Goal: Information Seeking & Learning: Check status

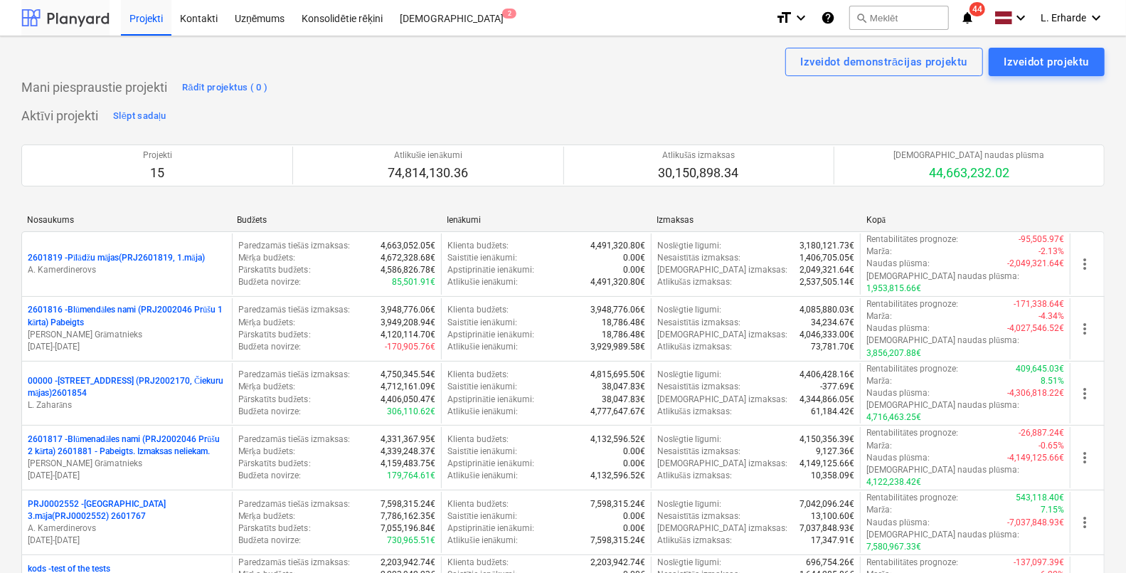
click at [89, 14] on div at bounding box center [65, 18] width 88 height 36
click at [255, 21] on div "Uzņēmums" at bounding box center [260, 17] width 68 height 36
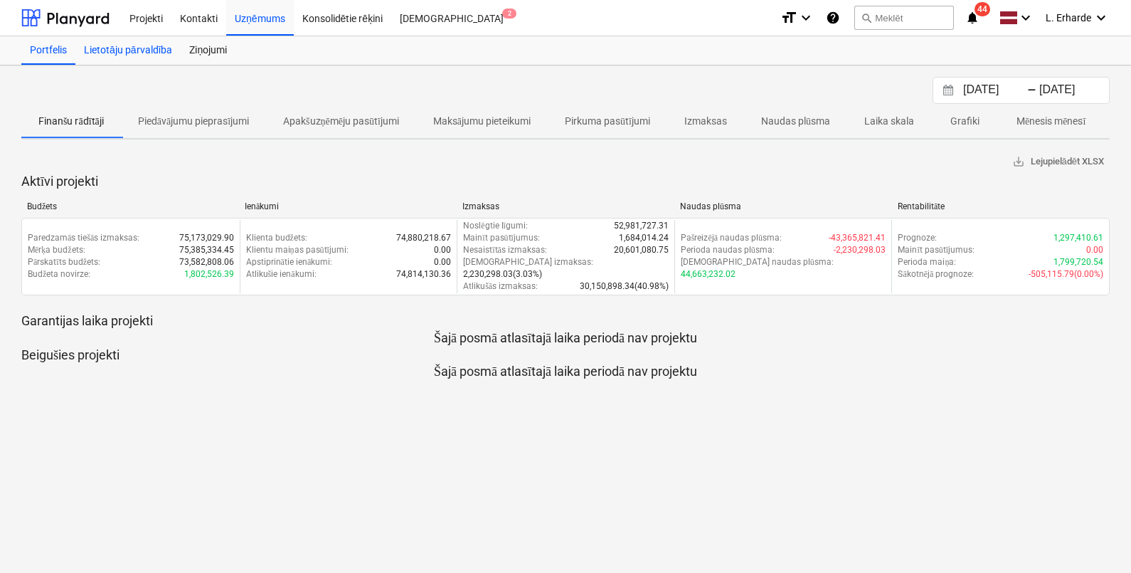
click at [131, 48] on div "Lietotāju pārvaldība" at bounding box center [127, 50] width 105 height 28
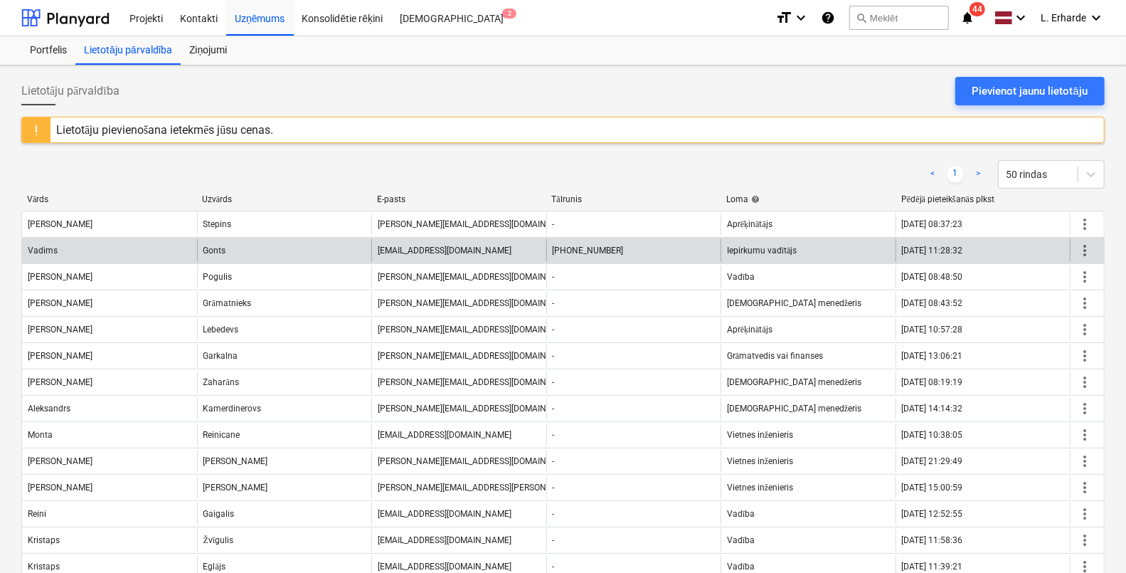
click at [1081, 253] on span "more_vert" at bounding box center [1084, 250] width 17 height 17
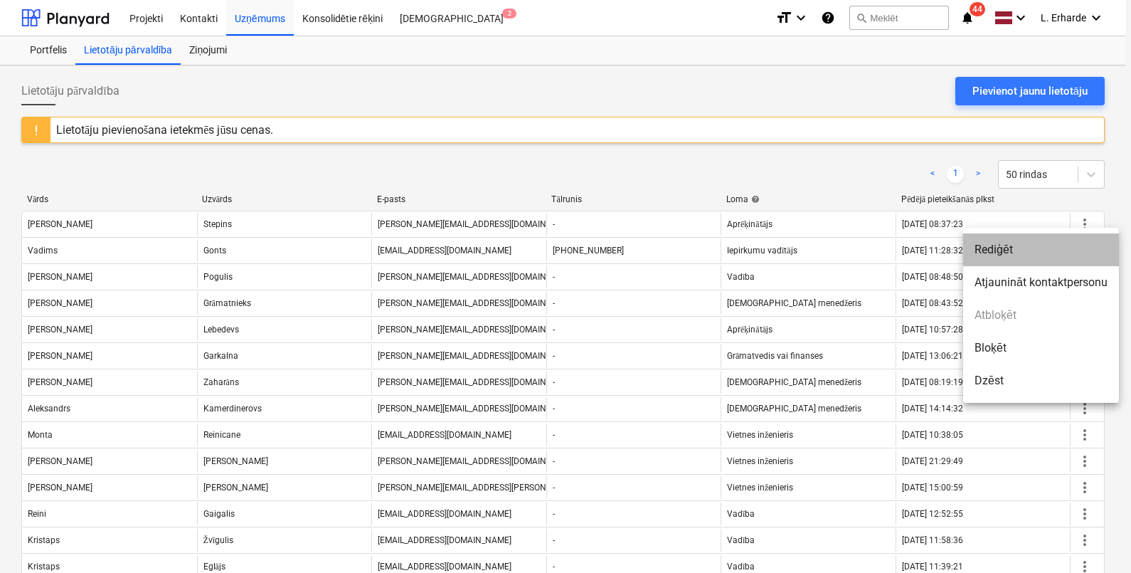
click at [1024, 251] on li "Rediģēt" at bounding box center [1041, 249] width 156 height 33
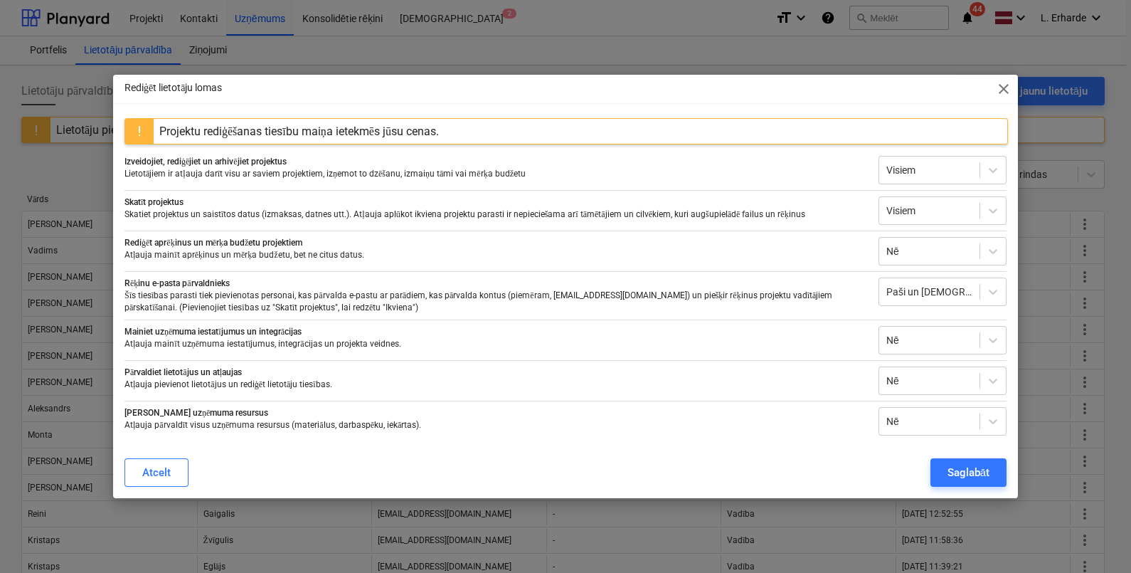
click at [653, 538] on div "Rediģēt lietotāju lomas close Projektu rediģēšanas tiesību maiņa ietekmēs jūsu …" at bounding box center [565, 286] width 1131 height 573
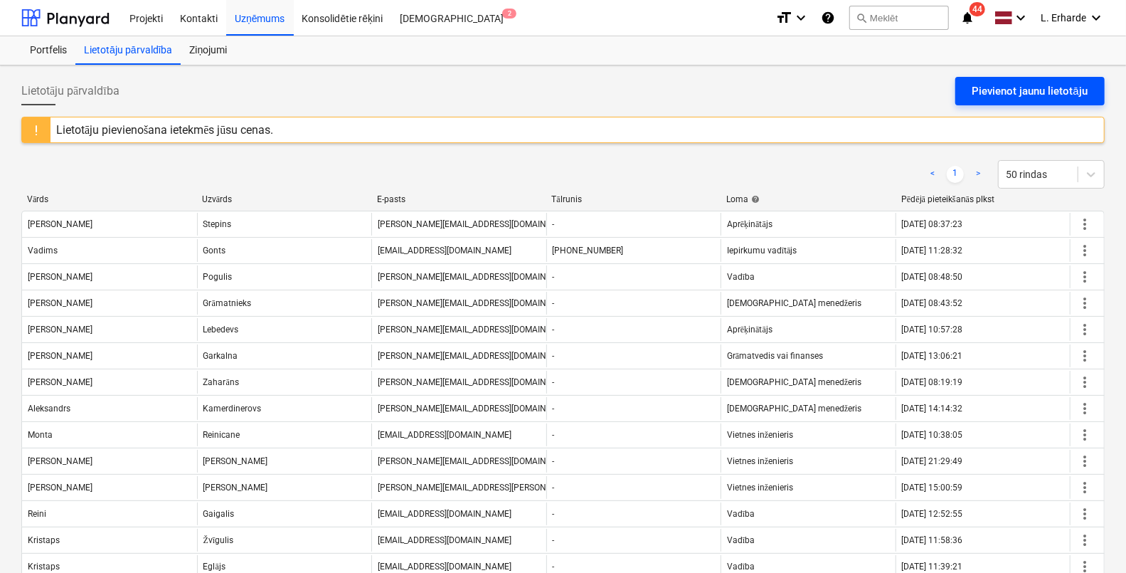
click at [1041, 91] on div "Pievienot jaunu lietotāju" at bounding box center [1029, 91] width 115 height 18
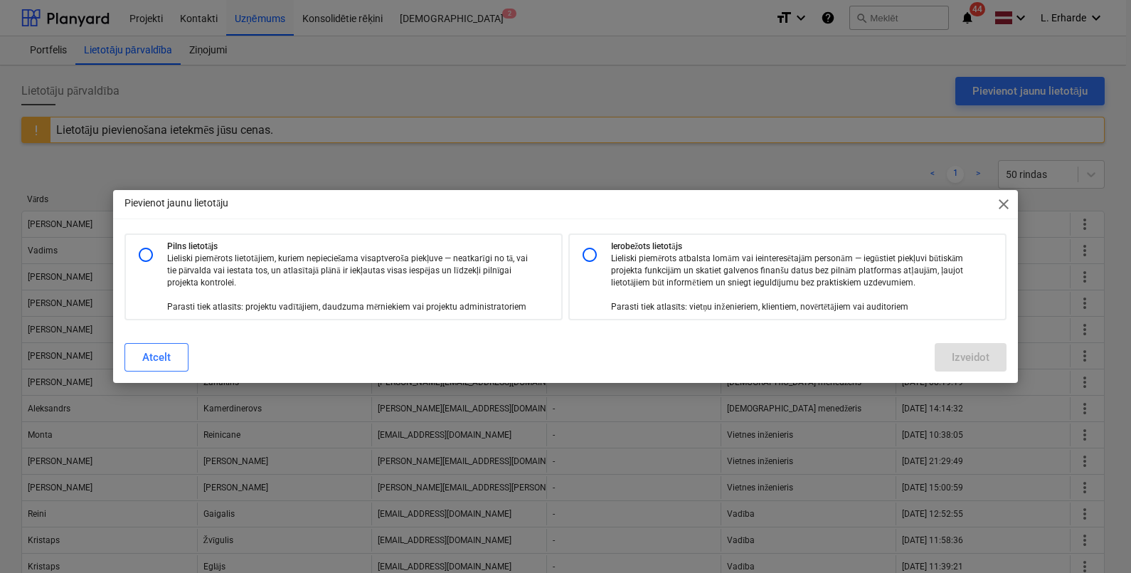
click at [623, 252] on p "Lieliski piemērots atbalsta lomām vai ieinteresētajām personām — iegūstiet piek…" at bounding box center [794, 282] width 366 height 61
radio input "true"
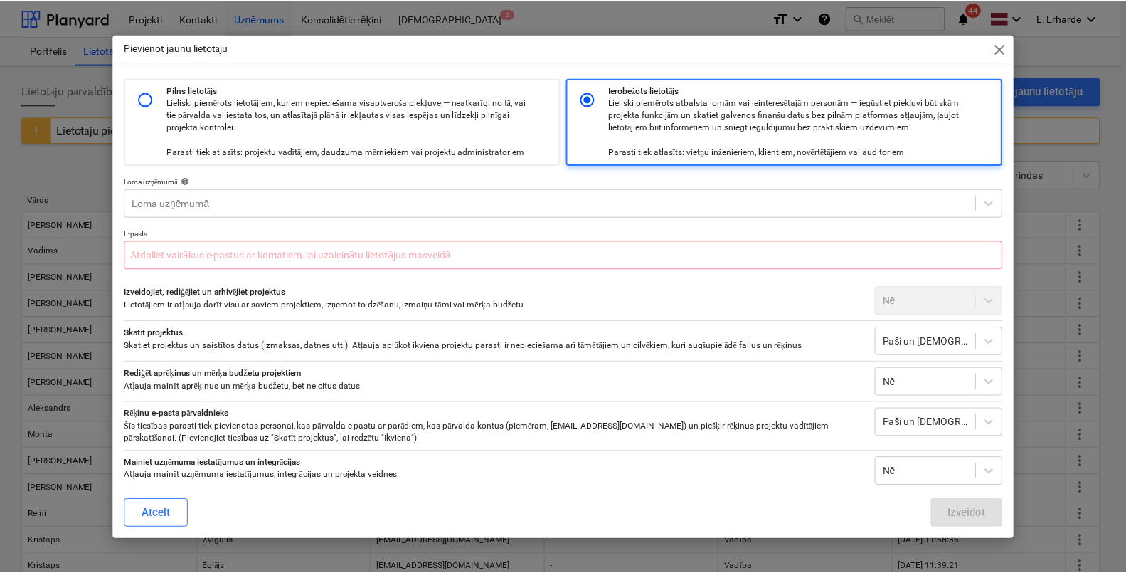
scroll to position [89, 0]
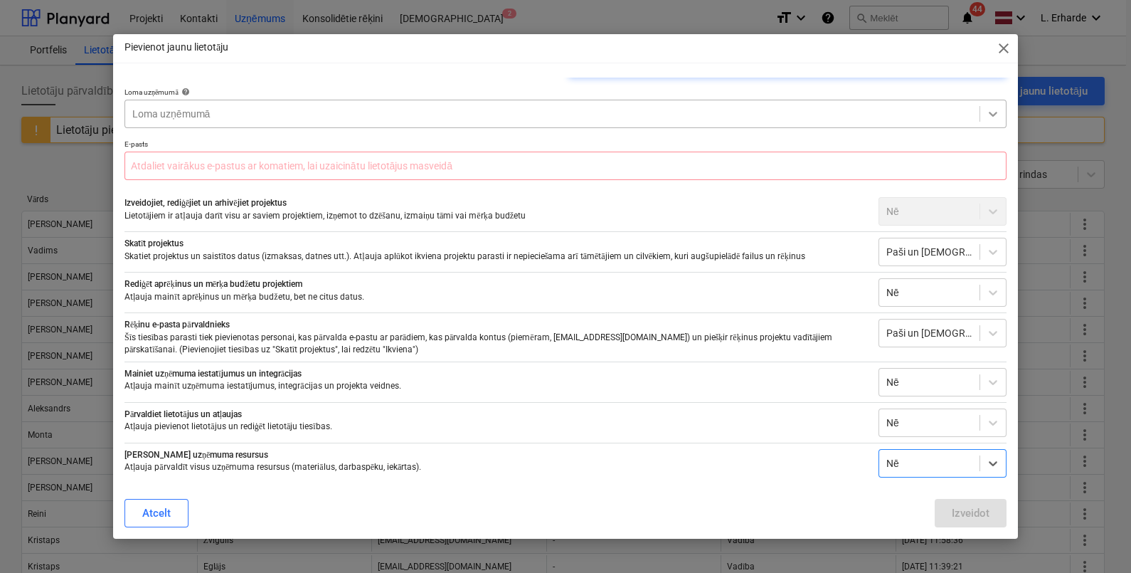
click at [986, 109] on icon at bounding box center [993, 114] width 14 height 14
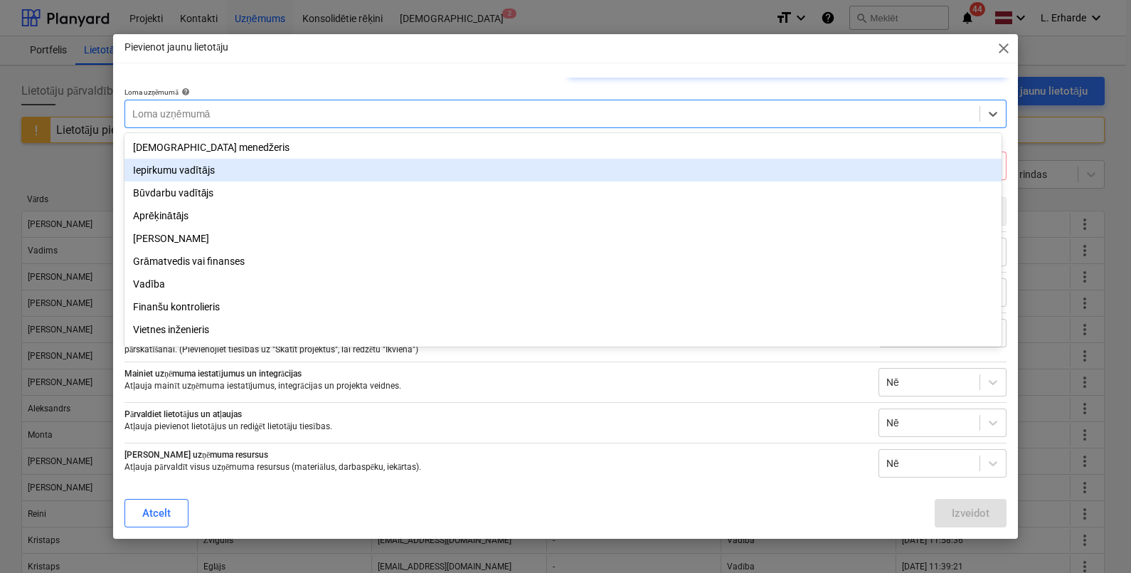
click at [592, 164] on div "Iepirkumu vadītājs" at bounding box center [562, 170] width 877 height 23
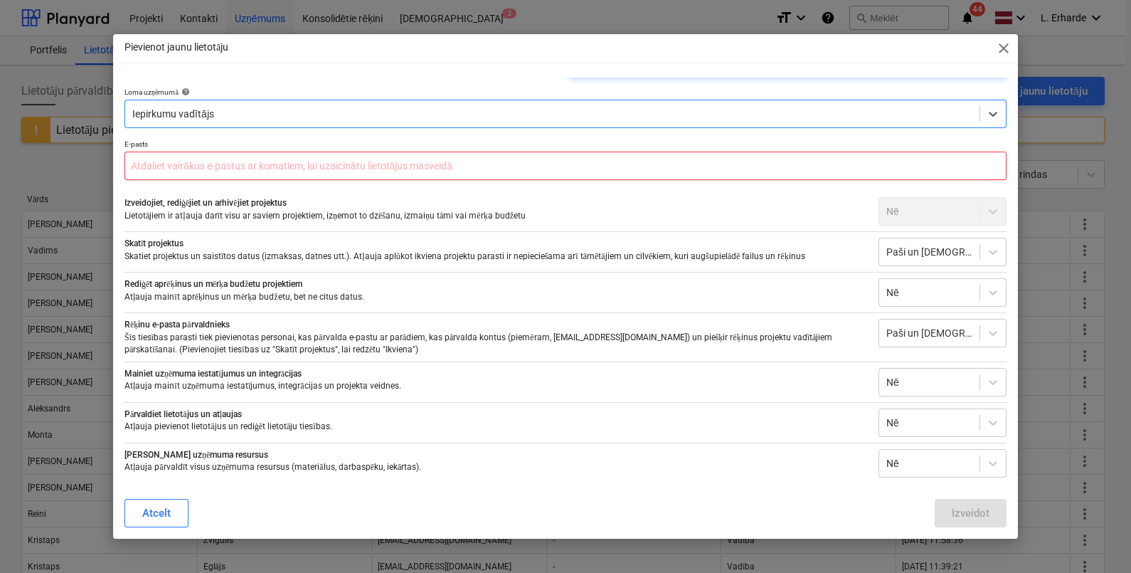
click at [363, 159] on input "text" at bounding box center [565, 165] width 882 height 28
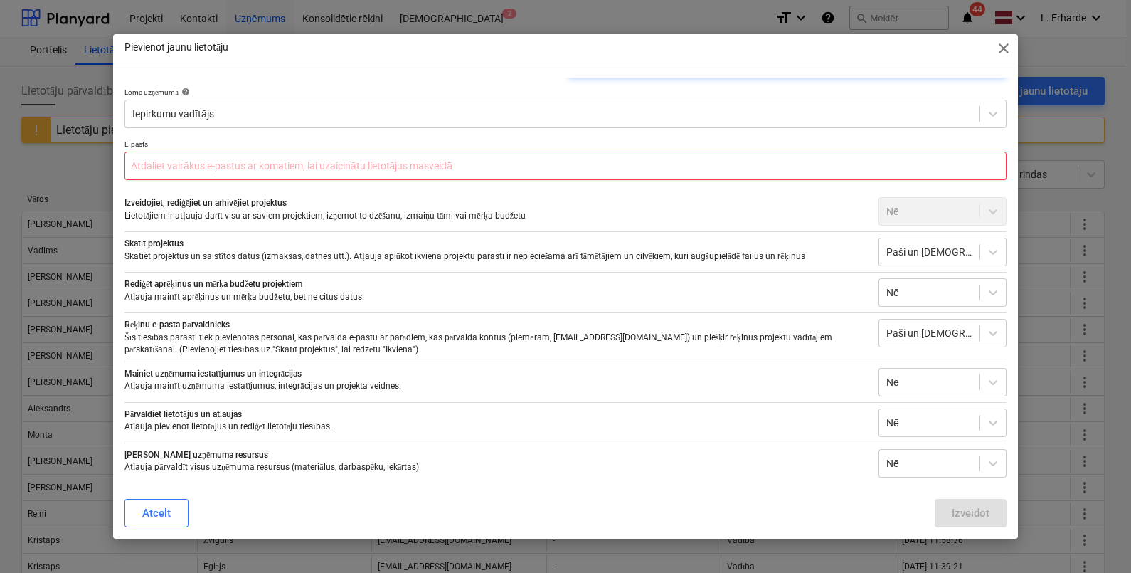
type input "edgars.zarins@bonava.com"
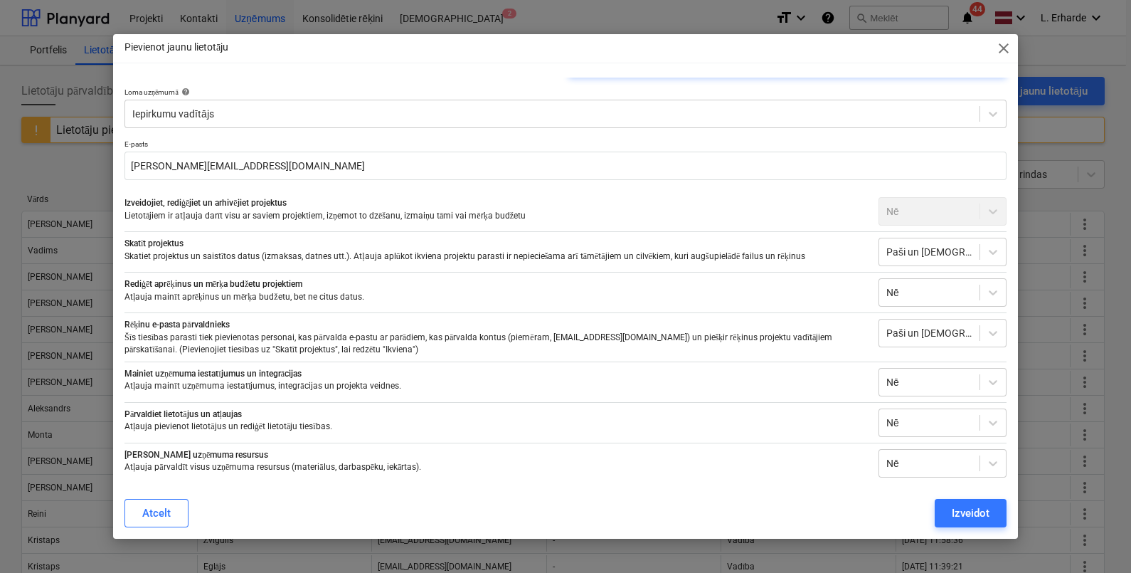
click at [971, 207] on div "Nē" at bounding box center [942, 211] width 128 height 28
click at [984, 212] on div "Nē" at bounding box center [942, 211] width 128 height 28
drag, startPoint x: 983, startPoint y: 212, endPoint x: 981, endPoint y: 256, distance: 44.1
click at [986, 256] on icon at bounding box center [993, 252] width 14 height 14
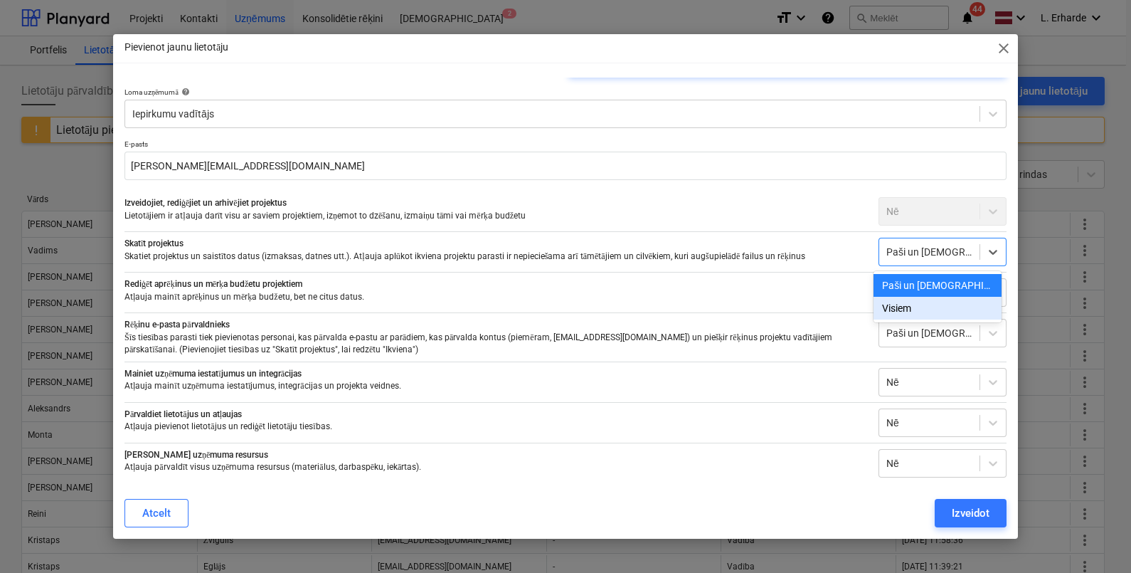
click at [902, 311] on div "Visiem" at bounding box center [937, 308] width 128 height 23
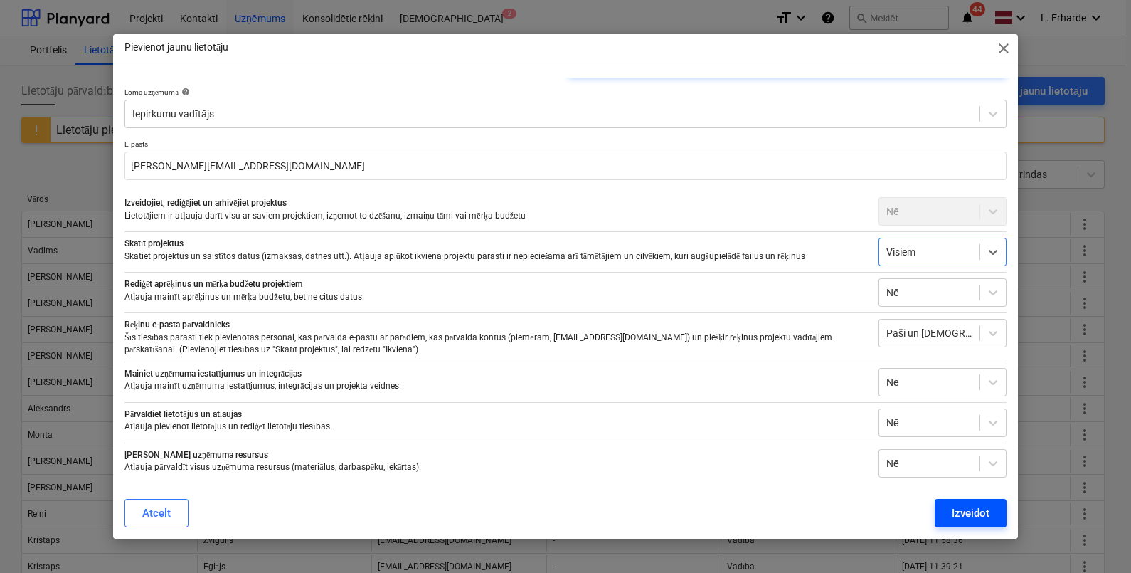
click at [971, 512] on div "Izveidot" at bounding box center [971, 513] width 38 height 18
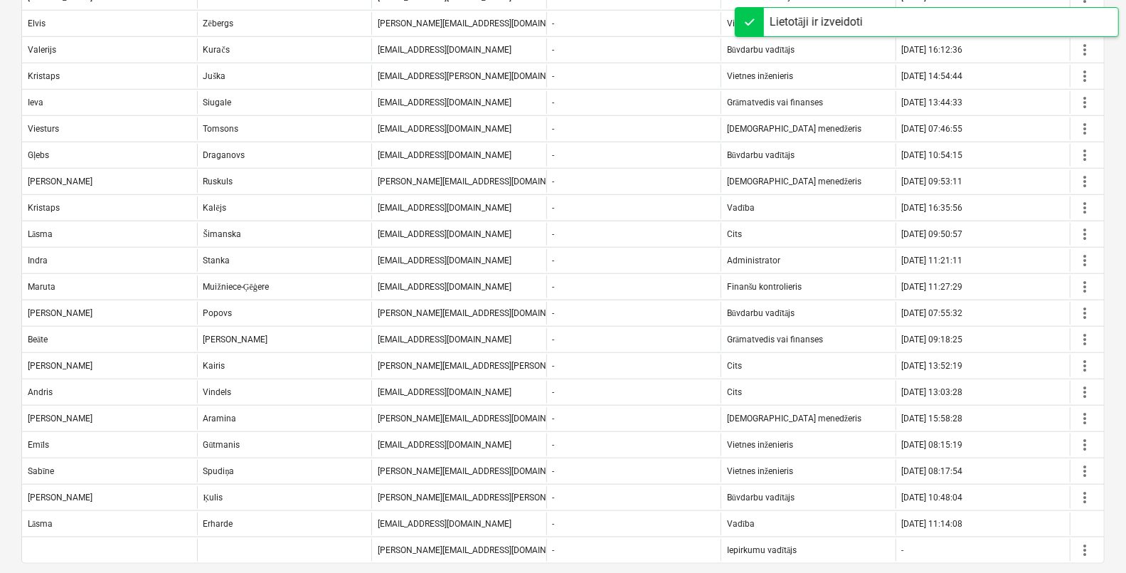
scroll to position [805, 0]
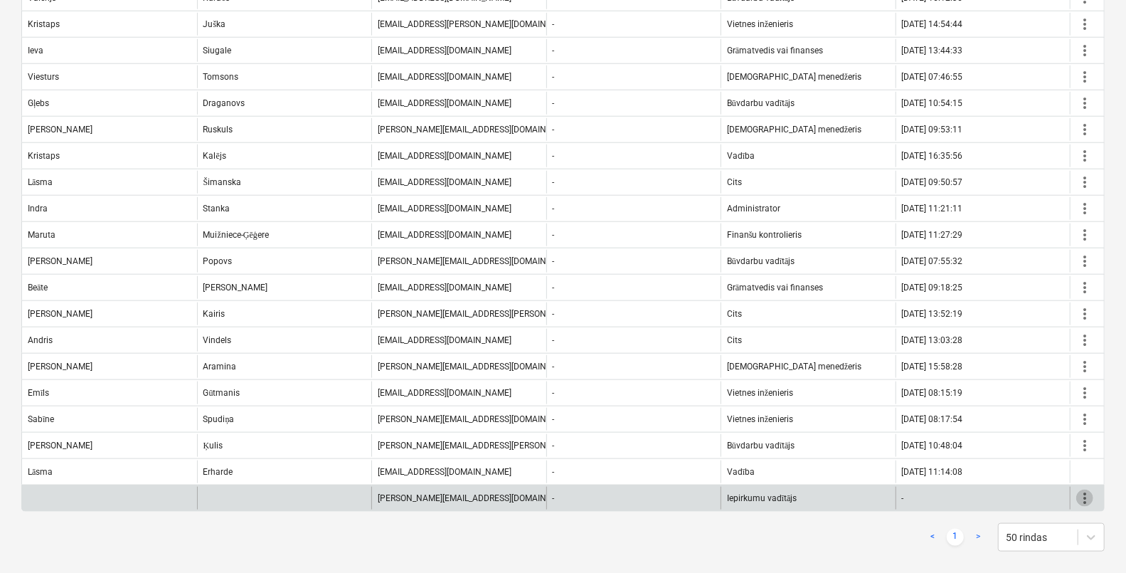
click at [1089, 496] on span "more_vert" at bounding box center [1084, 497] width 17 height 17
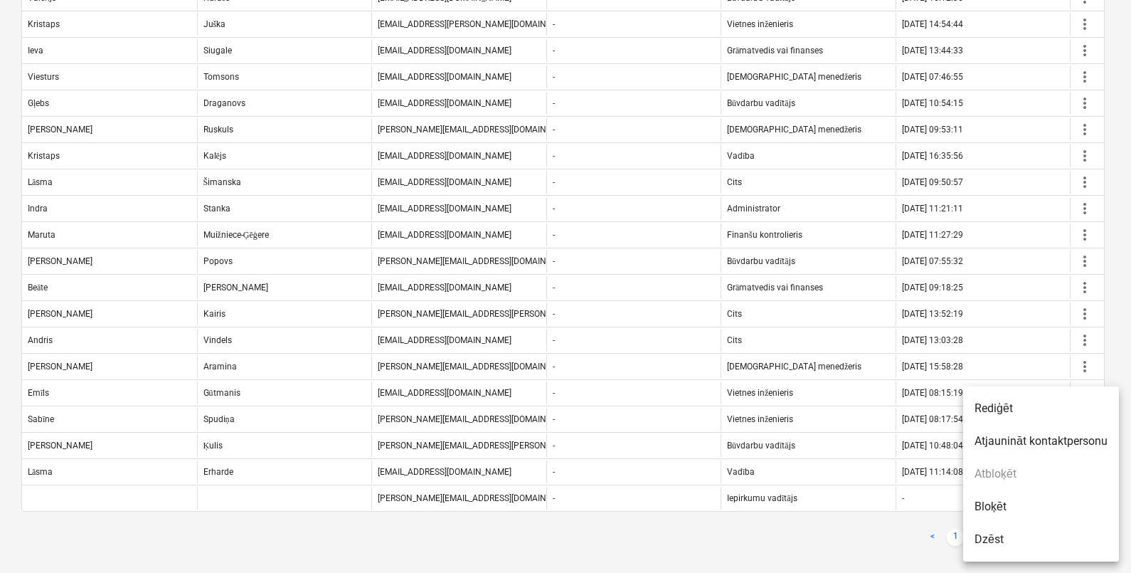
click at [1026, 412] on li "Rediģēt" at bounding box center [1041, 408] width 156 height 33
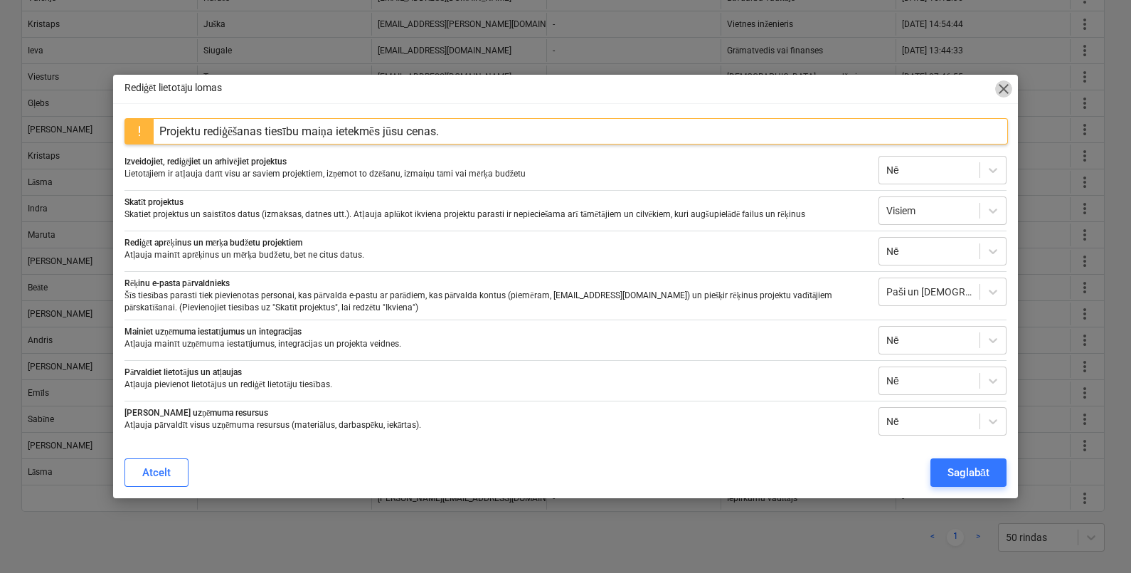
click at [1001, 93] on span "close" at bounding box center [1003, 88] width 17 height 17
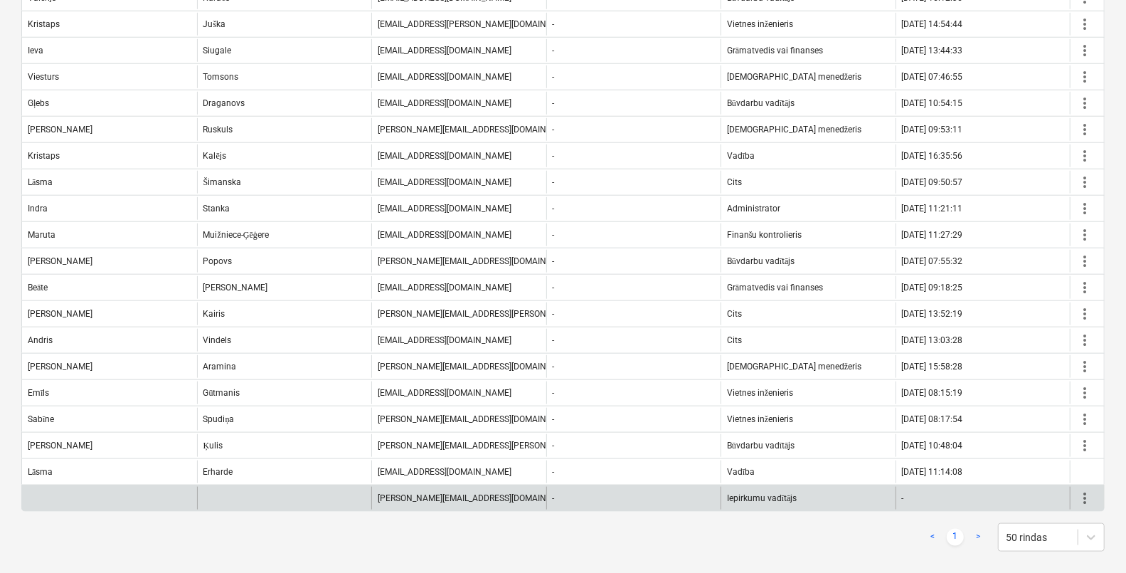
click at [810, 486] on div "Iepirkumu vadītājs" at bounding box center [807, 497] width 175 height 23
click at [1088, 491] on span "more_vert" at bounding box center [1084, 497] width 17 height 17
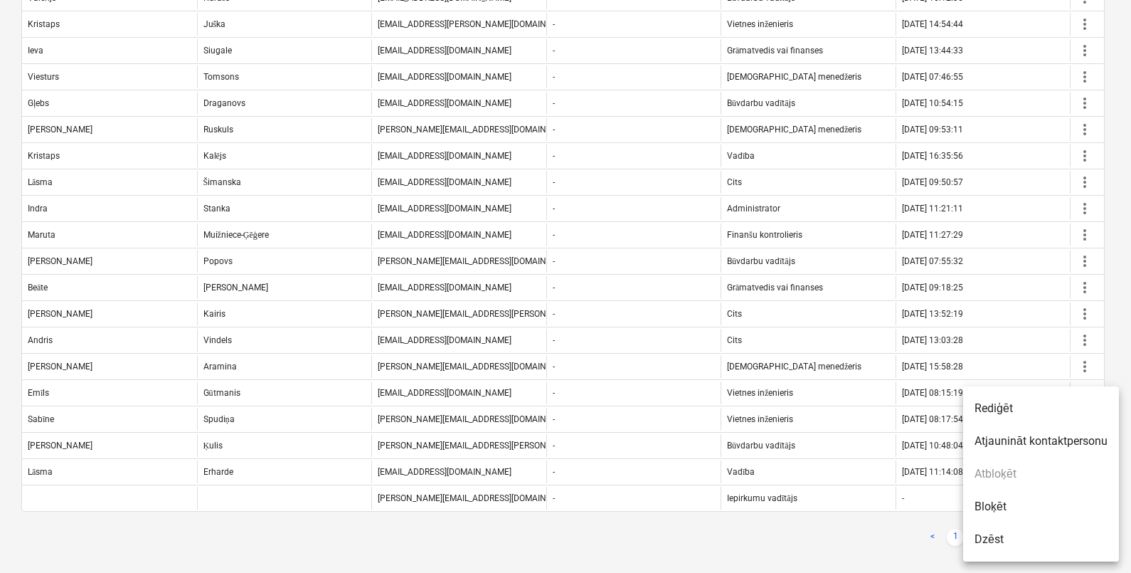
click at [1021, 437] on li "Atjaunināt kontaktpersonu" at bounding box center [1041, 441] width 156 height 33
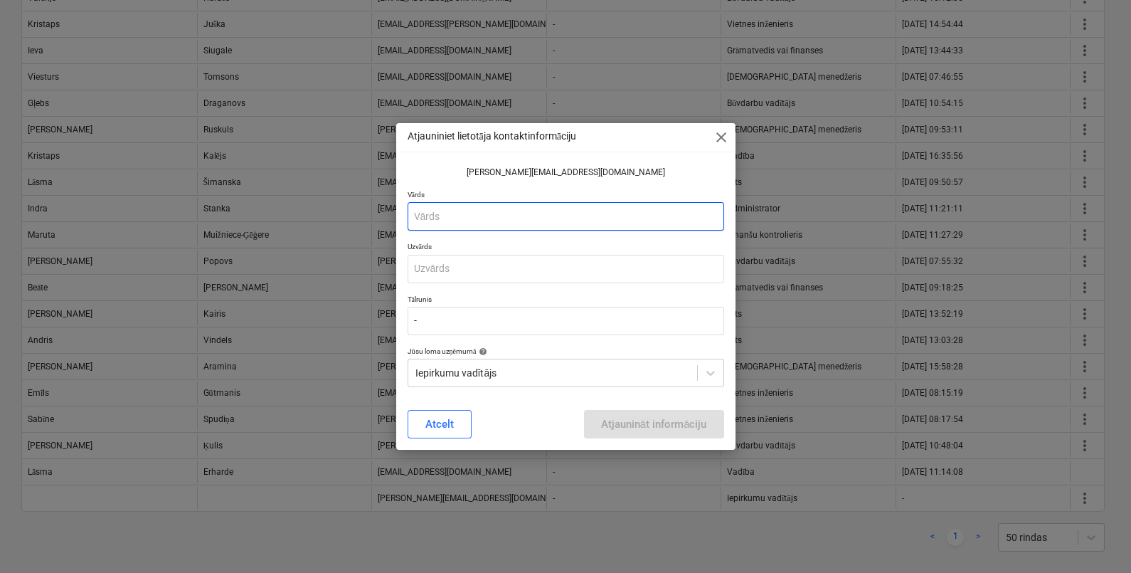
click at [481, 210] on input "text" at bounding box center [566, 216] width 316 height 28
type input "Edgars"
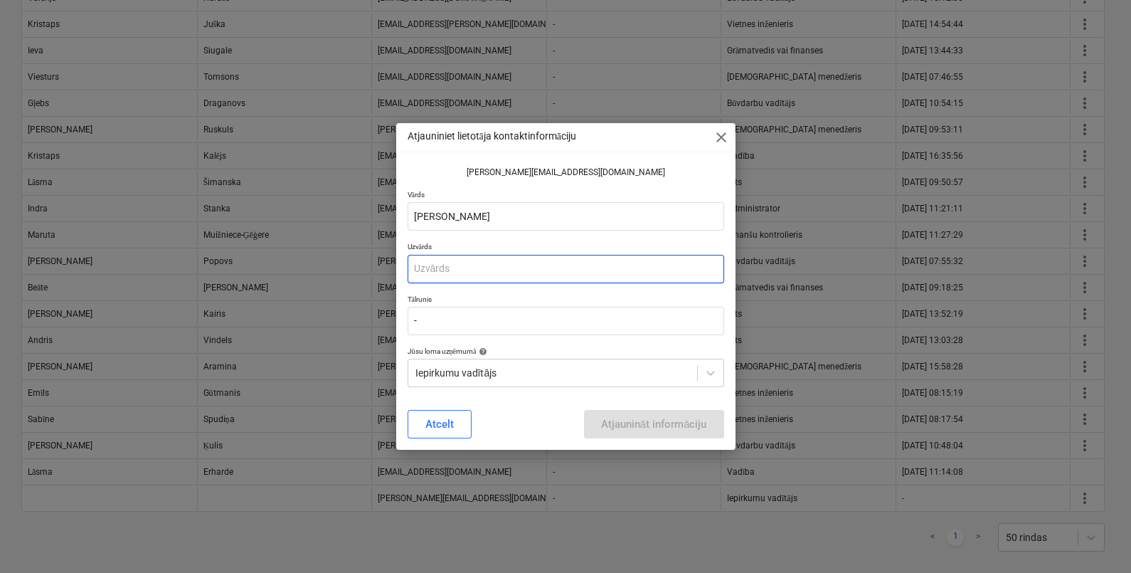
drag, startPoint x: 416, startPoint y: 273, endPoint x: 438, endPoint y: 270, distance: 22.2
click at [417, 273] on input "text" at bounding box center [566, 269] width 316 height 28
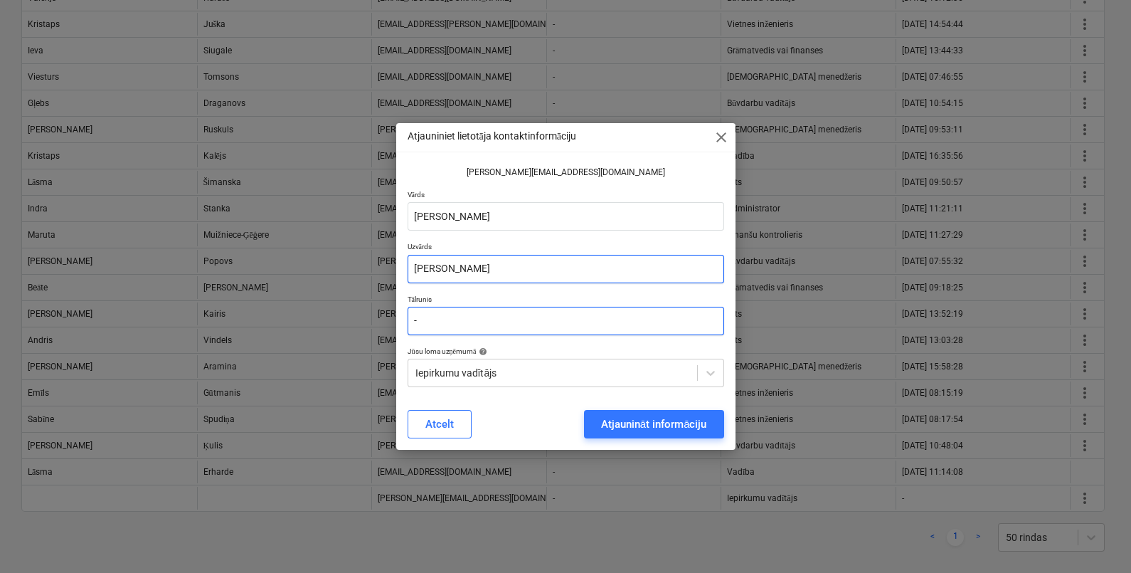
type input "Zariņš"
click at [462, 324] on input "-" at bounding box center [566, 321] width 316 height 28
click at [452, 324] on input "+371" at bounding box center [566, 321] width 316 height 28
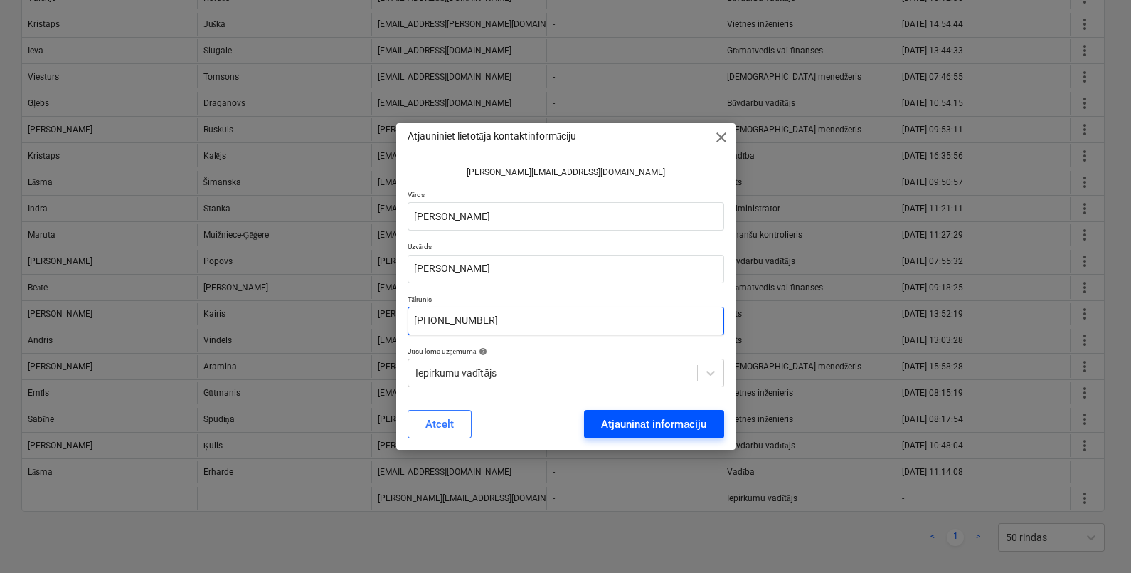
type input "+3712963909"
click at [640, 422] on div "Atjaunināt informāciju" at bounding box center [654, 424] width 106 height 18
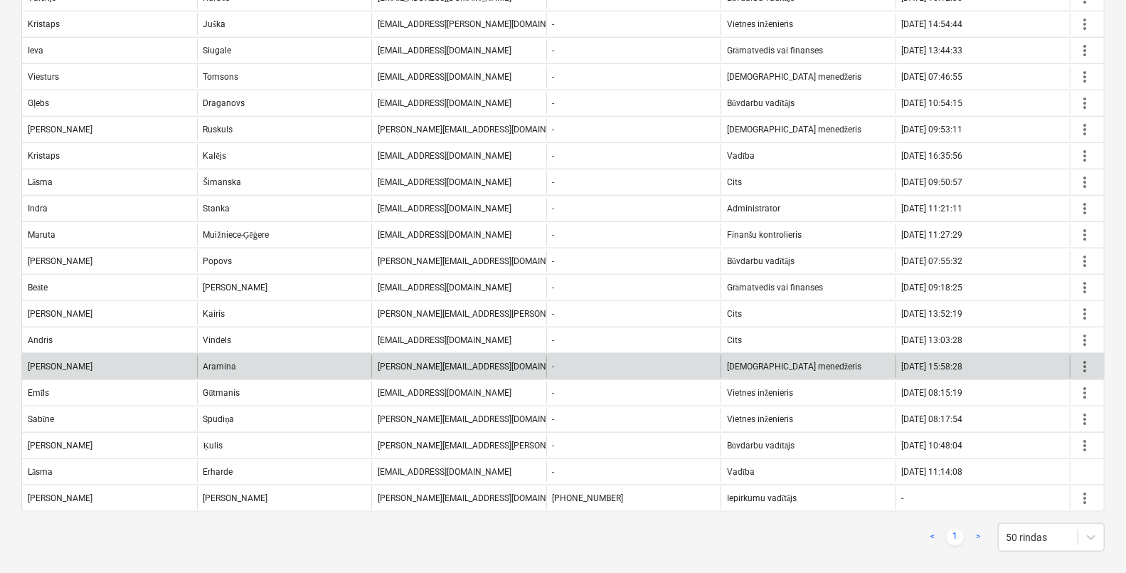
click at [526, 362] on div "krista.aramina@bonava.com" at bounding box center [458, 366] width 175 height 23
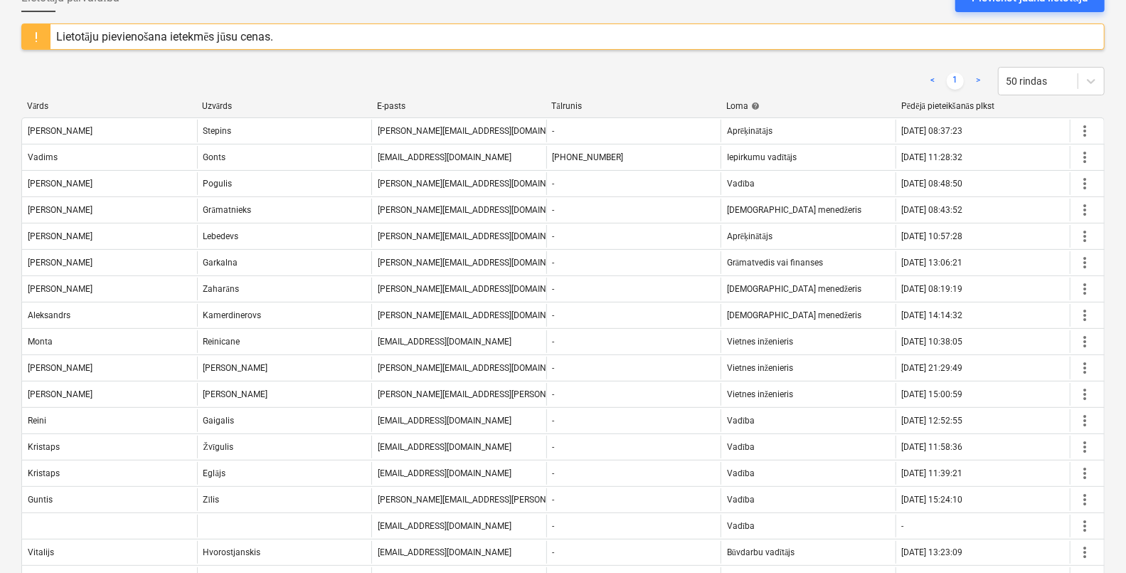
scroll to position [0, 0]
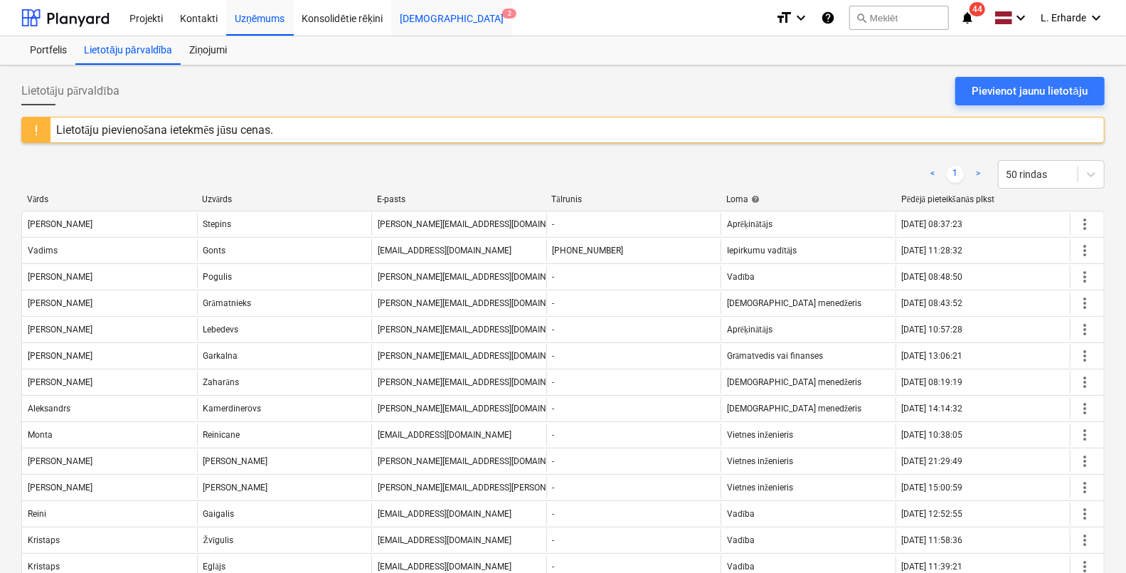
click at [409, 16] on div "Iesūtne 2" at bounding box center [451, 17] width 121 height 36
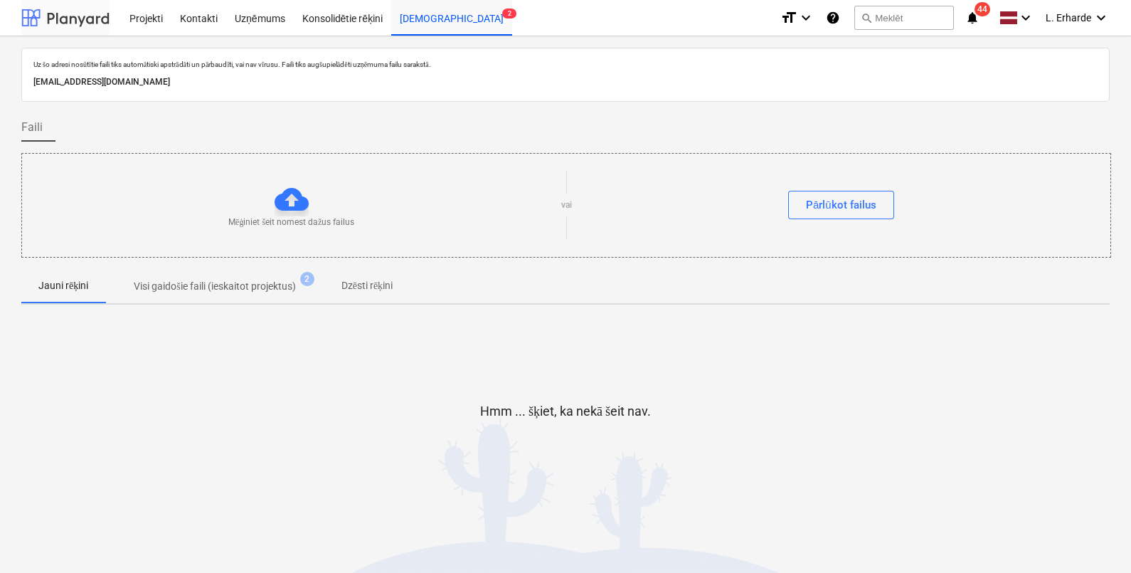
click at [94, 21] on div at bounding box center [65, 18] width 88 height 36
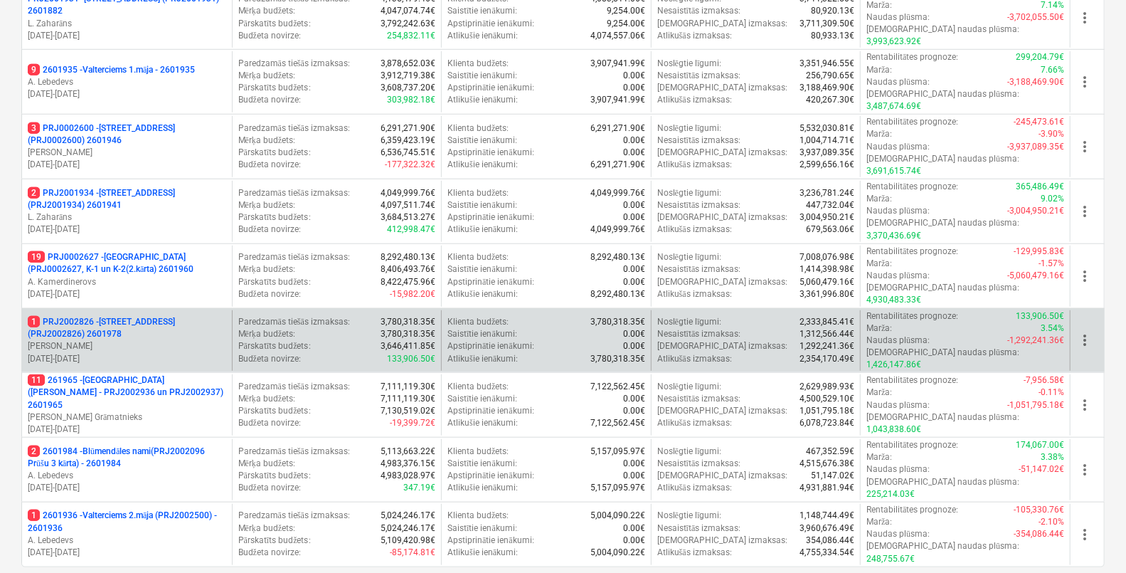
scroll to position [533, 0]
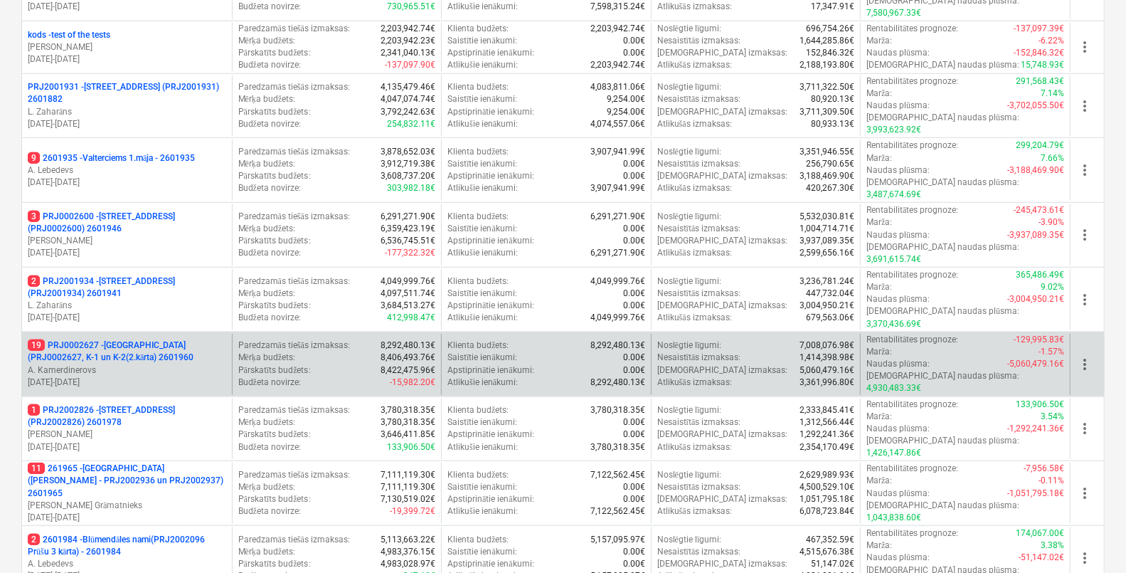
click at [156, 339] on p "19 PRJ0002627 - [GEOGRAPHIC_DATA] (PRJ0002627, K-1 un K-2(2.kārta) 2601960" at bounding box center [127, 351] width 198 height 24
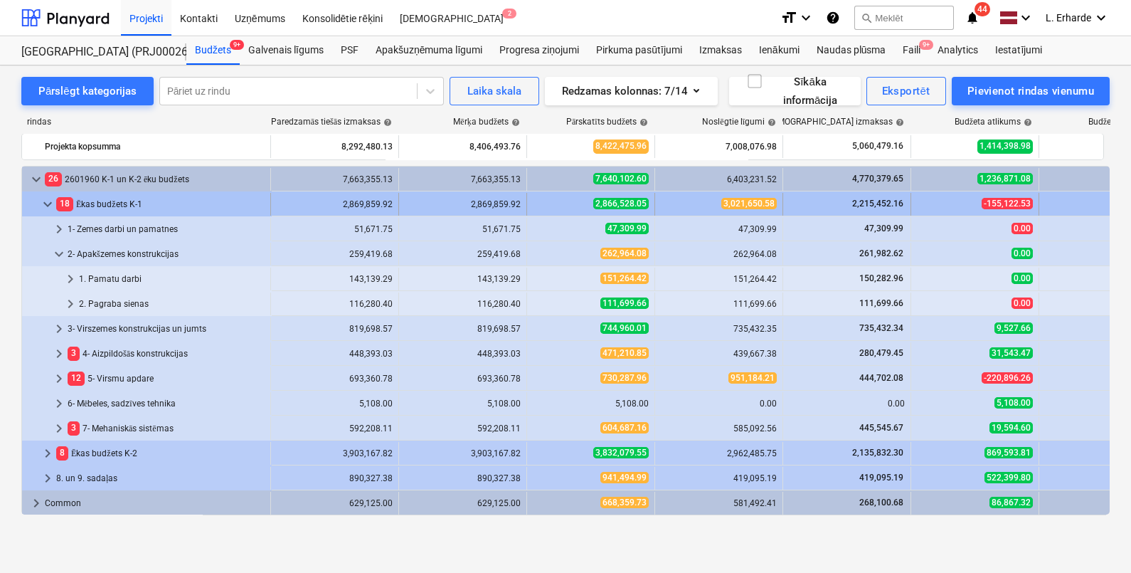
click at [45, 205] on span "keyboard_arrow_down" at bounding box center [47, 204] width 17 height 17
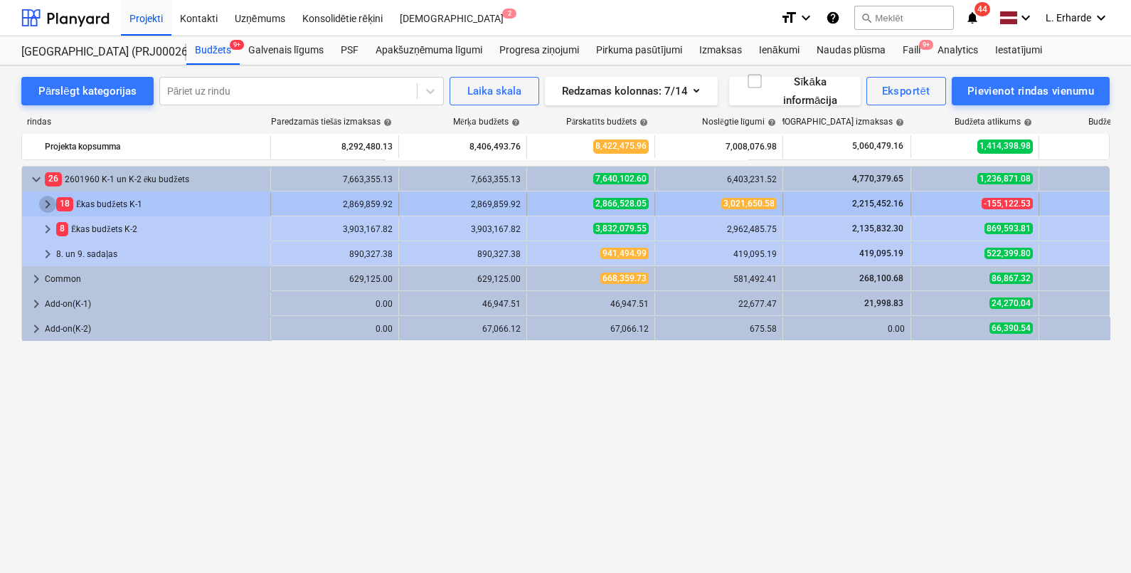
click at [44, 204] on span "keyboard_arrow_right" at bounding box center [47, 204] width 17 height 17
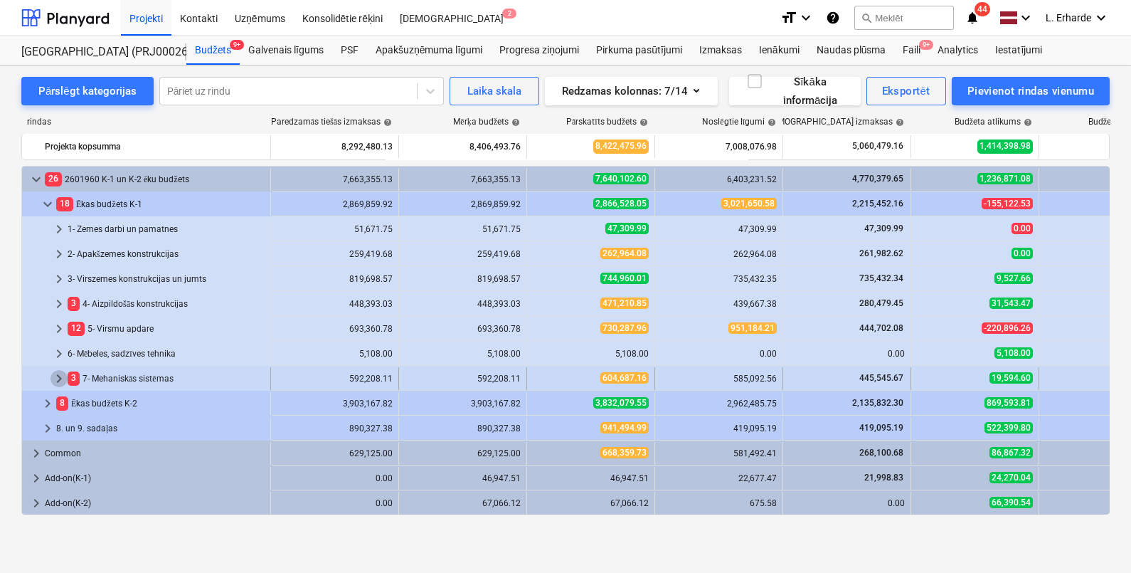
click at [60, 379] on span "keyboard_arrow_right" at bounding box center [58, 378] width 17 height 17
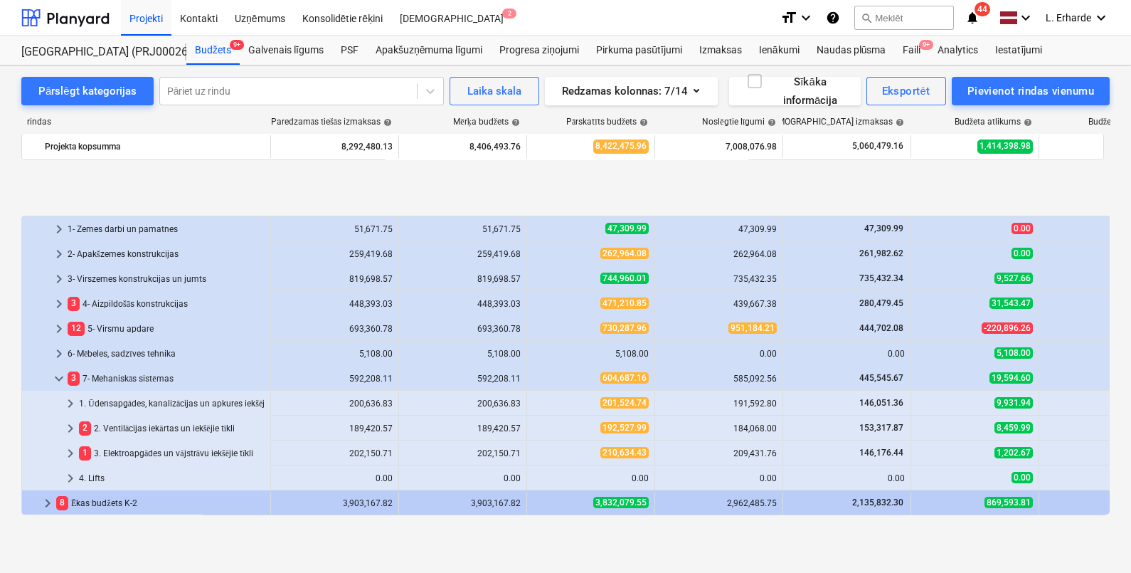
scroll to position [100, 0]
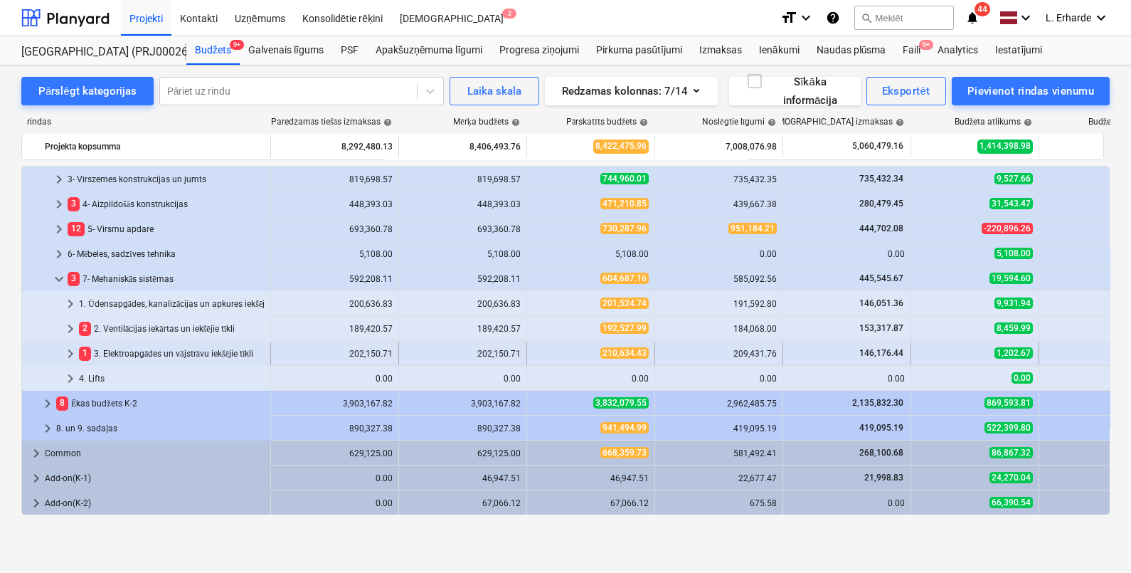
click at [68, 352] on span "keyboard_arrow_right" at bounding box center [70, 353] width 17 height 17
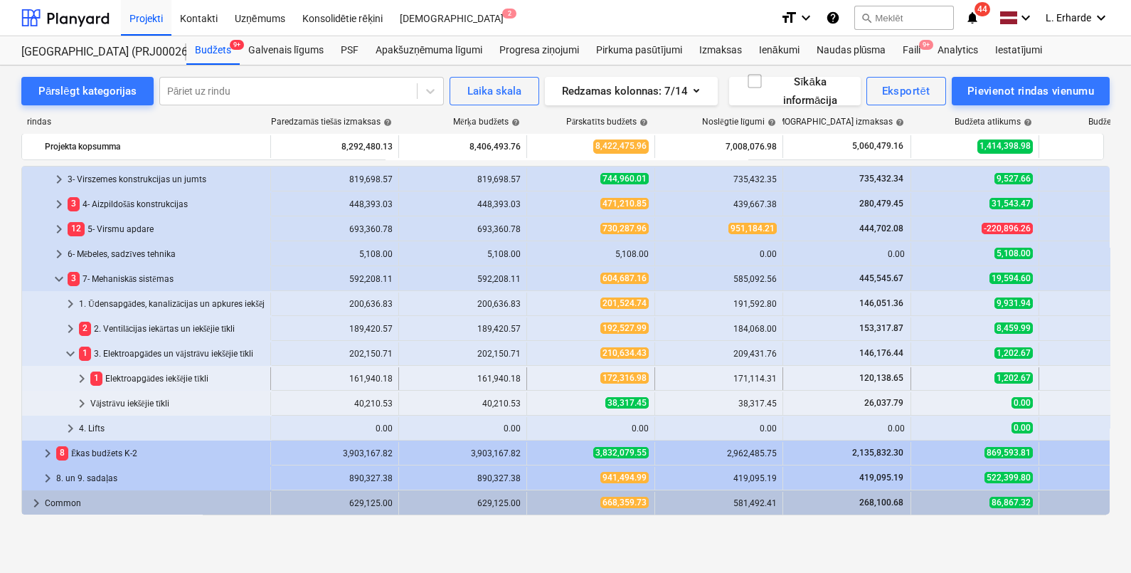
click at [82, 378] on span "keyboard_arrow_right" at bounding box center [81, 378] width 17 height 17
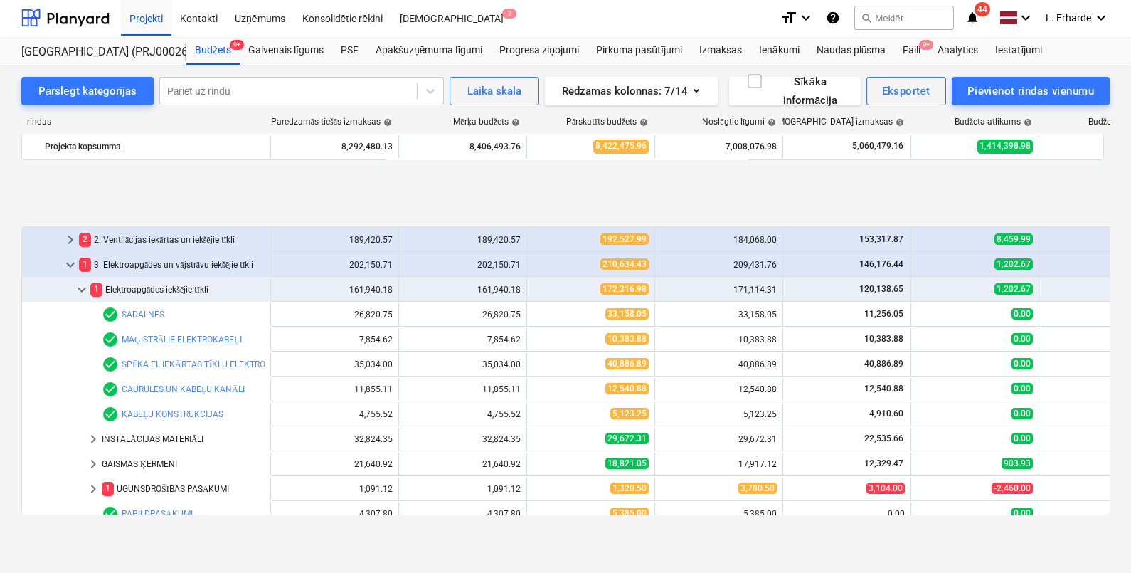
scroll to position [277, 0]
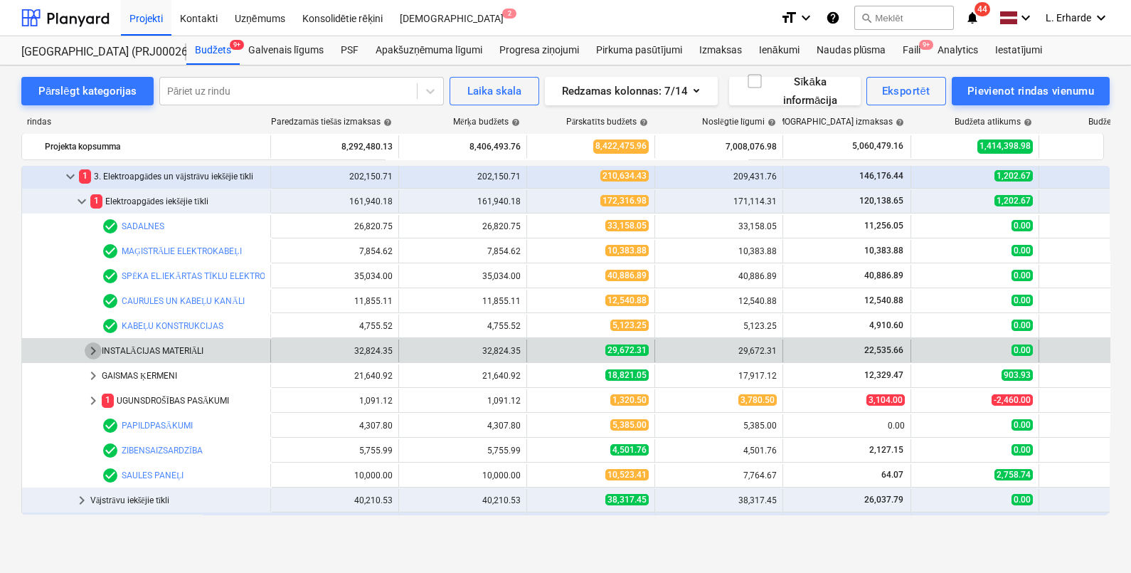
click at [95, 350] on span "keyboard_arrow_right" at bounding box center [93, 350] width 17 height 17
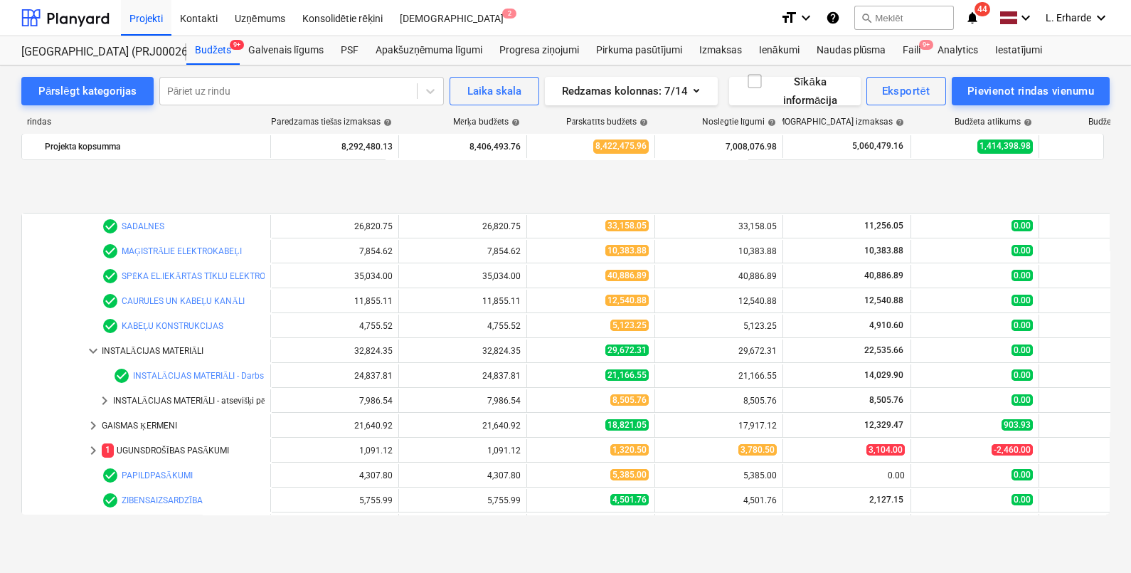
scroll to position [366, 0]
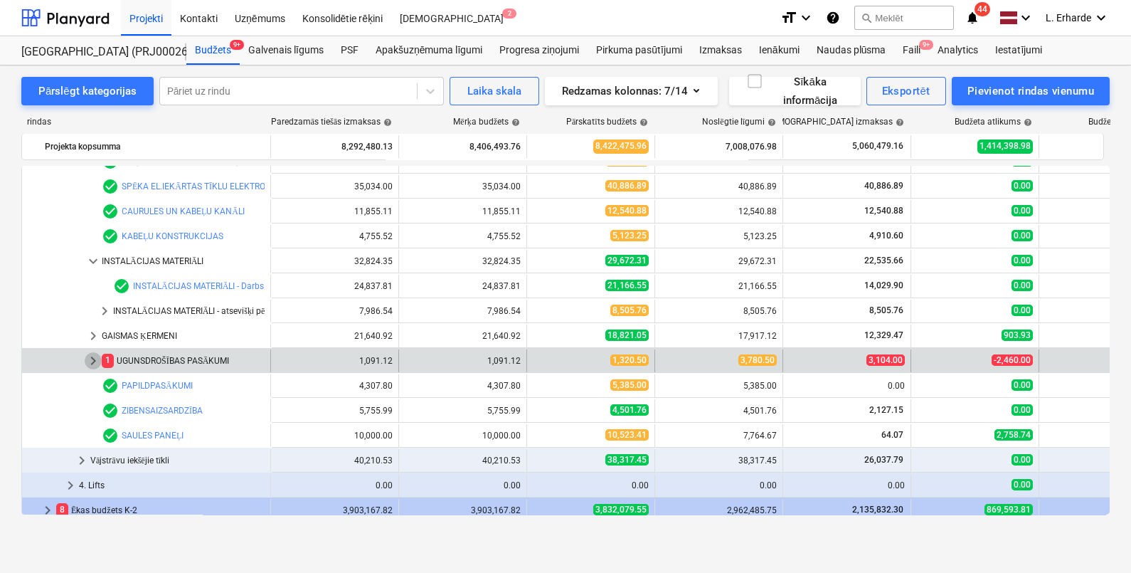
click at [92, 361] on span "keyboard_arrow_right" at bounding box center [93, 360] width 17 height 17
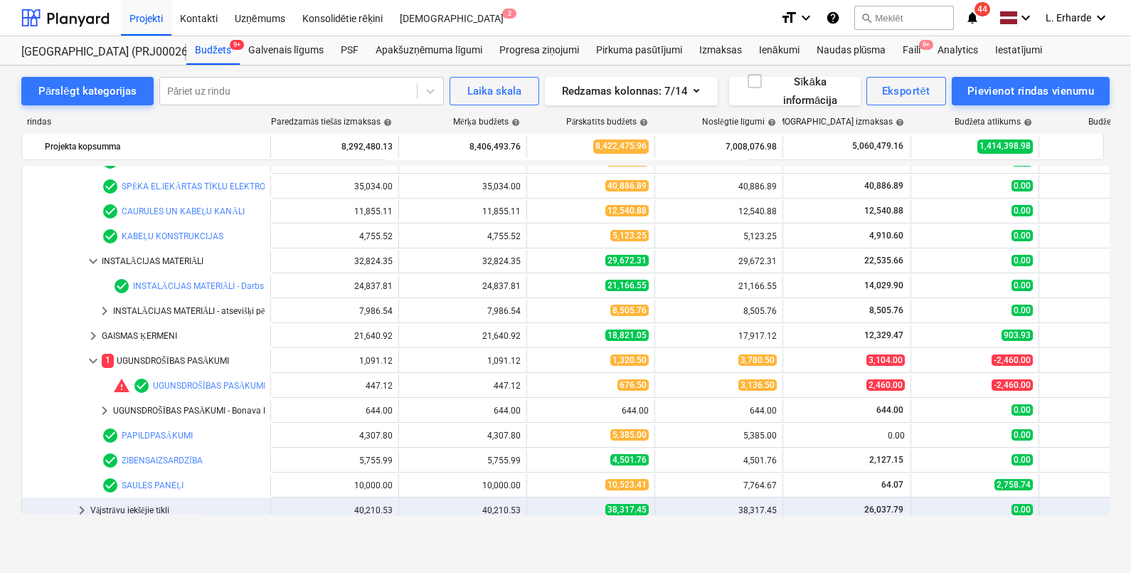
click at [92, 361] on span "keyboard_arrow_down" at bounding box center [93, 360] width 17 height 17
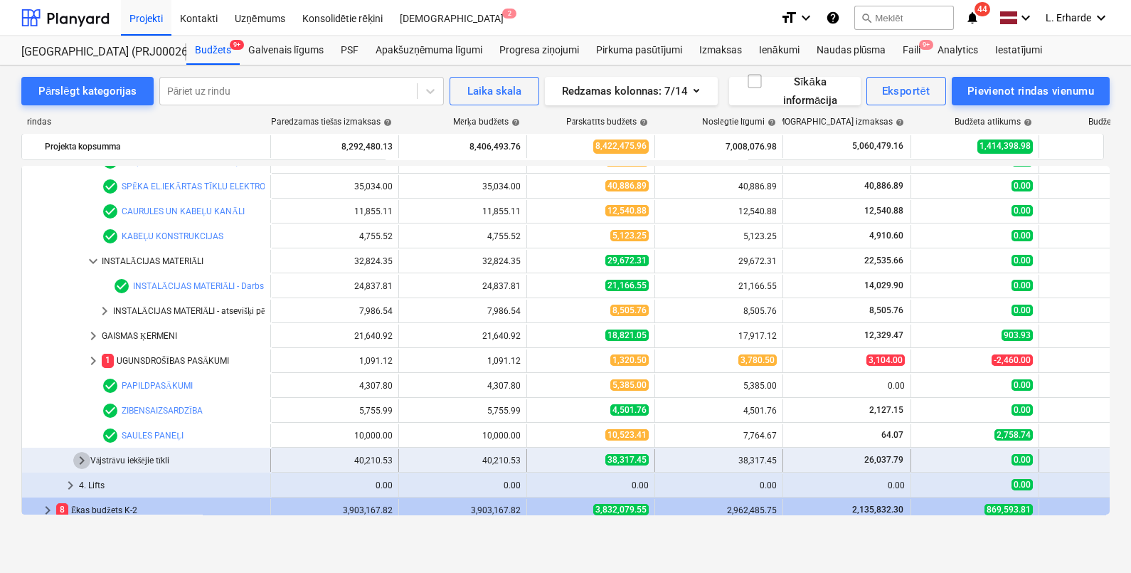
click at [76, 457] on span "keyboard_arrow_right" at bounding box center [81, 460] width 17 height 17
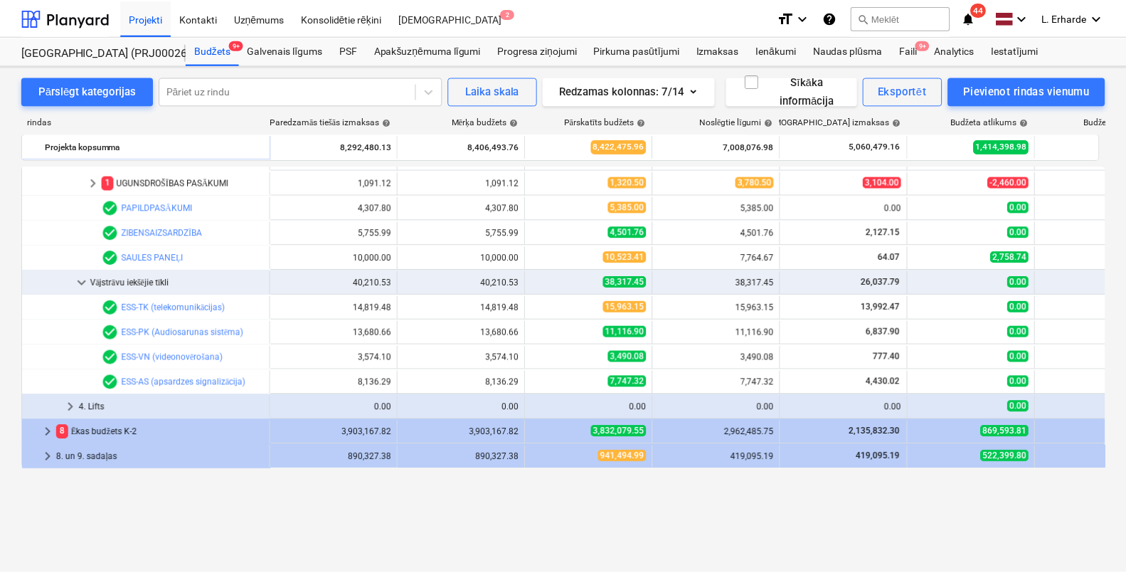
scroll to position [455, 0]
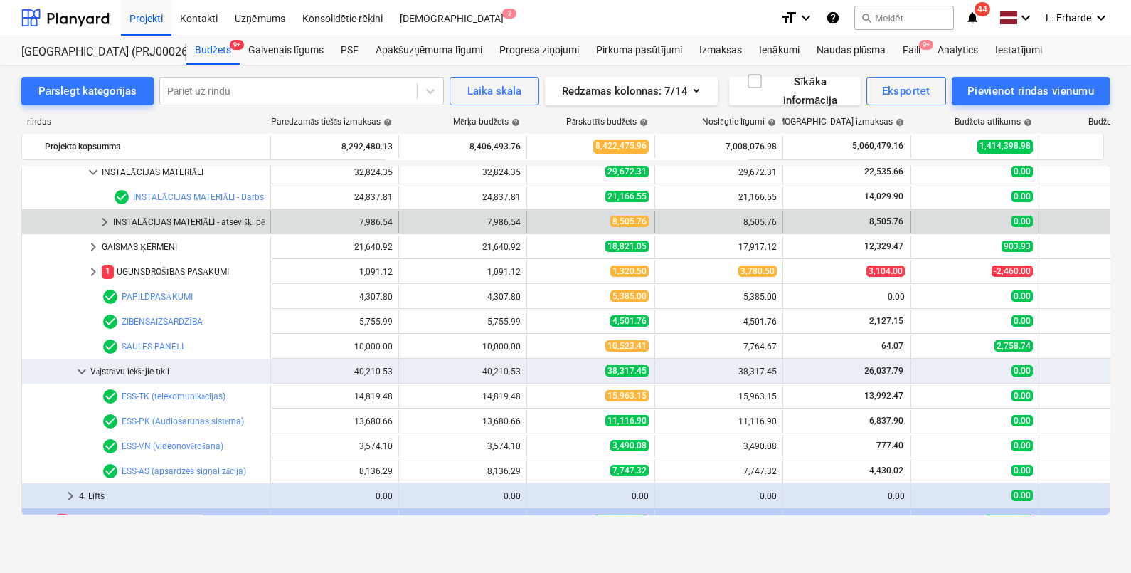
click at [183, 218] on div "INSTALĀCIJAS MATERIĀLI - atsevišķi pērkamie" at bounding box center [188, 222] width 151 height 23
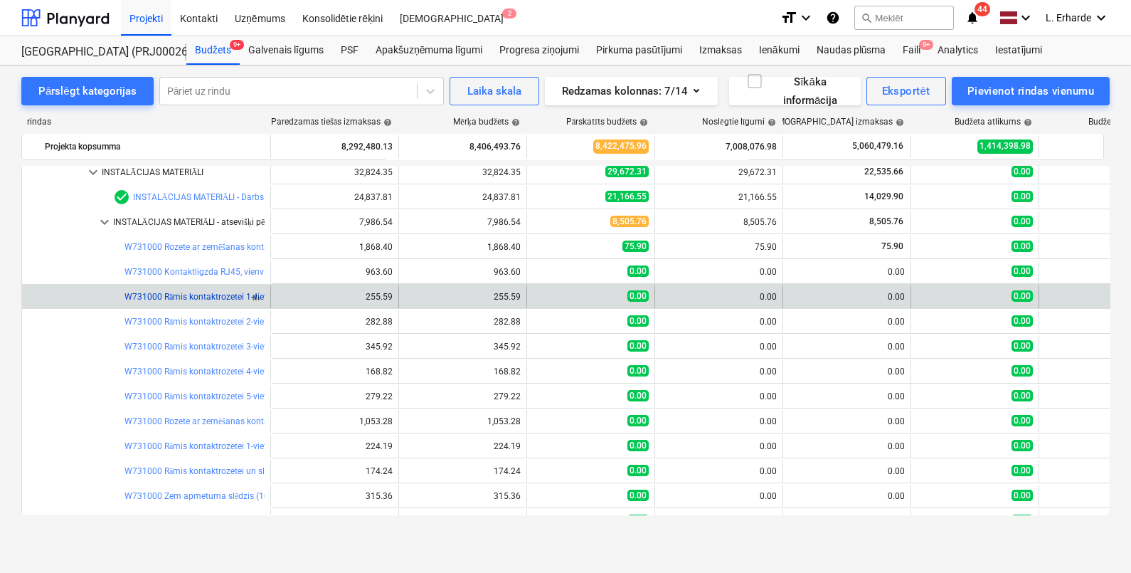
click at [187, 297] on link "W731000 Rāmis kontaktrozetei 1-vietīgs (ABB Basic 55)," at bounding box center [231, 297] width 214 height 10
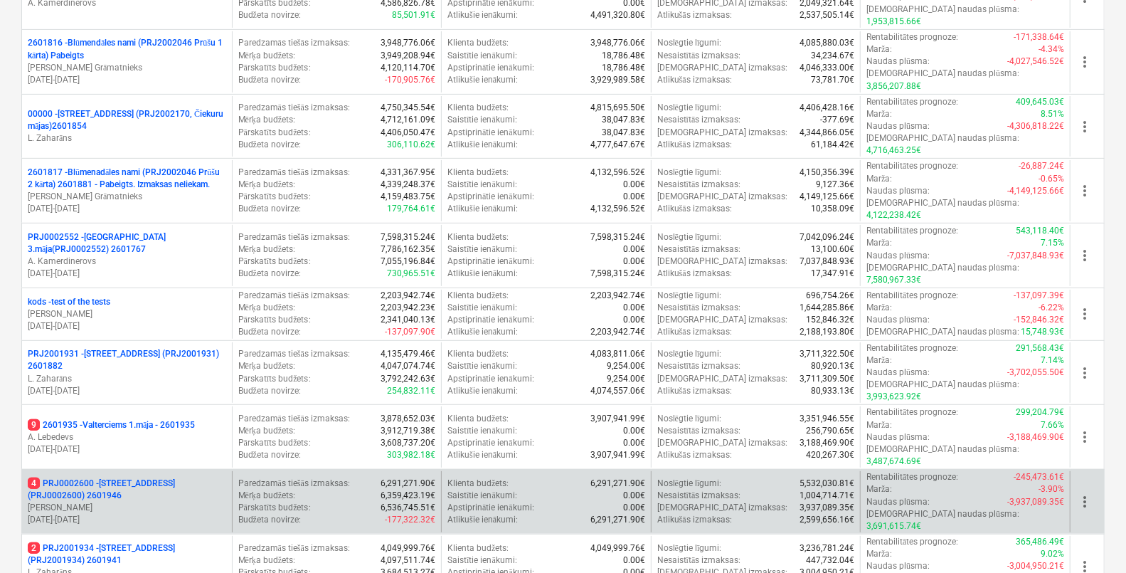
scroll to position [355, 0]
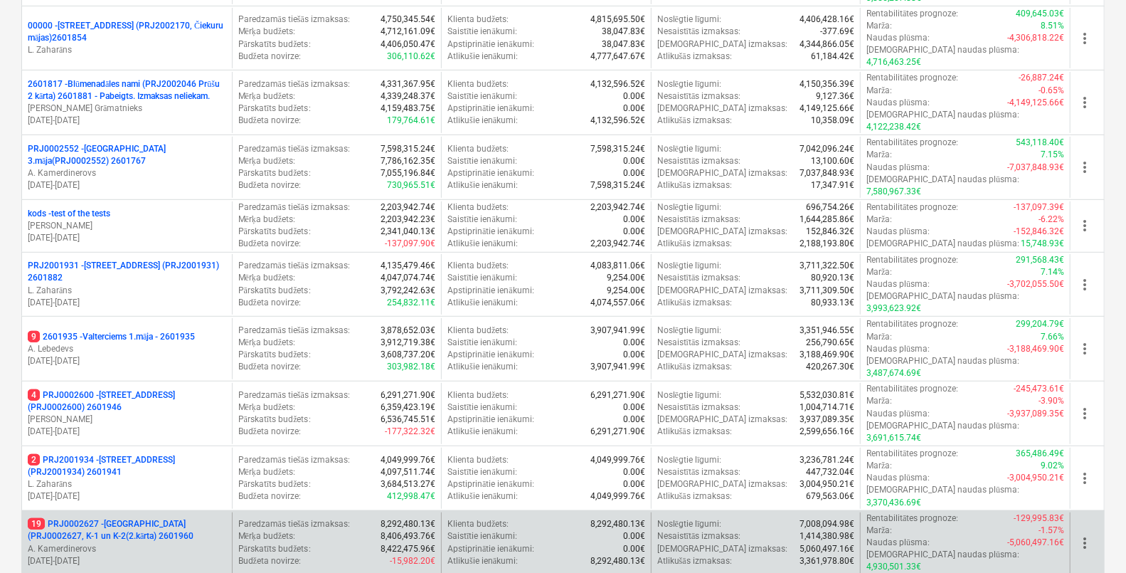
click at [171, 518] on p "19 PRJ0002627 - [GEOGRAPHIC_DATA] (PRJ0002627, K-1 un K-2(2.kārta) 2601960" at bounding box center [127, 530] width 198 height 24
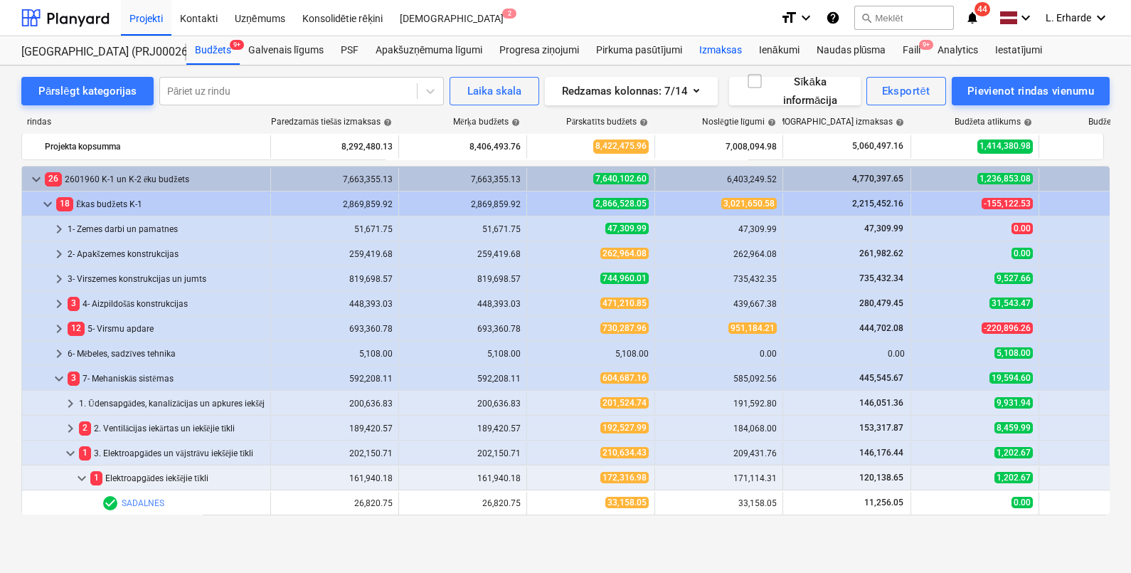
click at [728, 49] on div "Izmaksas" at bounding box center [721, 50] width 60 height 28
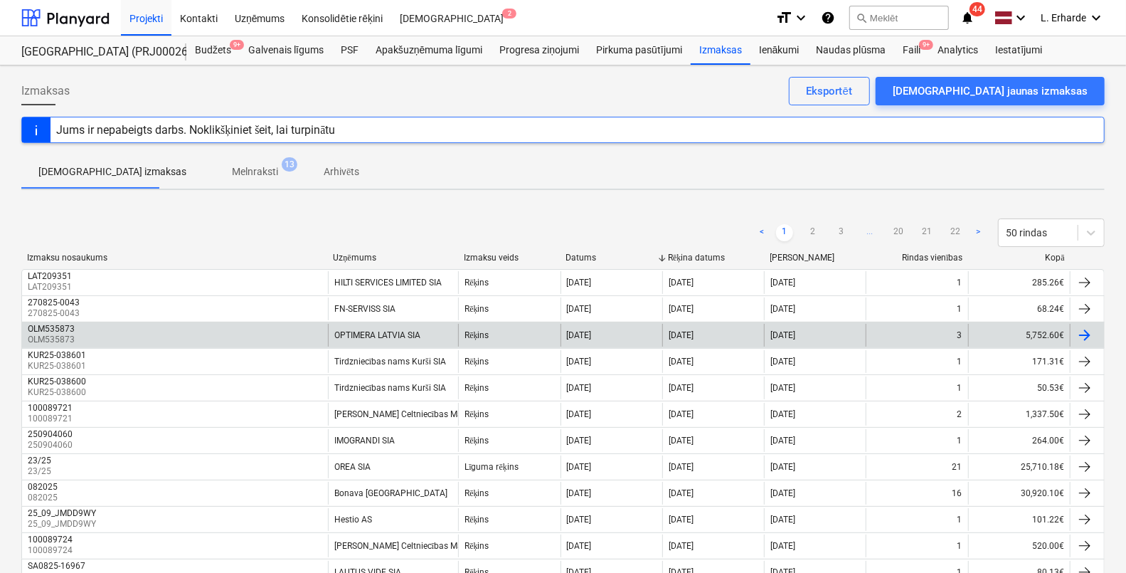
click at [63, 334] on p "OLM535873" at bounding box center [53, 340] width 50 height 12
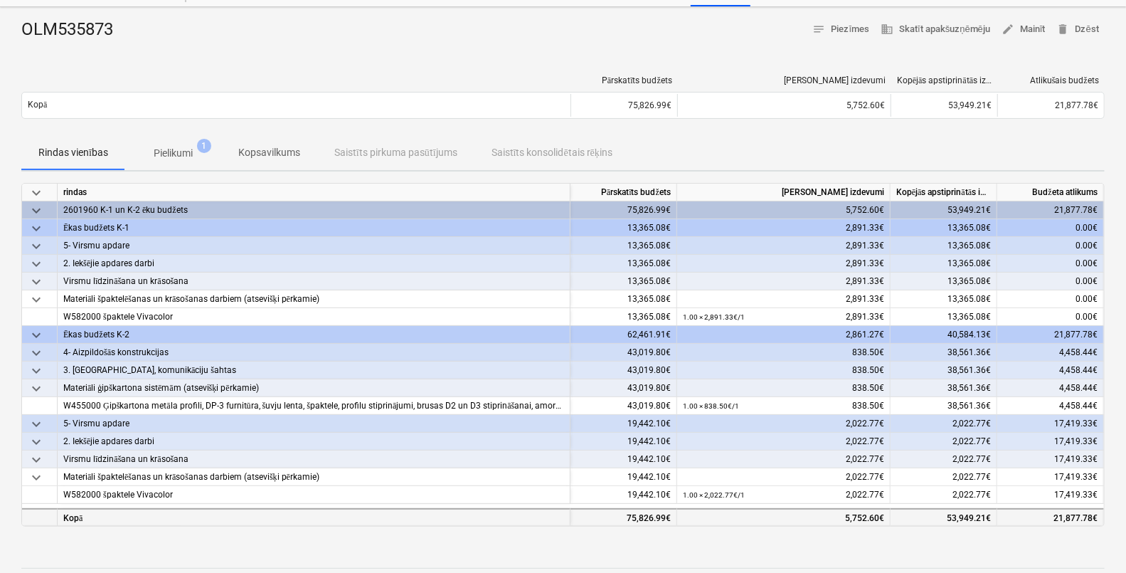
scroll to position [88, 0]
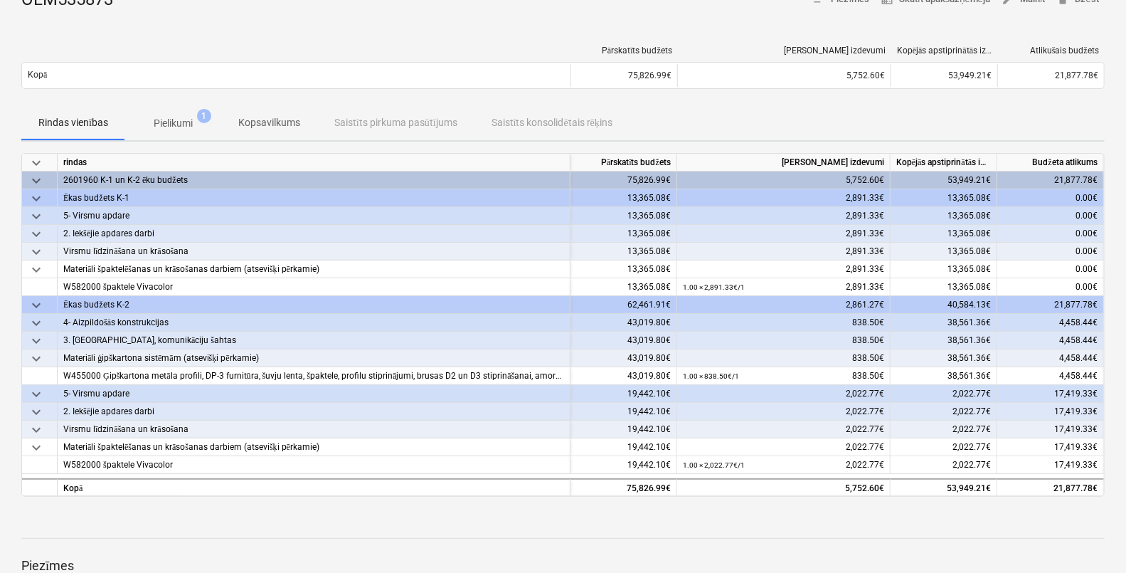
click at [37, 317] on span "keyboard_arrow_down" at bounding box center [36, 322] width 17 height 17
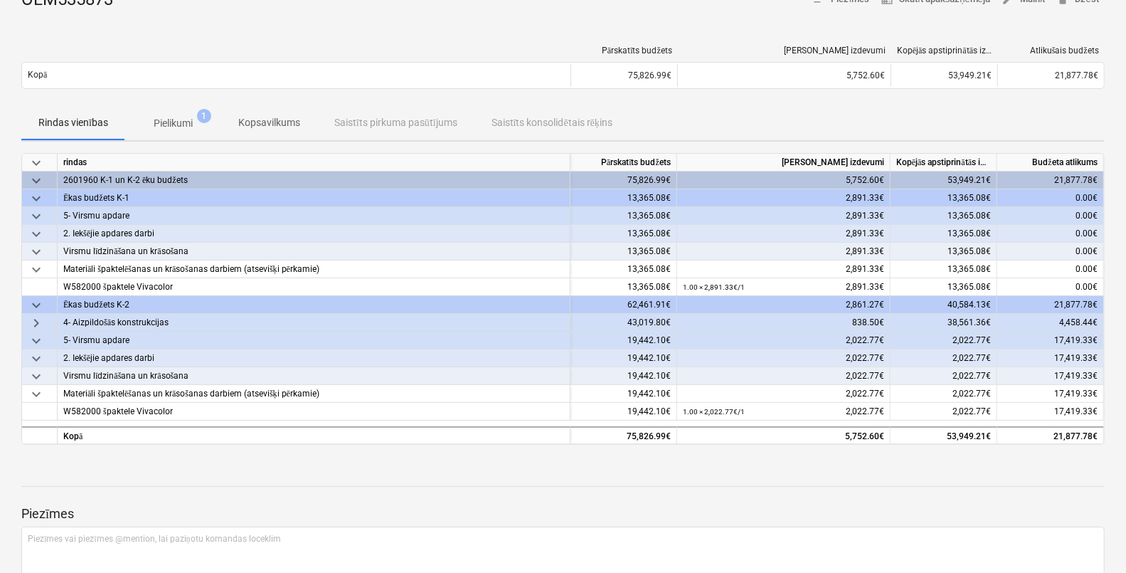
click at [37, 317] on span "keyboard_arrow_right" at bounding box center [36, 322] width 17 height 17
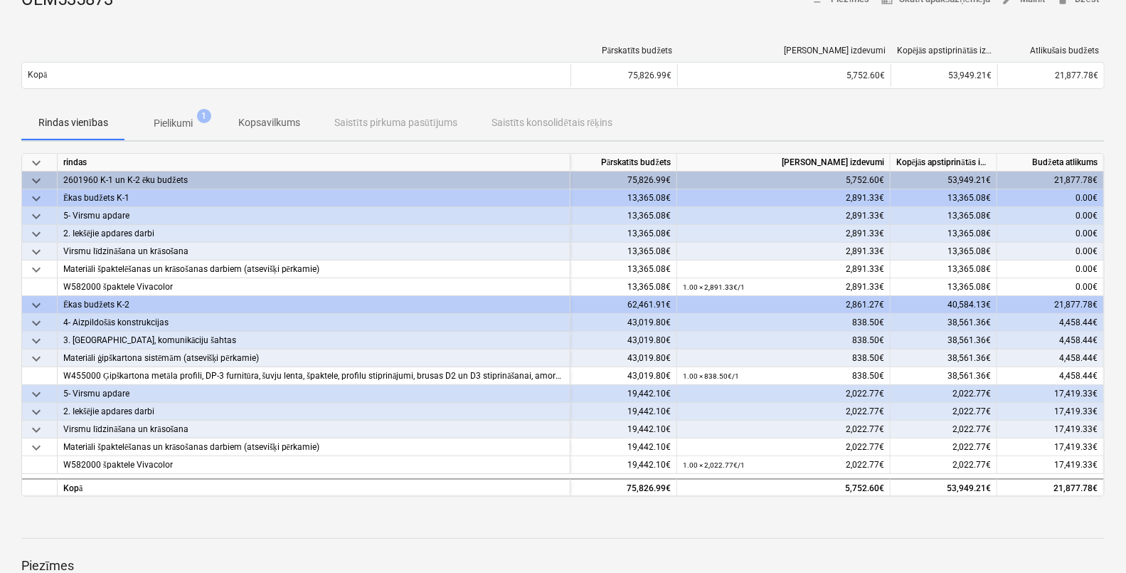
click at [39, 324] on span "keyboard_arrow_down" at bounding box center [36, 322] width 17 height 17
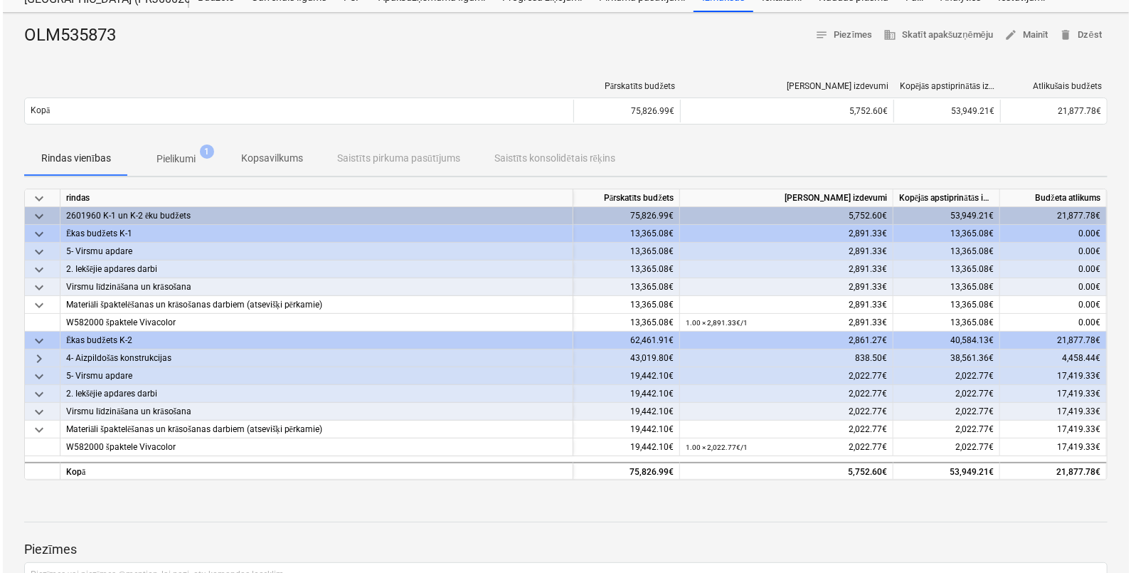
scroll to position [0, 0]
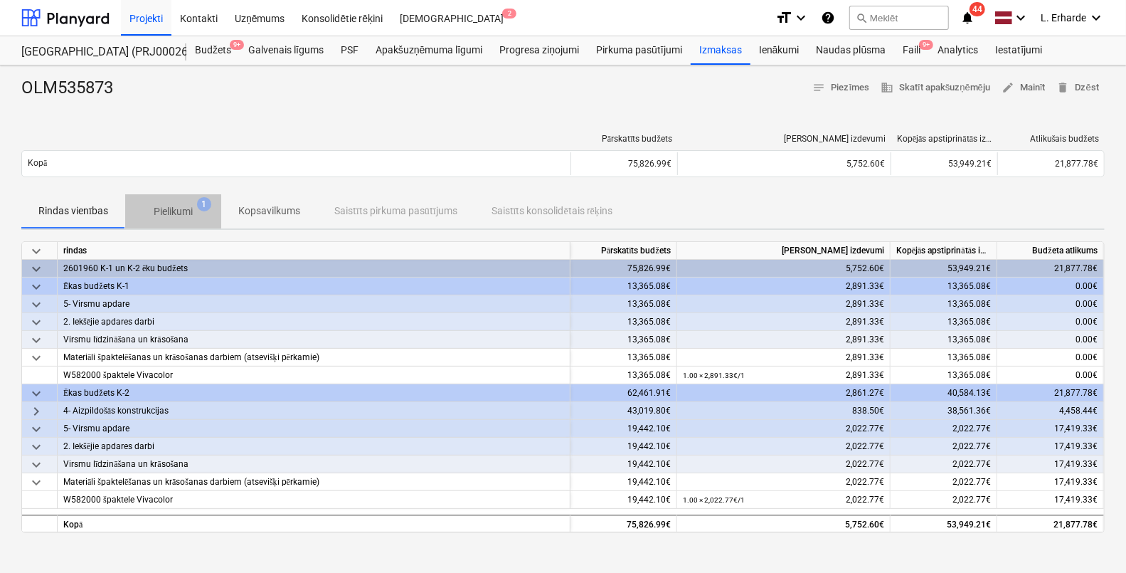
click at [176, 213] on p "Pielikumi" at bounding box center [173, 211] width 39 height 15
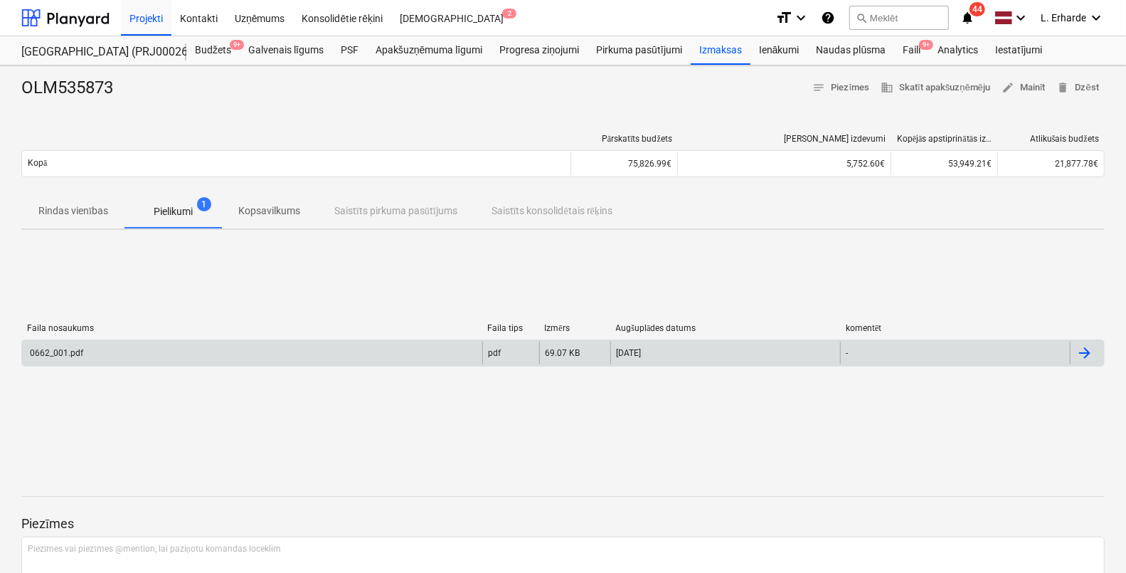
click at [83, 351] on div "0662_001.pdf" at bounding box center [252, 352] width 460 height 23
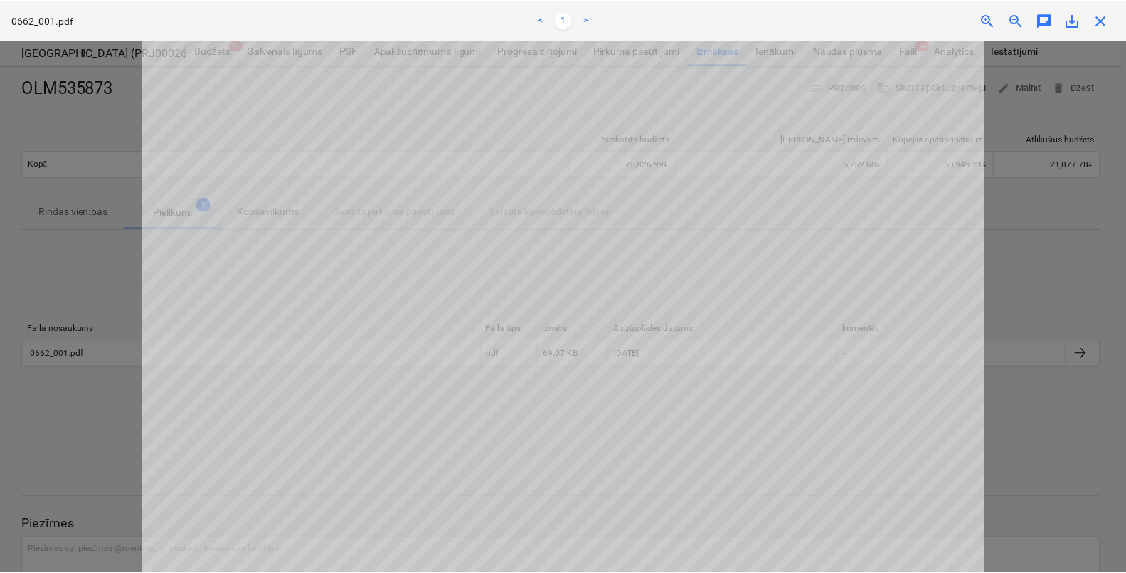
scroll to position [355, 0]
click at [1109, 25] on span "close" at bounding box center [1105, 19] width 17 height 17
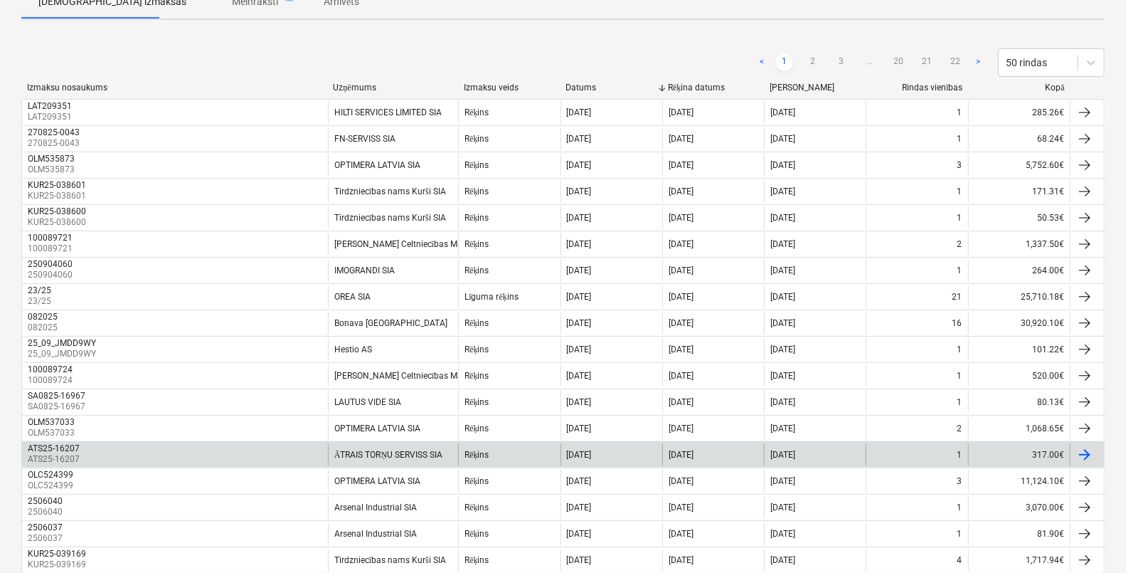
scroll to position [177, 0]
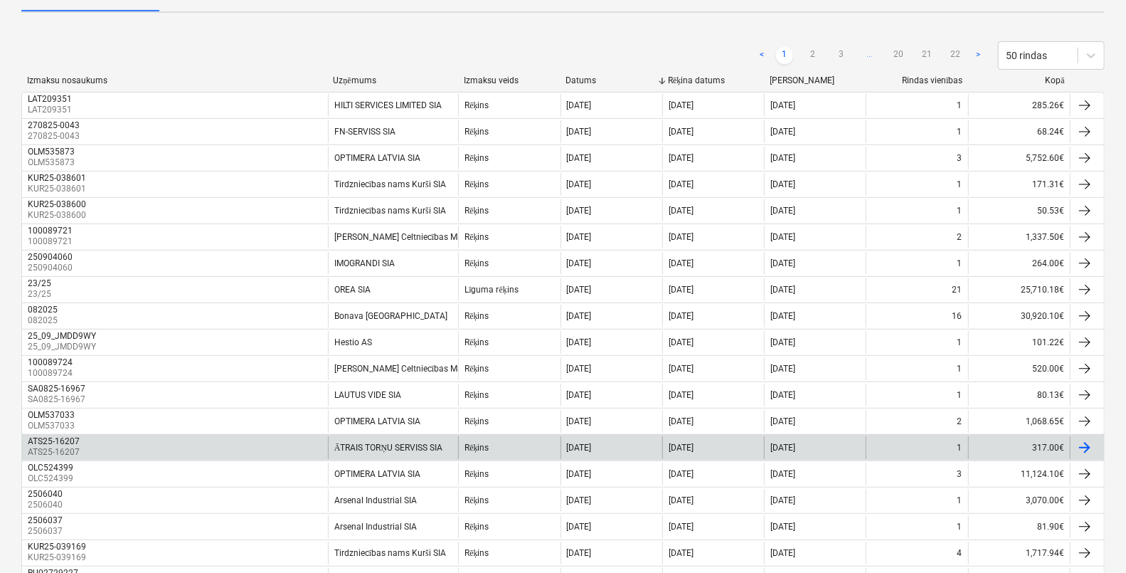
click at [72, 440] on div "ATS25-16207" at bounding box center [54, 441] width 52 height 10
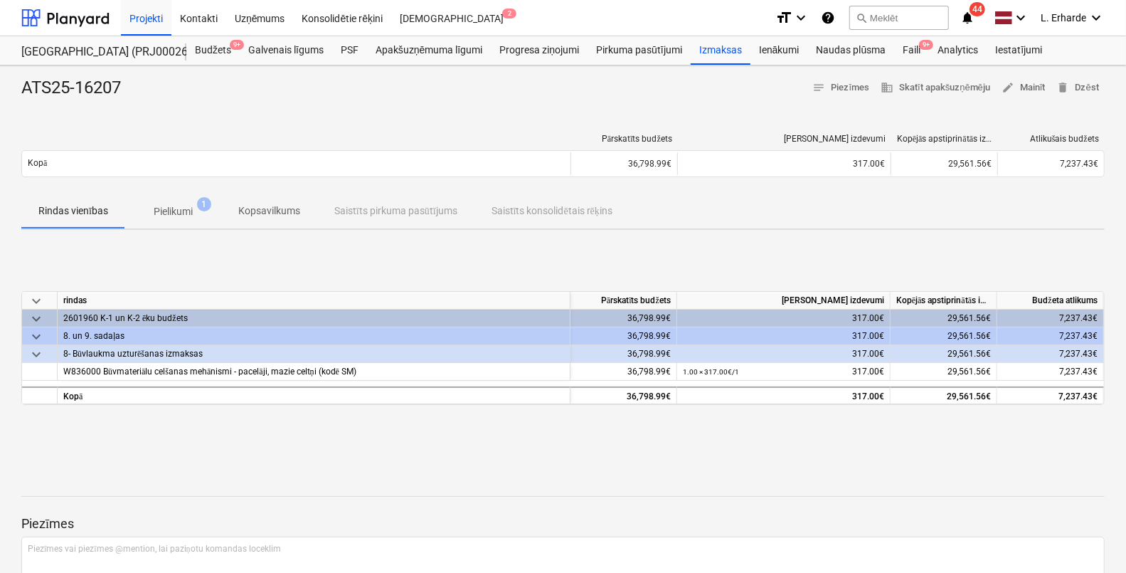
click at [179, 212] on p "Pielikumi" at bounding box center [173, 211] width 39 height 15
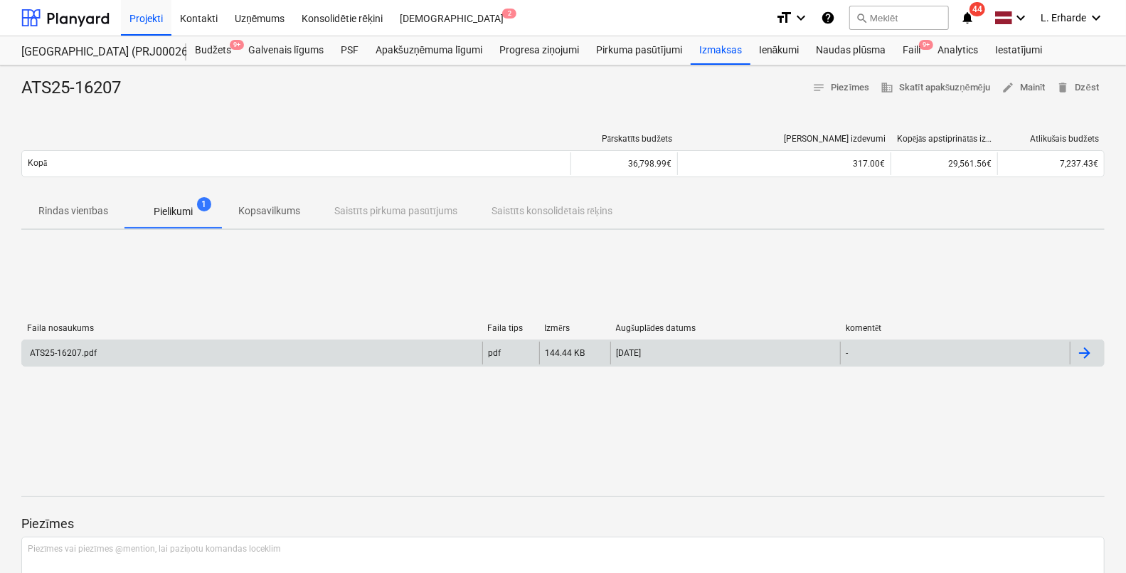
click at [111, 351] on div "ATS25-16207.pdf" at bounding box center [252, 352] width 460 height 23
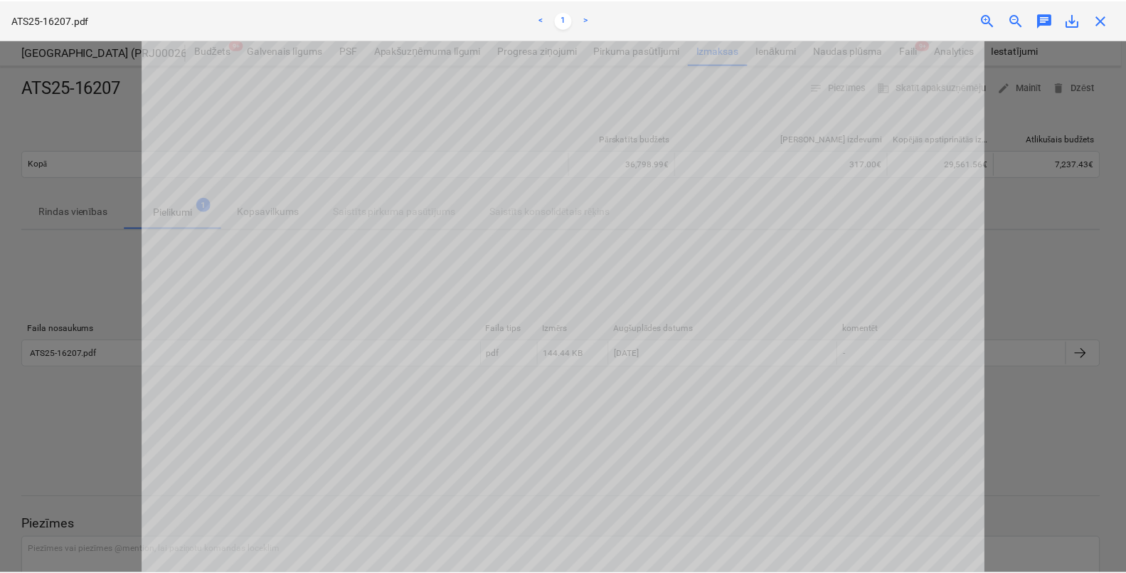
scroll to position [312, 0]
click at [90, 213] on div at bounding box center [565, 306] width 1131 height 533
click at [1106, 18] on span "close" at bounding box center [1105, 19] width 17 height 17
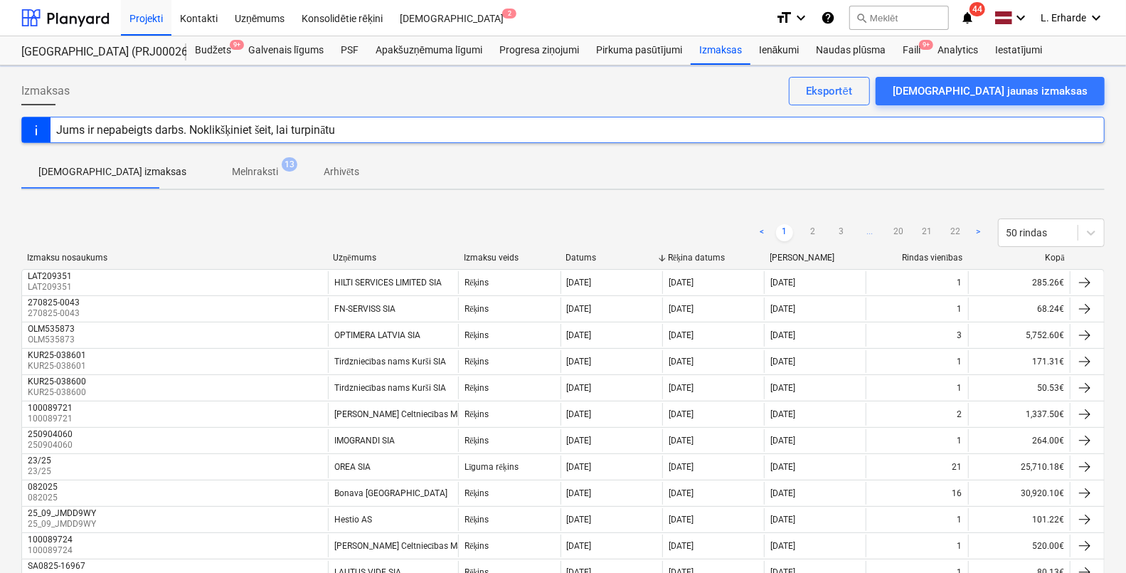
scroll to position [177, 0]
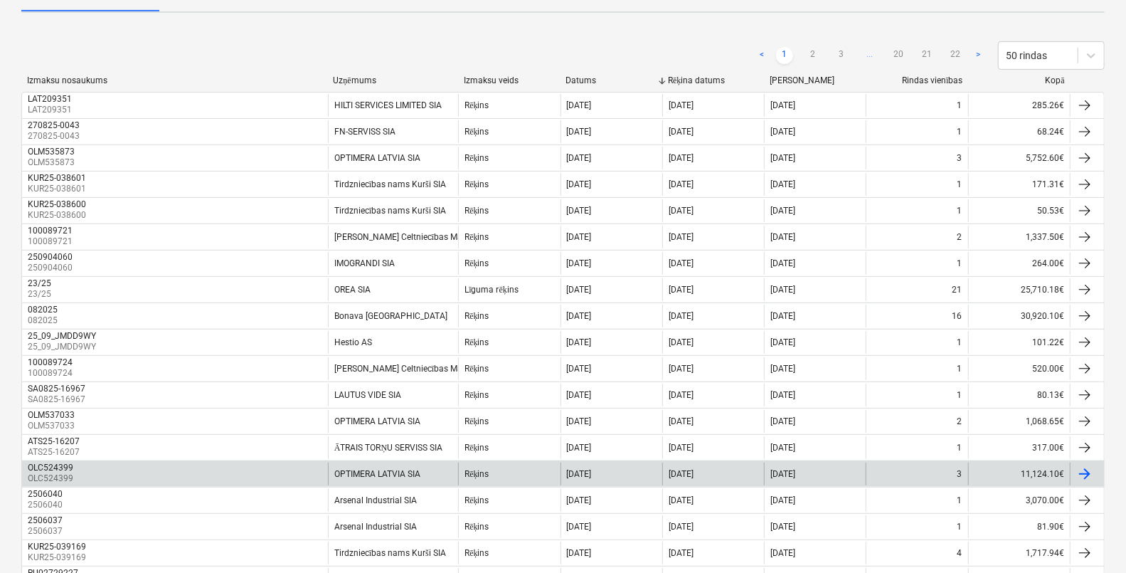
click at [74, 469] on div "OLC524399" at bounding box center [52, 467] width 48 height 10
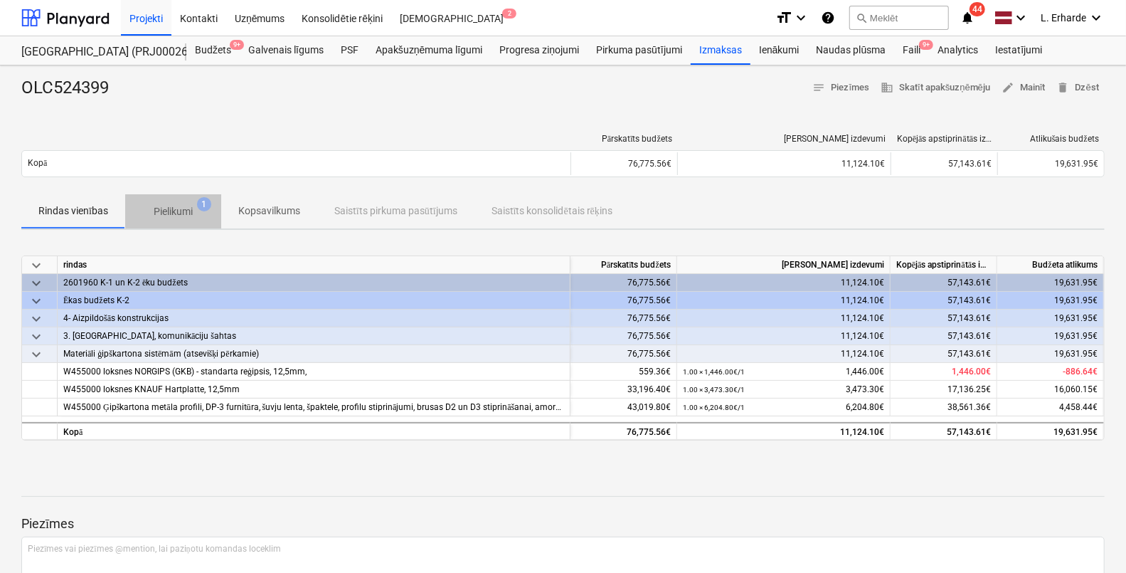
click at [168, 200] on span "Pielikumi 1" at bounding box center [173, 211] width 96 height 26
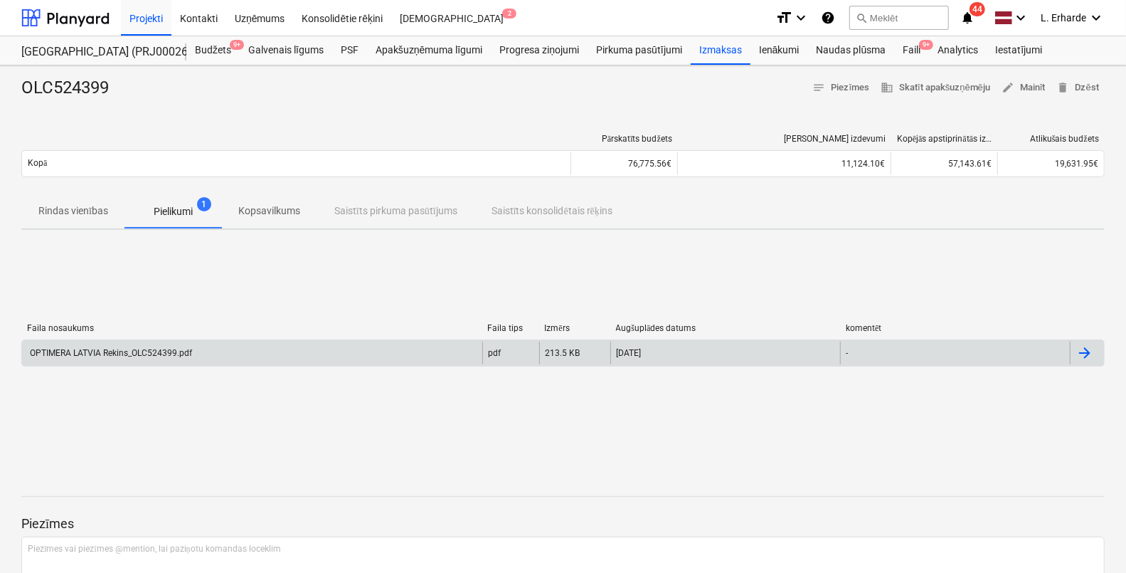
click at [113, 353] on div "OPTIMERA LATVIA Rekins_OLC524399.pdf" at bounding box center [110, 353] width 164 height 10
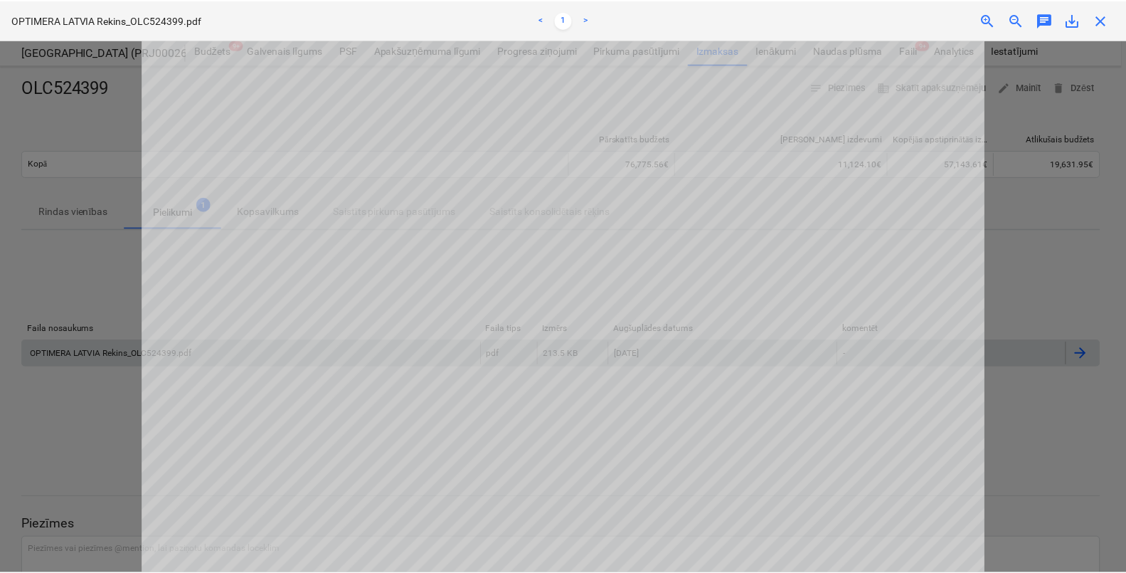
scroll to position [267, 0]
click at [1025, 270] on div at bounding box center [565, 306] width 1131 height 533
click at [119, 211] on div at bounding box center [565, 306] width 1131 height 533
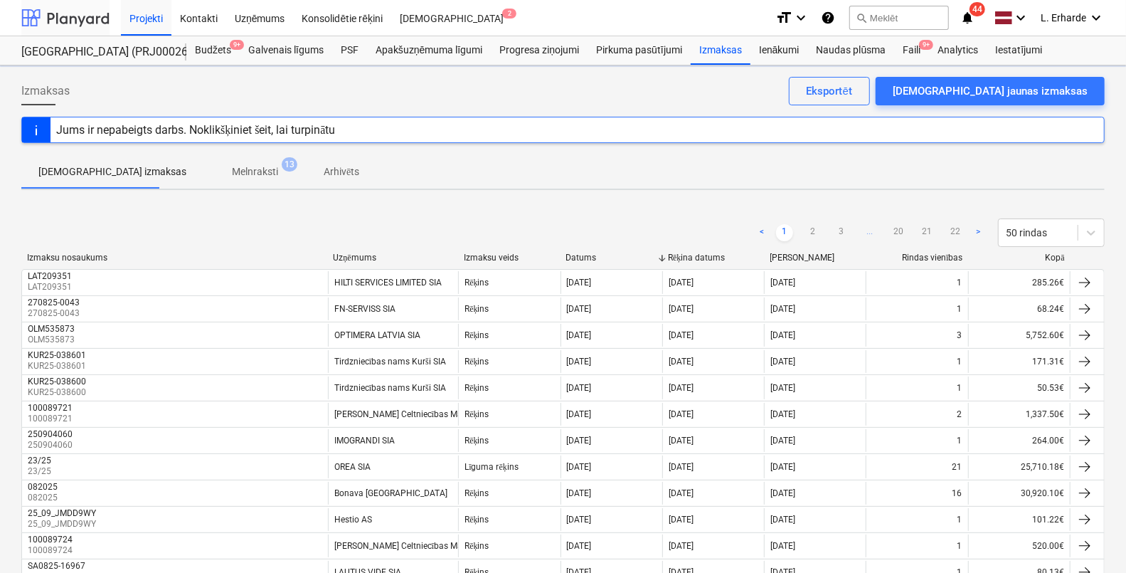
scroll to position [177, 0]
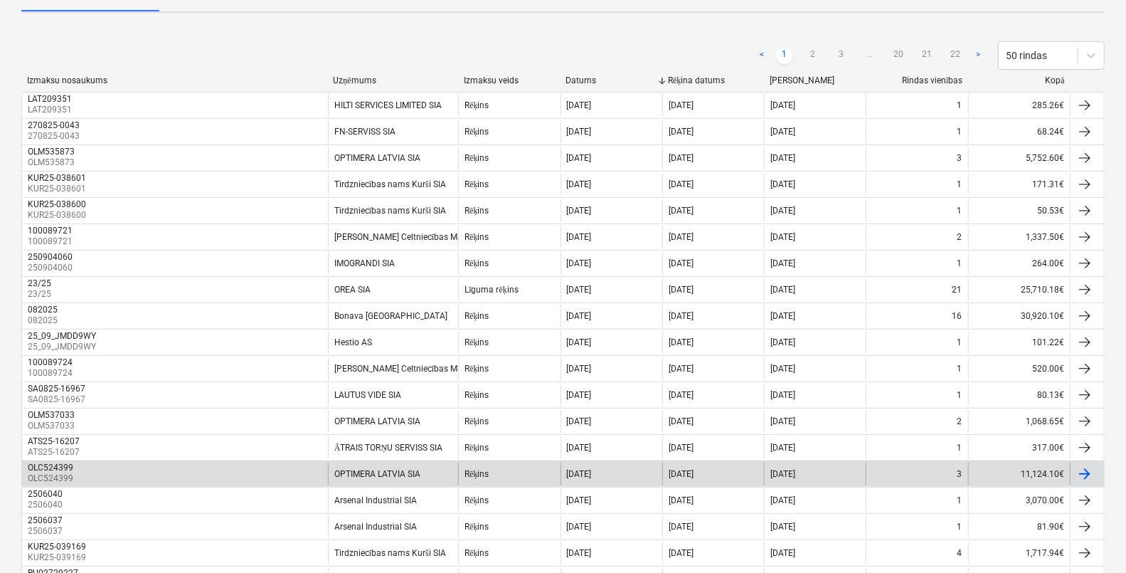
click at [49, 472] on p "OLC524399" at bounding box center [52, 478] width 48 height 12
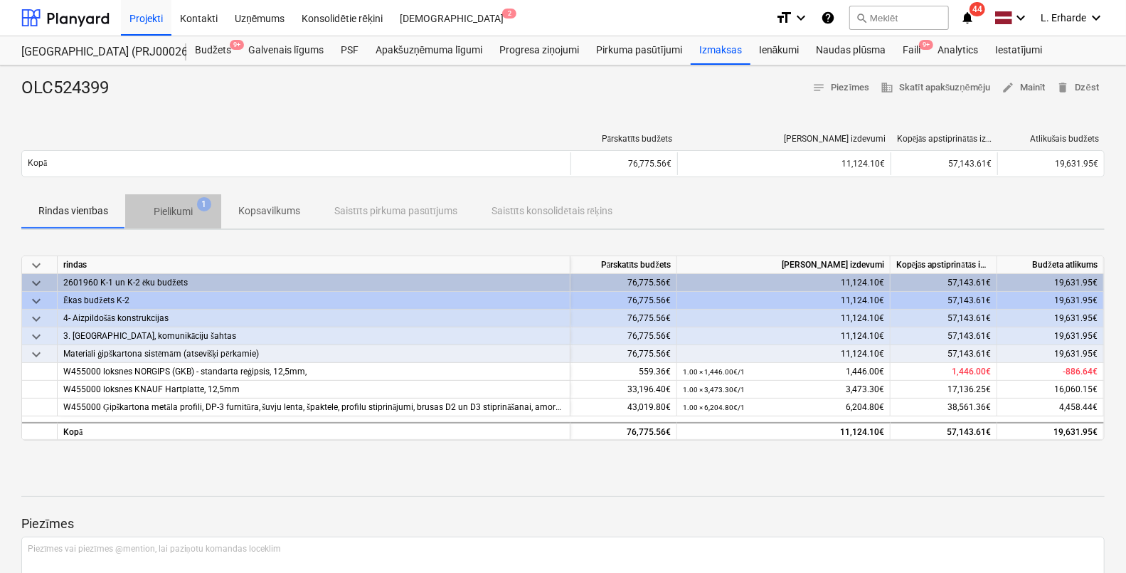
click at [184, 204] on p "Pielikumi" at bounding box center [173, 211] width 39 height 15
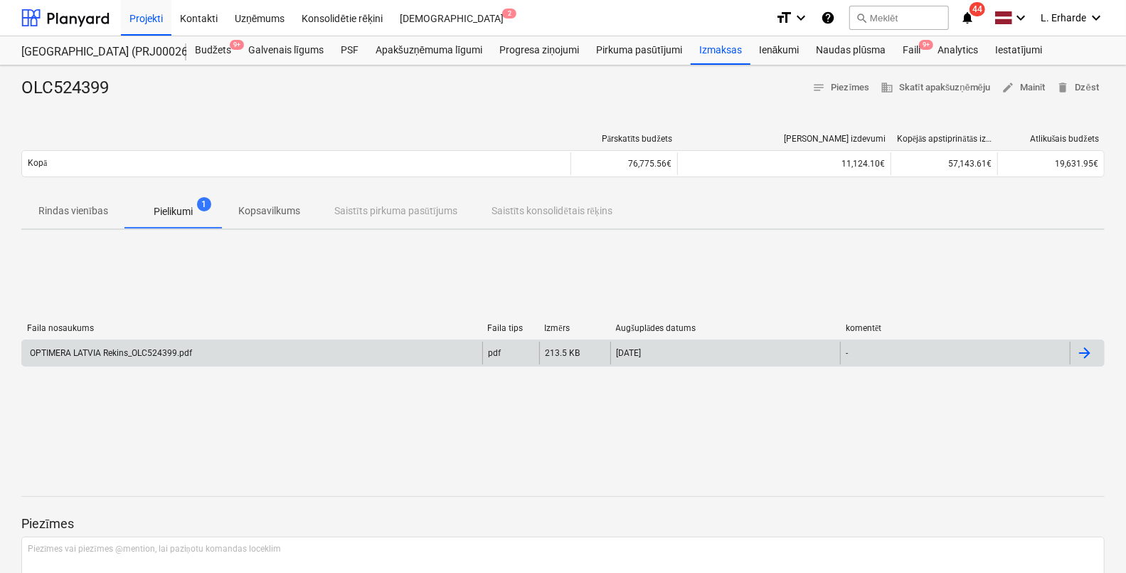
click at [142, 346] on div "OPTIMERA LATVIA Rekins_OLC524399.pdf" at bounding box center [252, 352] width 460 height 23
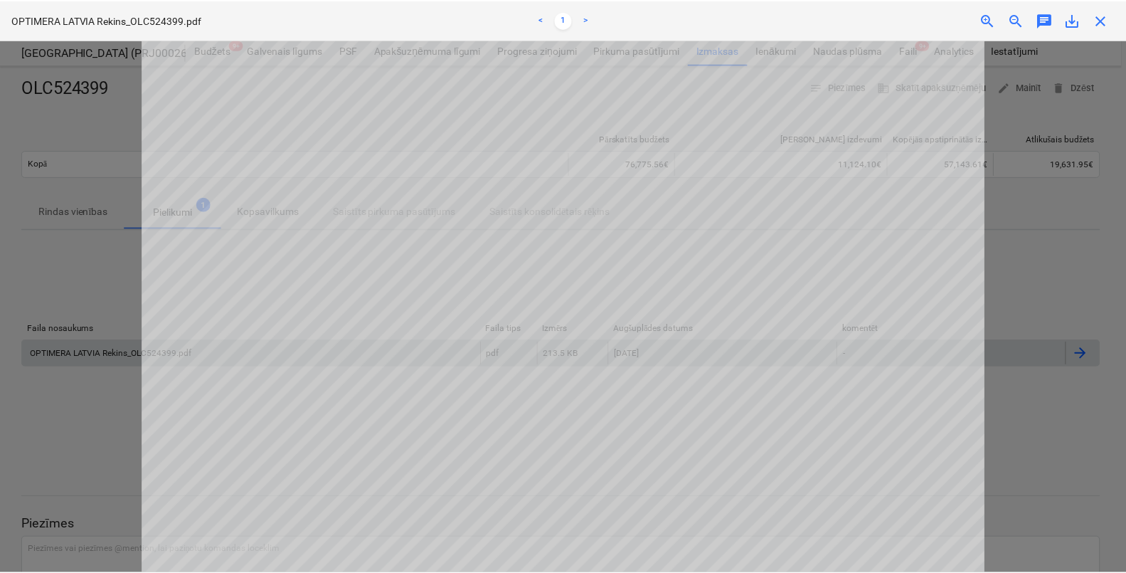
scroll to position [267, 0]
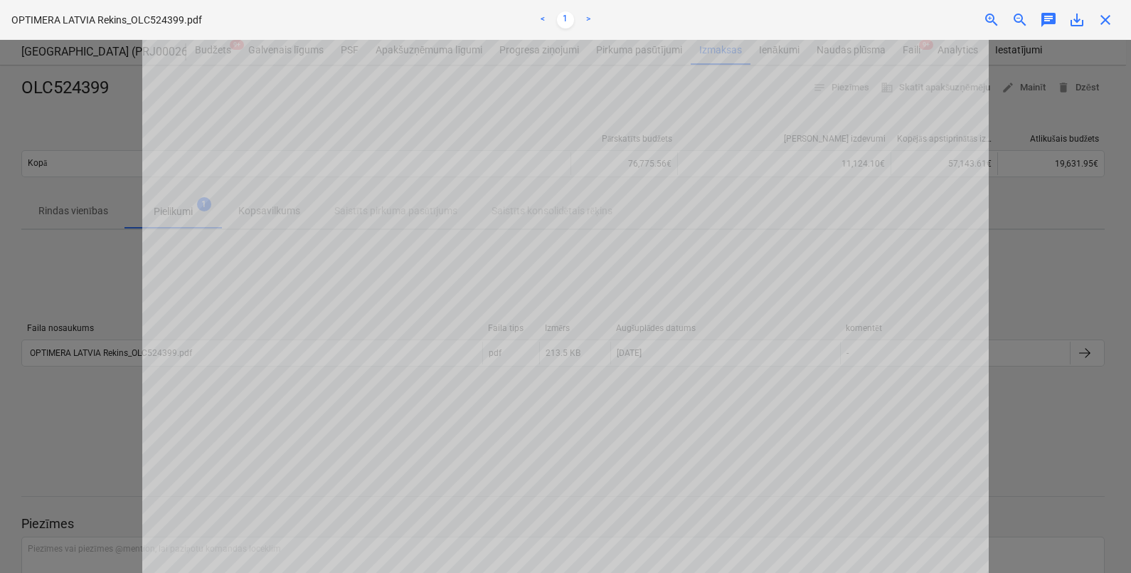
click at [1050, 404] on div at bounding box center [565, 306] width 1131 height 533
click at [1112, 23] on span "close" at bounding box center [1105, 19] width 17 height 17
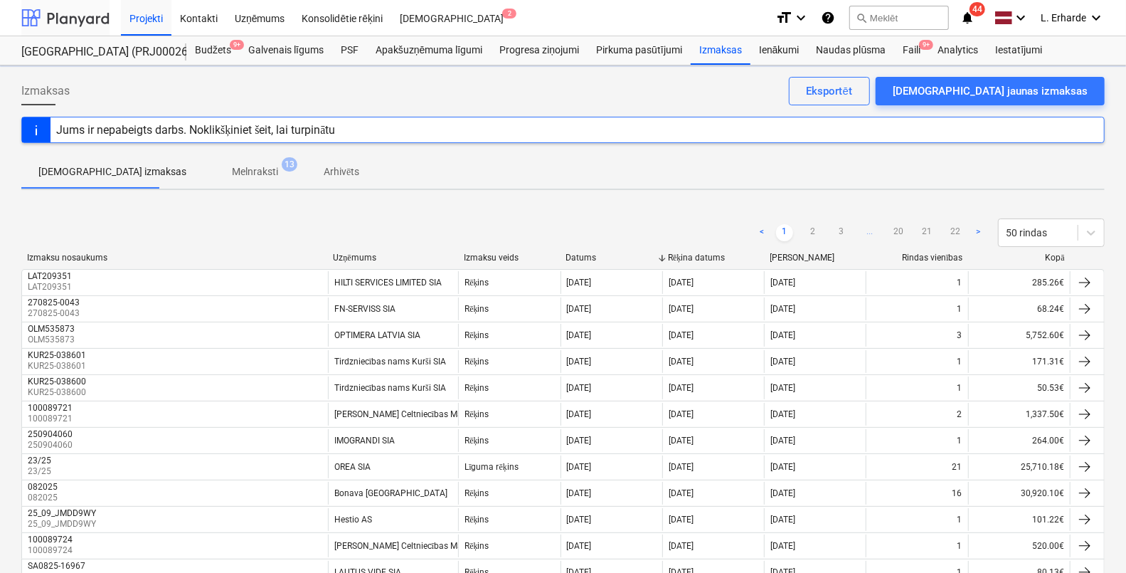
scroll to position [177, 0]
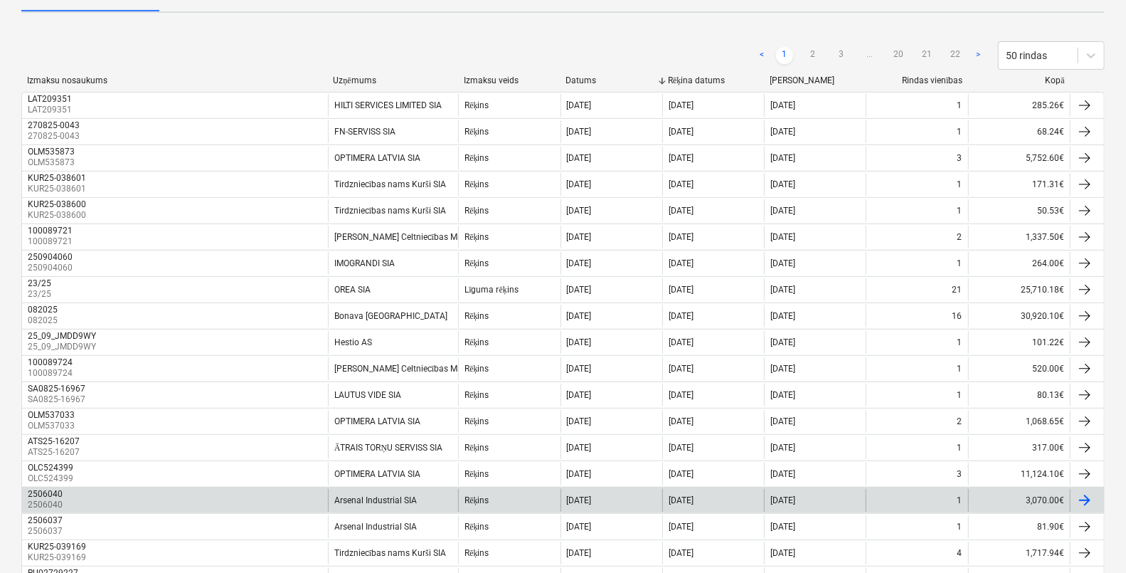
click at [46, 494] on div "2506040" at bounding box center [45, 494] width 35 height 10
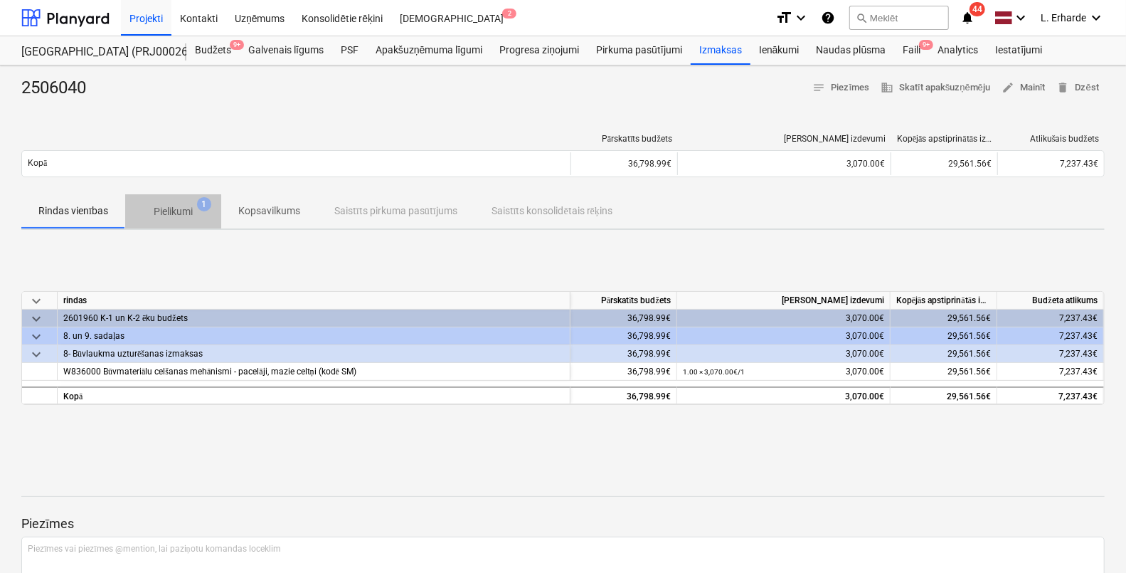
click at [174, 204] on p "Pielikumi" at bounding box center [173, 211] width 39 height 15
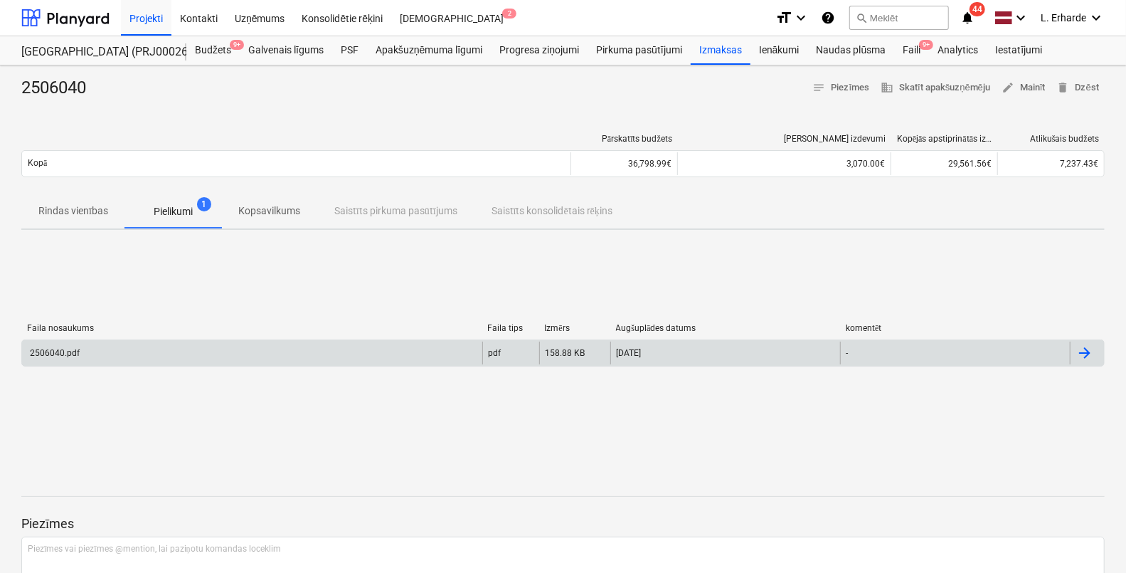
click at [148, 363] on div "2506040.pdf" at bounding box center [252, 352] width 460 height 23
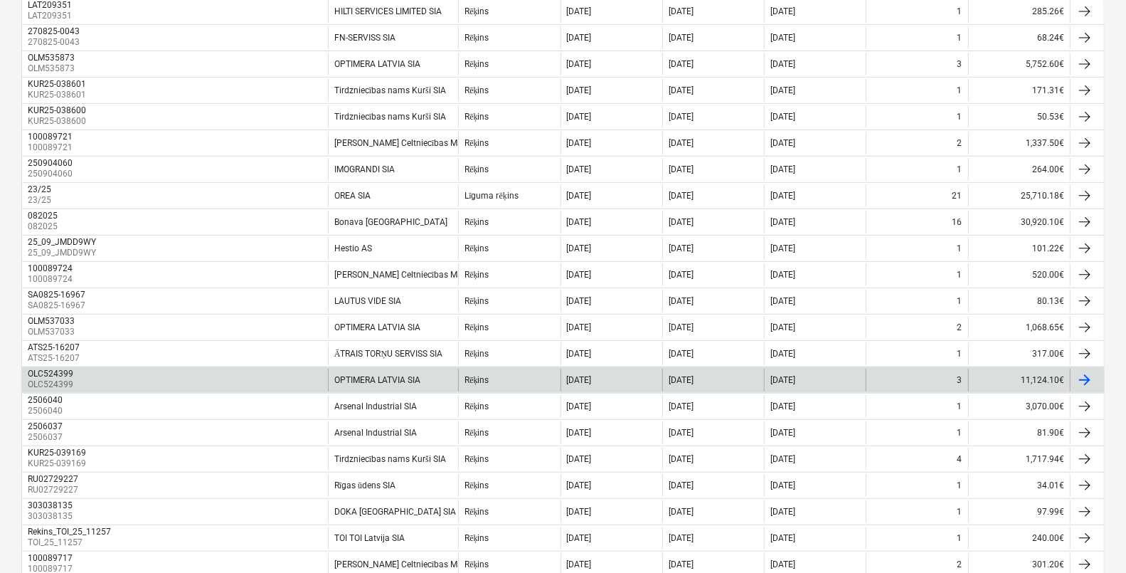
scroll to position [355, 0]
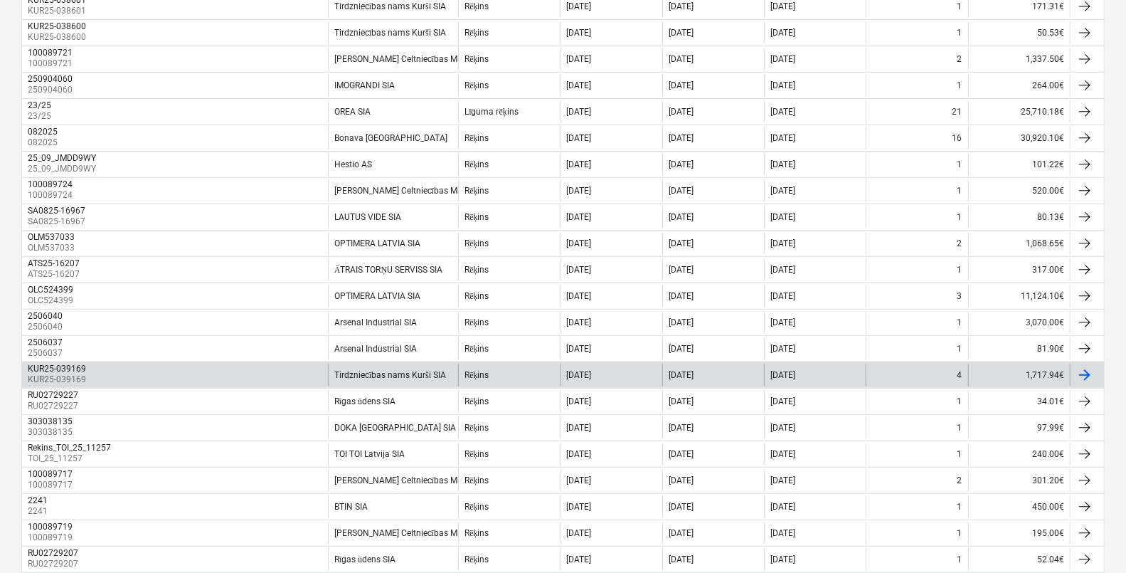
click at [53, 375] on p "KUR25-039169" at bounding box center [58, 379] width 61 height 12
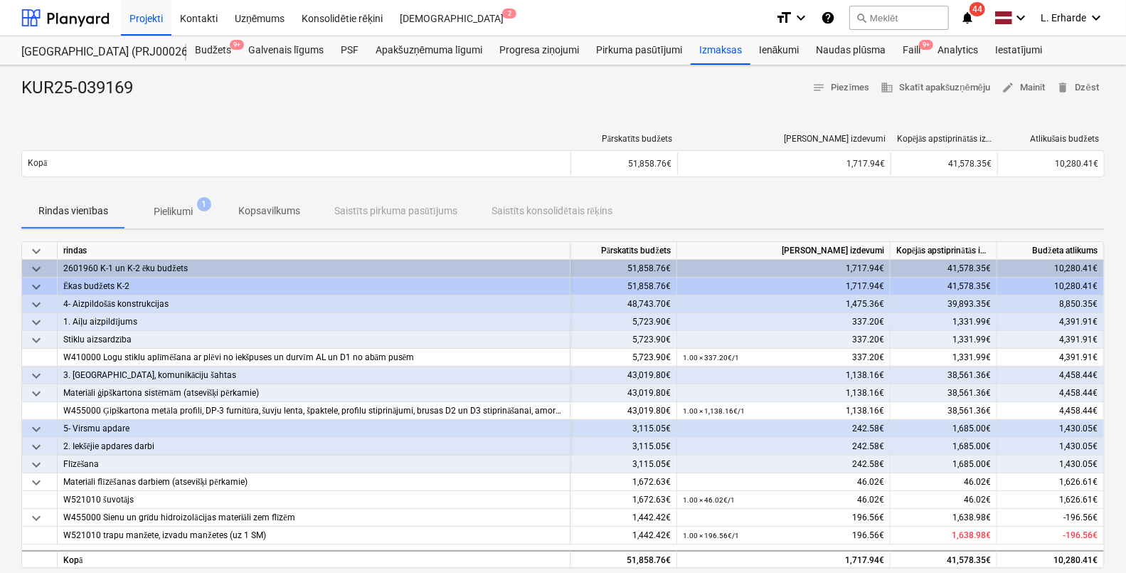
click at [185, 206] on p "Pielikumi" at bounding box center [173, 211] width 39 height 15
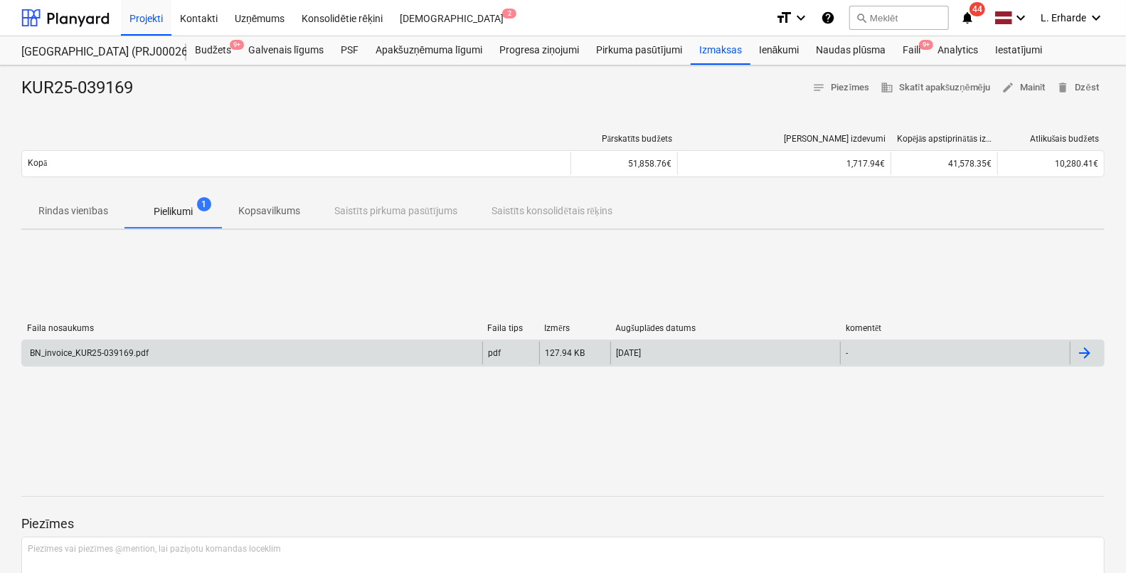
click at [114, 351] on div "BN_invoice_KUR25-039169.pdf" at bounding box center [88, 353] width 121 height 10
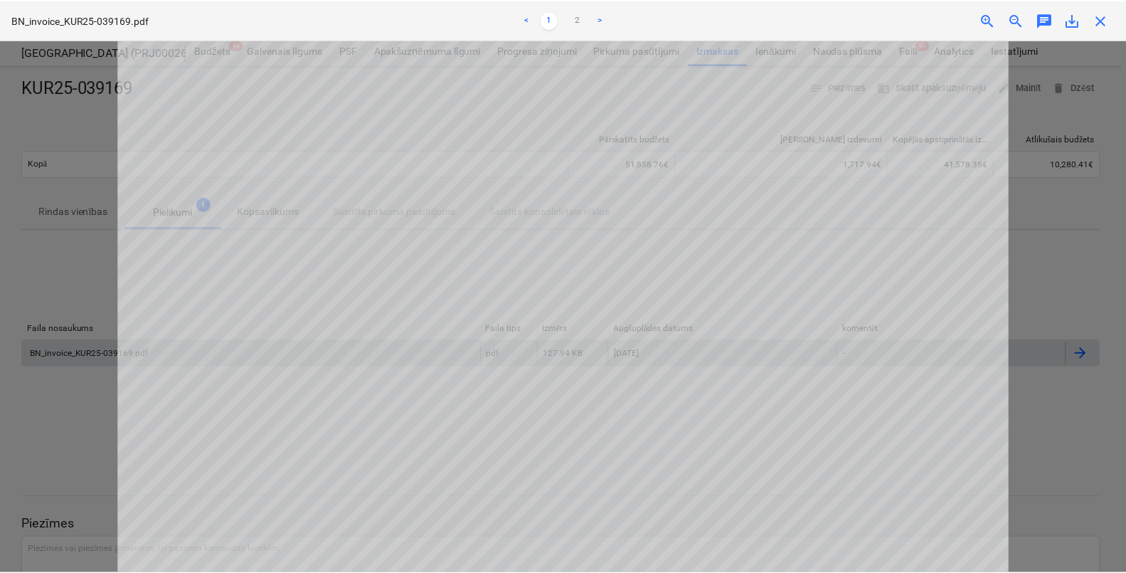
scroll to position [450, 0]
click at [50, 220] on div at bounding box center [565, 306] width 1131 height 533
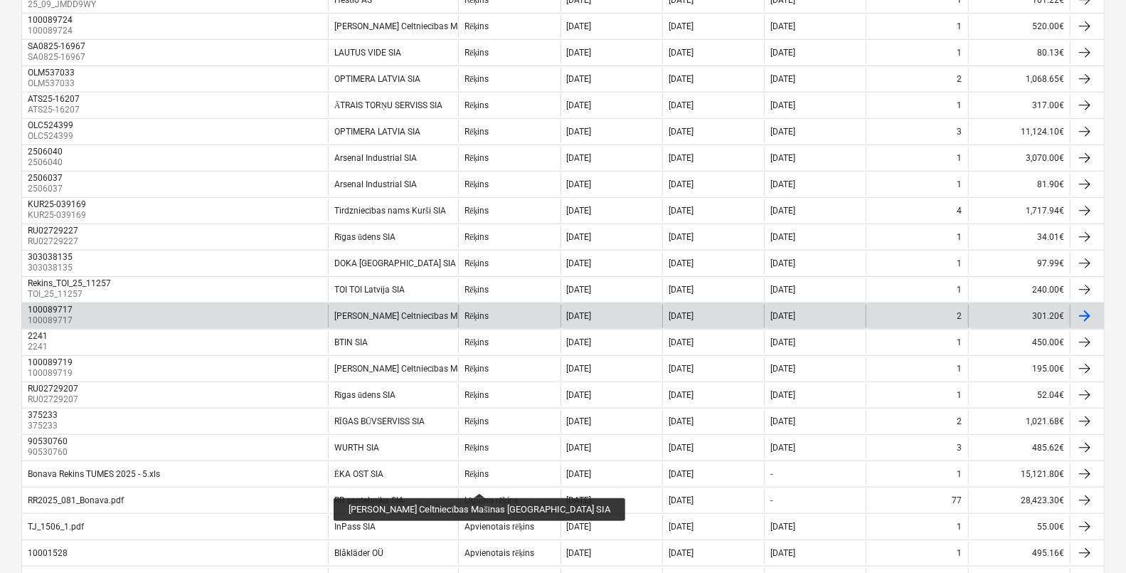
scroll to position [533, 0]
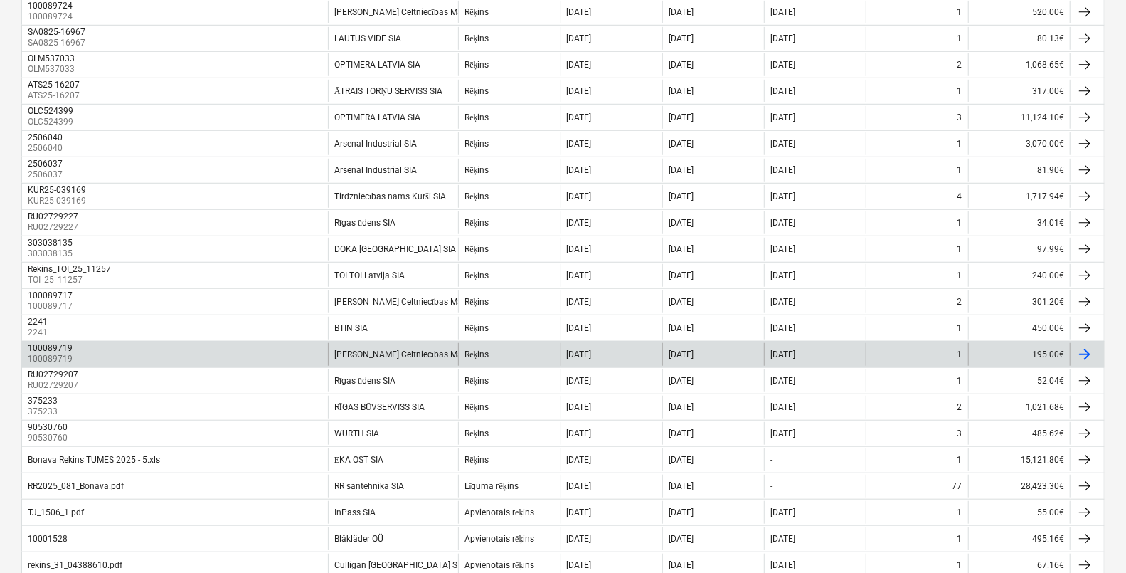
click at [29, 349] on div "100089719" at bounding box center [50, 348] width 45 height 10
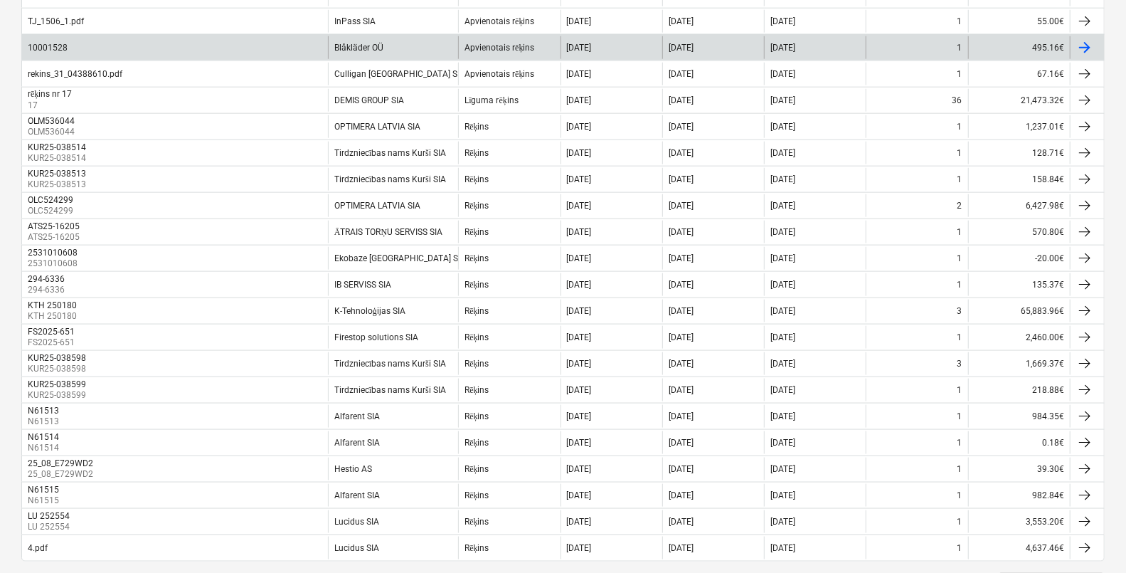
scroll to position [1090, 0]
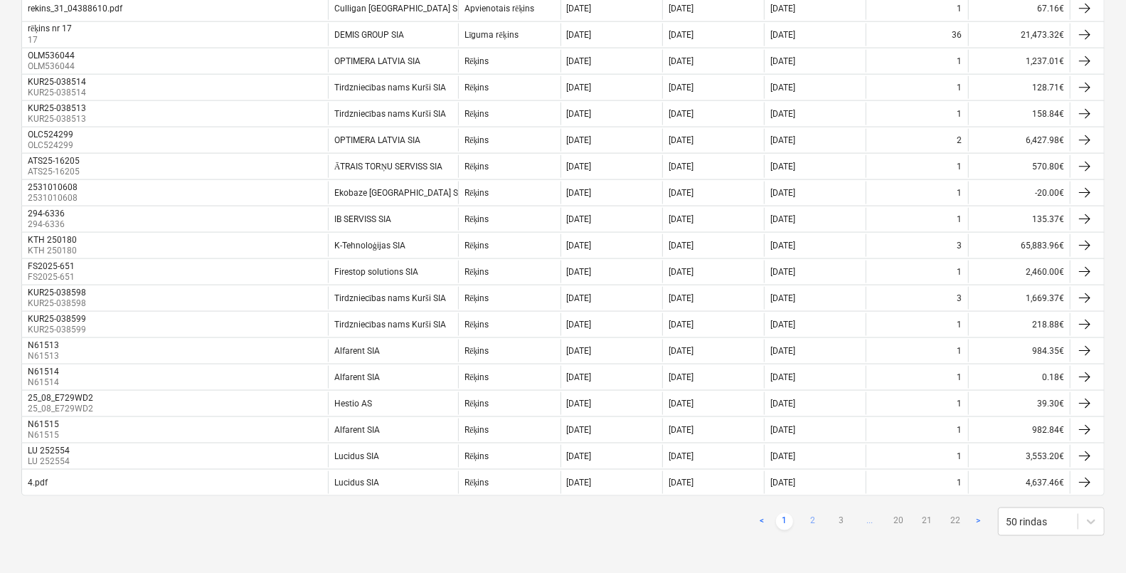
click at [806, 516] on link "2" at bounding box center [812, 521] width 17 height 17
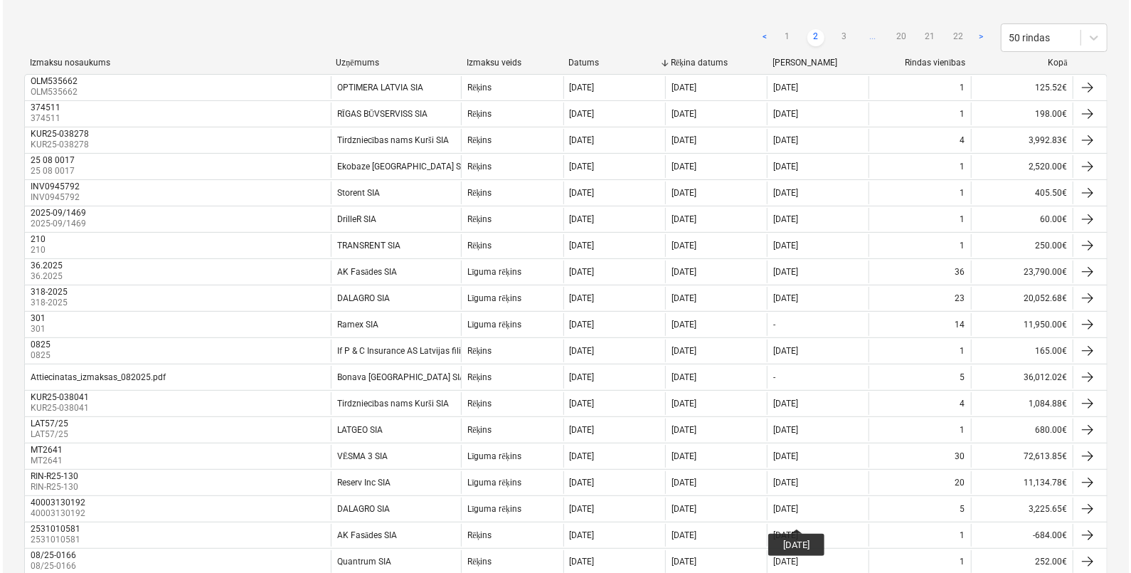
scroll to position [0, 0]
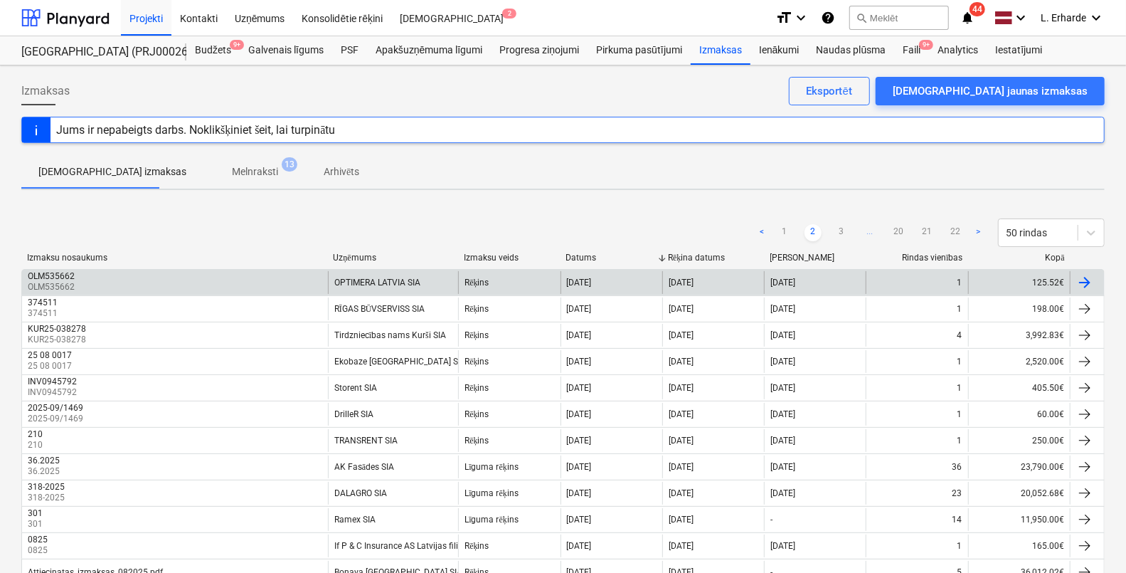
click at [49, 277] on div "OLM535662" at bounding box center [51, 276] width 47 height 10
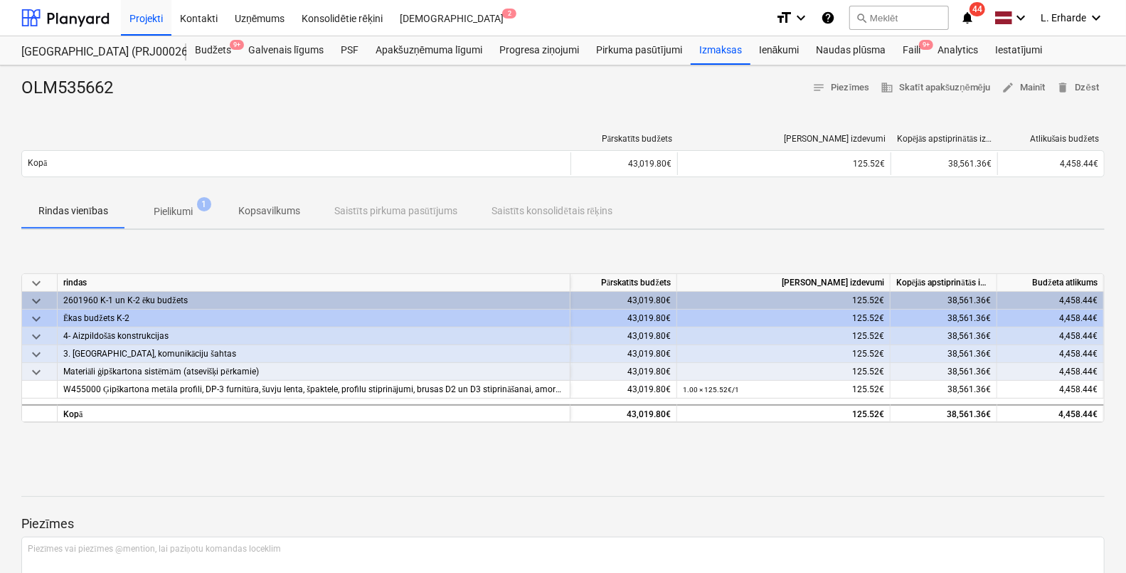
click at [161, 213] on p "Pielikumi" at bounding box center [173, 211] width 39 height 15
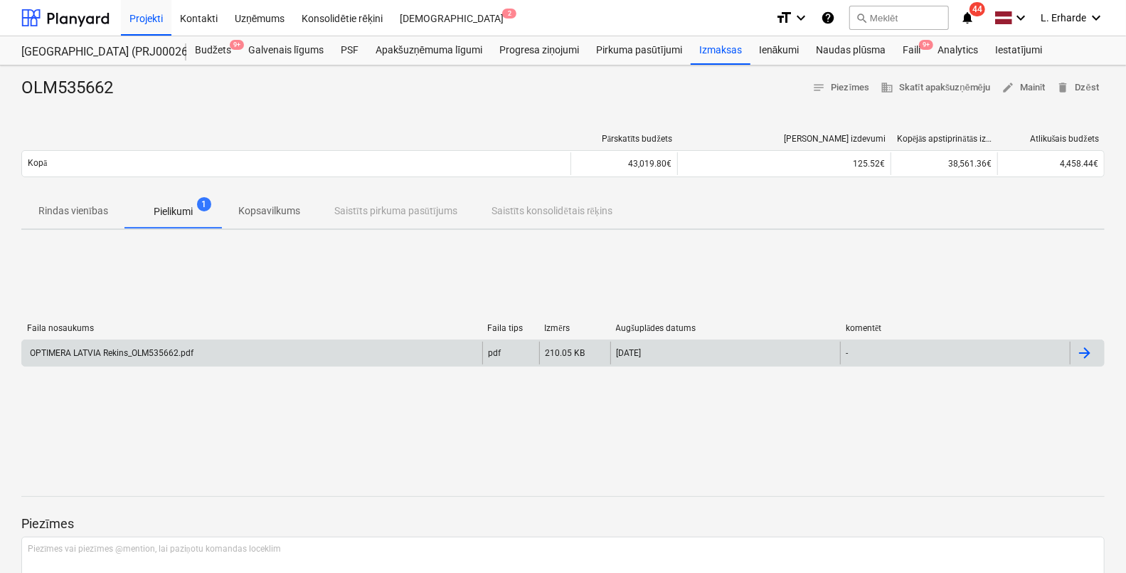
click at [121, 348] on div "OPTIMERA LATVIA Rekins_OLM535662.pdf" at bounding box center [111, 353] width 166 height 10
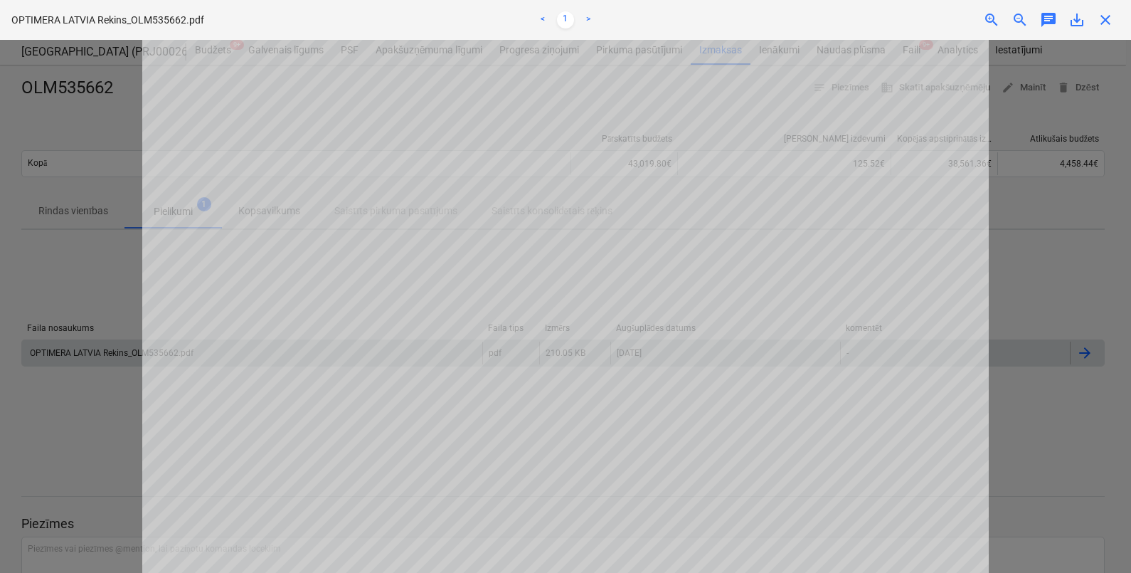
scroll to position [444, 0]
click at [58, 215] on div at bounding box center [565, 306] width 1131 height 533
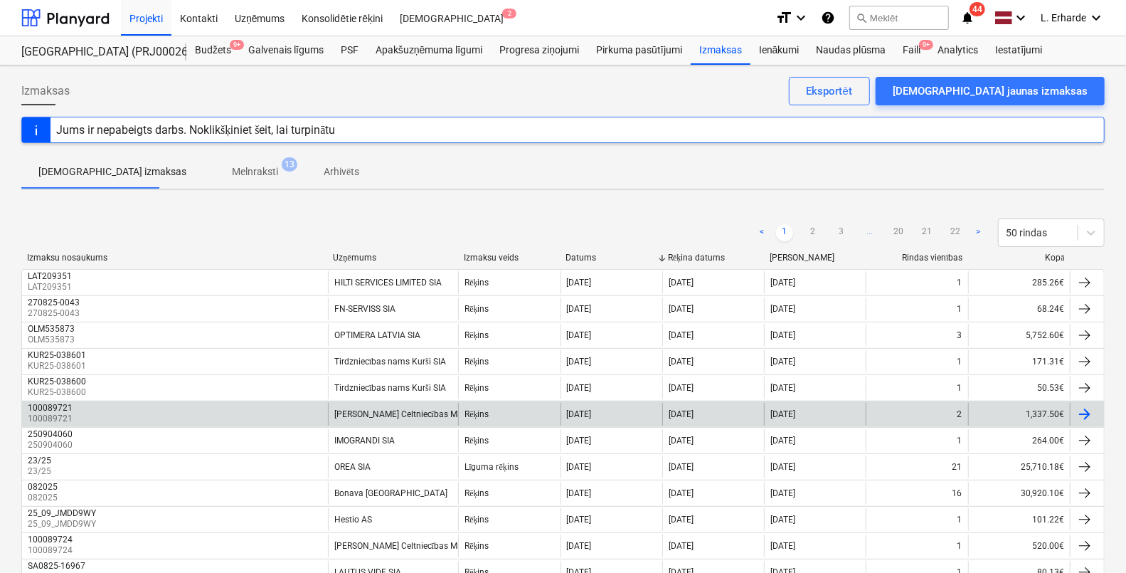
click at [58, 407] on div "100089721" at bounding box center [50, 408] width 45 height 10
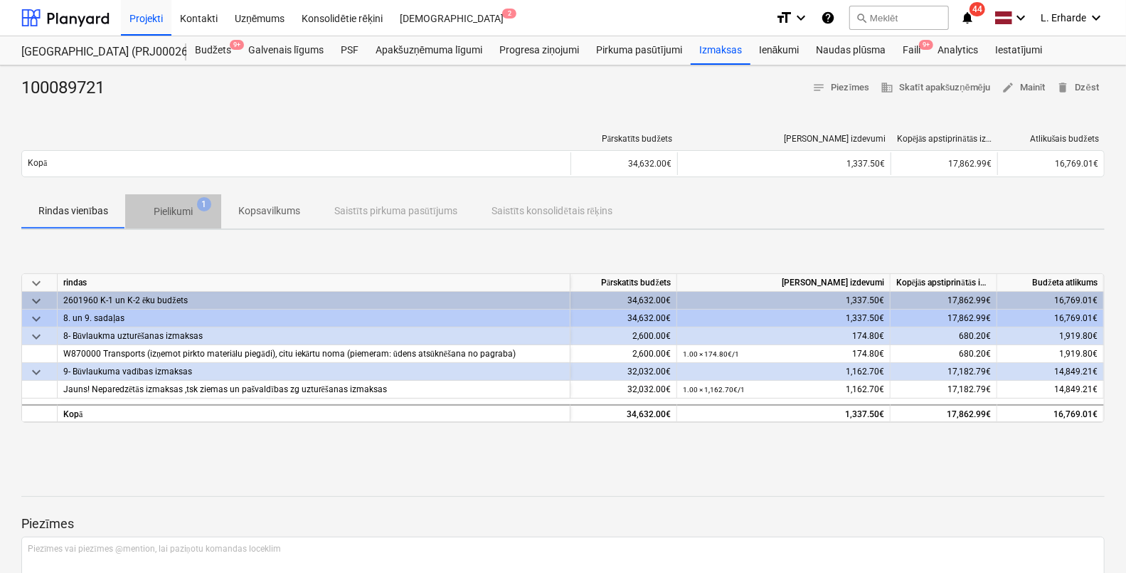
click at [177, 206] on p "Pielikumi" at bounding box center [173, 211] width 39 height 15
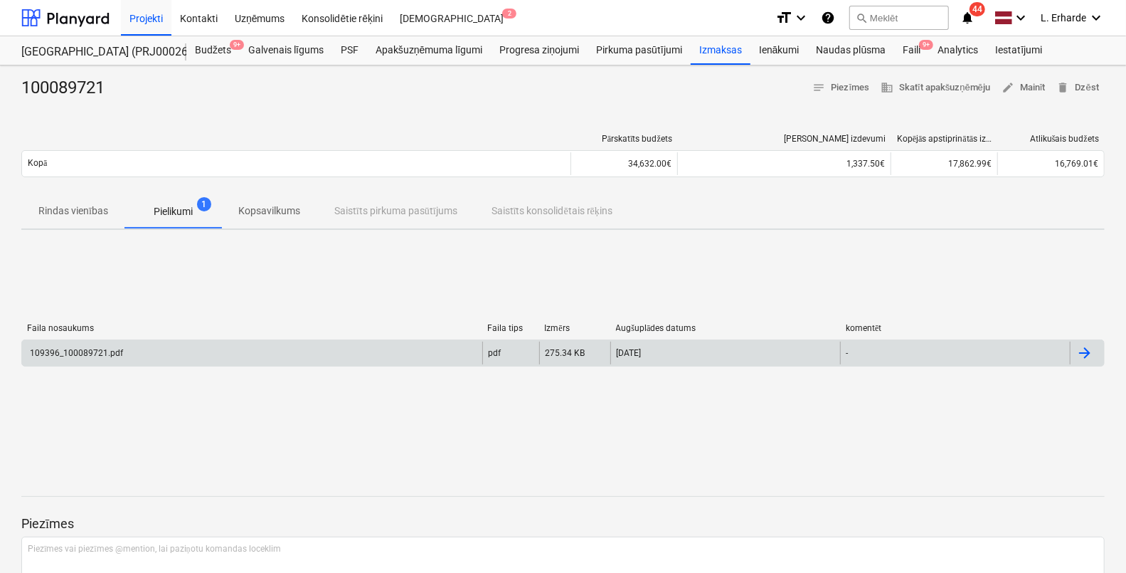
click at [107, 353] on div "109396_100089721.pdf" at bounding box center [75, 353] width 95 height 10
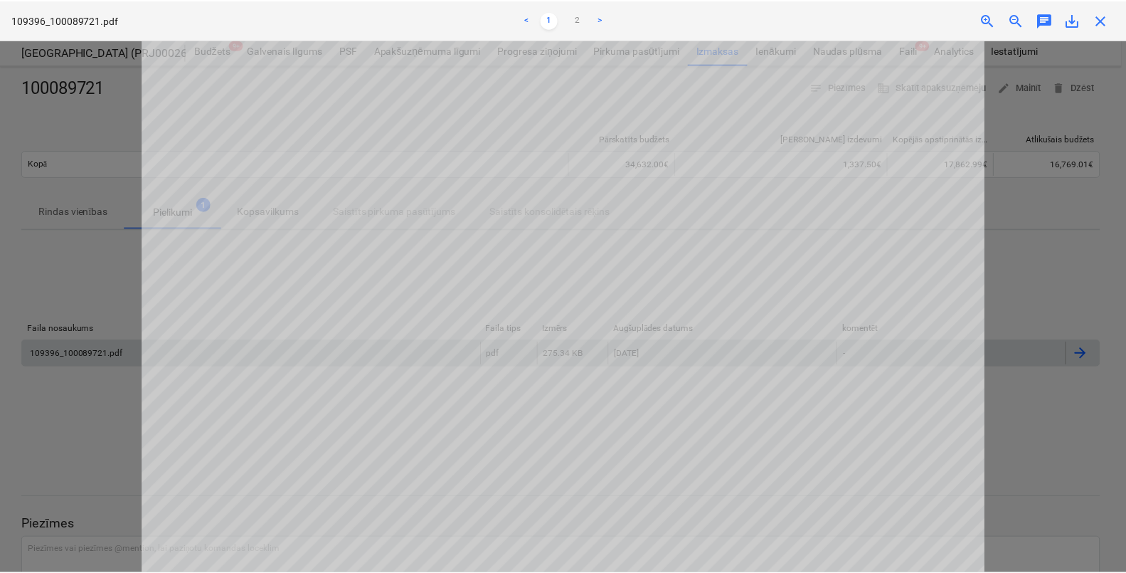
scroll to position [668, 0]
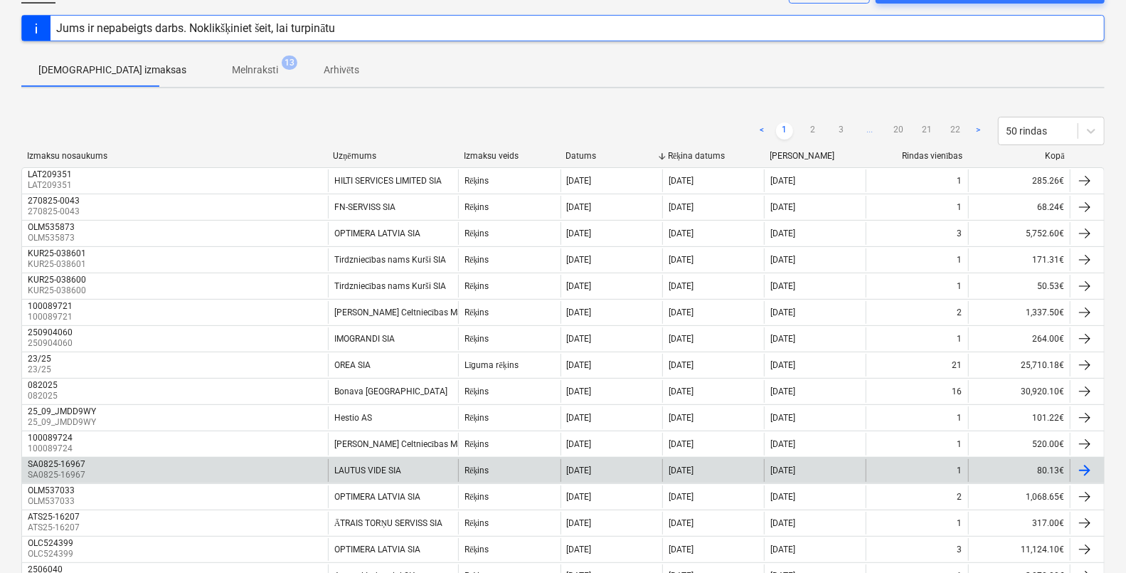
scroll to position [177, 0]
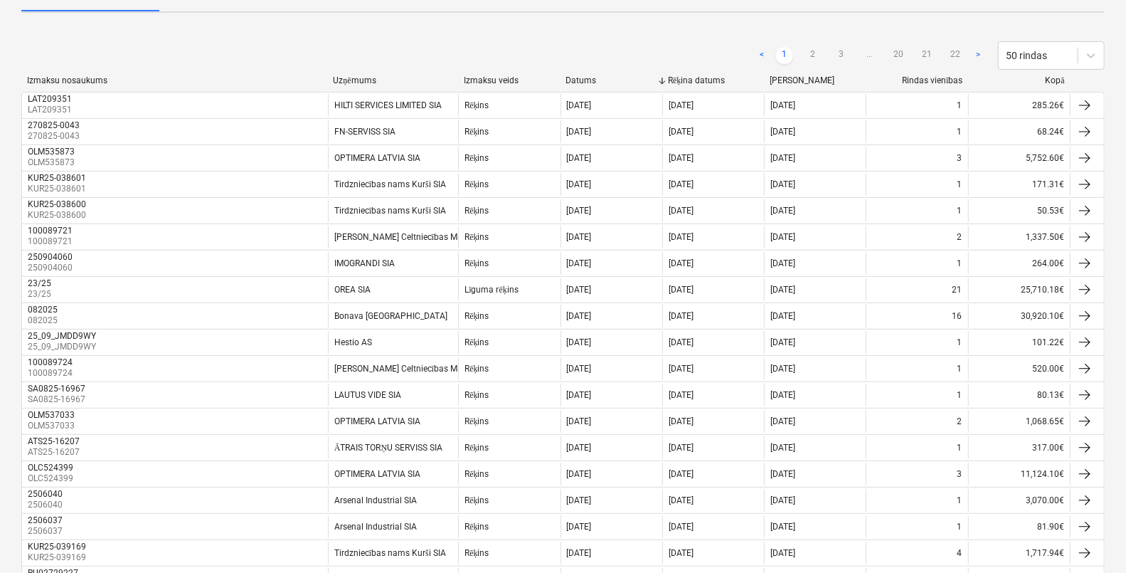
click at [697, 76] on div "Rēķina datums" at bounding box center [713, 80] width 90 height 11
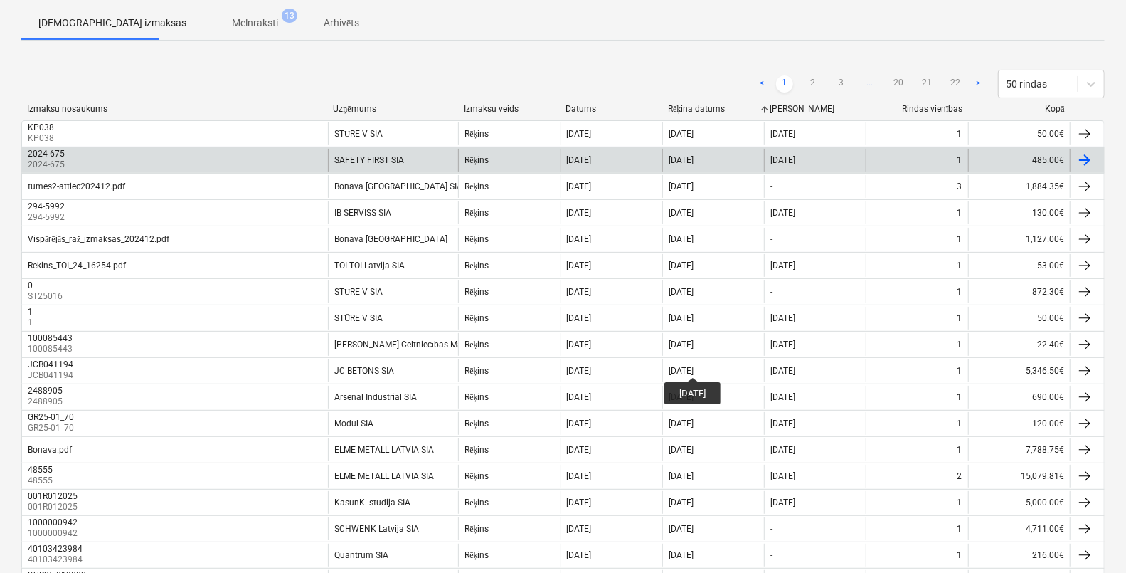
scroll to position [0, 0]
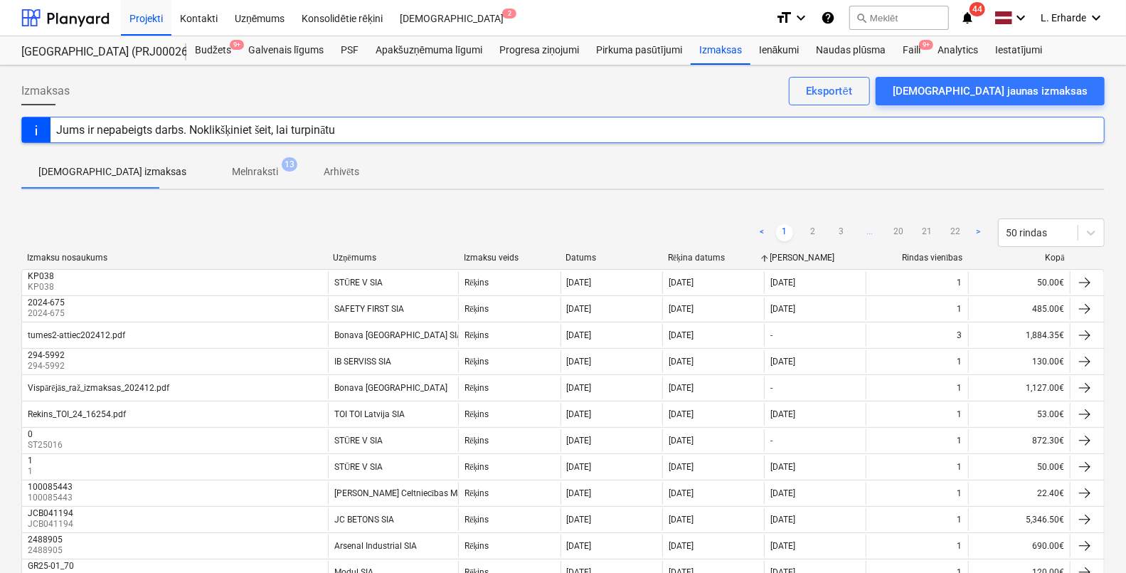
click at [711, 252] on div "Rēķina datums" at bounding box center [713, 257] width 90 height 11
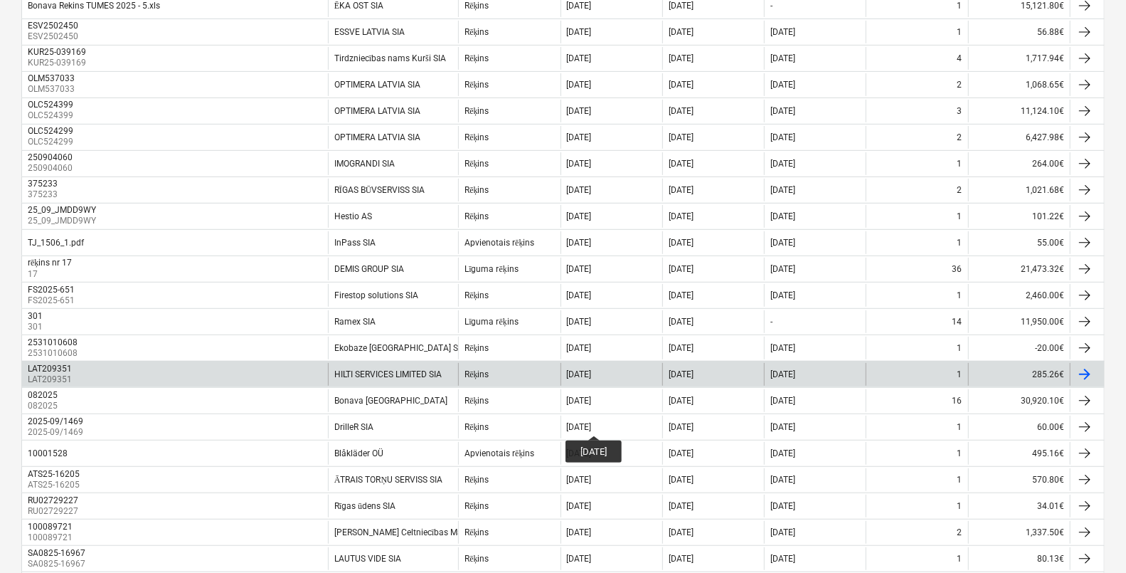
scroll to position [533, 0]
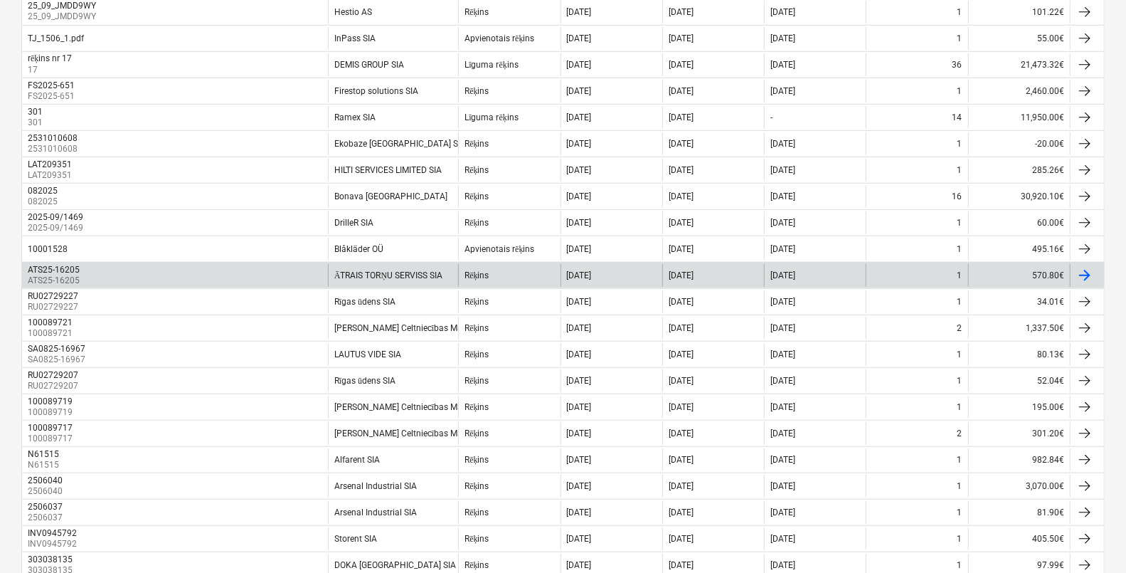
click at [39, 275] on p "ATS25-16205" at bounding box center [55, 281] width 55 height 12
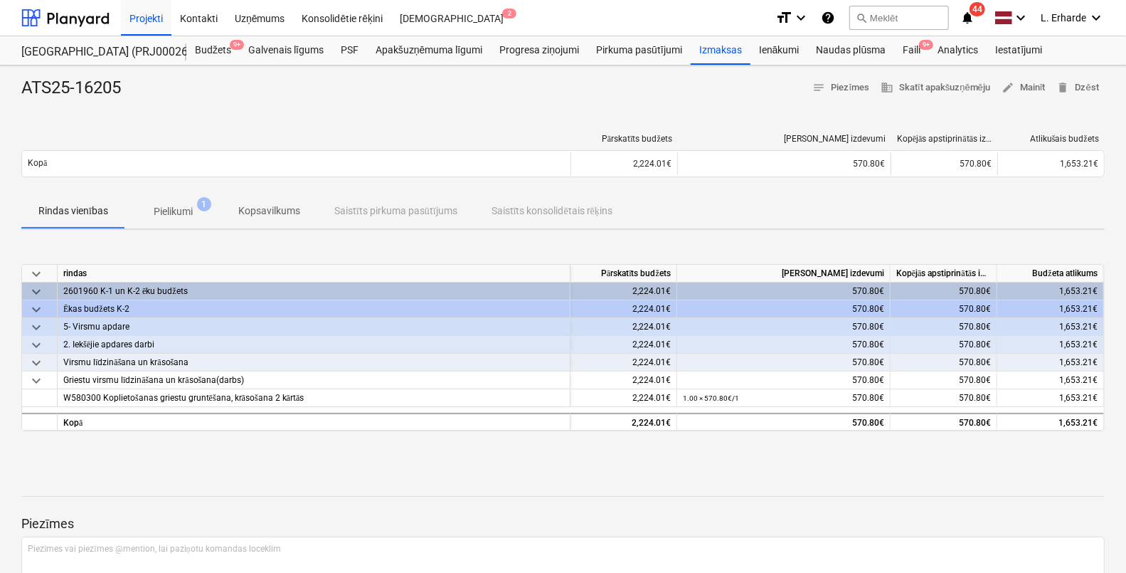
click at [185, 213] on p "Pielikumi" at bounding box center [173, 211] width 39 height 15
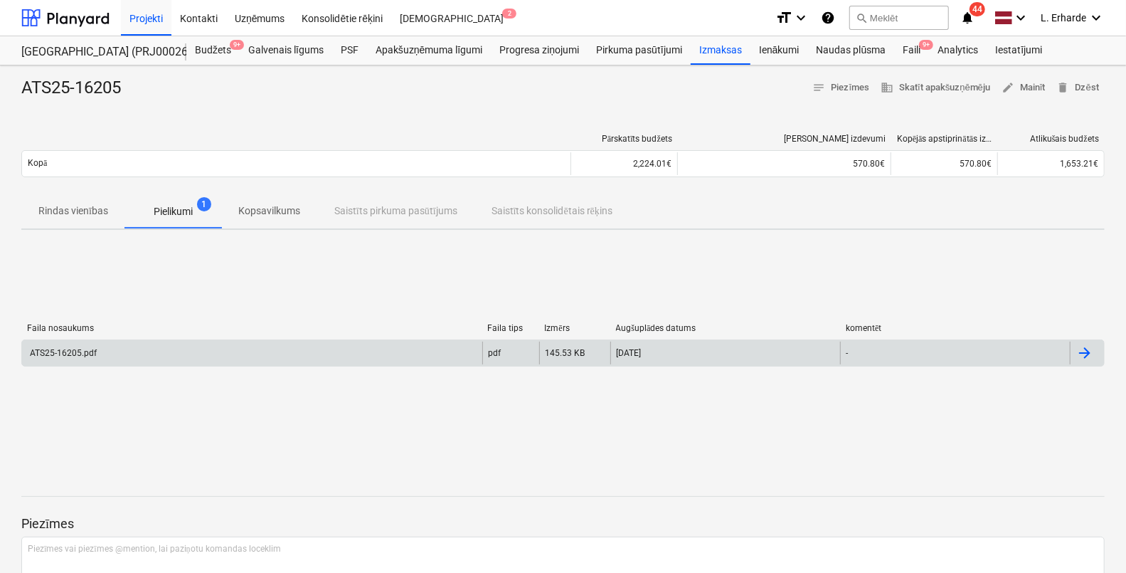
click at [119, 357] on div "ATS25-16205.pdf" at bounding box center [252, 352] width 460 height 23
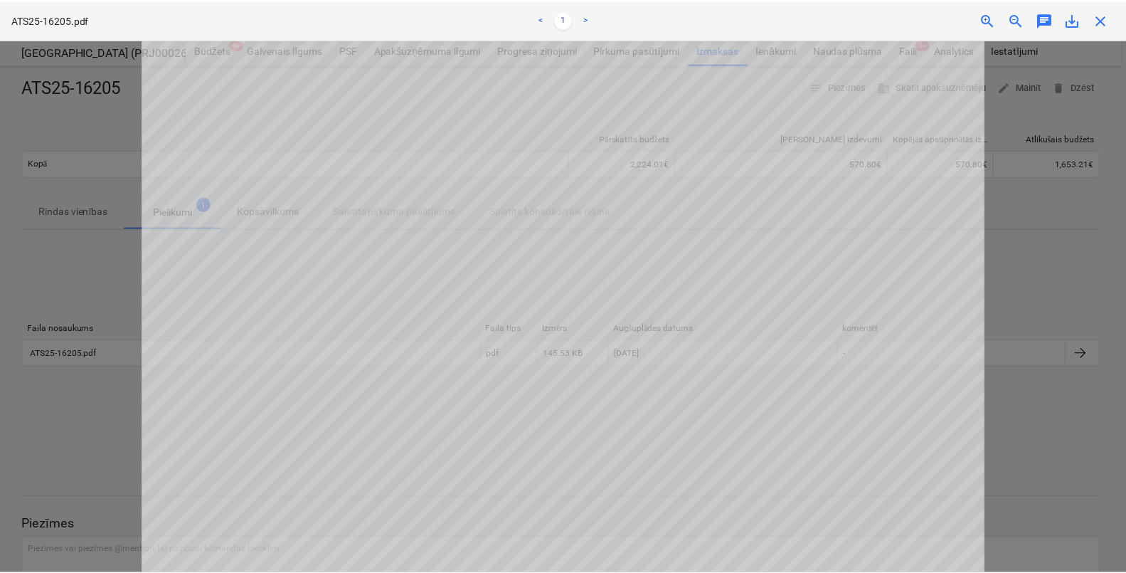
scroll to position [444, 0]
click at [88, 461] on div at bounding box center [565, 306] width 1131 height 533
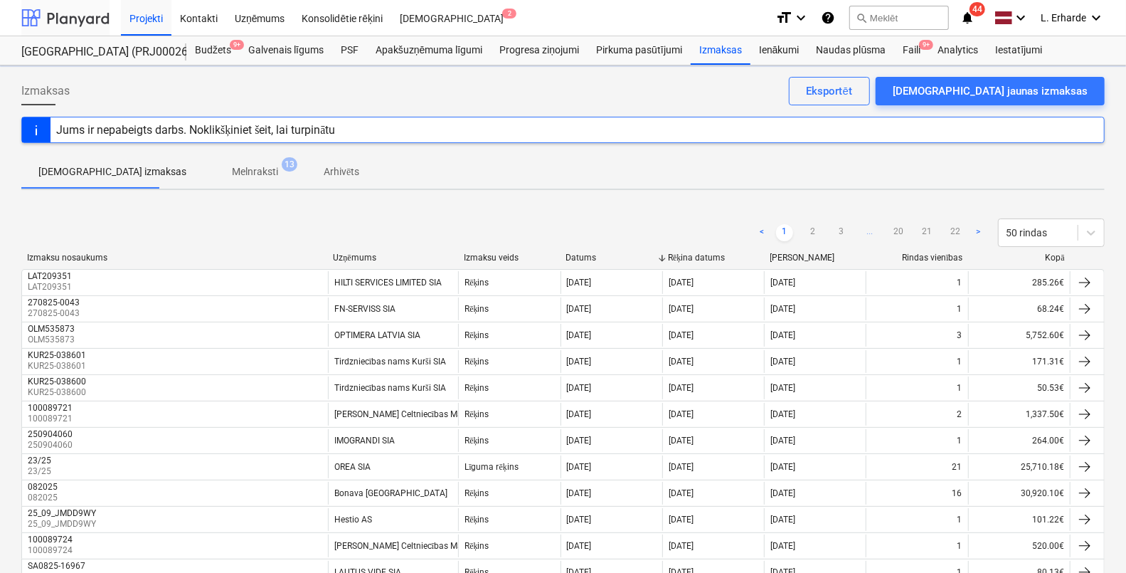
scroll to position [533, 0]
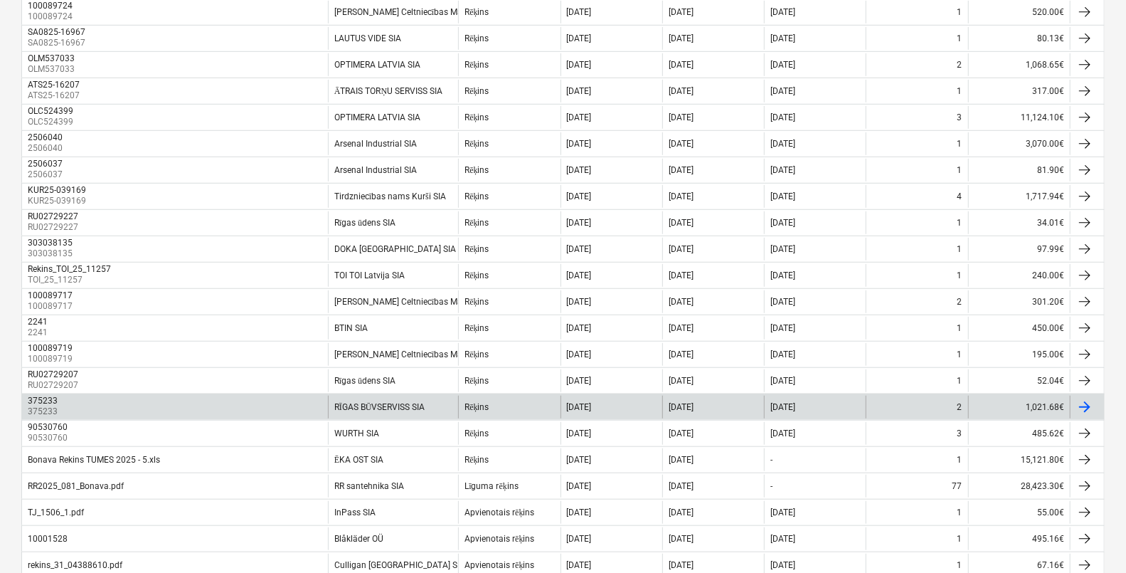
click at [58, 399] on div "375233" at bounding box center [44, 400] width 33 height 10
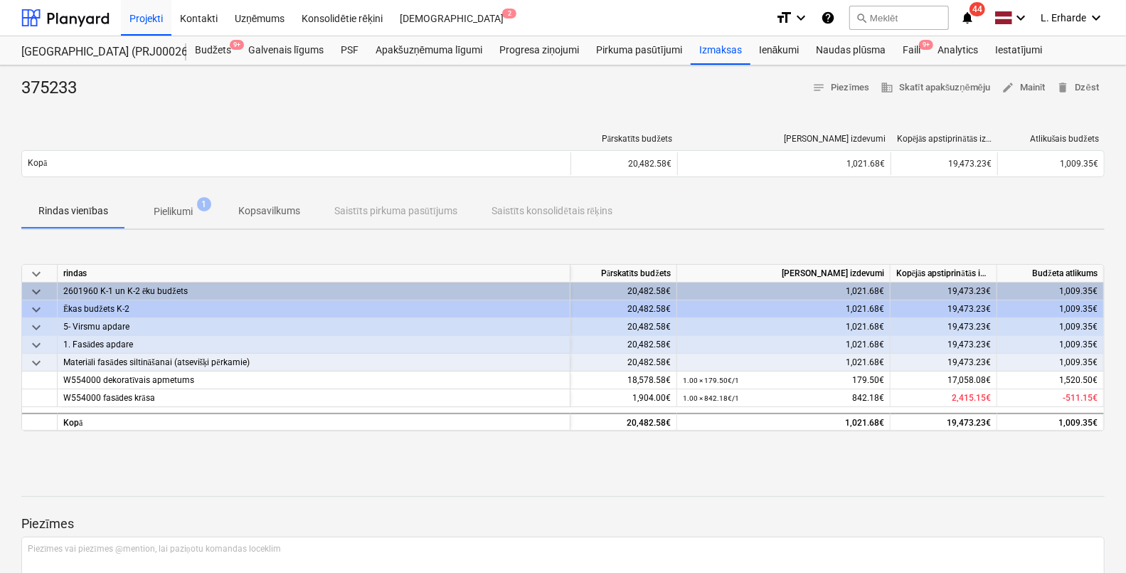
click at [171, 204] on p "Pielikumi" at bounding box center [173, 211] width 39 height 15
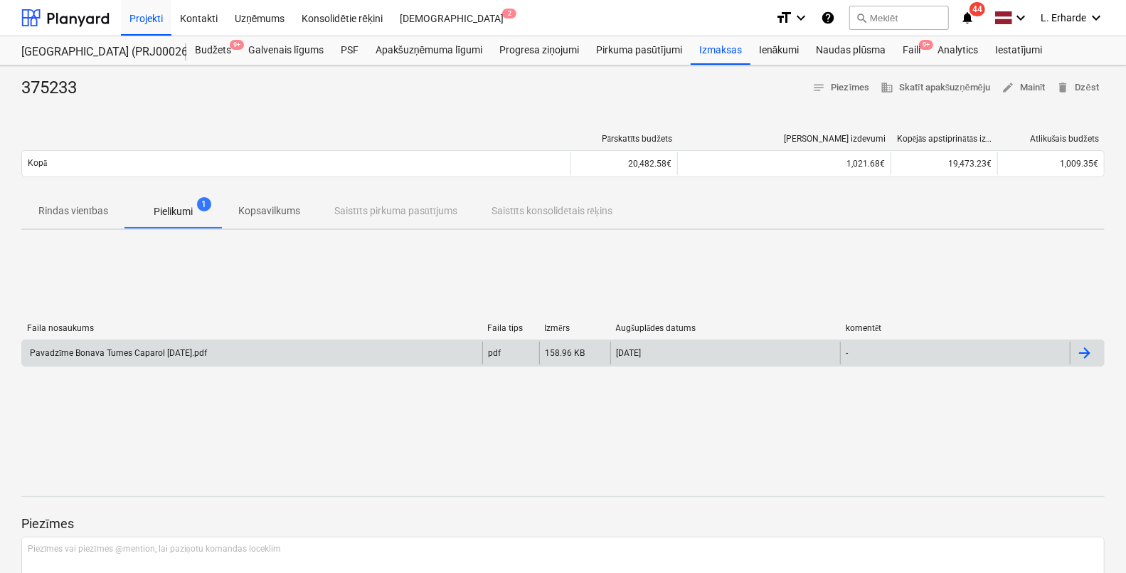
click at [149, 356] on div "Pavadzīme Bonava Tumes Caparol [DATE].pdf" at bounding box center [117, 353] width 179 height 11
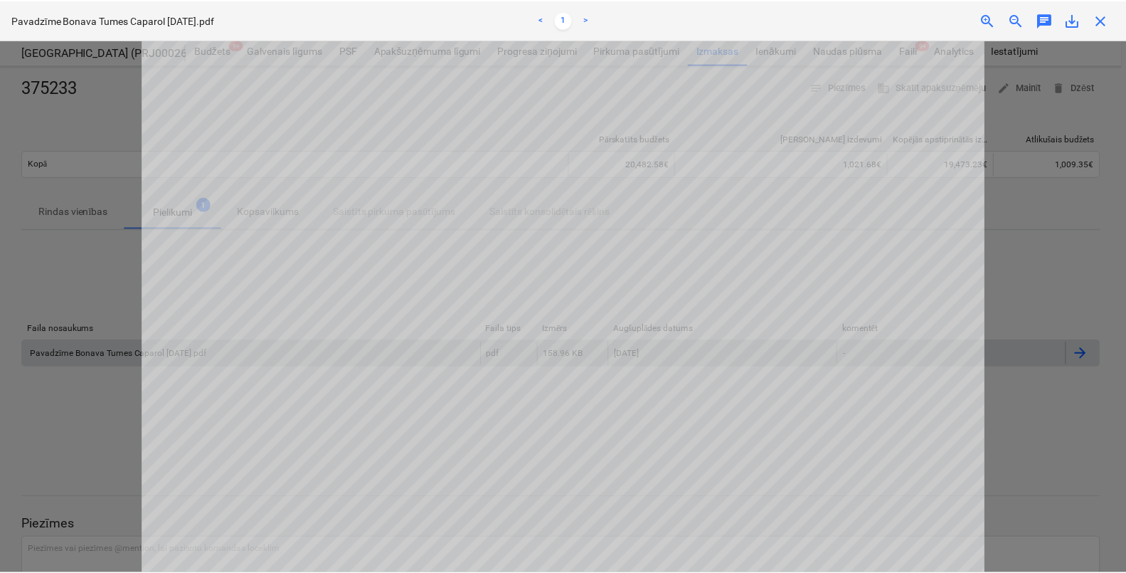
scroll to position [267, 0]
click at [68, 129] on div at bounding box center [565, 306] width 1131 height 533
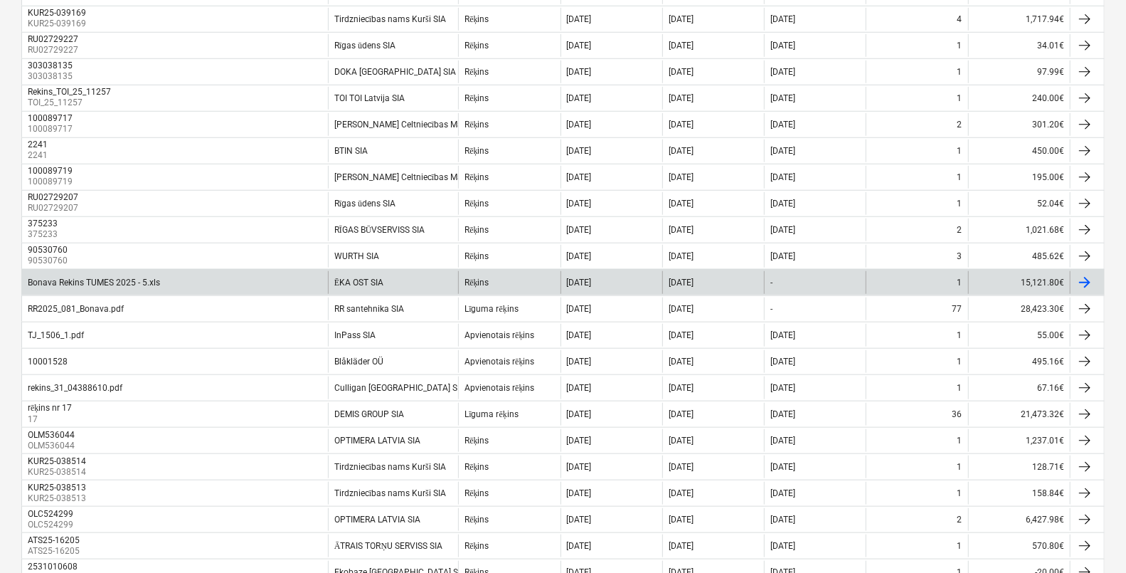
scroll to position [800, 0]
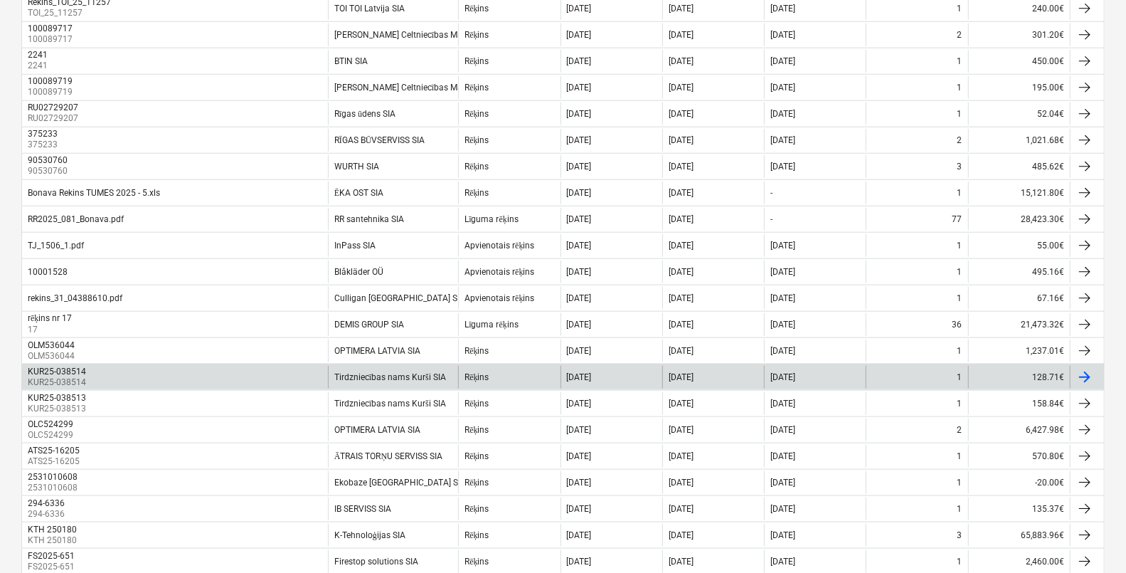
click at [79, 376] on p "KUR25-038514" at bounding box center [58, 382] width 61 height 12
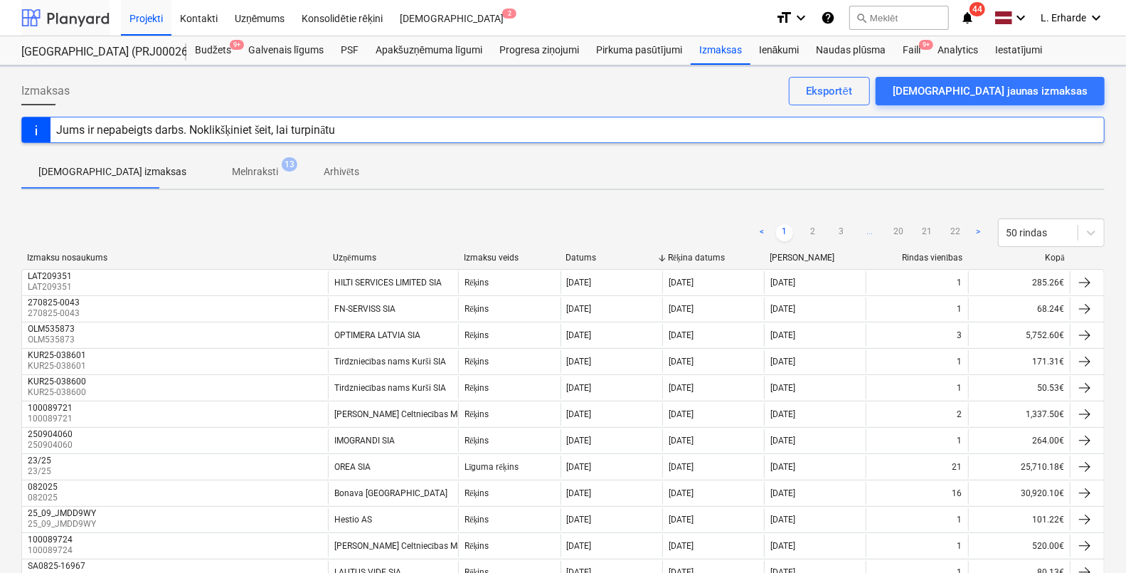
scroll to position [800, 0]
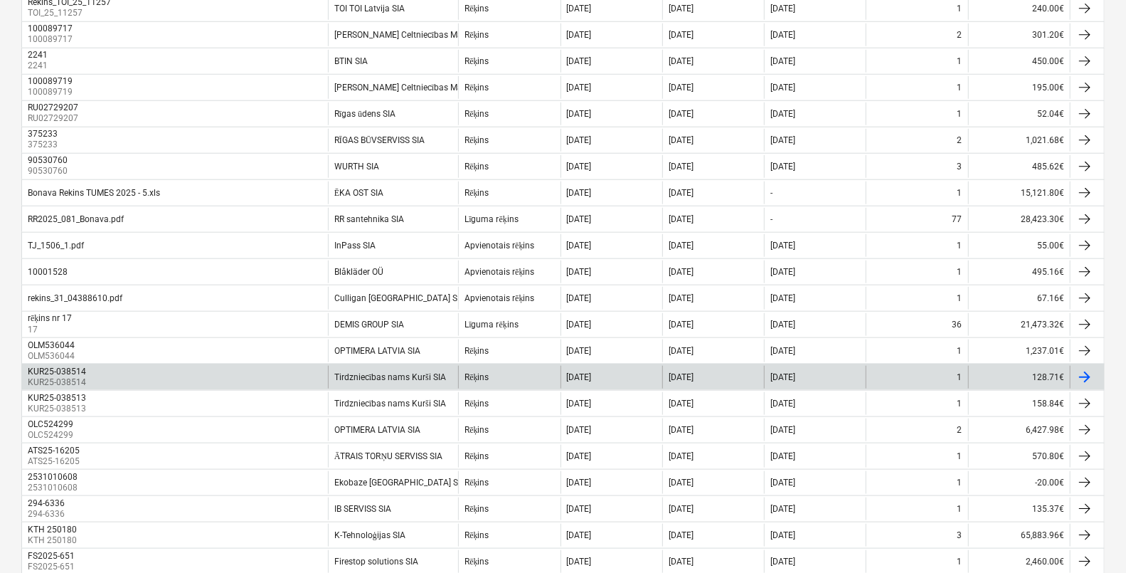
click at [57, 363] on div "KUR25-038514 KUR25-038514 Tirdzniecības nams Kurši SIA Rēķins [DATE] [DATE] [DA…" at bounding box center [562, 376] width 1083 height 26
click at [71, 381] on p "KUR25-038514" at bounding box center [58, 382] width 61 height 12
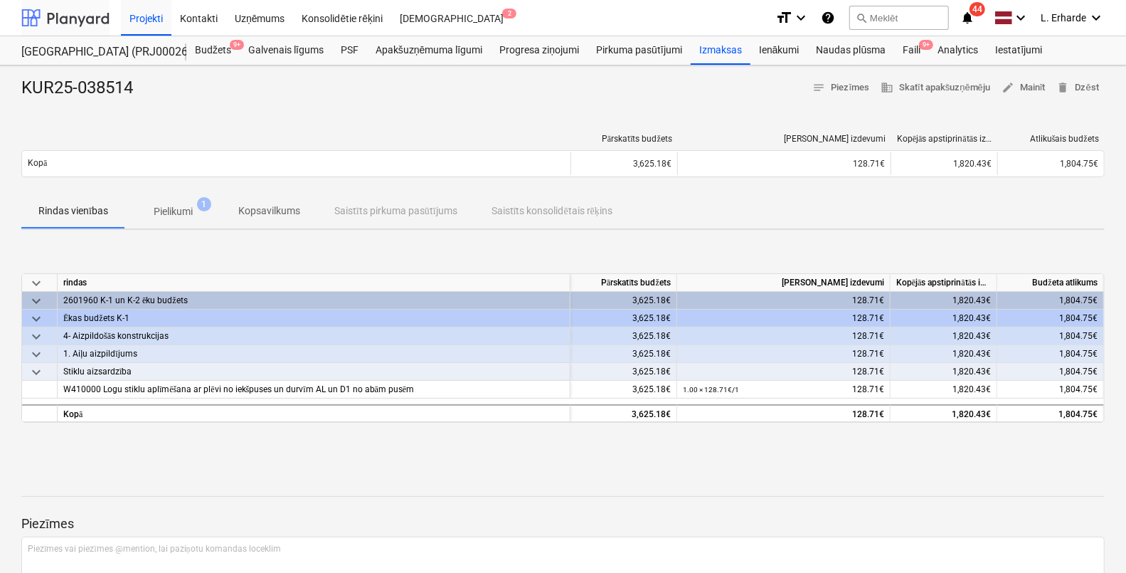
scroll to position [800, 0]
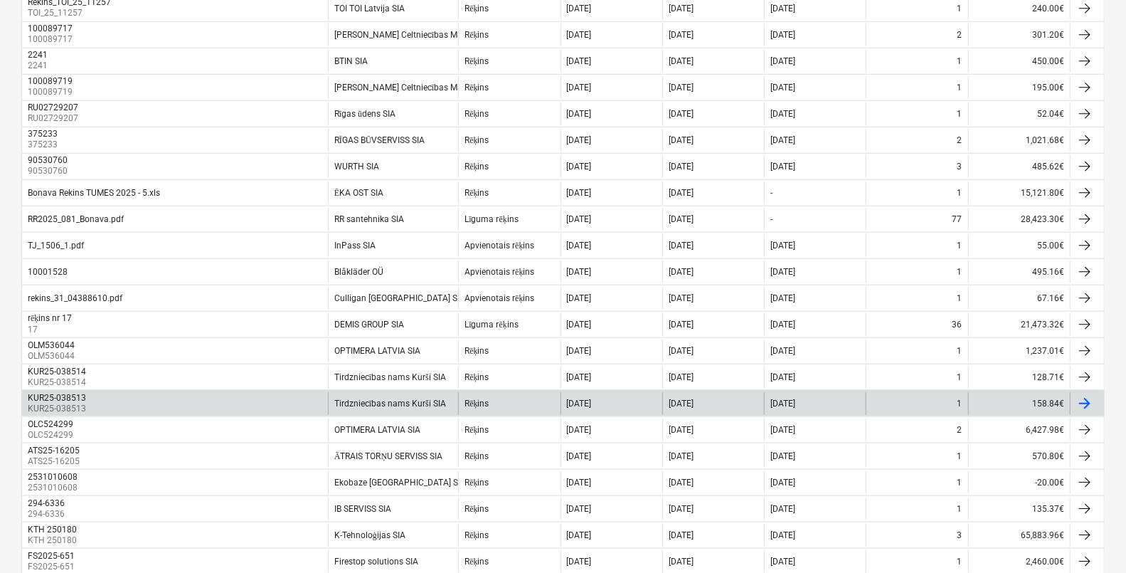
click at [73, 393] on div "KUR25-038513" at bounding box center [57, 398] width 58 height 10
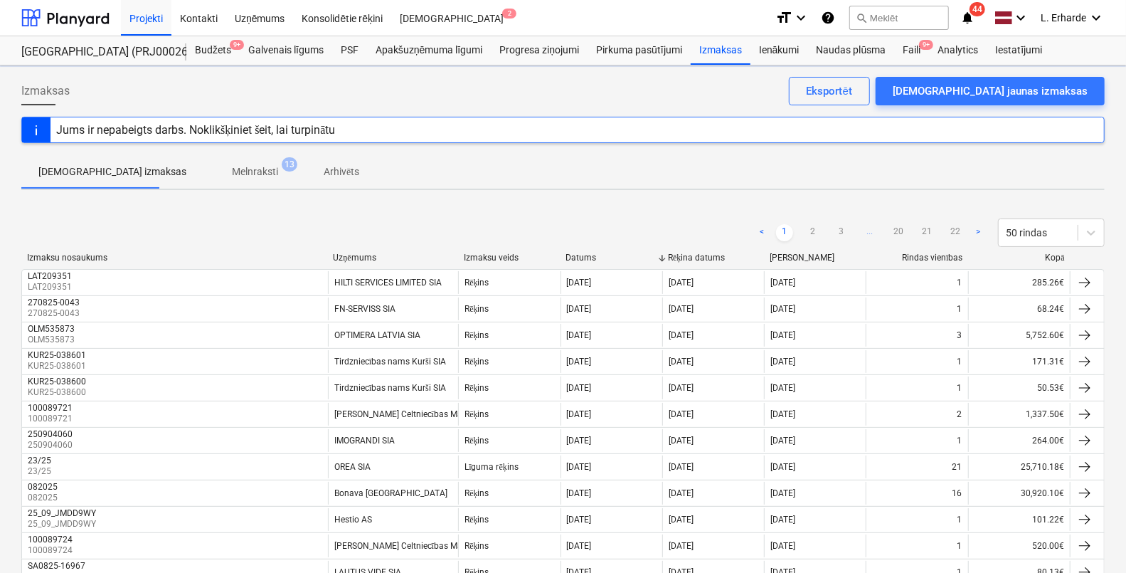
scroll to position [800, 0]
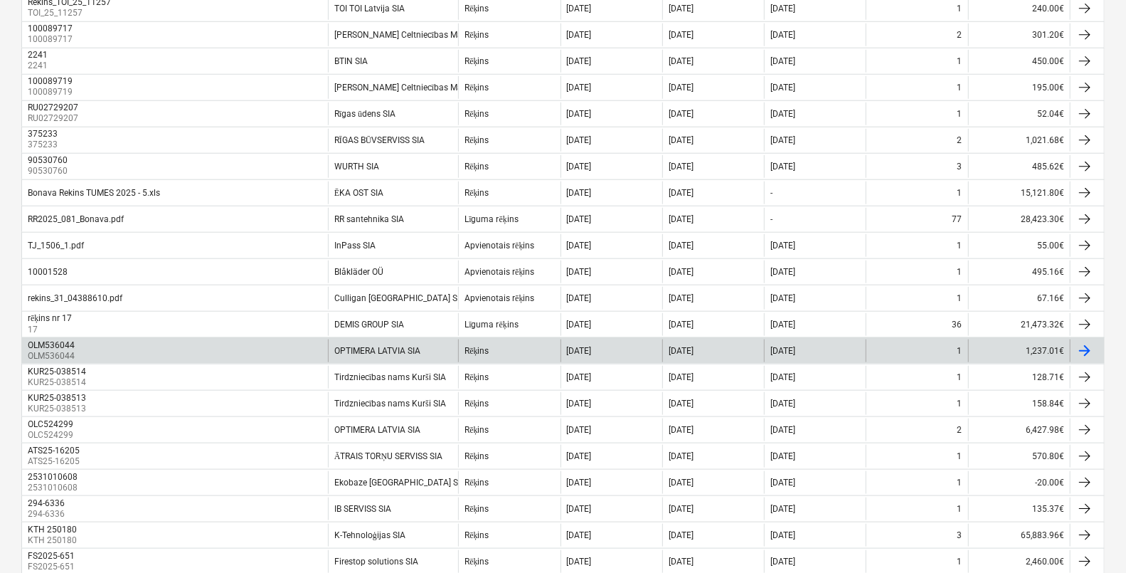
click at [63, 350] on p "OLM536044" at bounding box center [53, 356] width 50 height 12
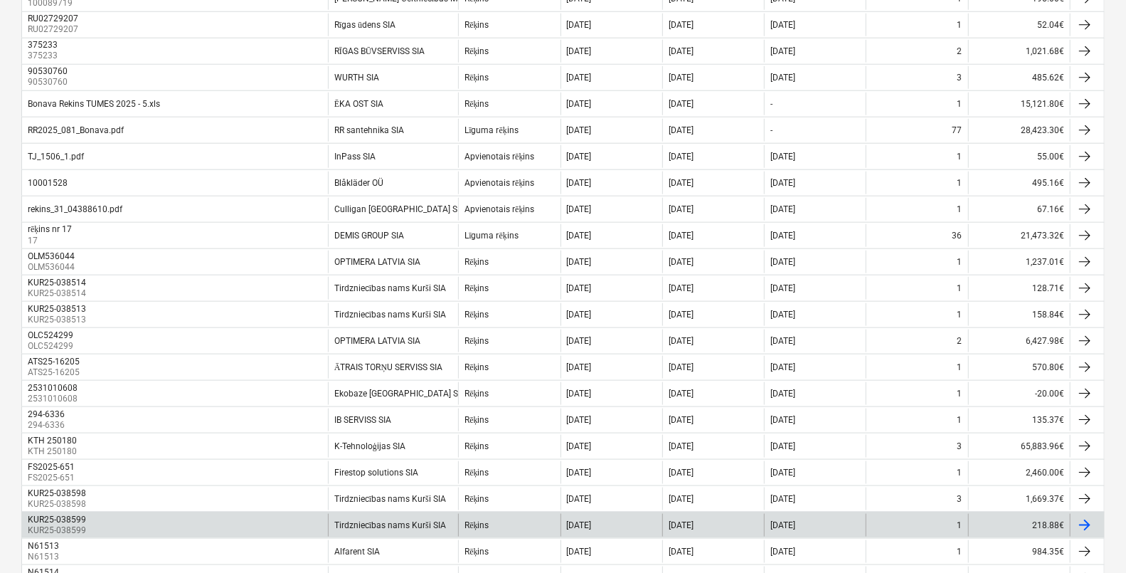
scroll to position [978, 0]
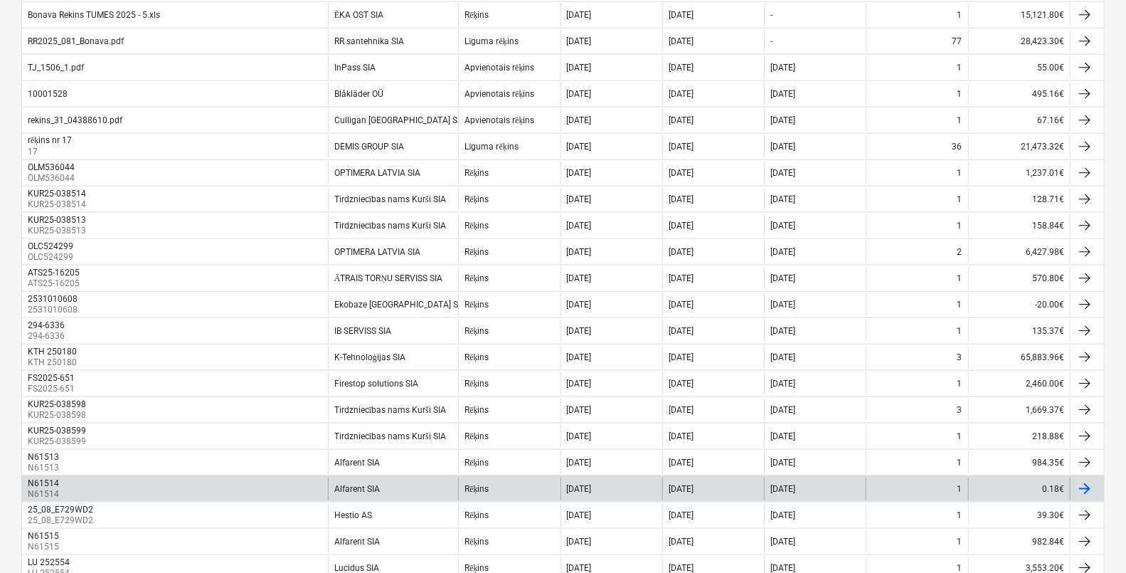
click at [39, 481] on div "N61514" at bounding box center [43, 483] width 31 height 10
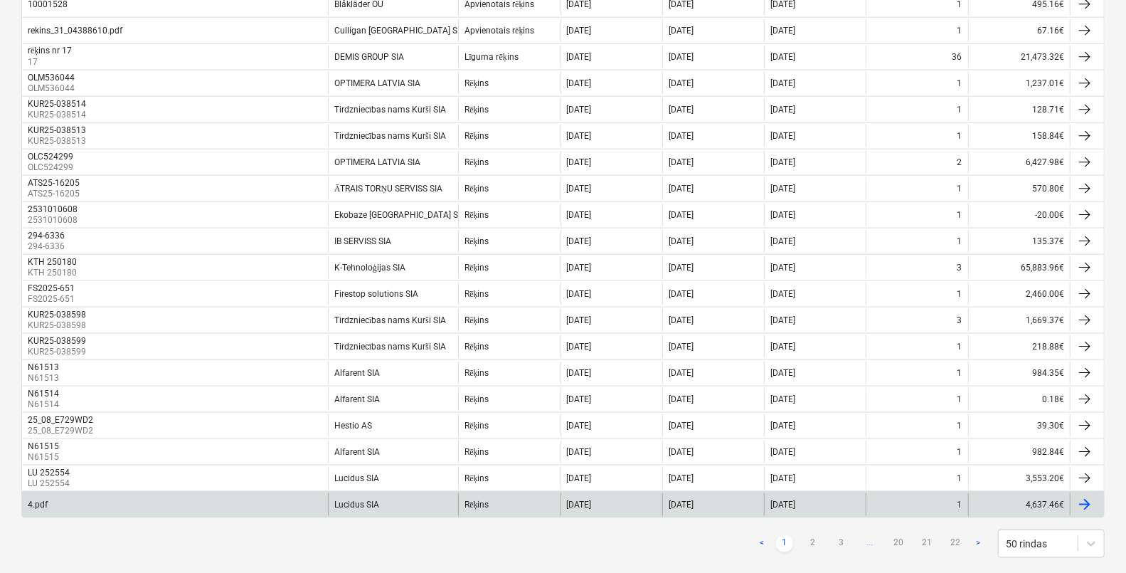
scroll to position [1090, 0]
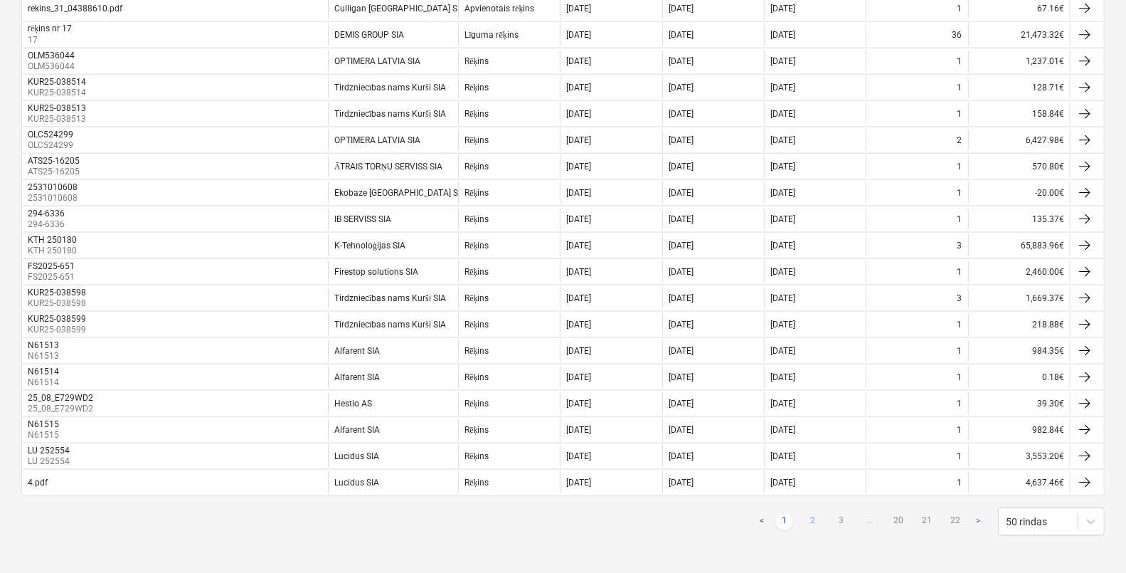
click at [811, 519] on link "2" at bounding box center [812, 521] width 17 height 17
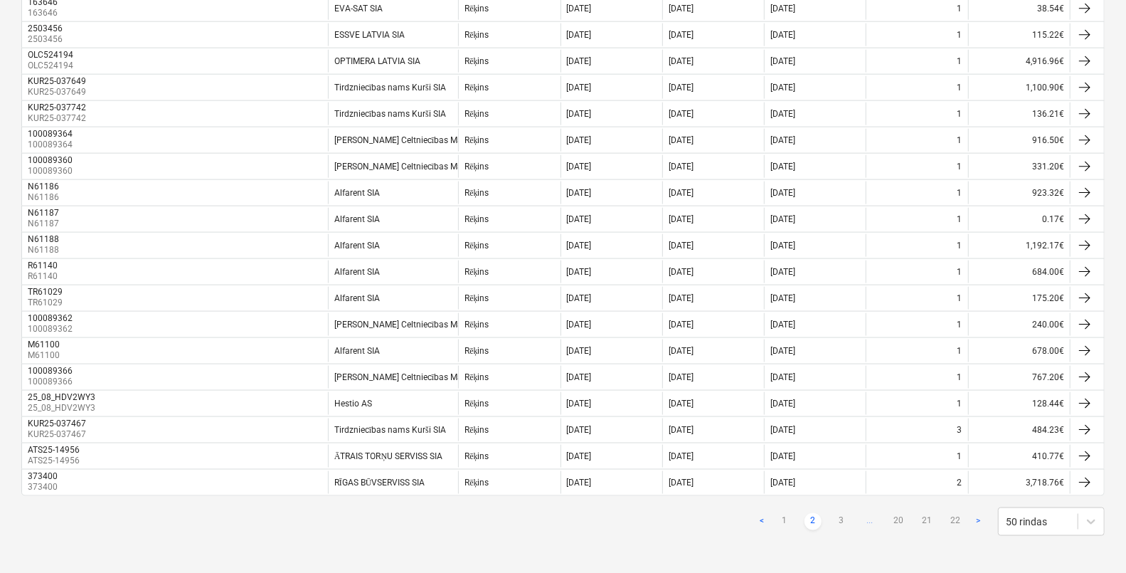
scroll to position [1084, 0]
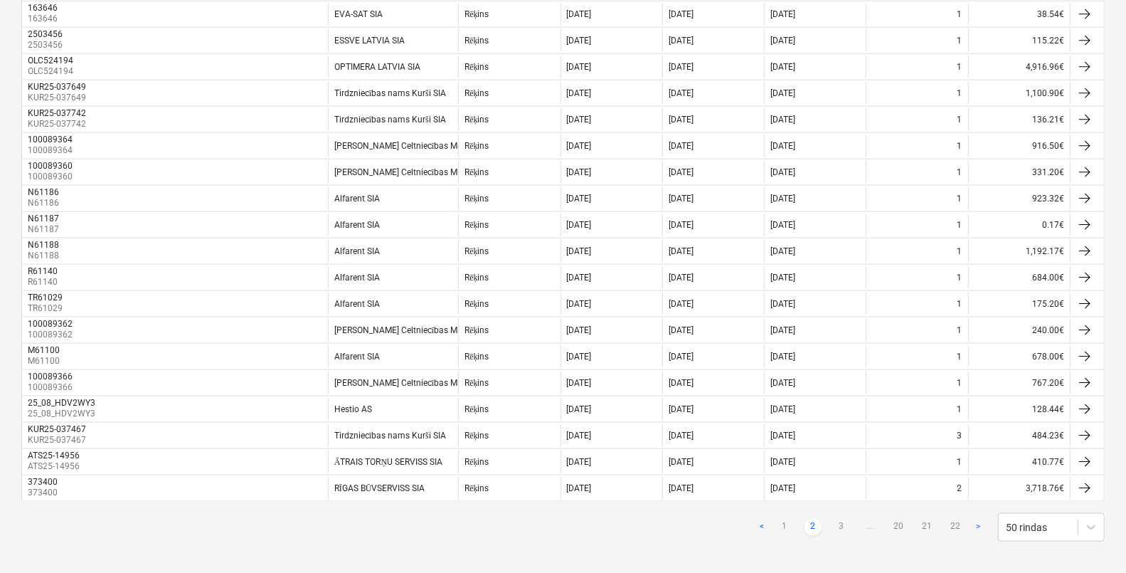
click at [817, 524] on link "2" at bounding box center [812, 526] width 17 height 17
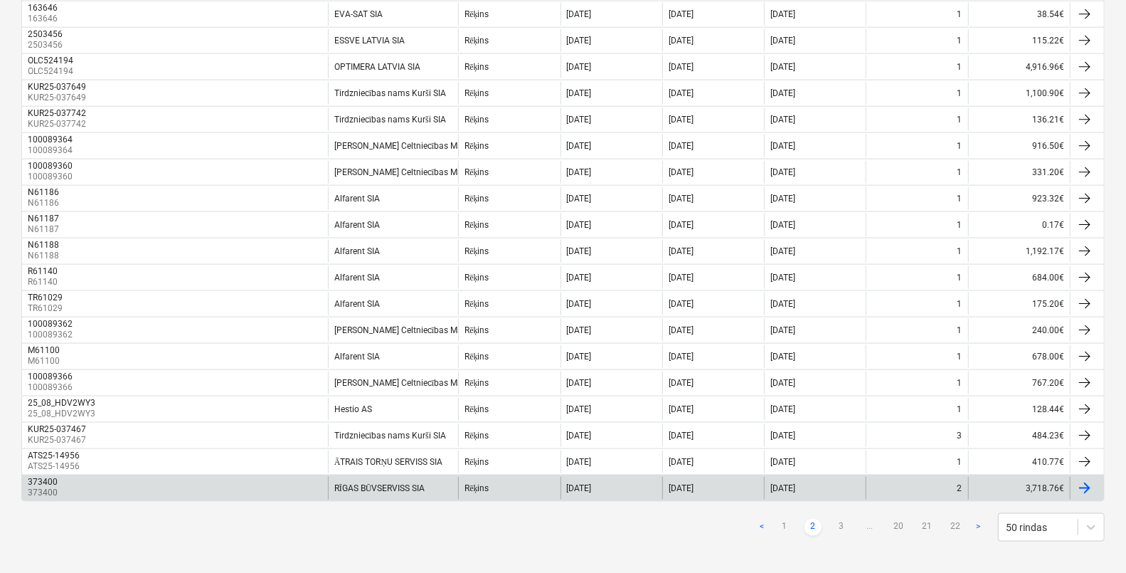
click at [46, 484] on div "373400" at bounding box center [43, 481] width 30 height 10
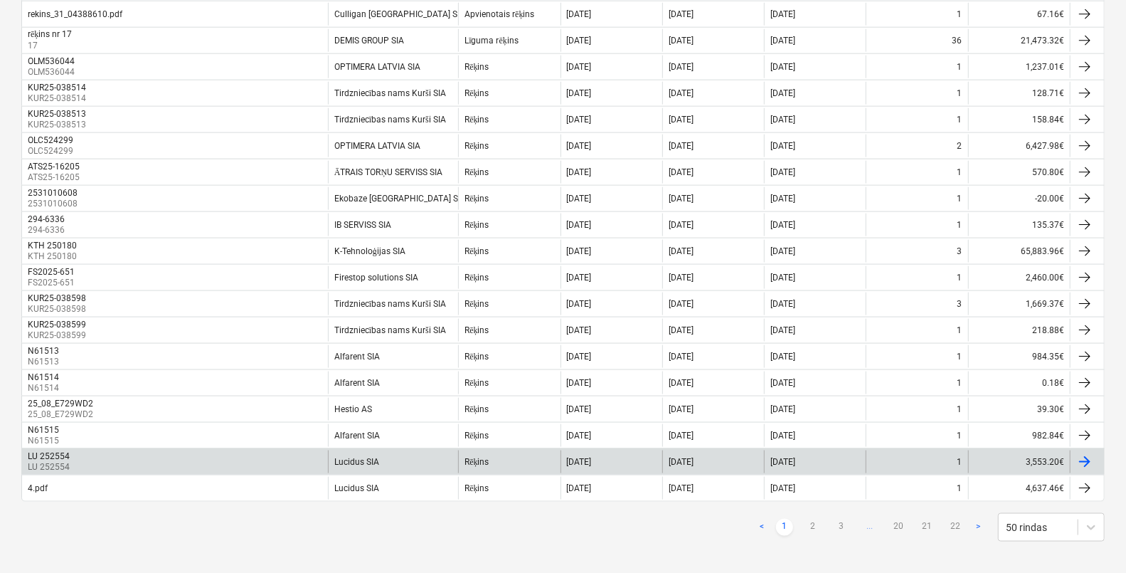
scroll to position [1090, 0]
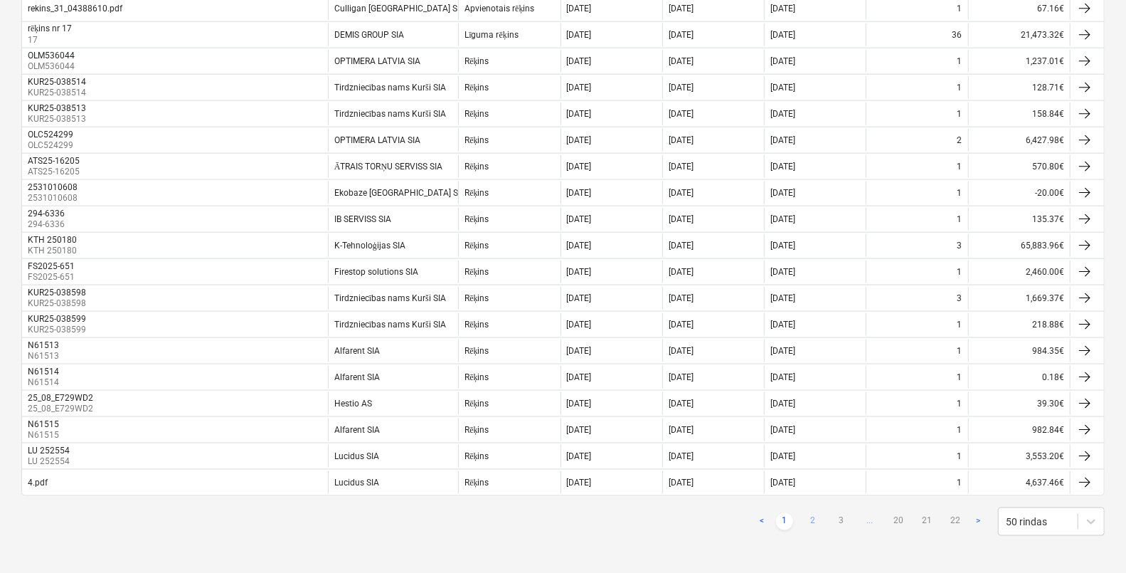
click at [812, 517] on link "2" at bounding box center [812, 521] width 17 height 17
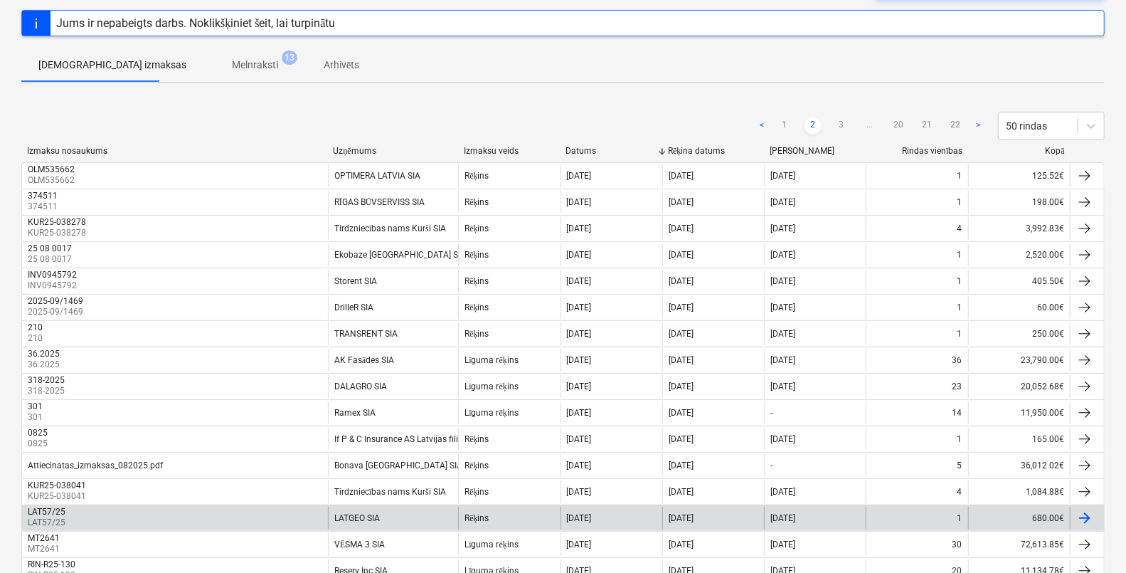
scroll to position [106, 0]
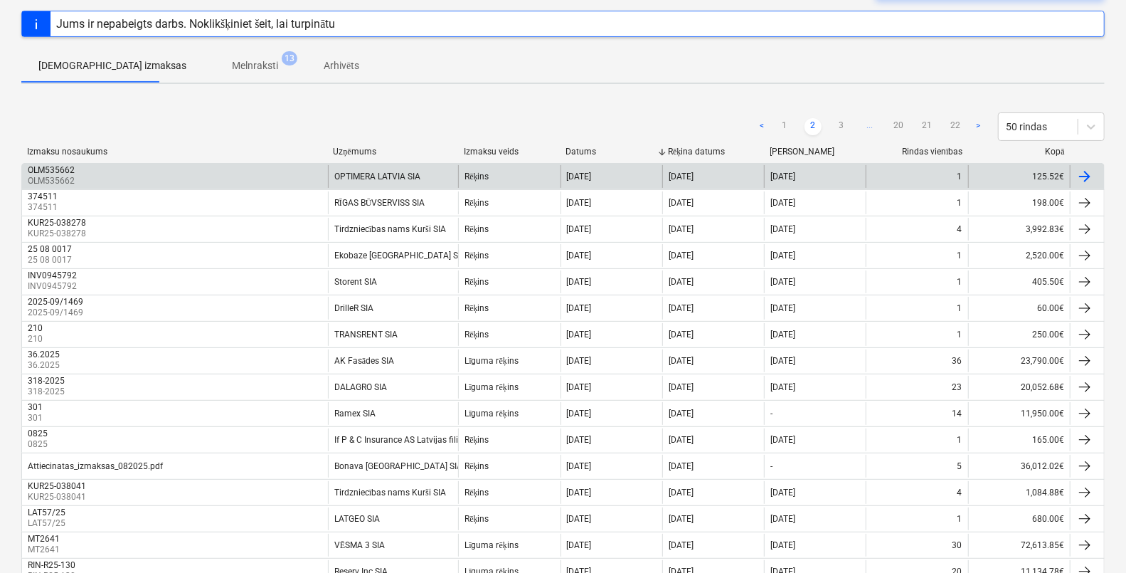
click at [46, 169] on div "OLM535662" at bounding box center [51, 170] width 47 height 10
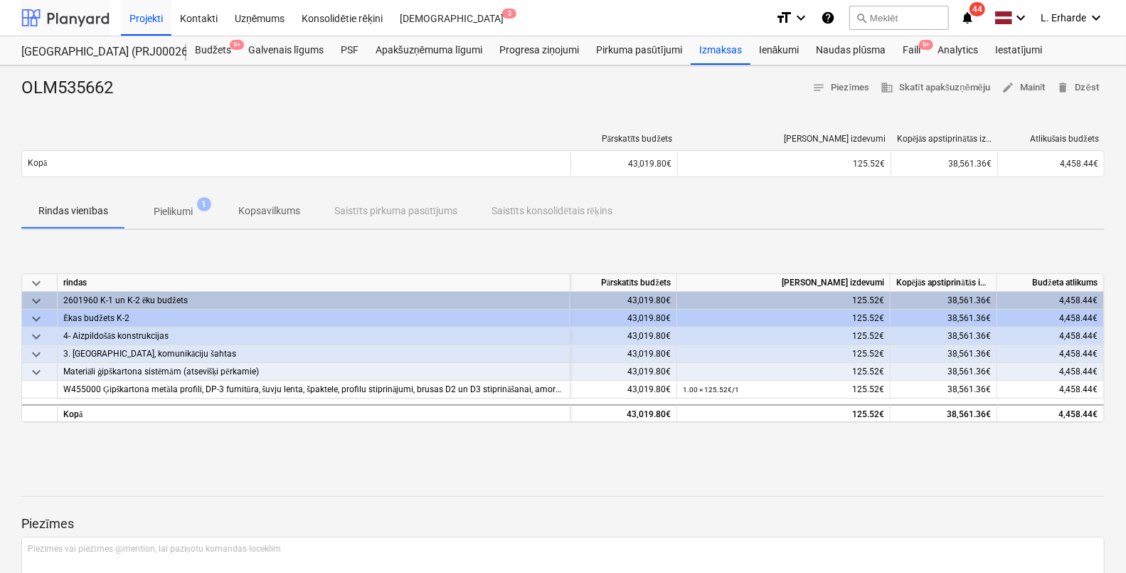
scroll to position [106, 0]
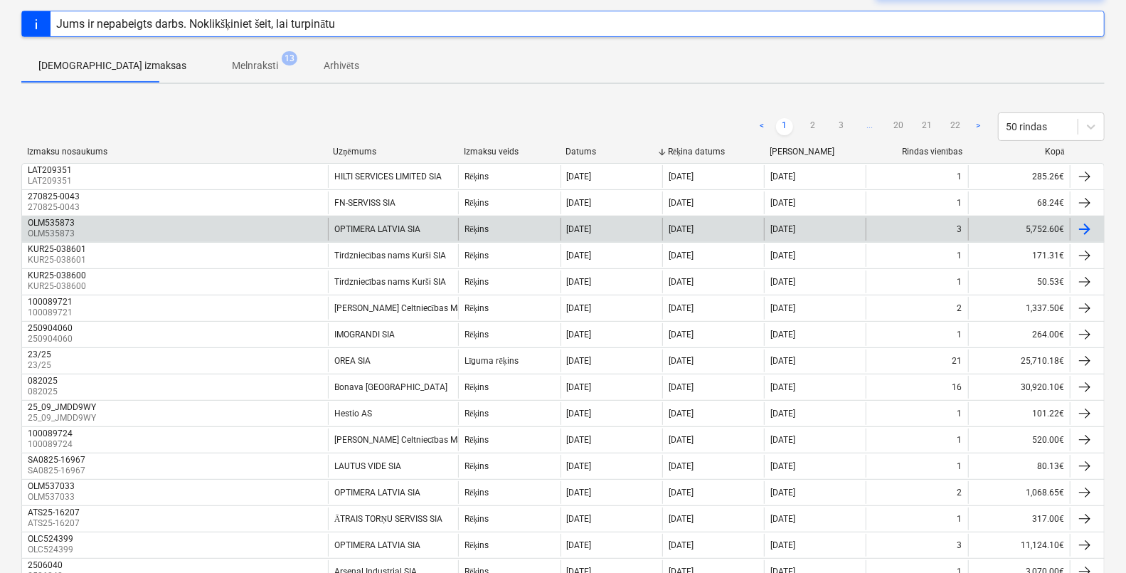
click at [63, 233] on p "OLM535873" at bounding box center [53, 234] width 50 height 12
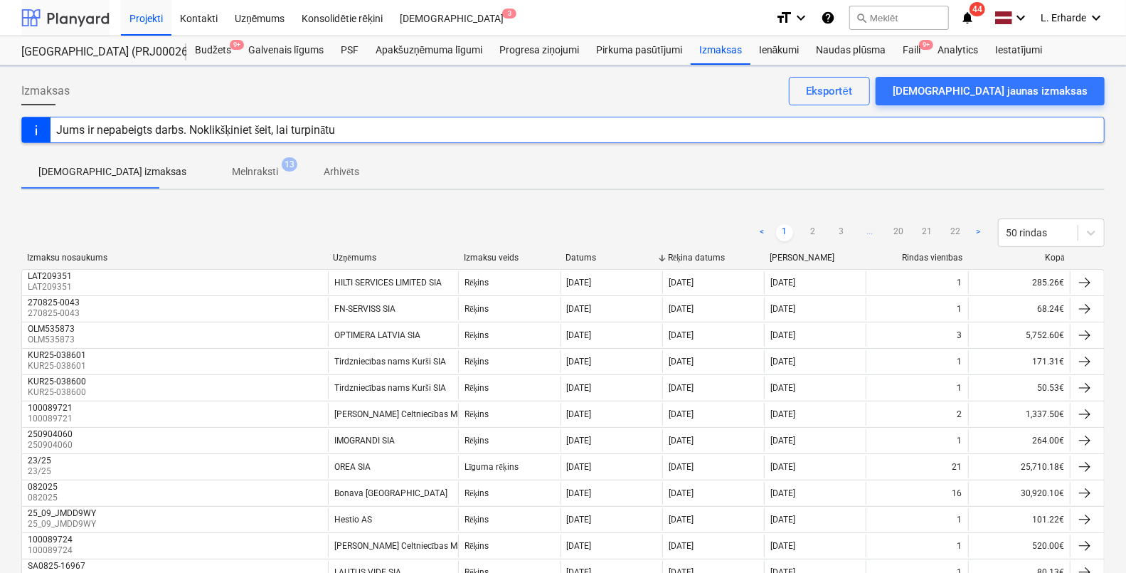
scroll to position [106, 0]
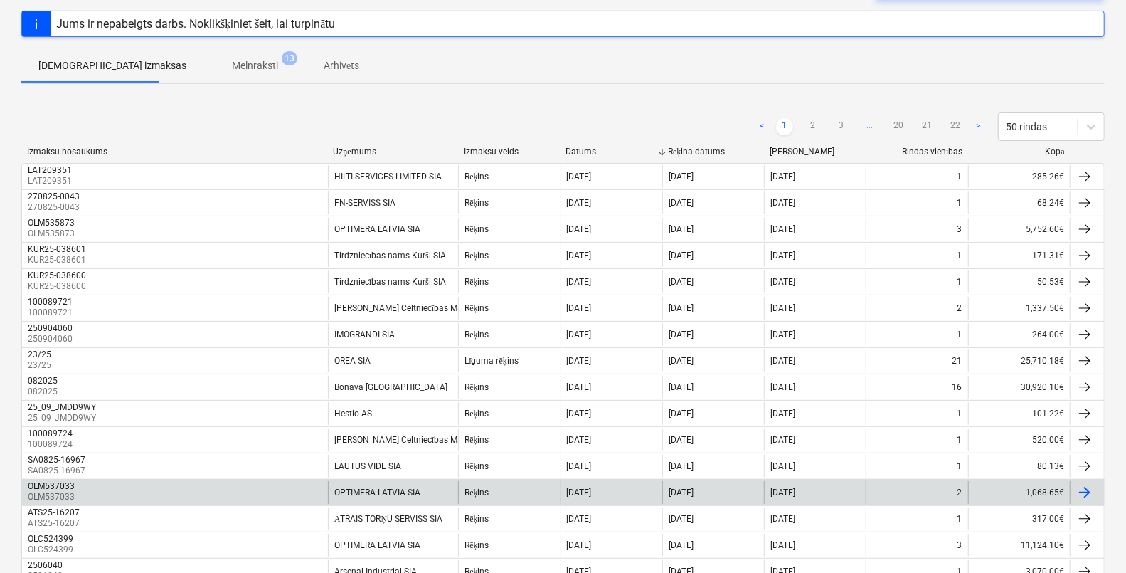
click at [33, 485] on div "OLM537033" at bounding box center [51, 486] width 47 height 10
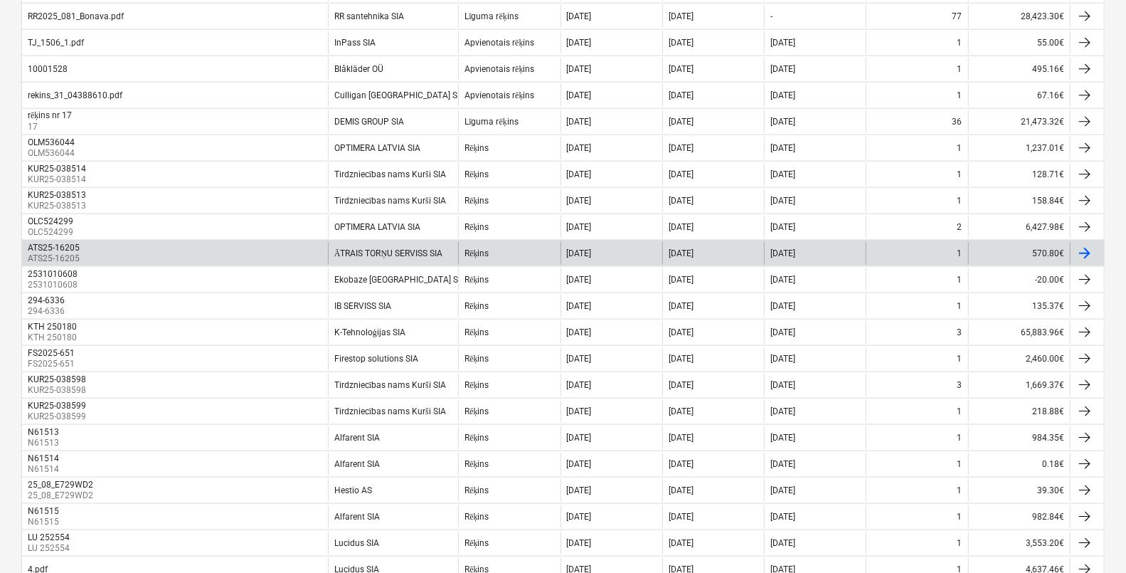
scroll to position [1090, 0]
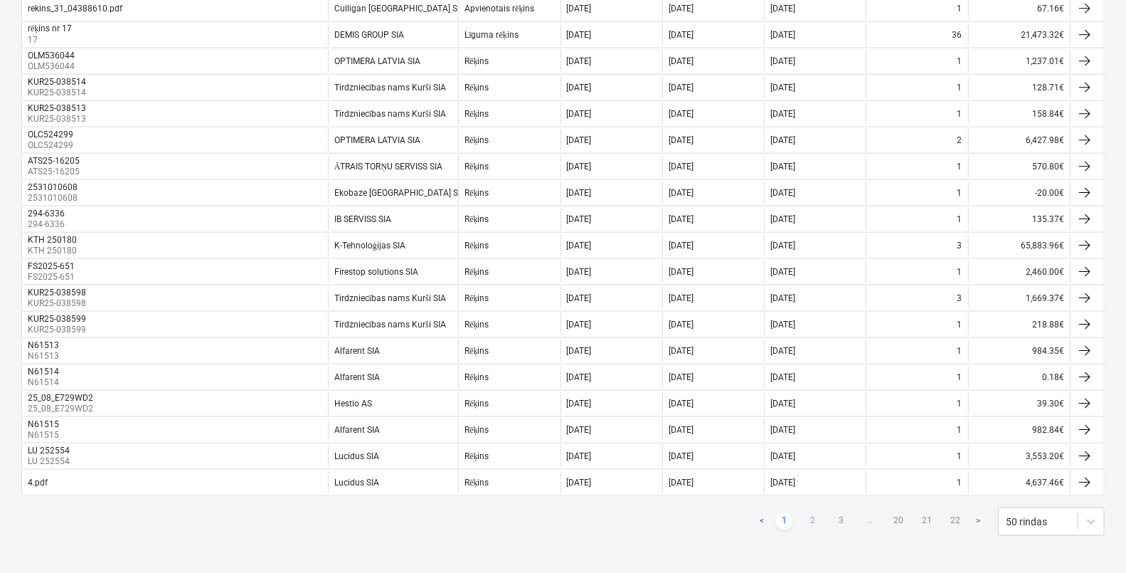
click at [811, 517] on link "2" at bounding box center [812, 521] width 17 height 17
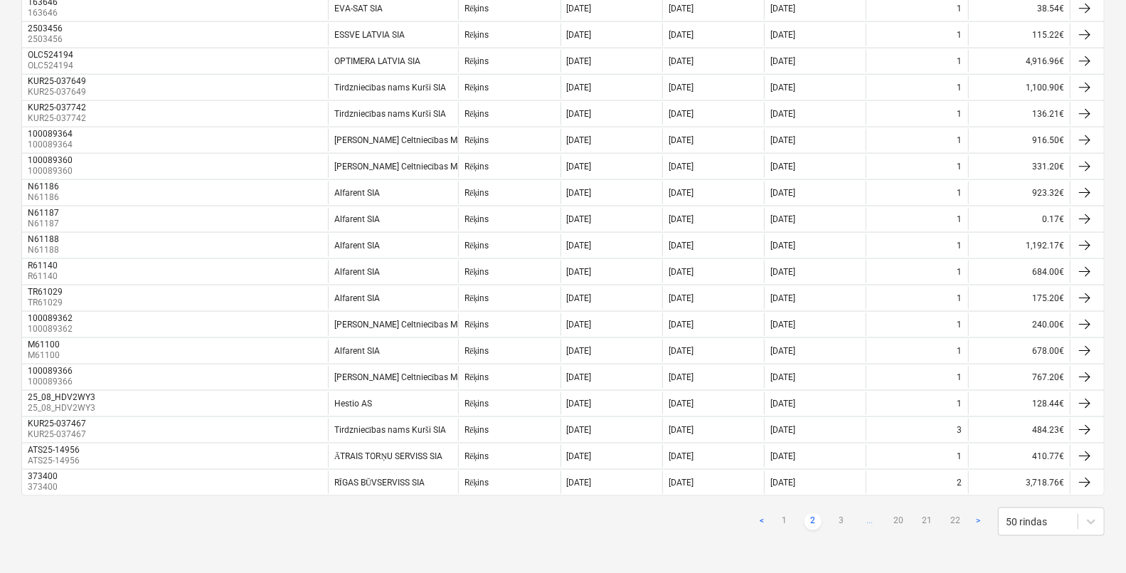
scroll to position [1084, 0]
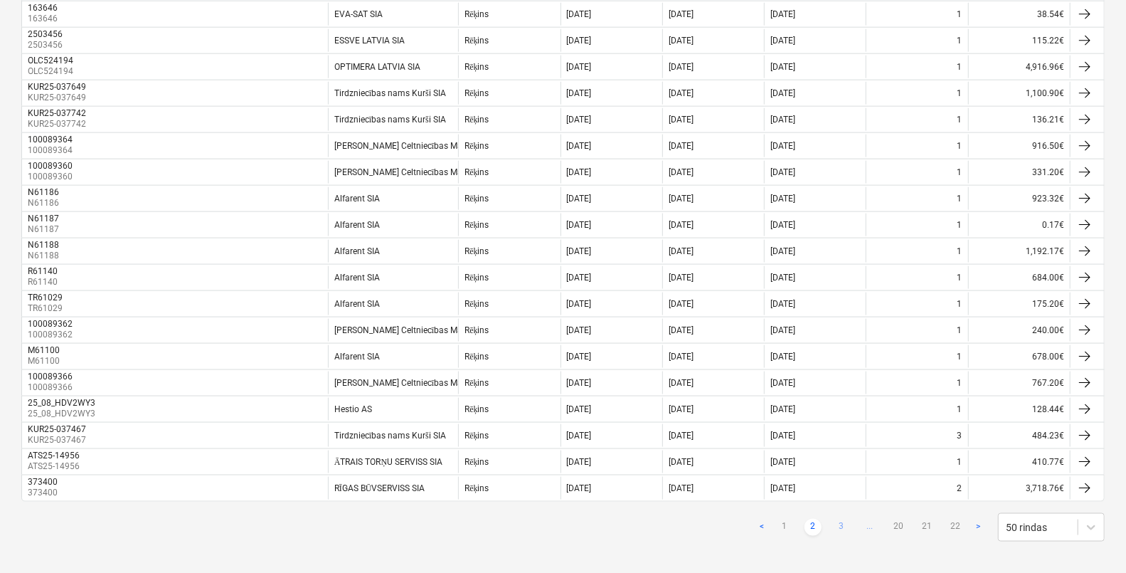
click at [837, 526] on link "3" at bounding box center [841, 526] width 17 height 17
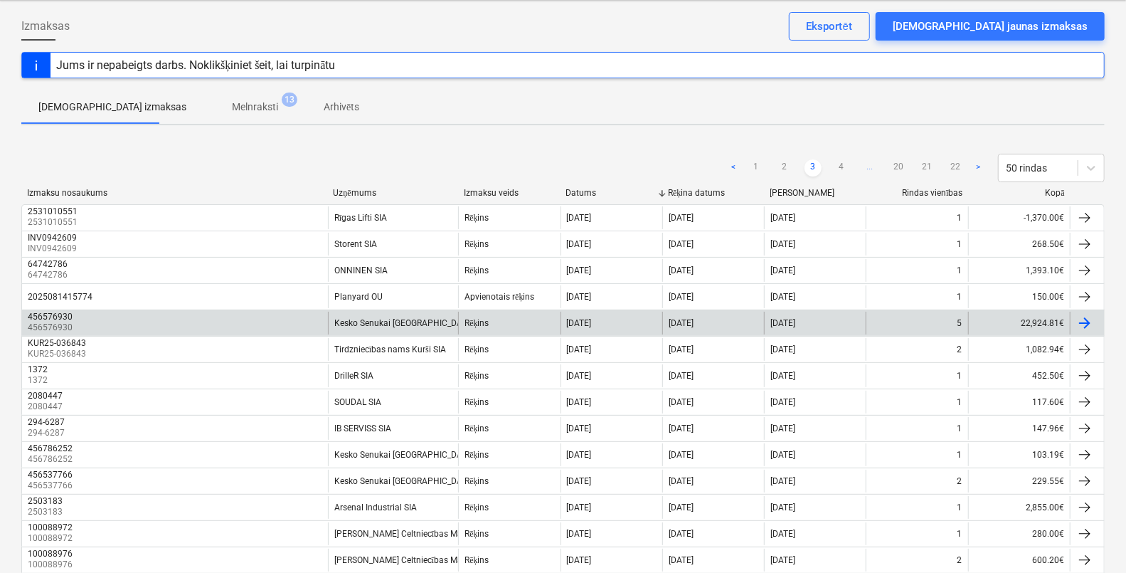
scroll to position [88, 0]
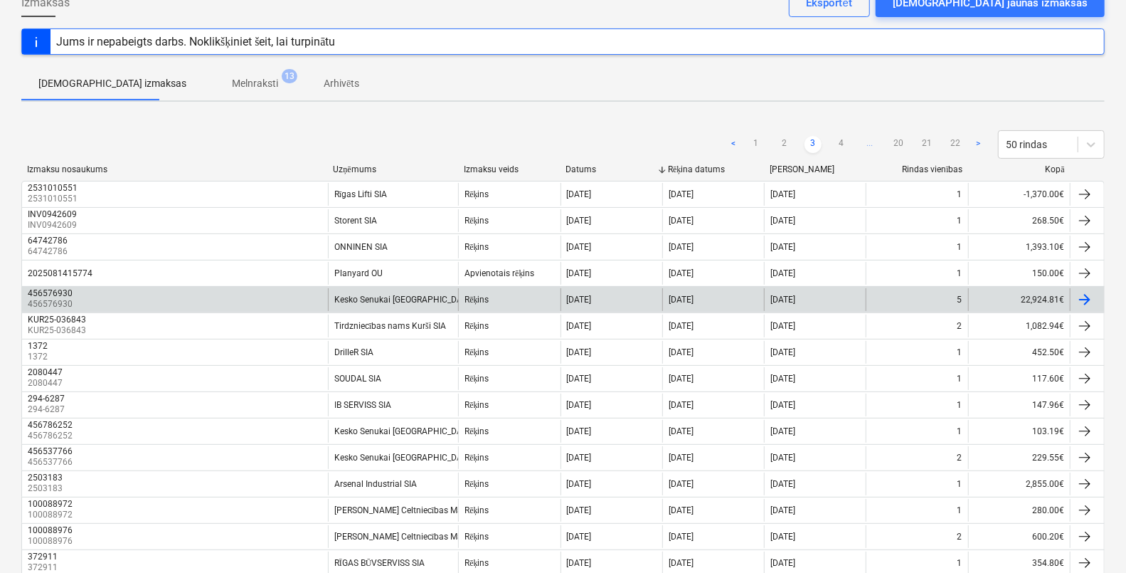
click at [61, 295] on div "456576930" at bounding box center [50, 293] width 45 height 10
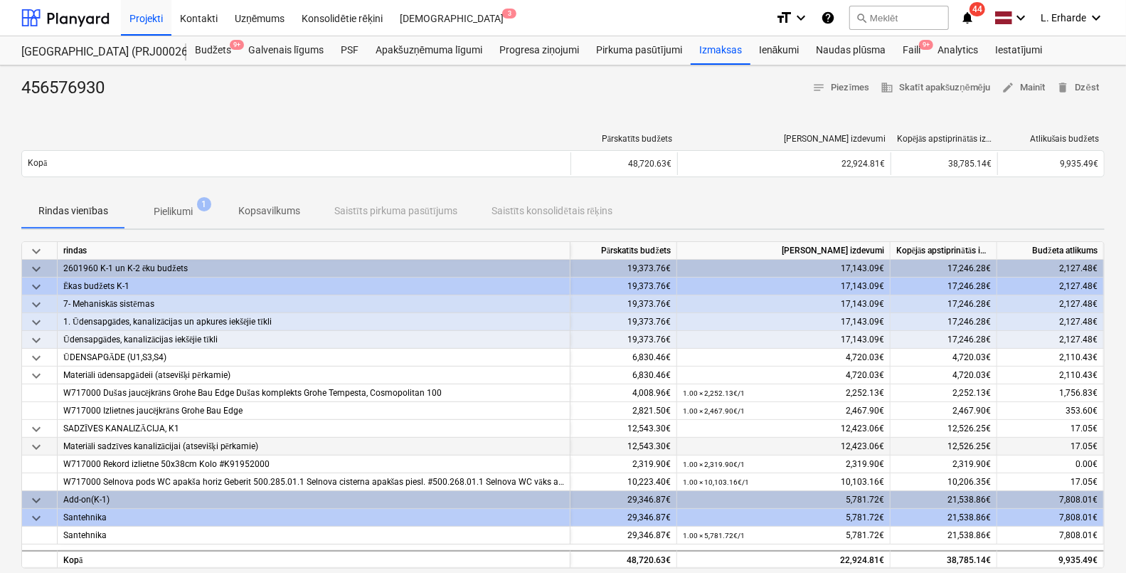
scroll to position [88, 0]
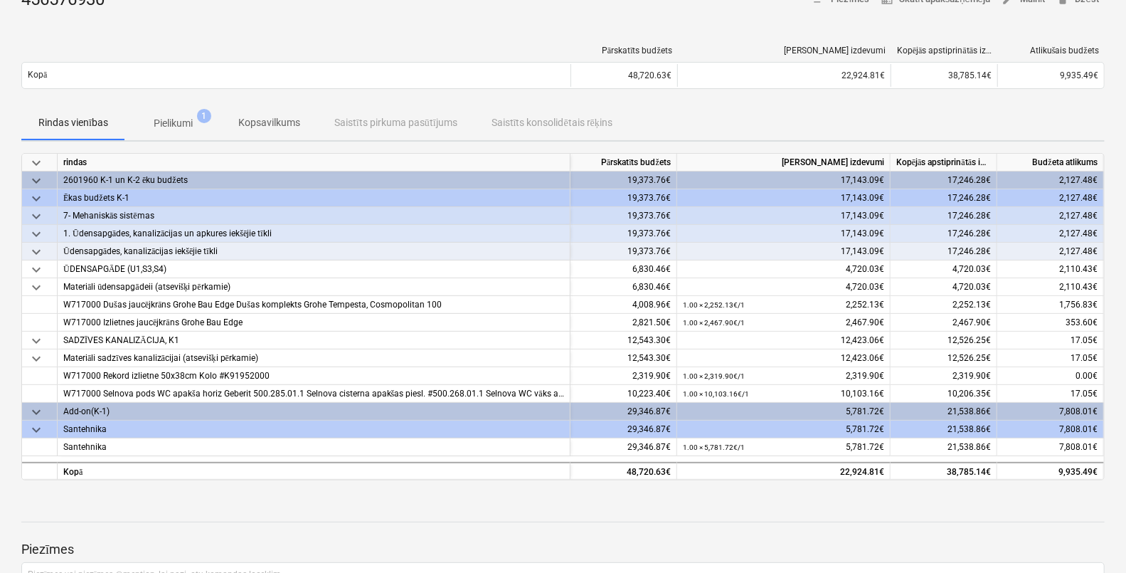
click at [169, 117] on p "Pielikumi" at bounding box center [173, 123] width 39 height 15
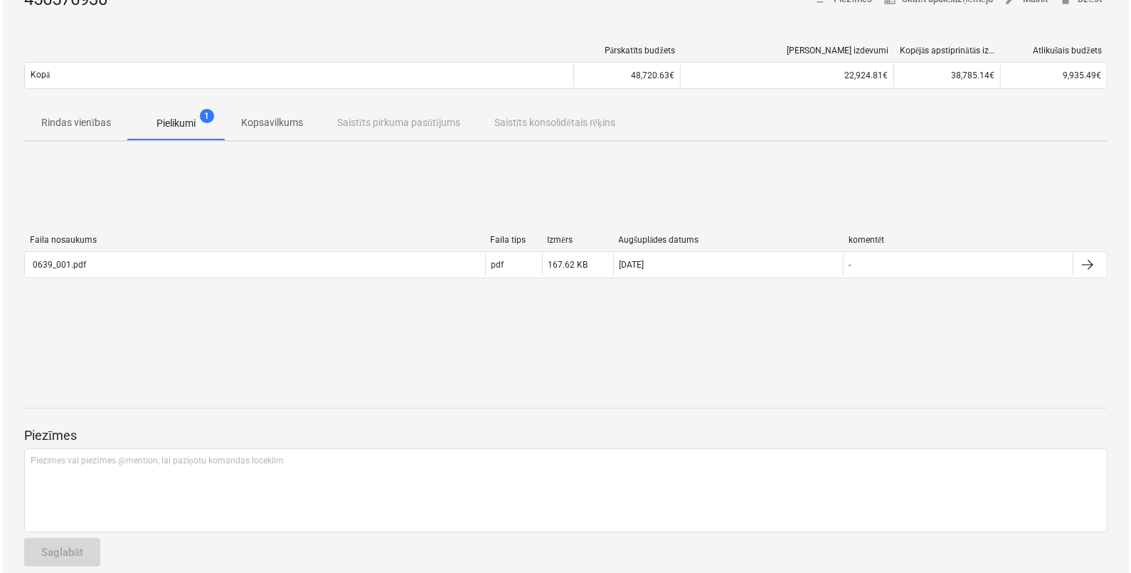
scroll to position [103, 0]
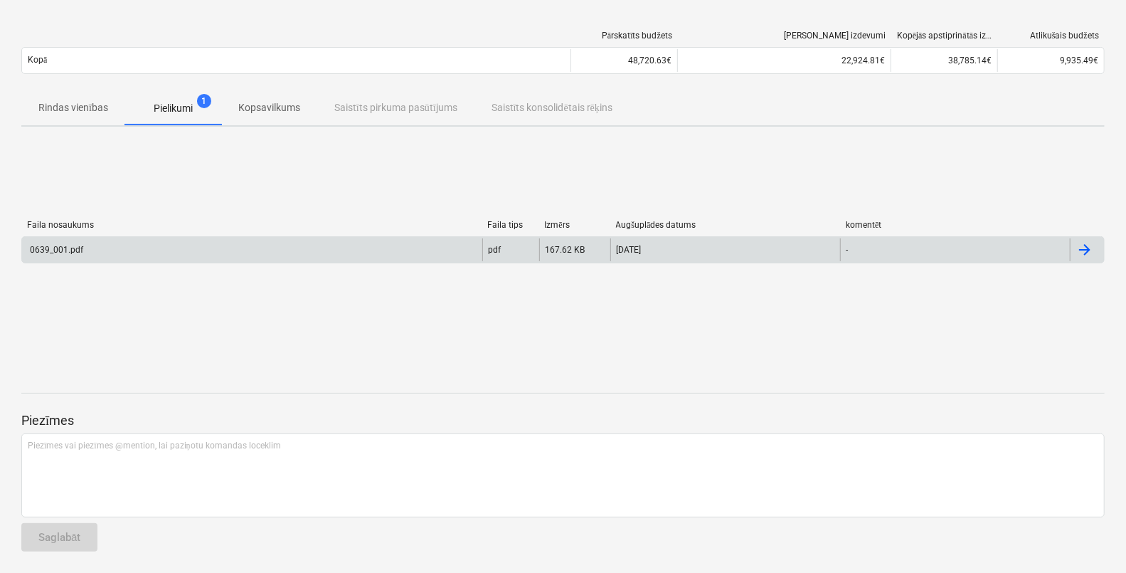
click at [75, 243] on div "0639_001.pdf" at bounding box center [252, 249] width 460 height 23
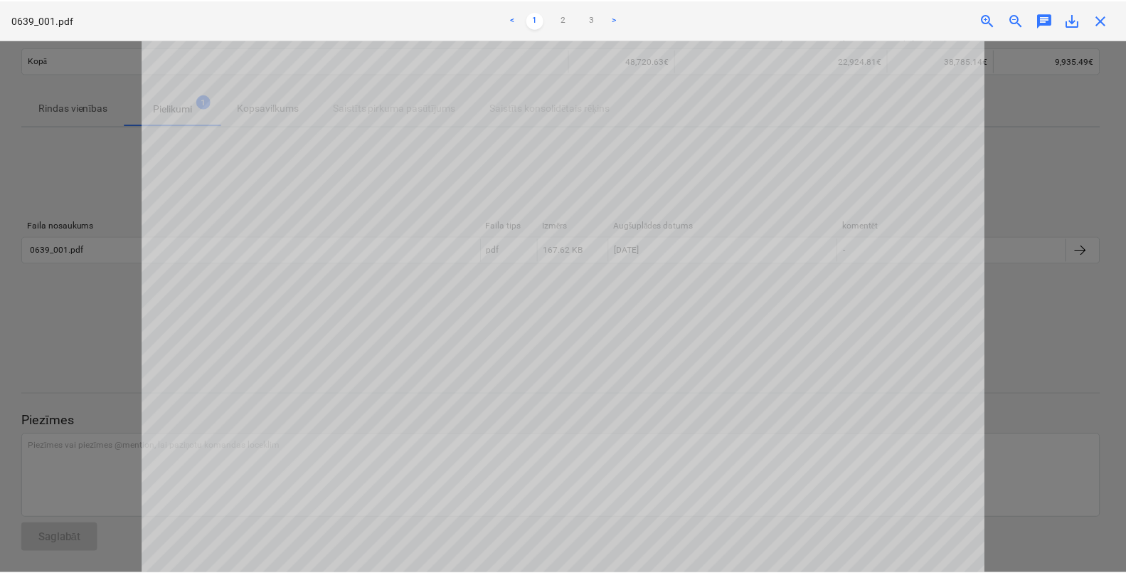
scroll to position [533, 0]
click at [58, 176] on div at bounding box center [565, 306] width 1131 height 533
click at [1107, 23] on span "close" at bounding box center [1105, 19] width 17 height 17
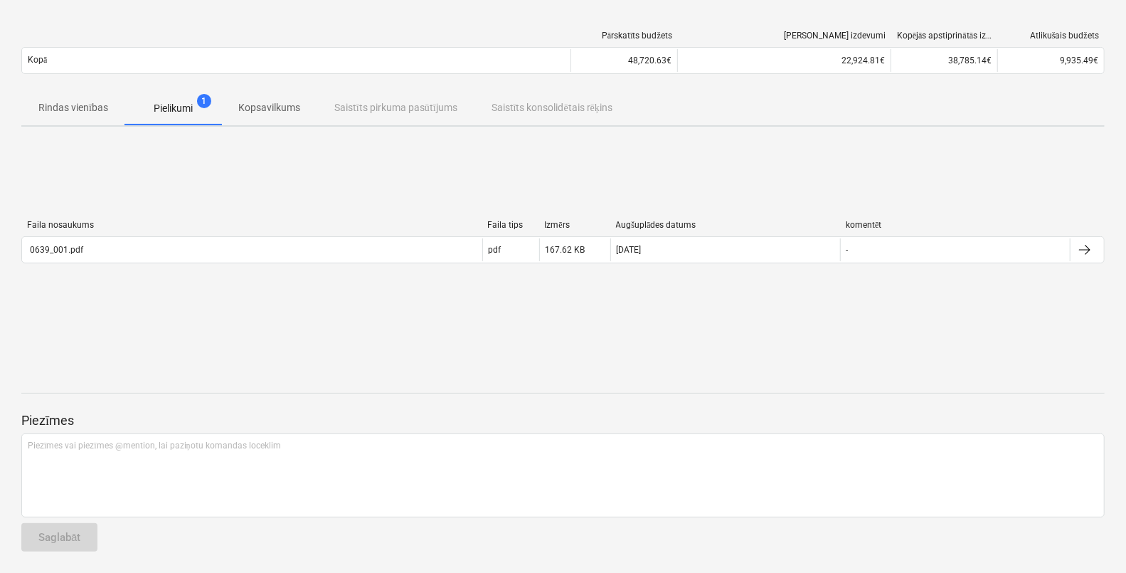
scroll to position [88, 0]
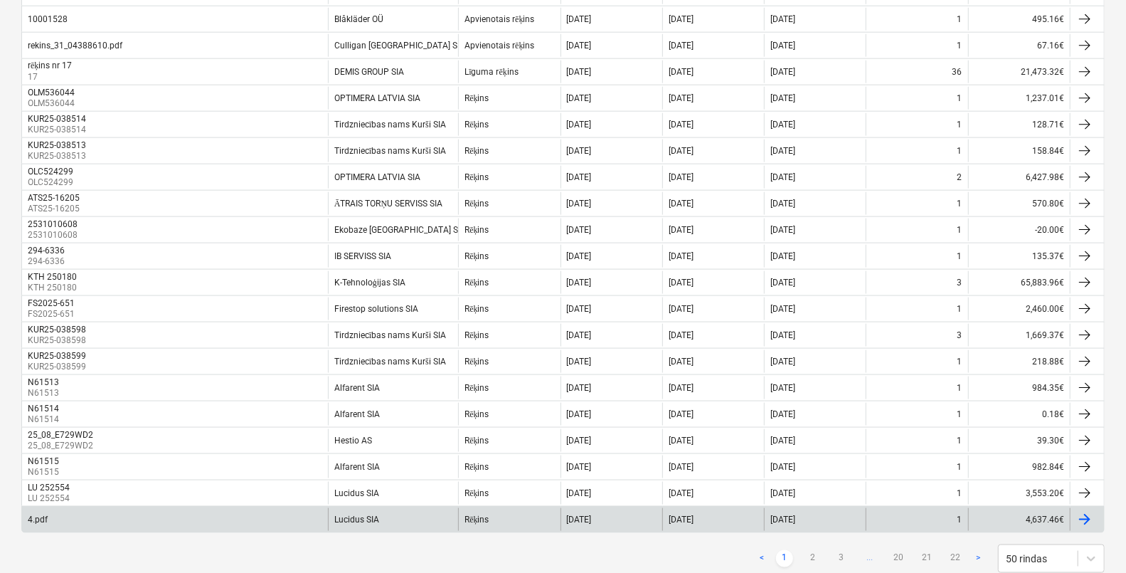
scroll to position [1090, 0]
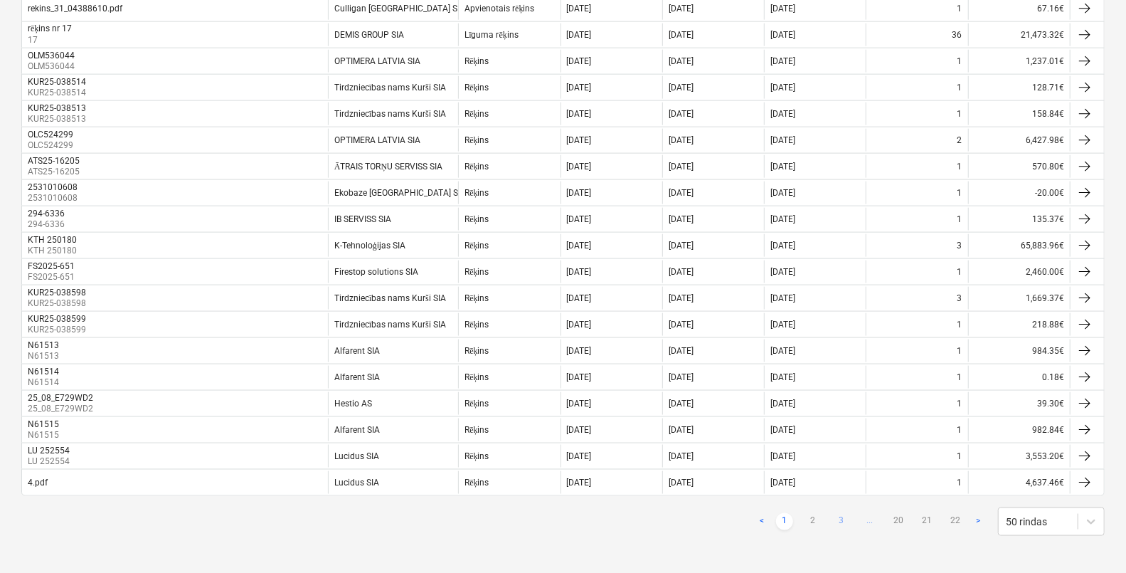
click at [846, 519] on link "3" at bounding box center [841, 521] width 17 height 17
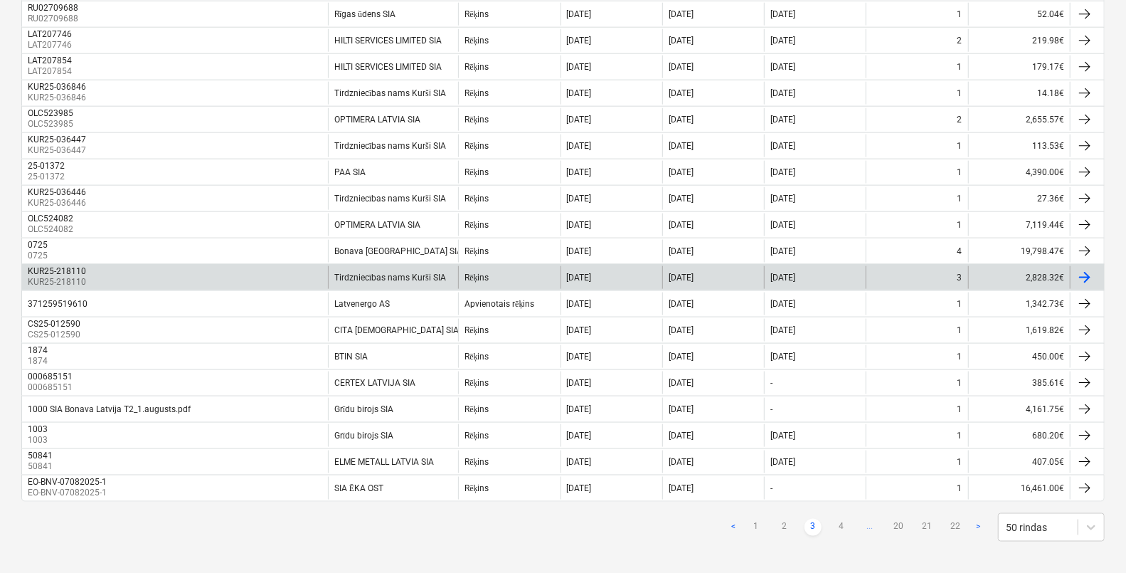
click at [70, 276] on p "KUR25-218110" at bounding box center [58, 282] width 61 height 12
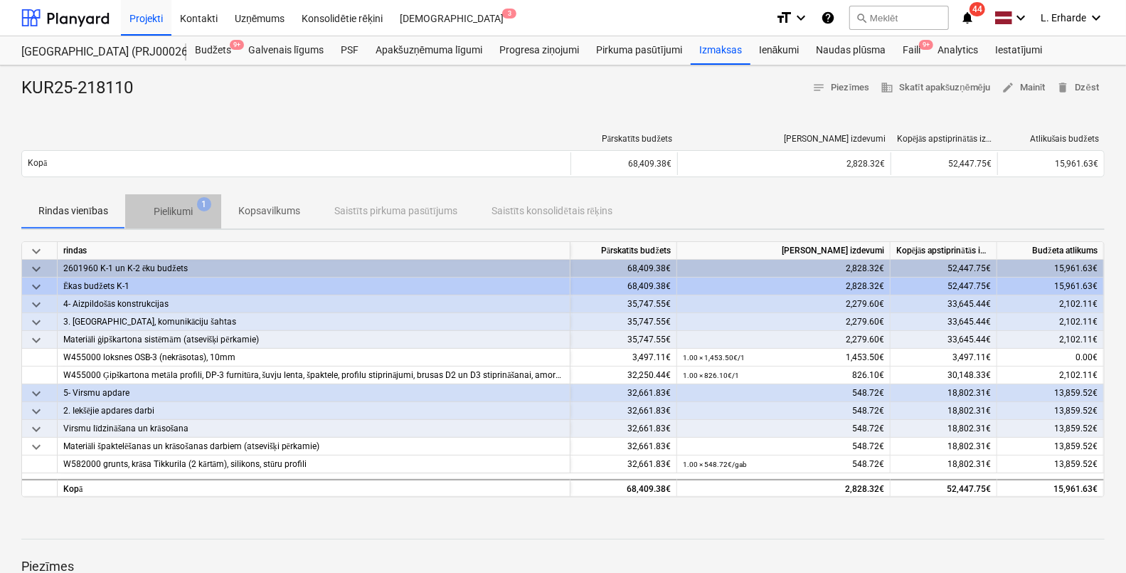
click at [170, 205] on p "Pielikumi" at bounding box center [173, 211] width 39 height 15
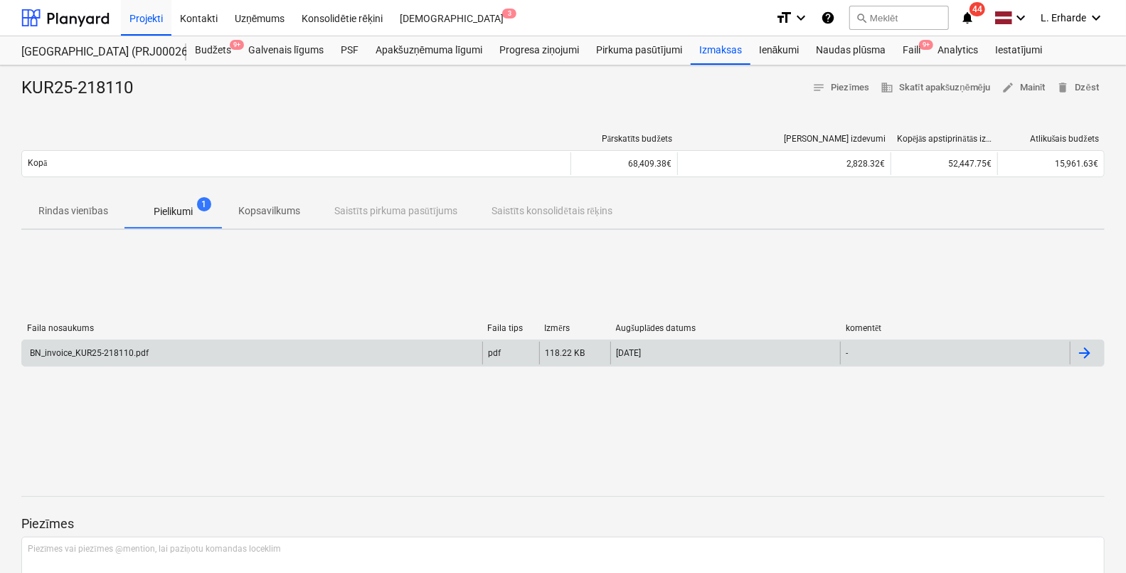
click at [121, 353] on div "BN_invoice_KUR25-218110.pdf" at bounding box center [88, 353] width 121 height 10
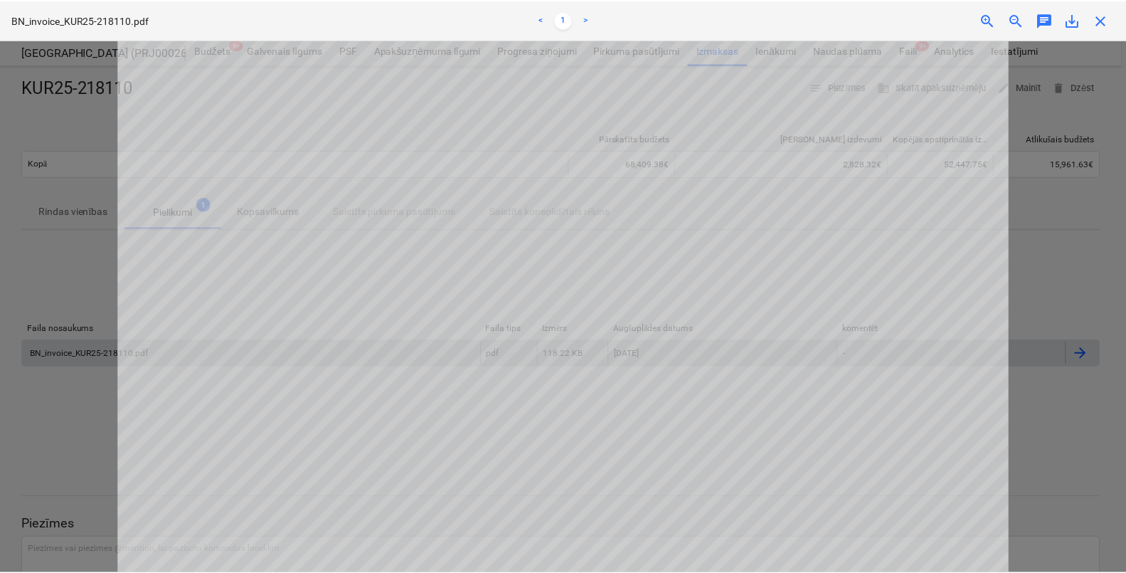
scroll to position [444, 0]
click at [25, 120] on div at bounding box center [565, 306] width 1131 height 533
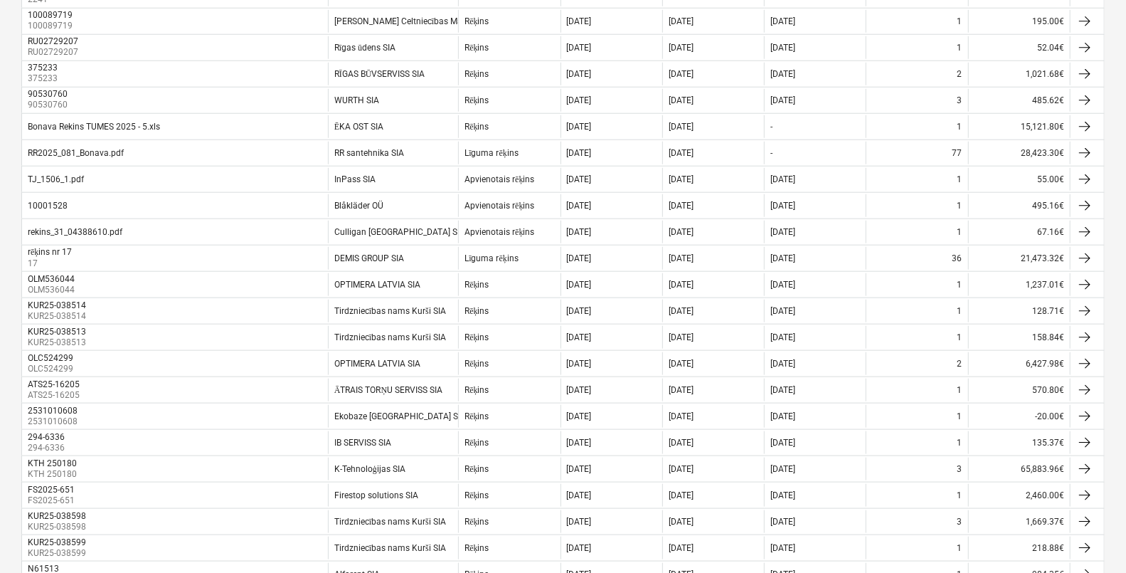
scroll to position [1090, 0]
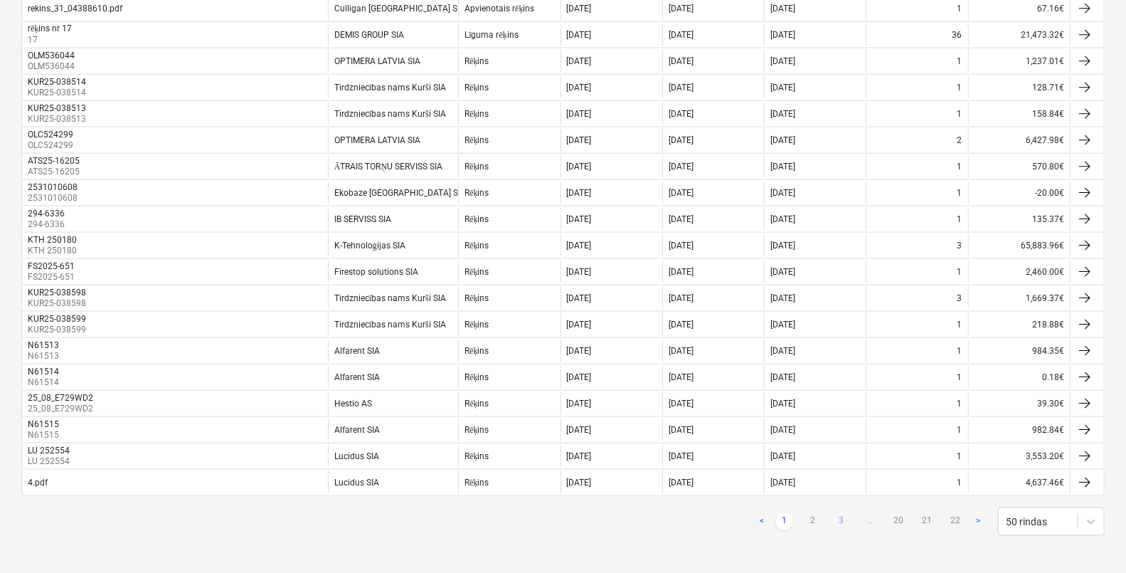
click at [846, 522] on link "3" at bounding box center [841, 521] width 17 height 17
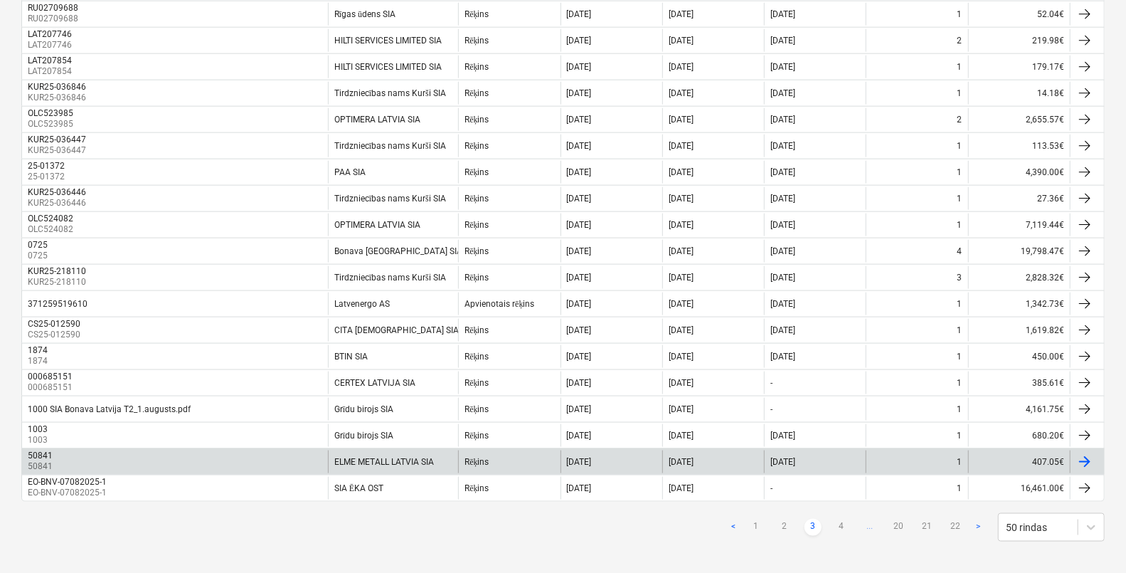
click at [99, 456] on div "50841 50841" at bounding box center [175, 461] width 306 height 23
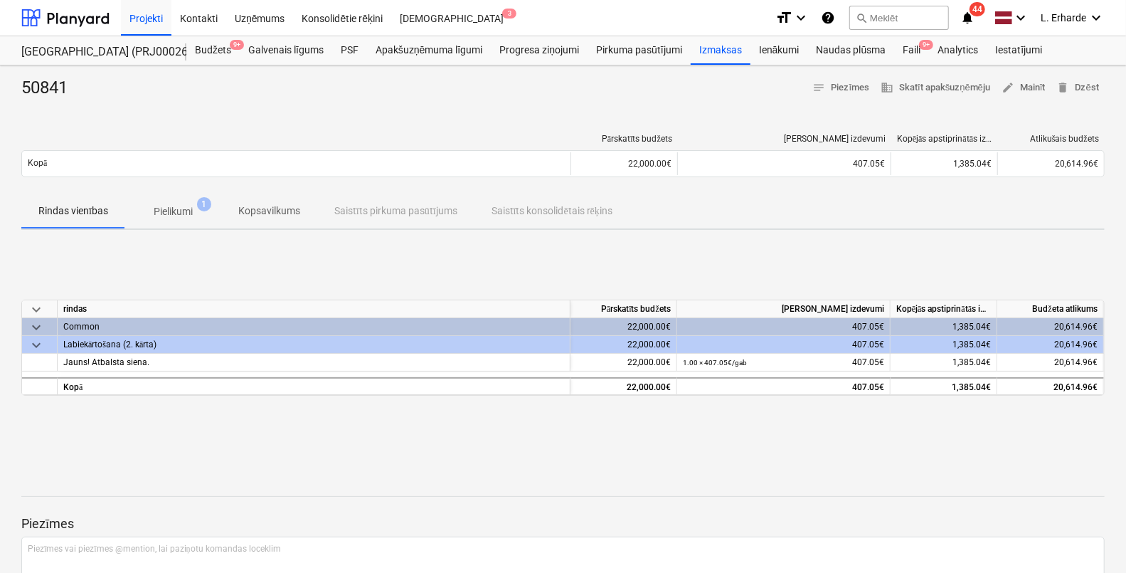
click at [184, 212] on p "Pielikumi" at bounding box center [173, 211] width 39 height 15
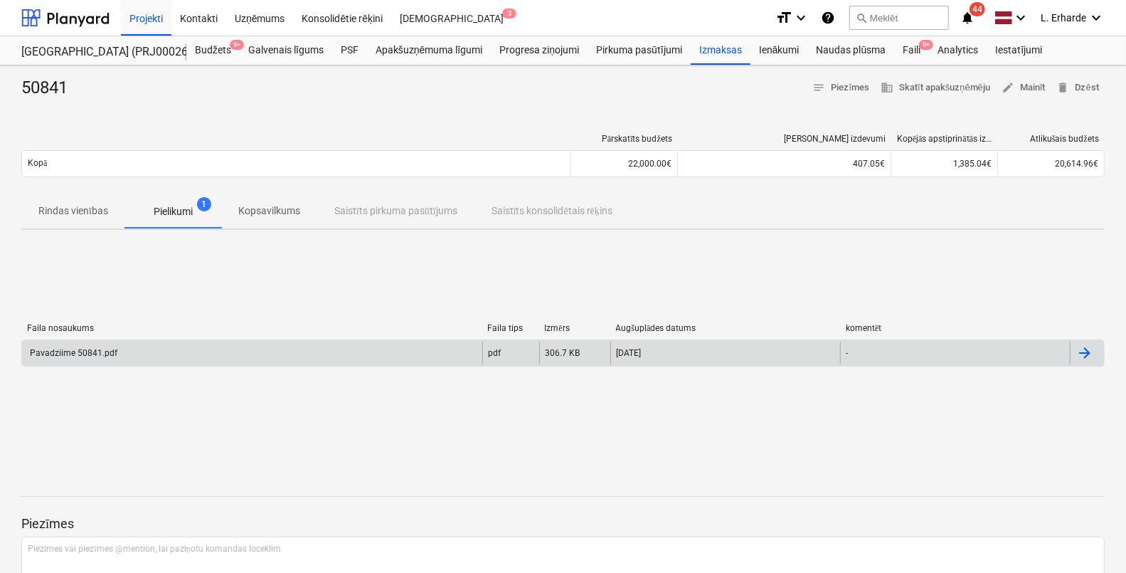
click at [100, 349] on div "Pavadziime 50841.pdf" at bounding box center [73, 353] width 90 height 10
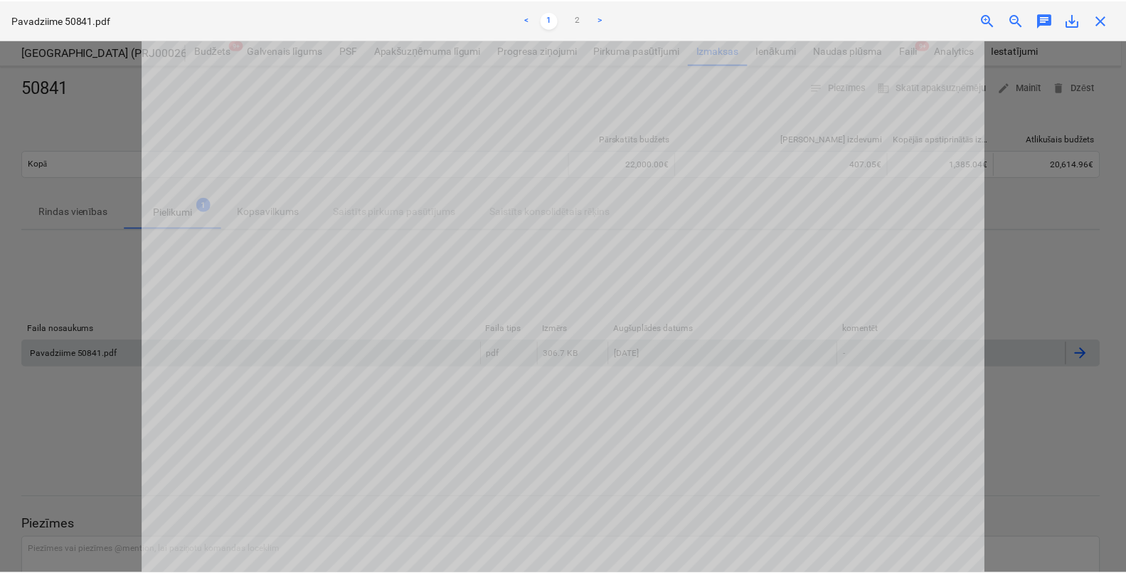
scroll to position [355, 0]
click at [1042, 267] on div at bounding box center [565, 306] width 1131 height 533
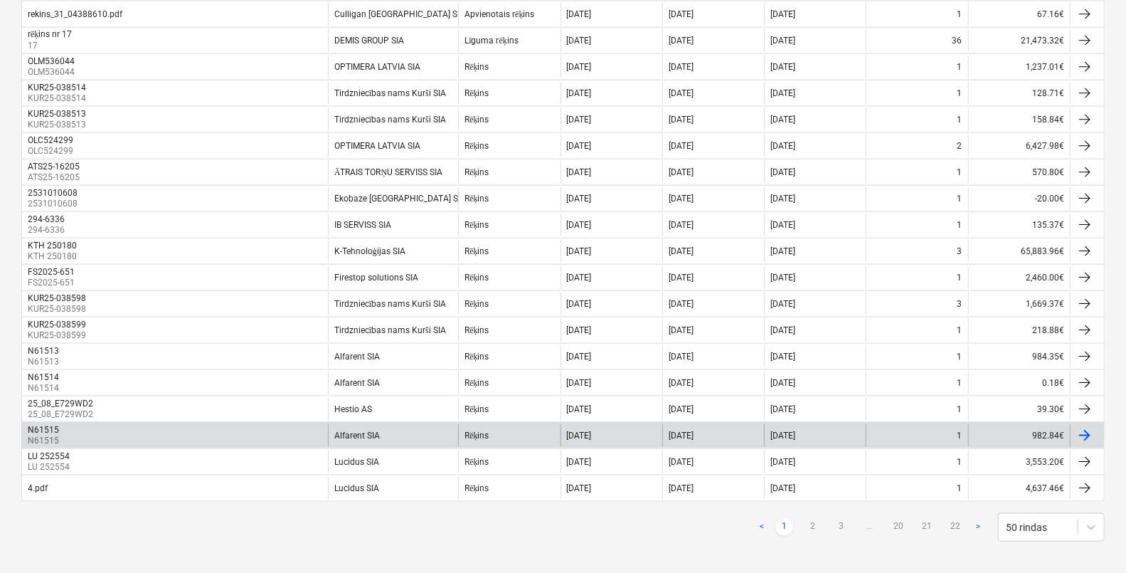
scroll to position [1090, 0]
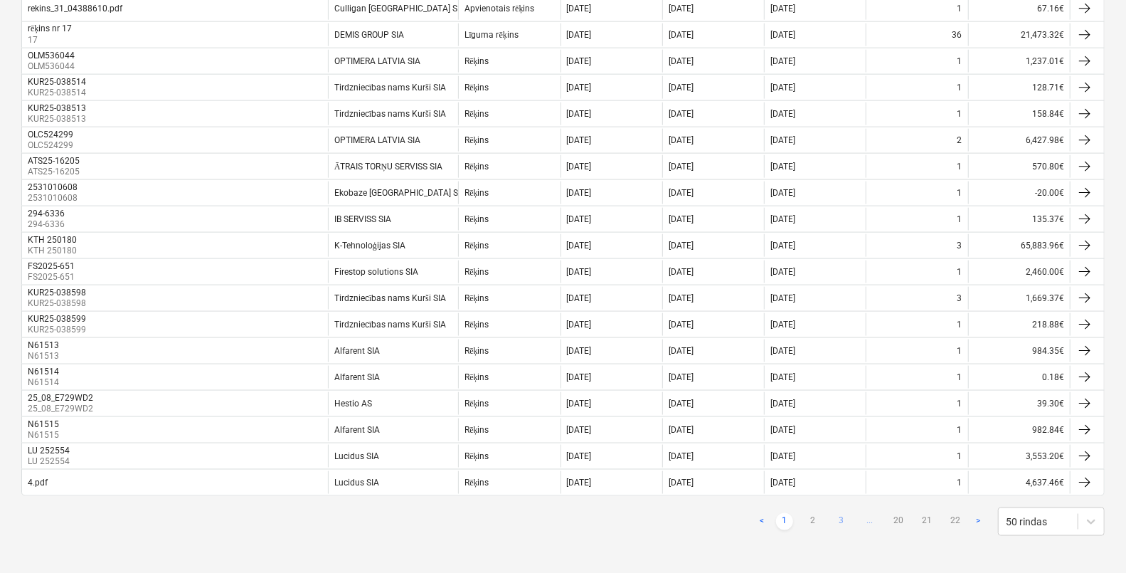
click at [838, 519] on link "3" at bounding box center [841, 521] width 17 height 17
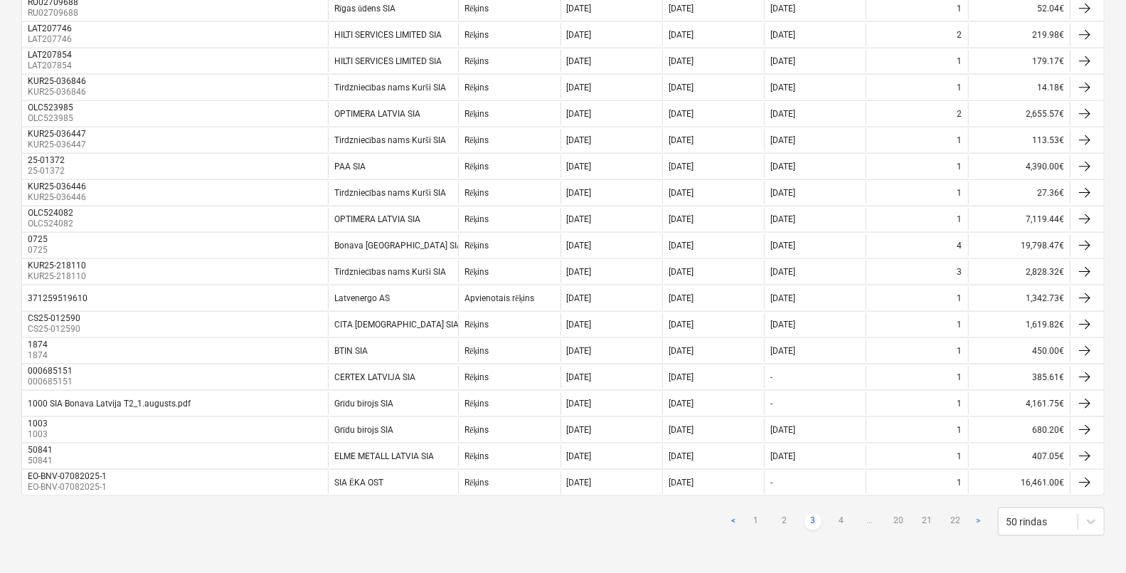
scroll to position [1084, 0]
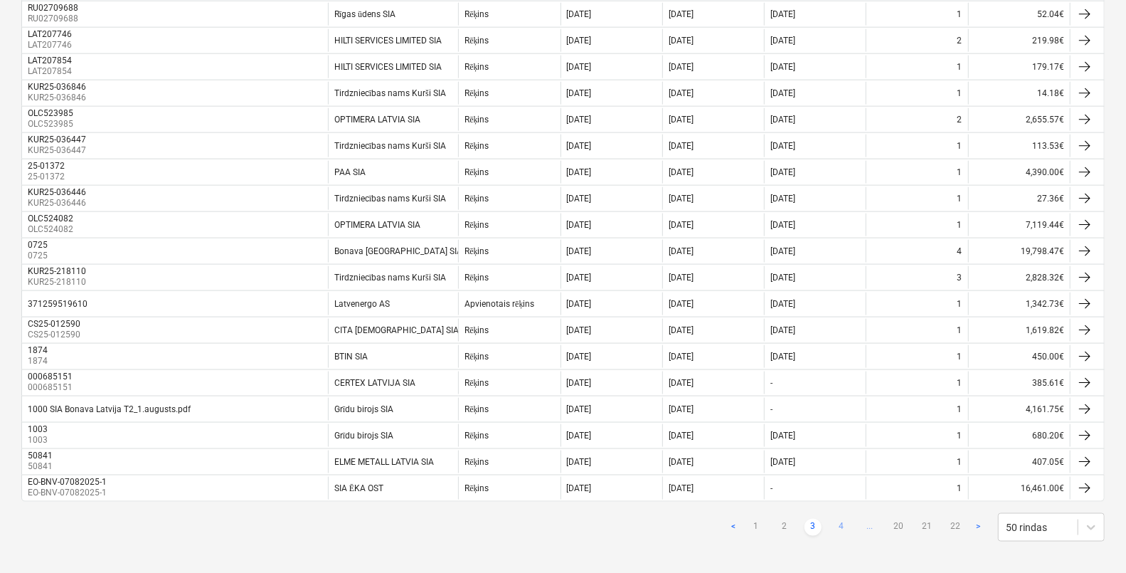
click at [846, 526] on link "4" at bounding box center [841, 526] width 17 height 17
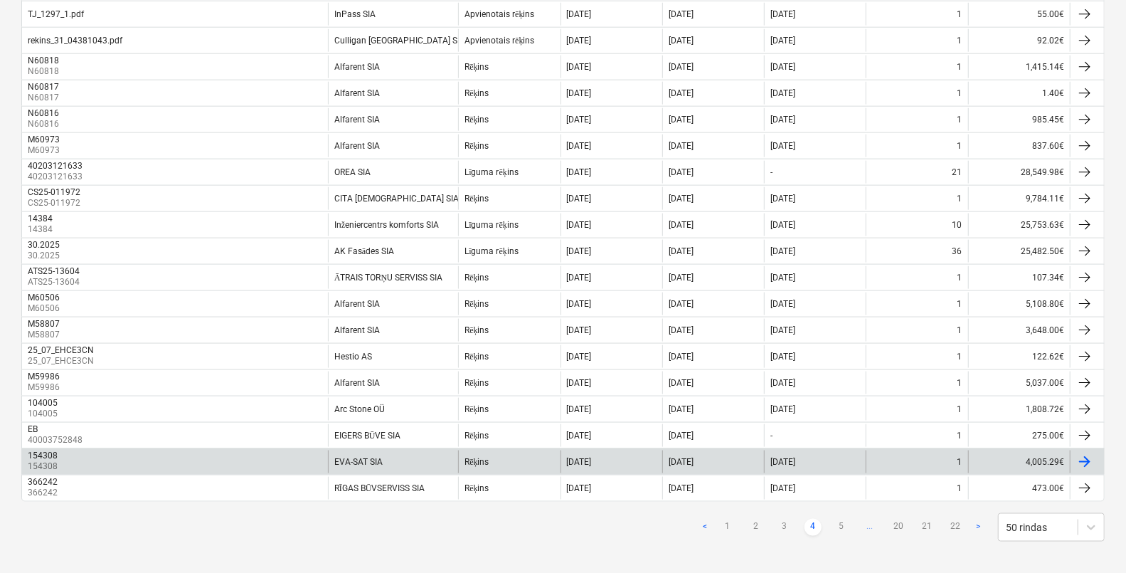
click at [44, 457] on div "154308" at bounding box center [43, 455] width 30 height 10
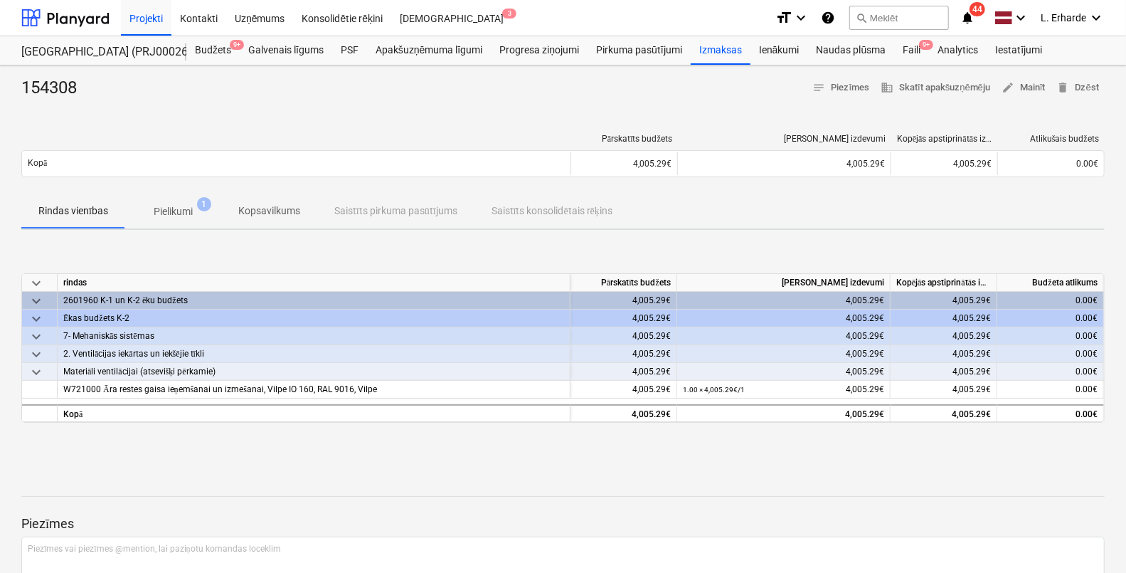
click at [152, 204] on span "Pielikumi 1" at bounding box center [173, 211] width 62 height 15
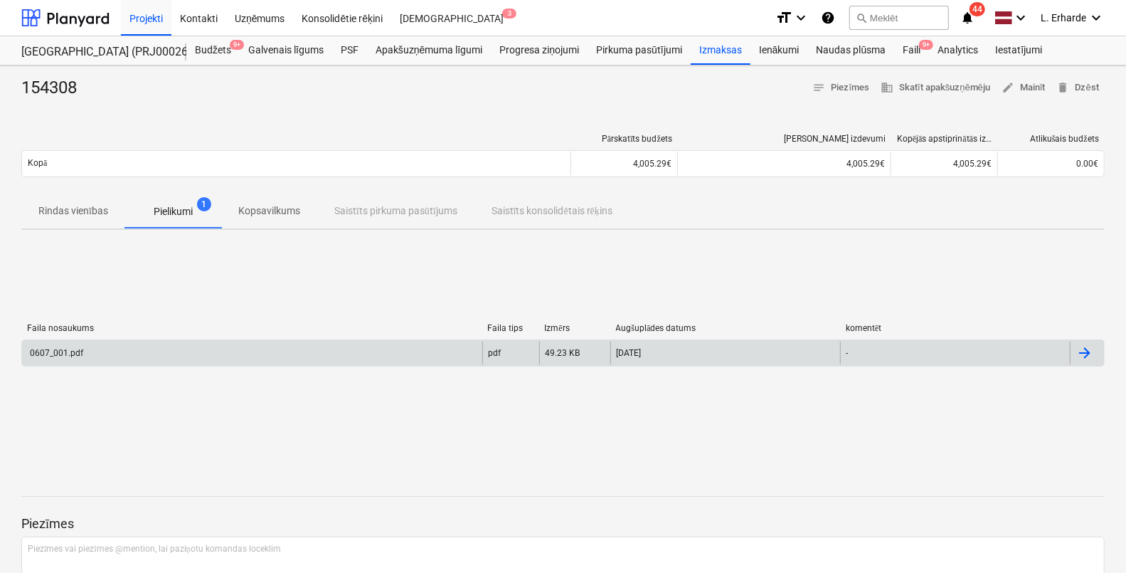
click at [108, 347] on div "0607_001.pdf" at bounding box center [252, 352] width 460 height 23
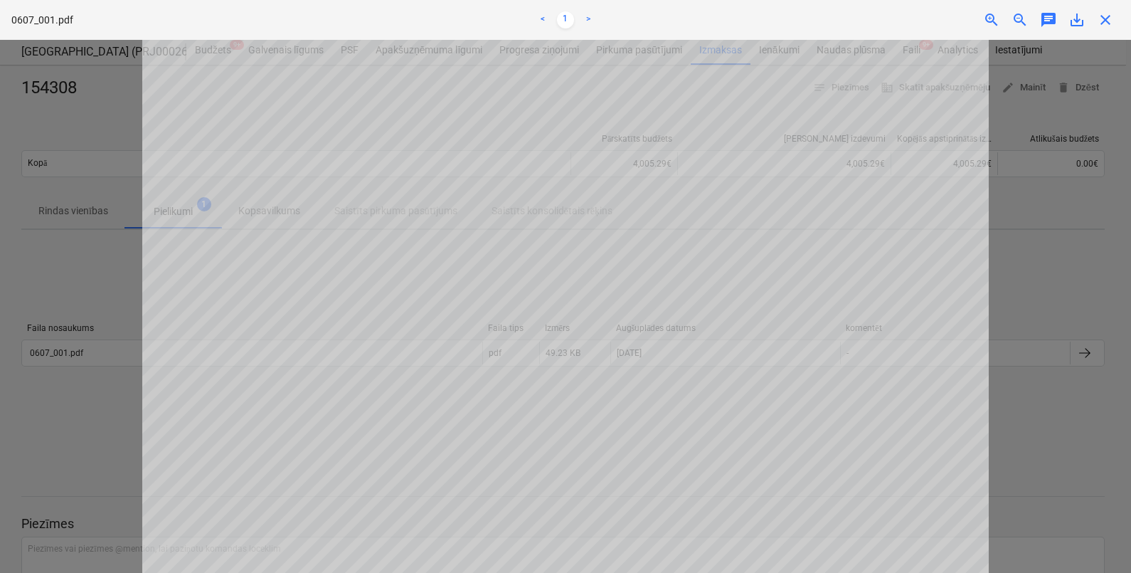
scroll to position [267, 0]
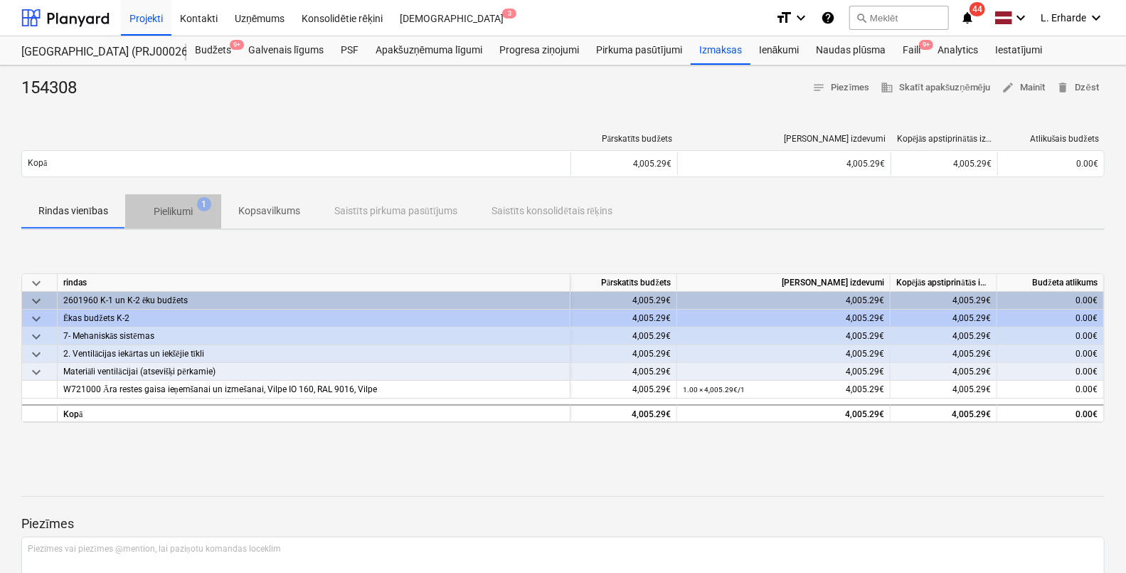
click at [178, 208] on p "Pielikumi" at bounding box center [173, 211] width 39 height 15
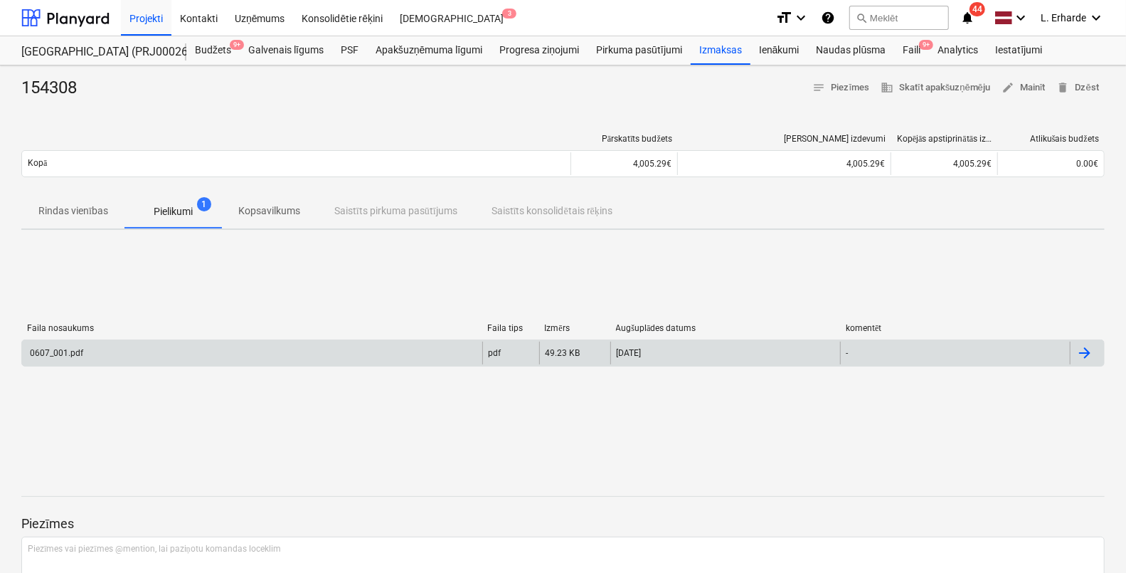
click at [100, 358] on div "0607_001.pdf" at bounding box center [252, 352] width 460 height 23
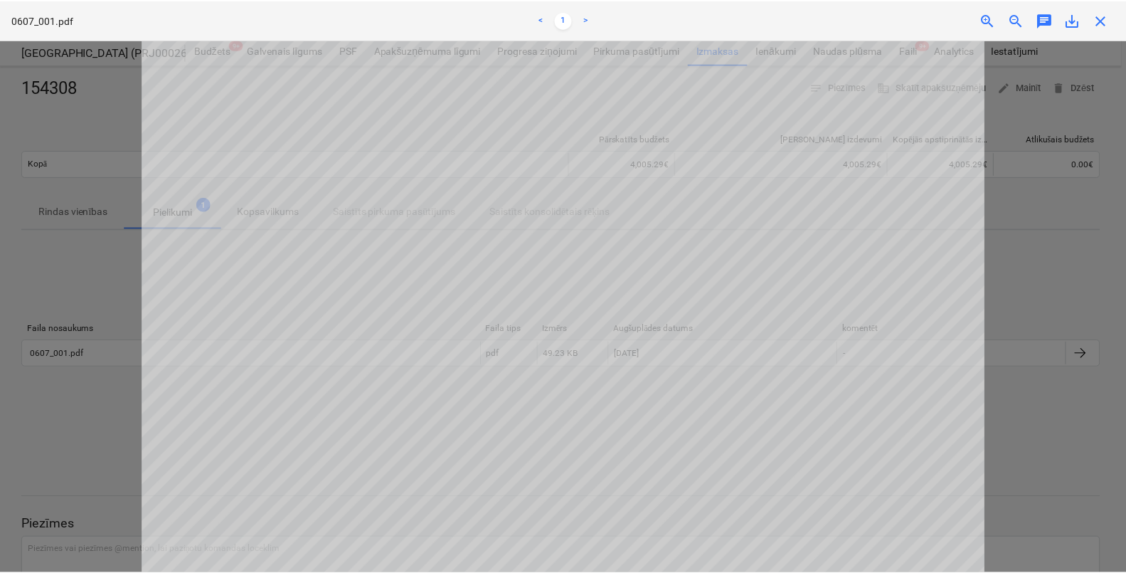
scroll to position [267, 0]
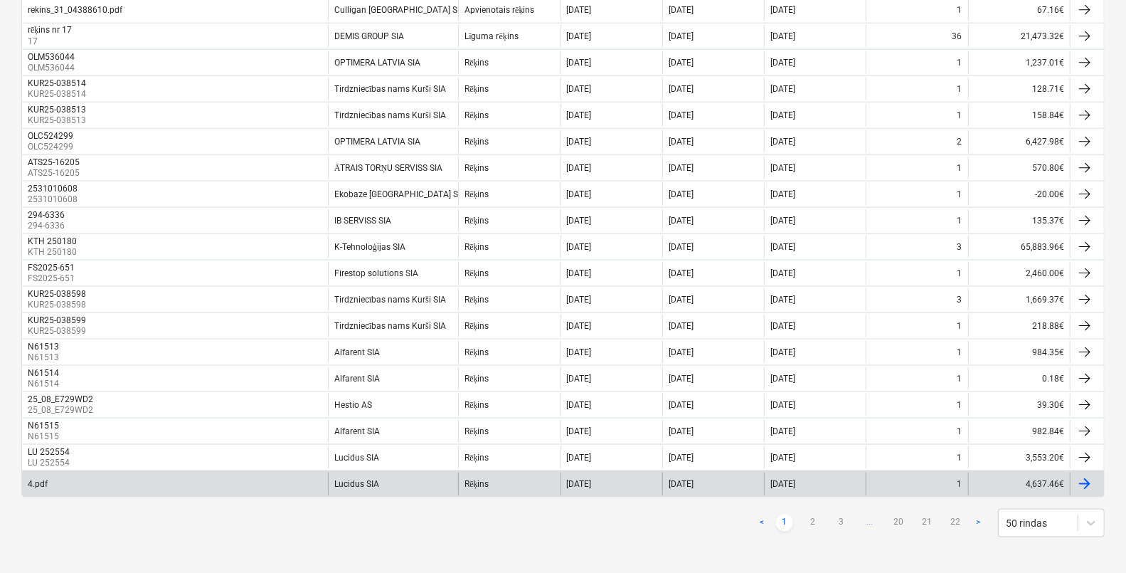
scroll to position [1090, 0]
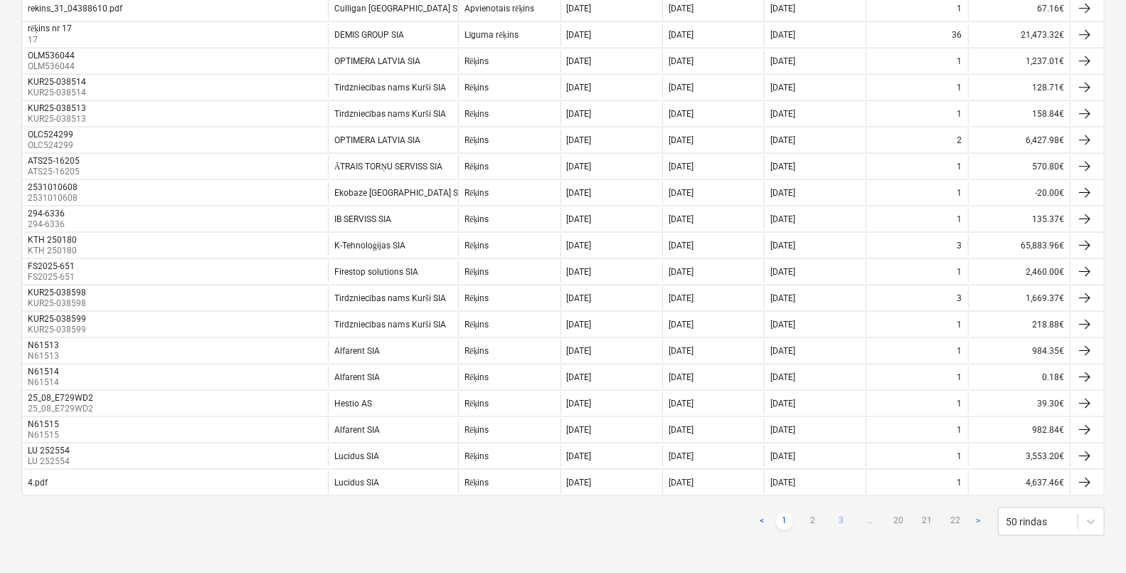
click at [845, 521] on link "3" at bounding box center [841, 521] width 17 height 17
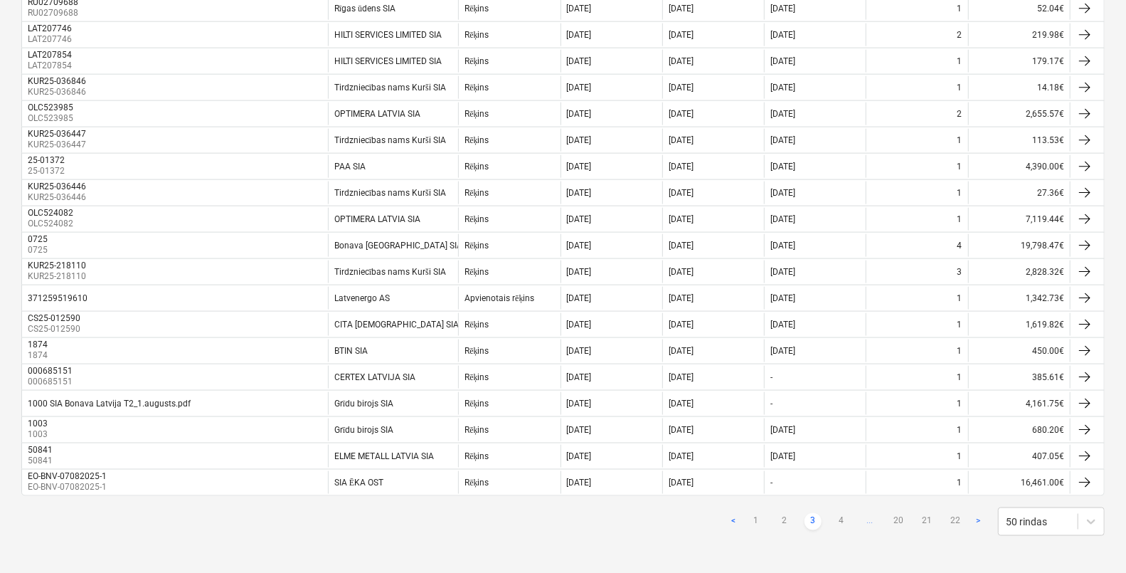
scroll to position [1084, 0]
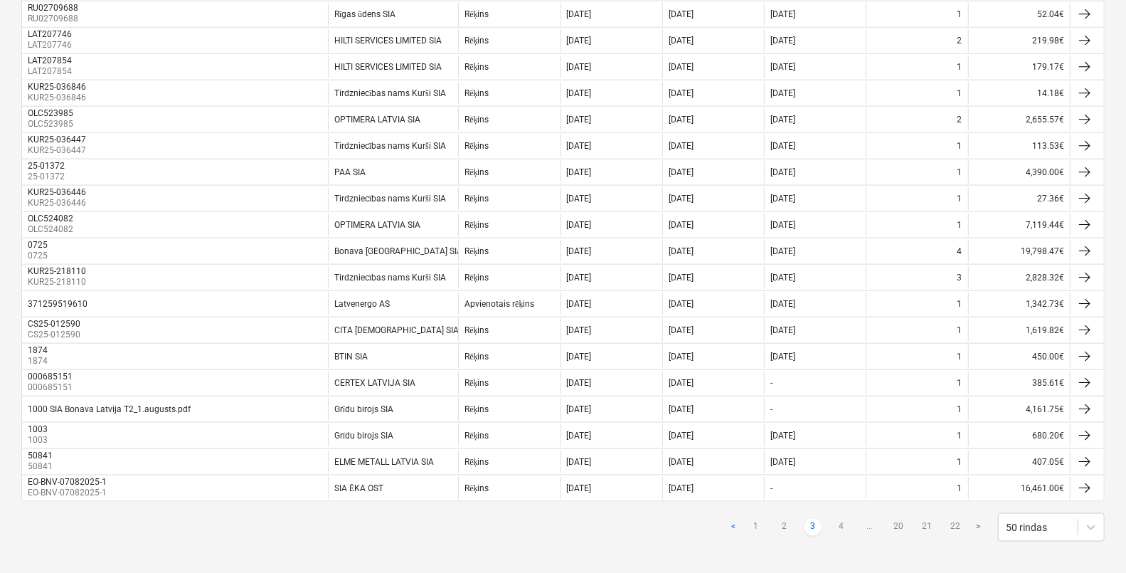
click at [845, 521] on link "4" at bounding box center [841, 526] width 17 height 17
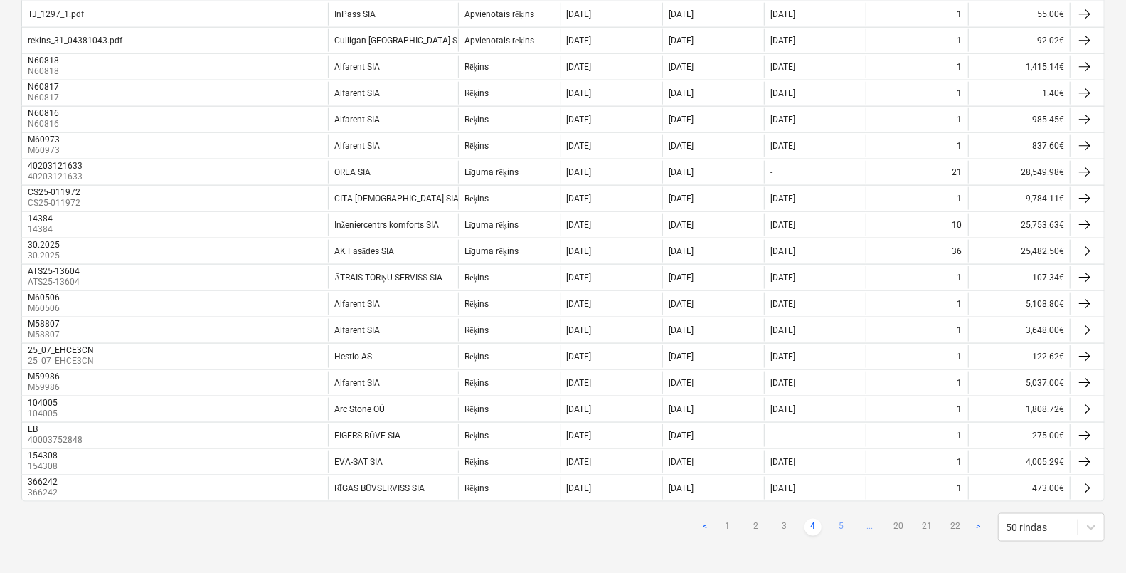
click at [843, 520] on link "5" at bounding box center [841, 526] width 17 height 17
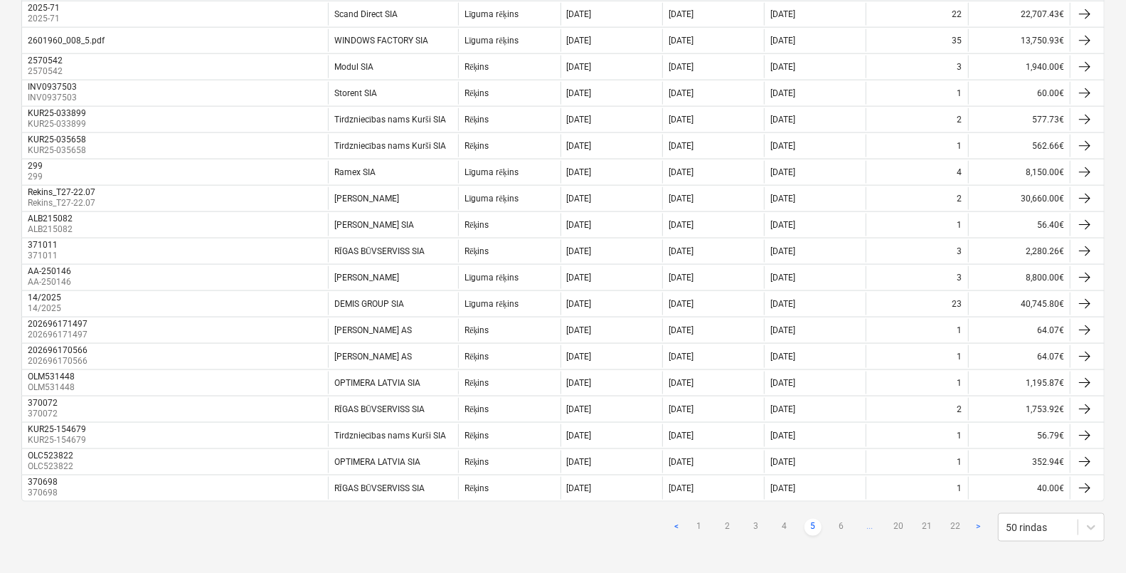
scroll to position [1083, 0]
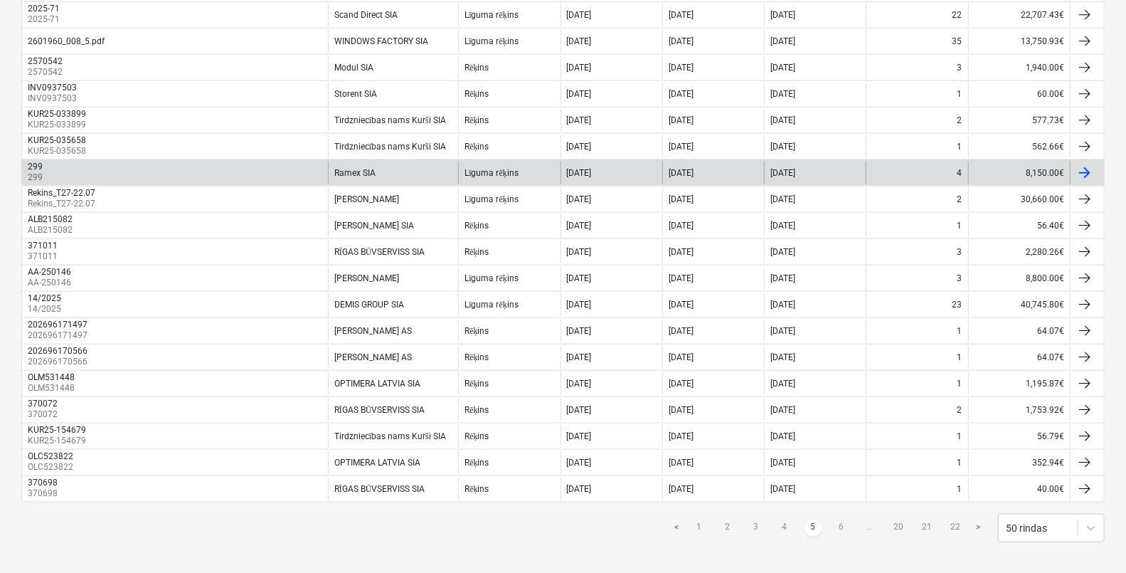
click at [160, 161] on div "299 299" at bounding box center [175, 172] width 306 height 23
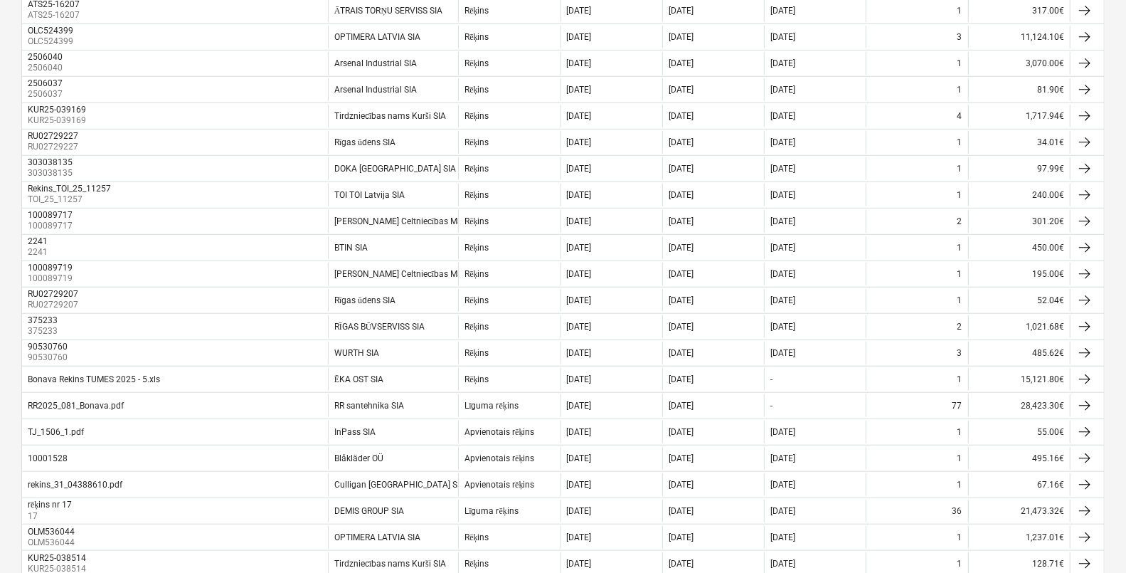
scroll to position [461, 0]
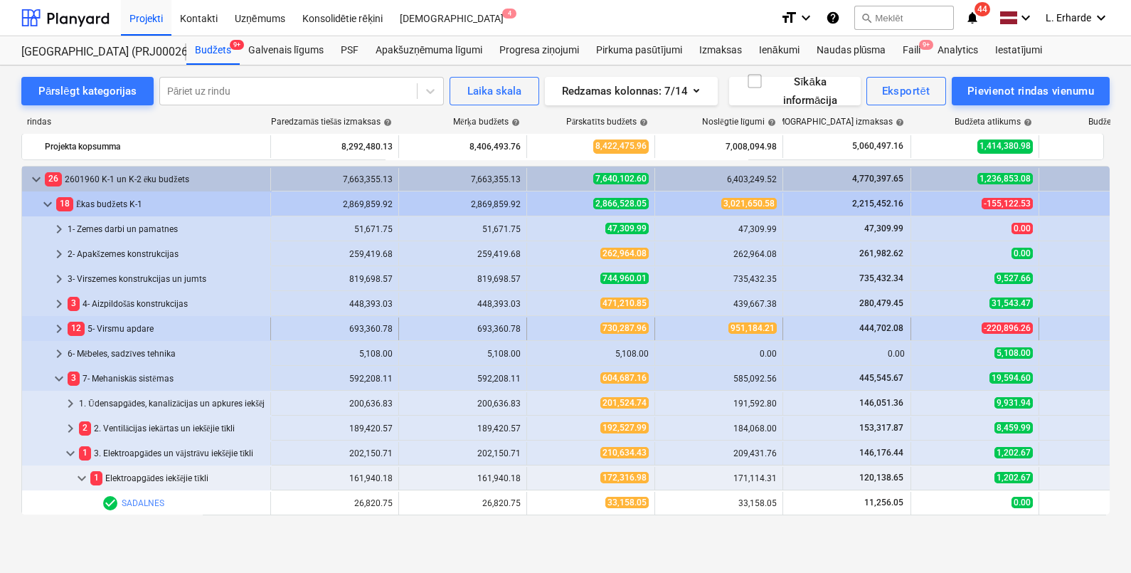
click at [53, 325] on span "keyboard_arrow_right" at bounding box center [58, 328] width 17 height 17
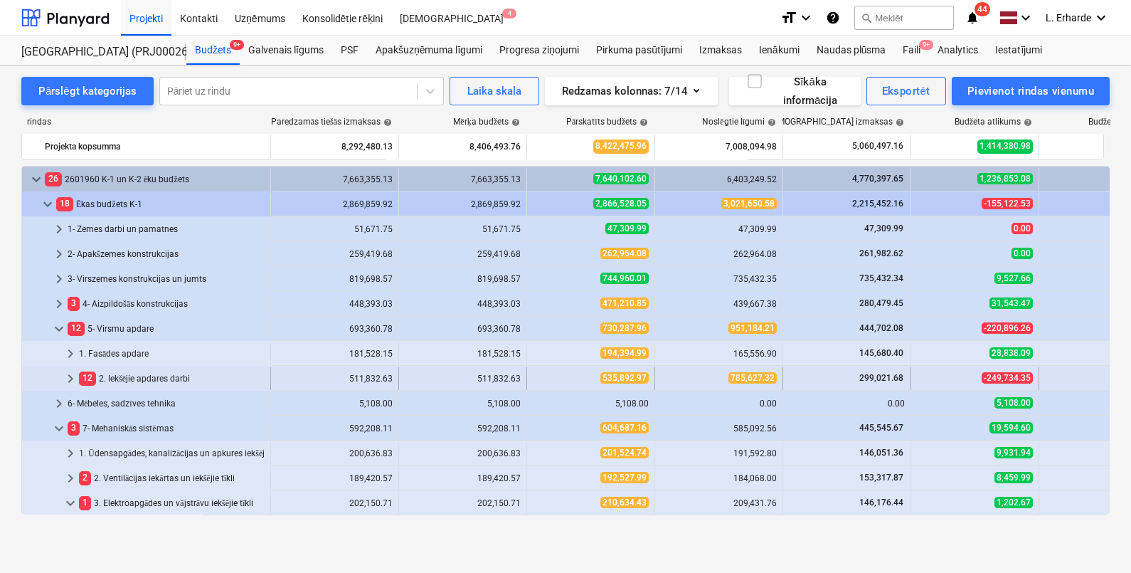
click at [158, 378] on div "12 2. Iekšējie apdares darbi" at bounding box center [172, 378] width 186 height 23
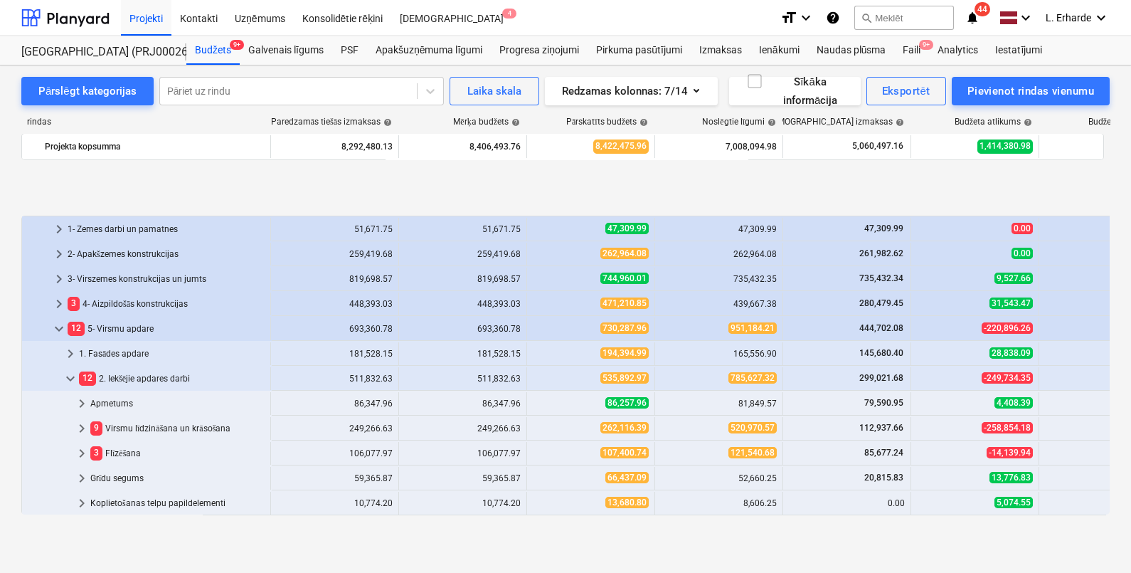
scroll to position [88, 0]
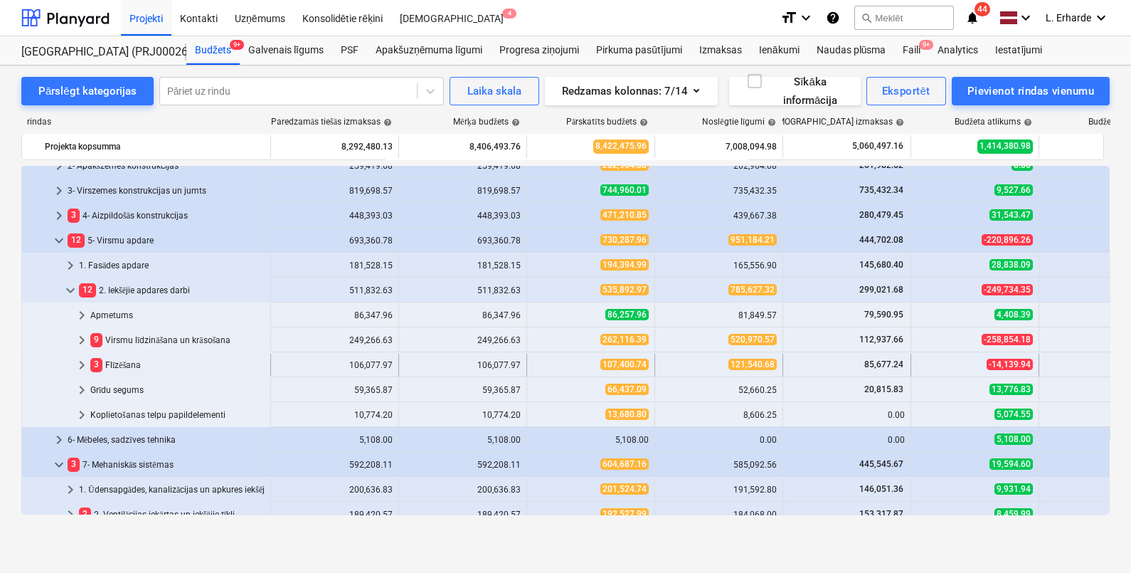
click at [137, 366] on div "3 Flīzēšana" at bounding box center [177, 364] width 174 height 23
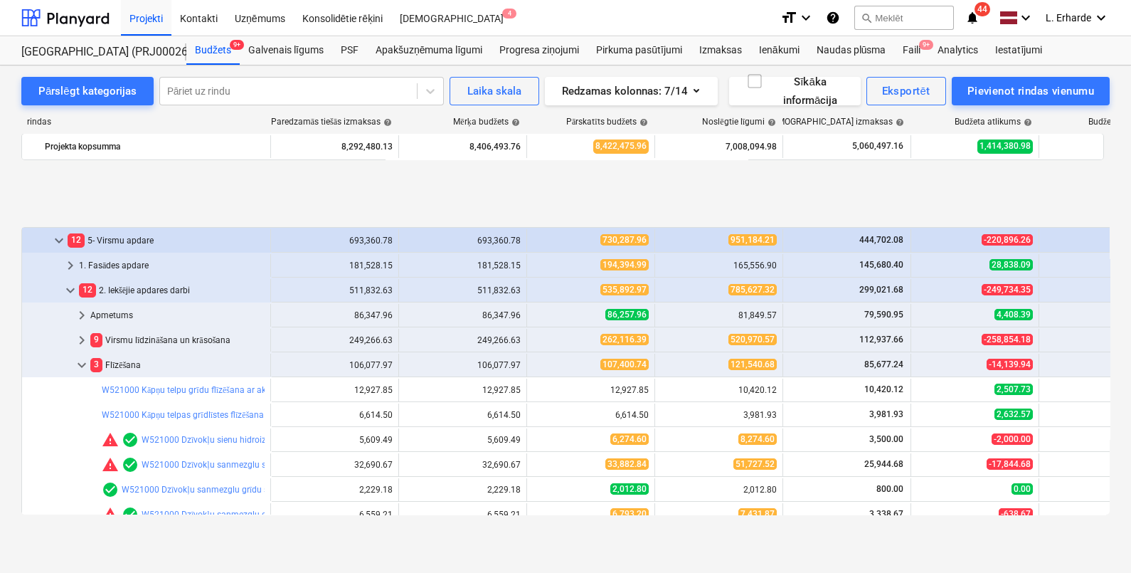
scroll to position [177, 0]
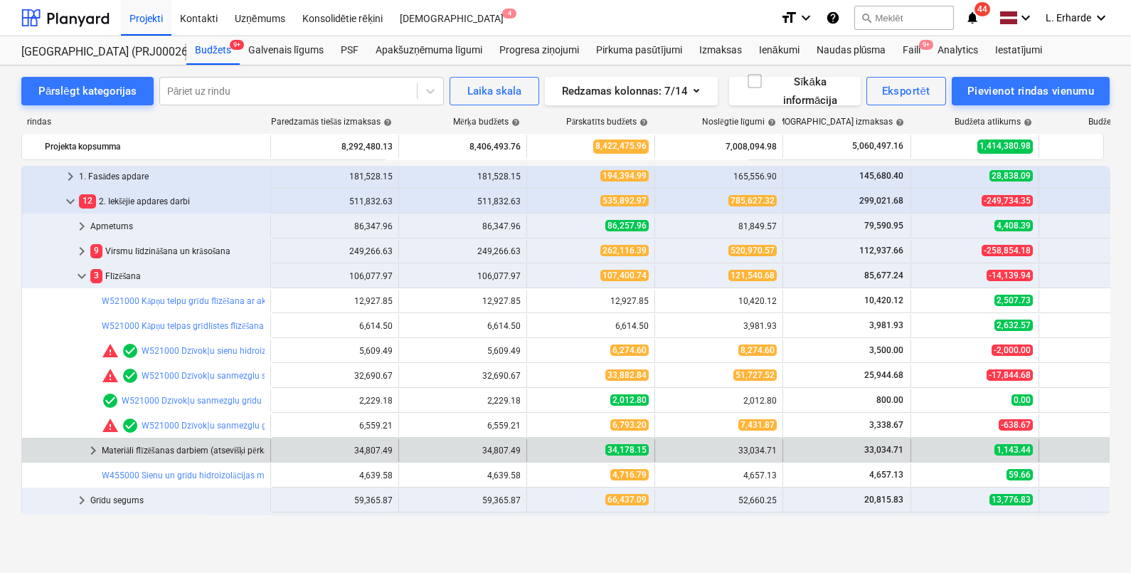
click at [198, 448] on div "Materiāli flīzēšanas darbiem (atsevišķi pērkamie)" at bounding box center [183, 450] width 163 height 23
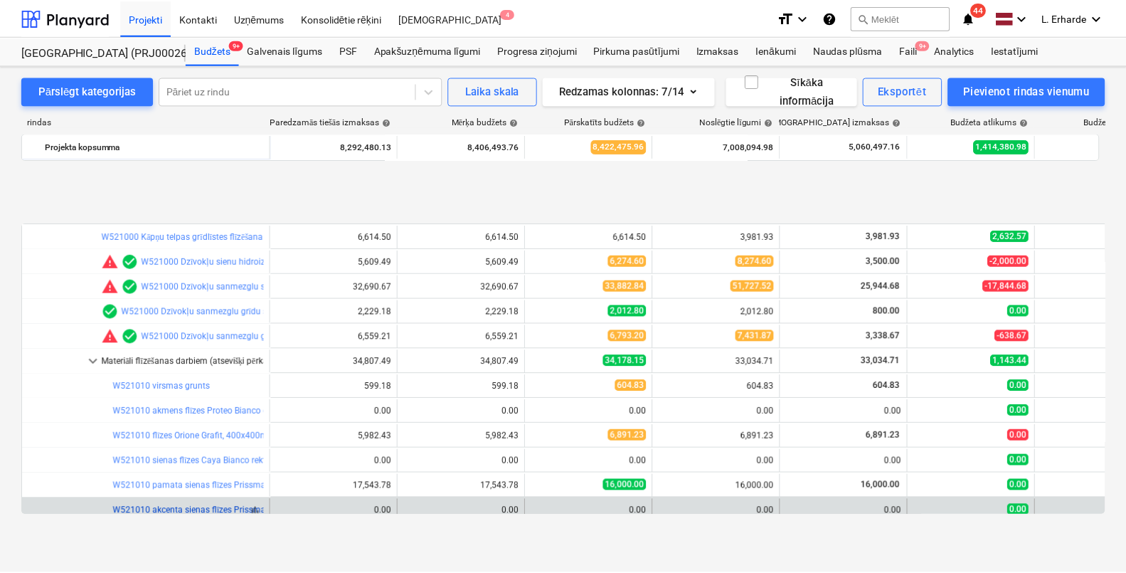
scroll to position [355, 0]
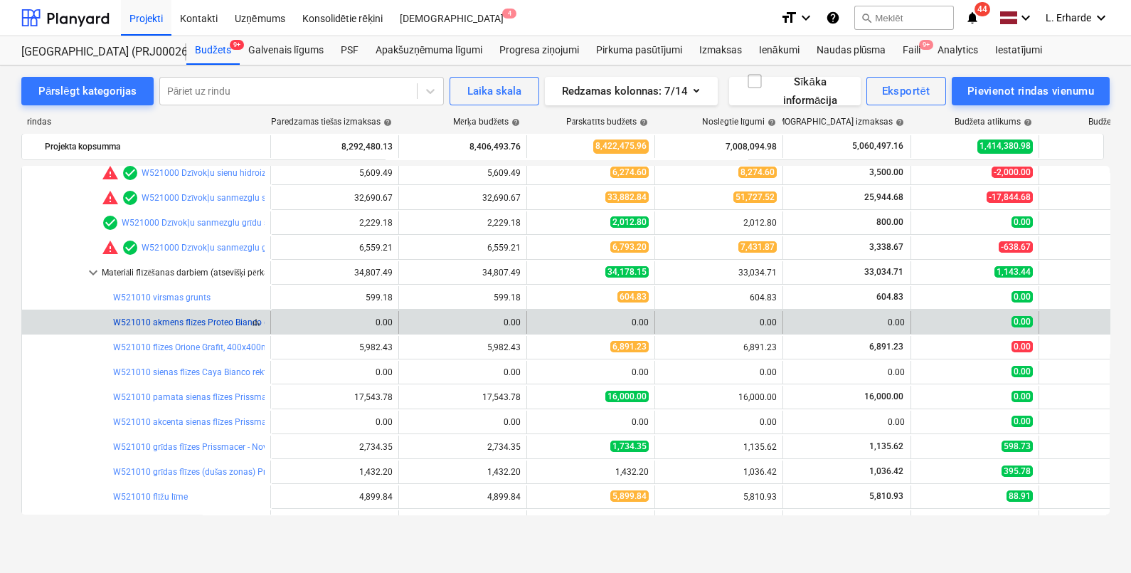
click at [225, 321] on link "W521010 akmens flīzes Proteo Bianco (vestibilam)" at bounding box center [211, 322] width 196 height 10
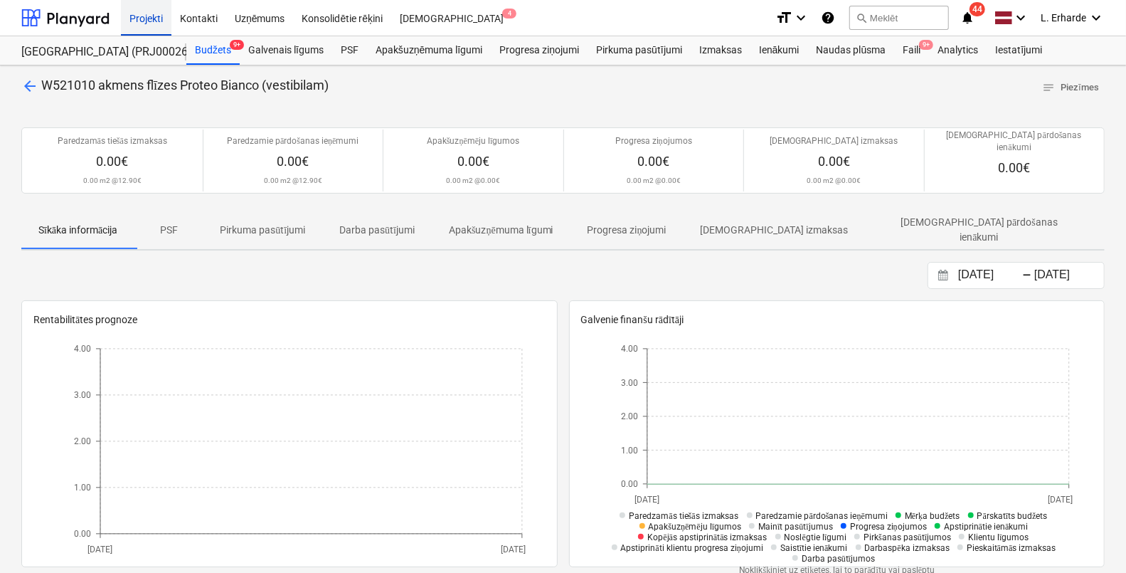
click at [149, 20] on div "Projekti" at bounding box center [146, 17] width 50 height 36
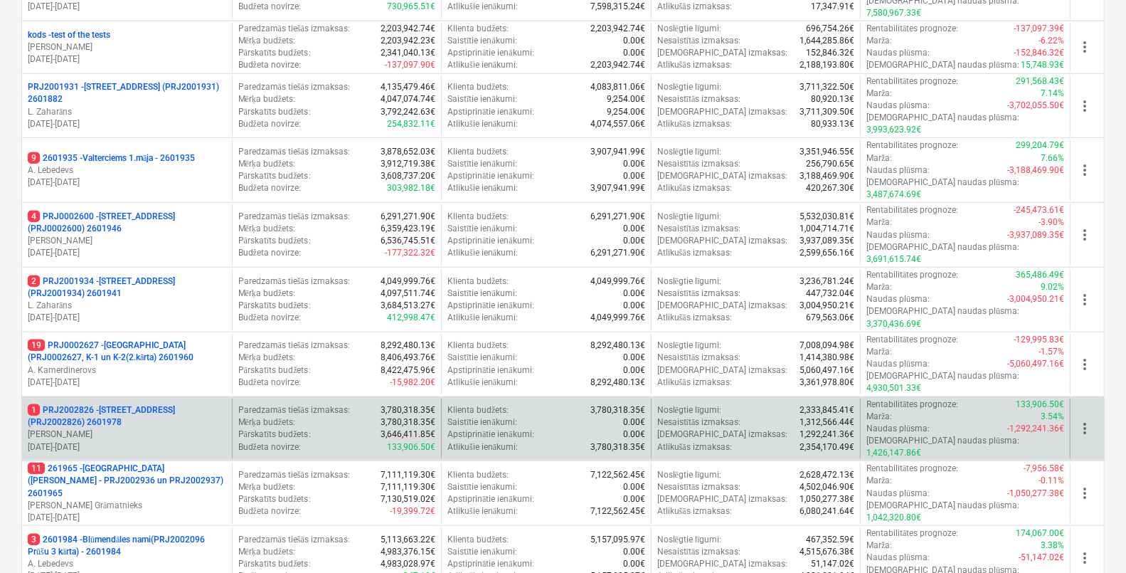
scroll to position [622, 0]
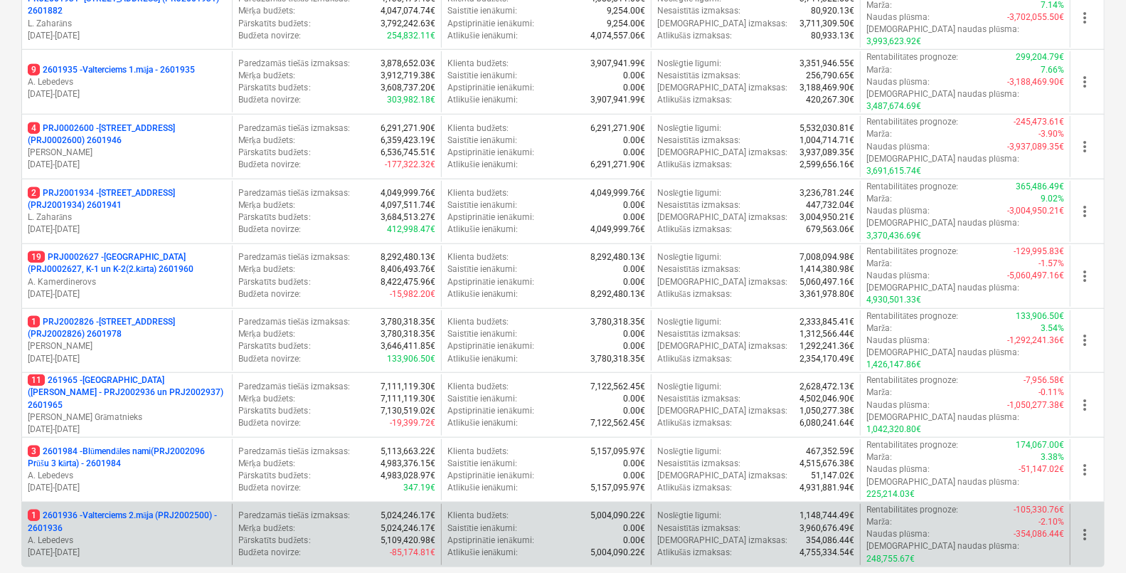
click at [184, 509] on p "1 2601936 - Valterciems 2.māja (PRJ2002500) - 2601936" at bounding box center [127, 521] width 198 height 24
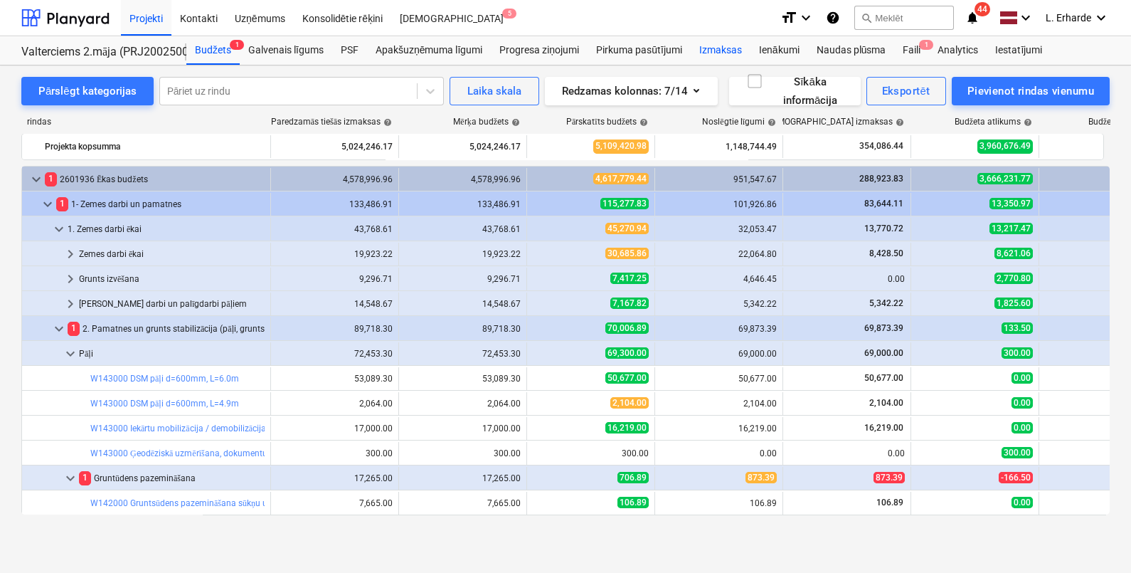
click at [729, 46] on div "Izmaksas" at bounding box center [721, 50] width 60 height 28
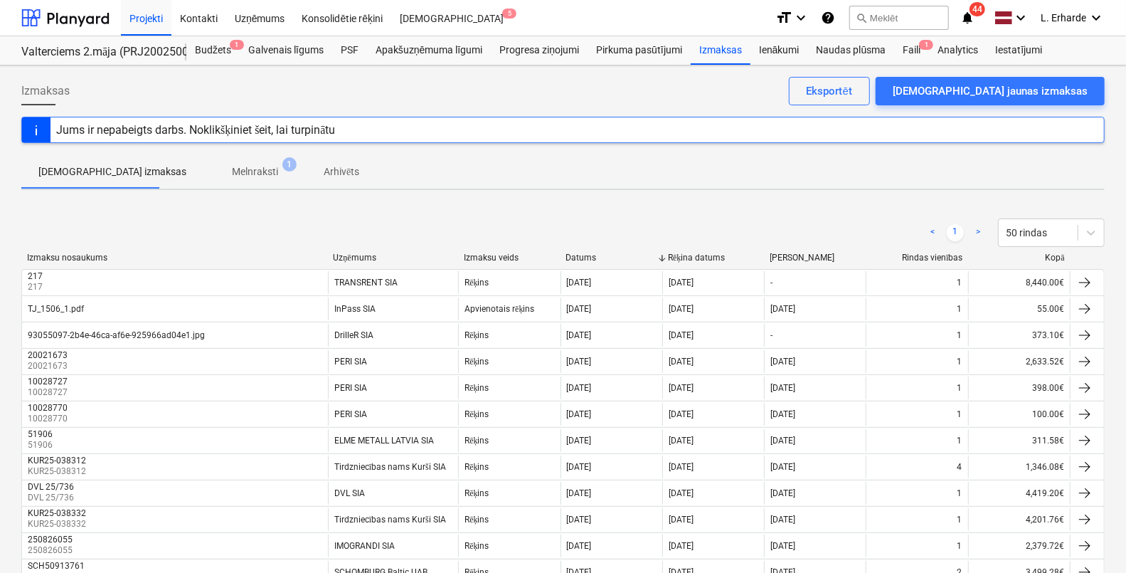
click at [698, 256] on div "Rēķina datums" at bounding box center [713, 257] width 90 height 11
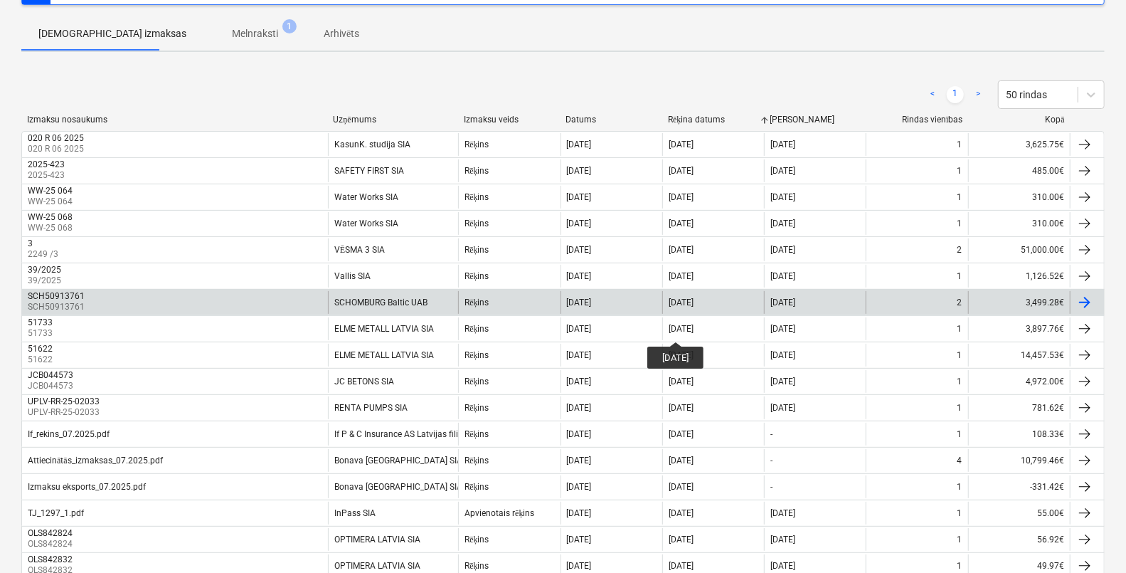
scroll to position [355, 0]
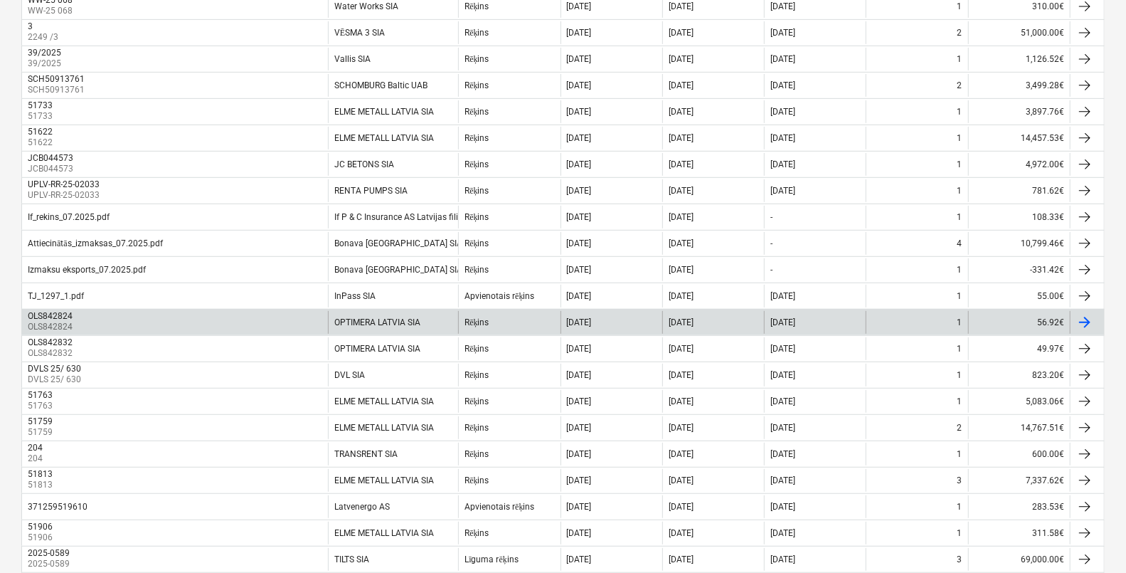
click at [70, 326] on p "OLS842824" at bounding box center [52, 327] width 48 height 12
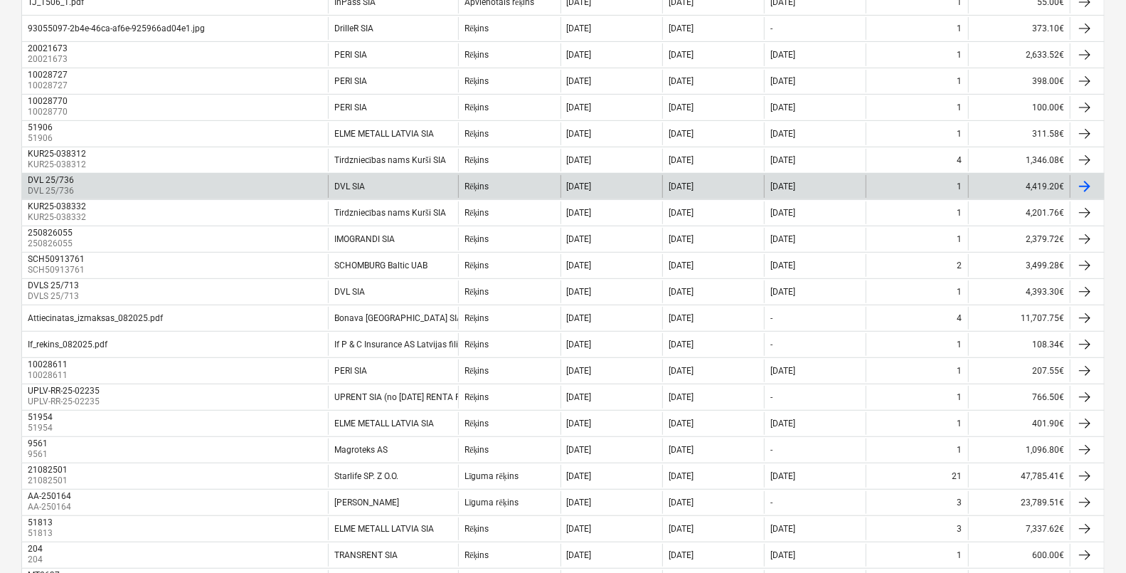
scroll to position [267, 0]
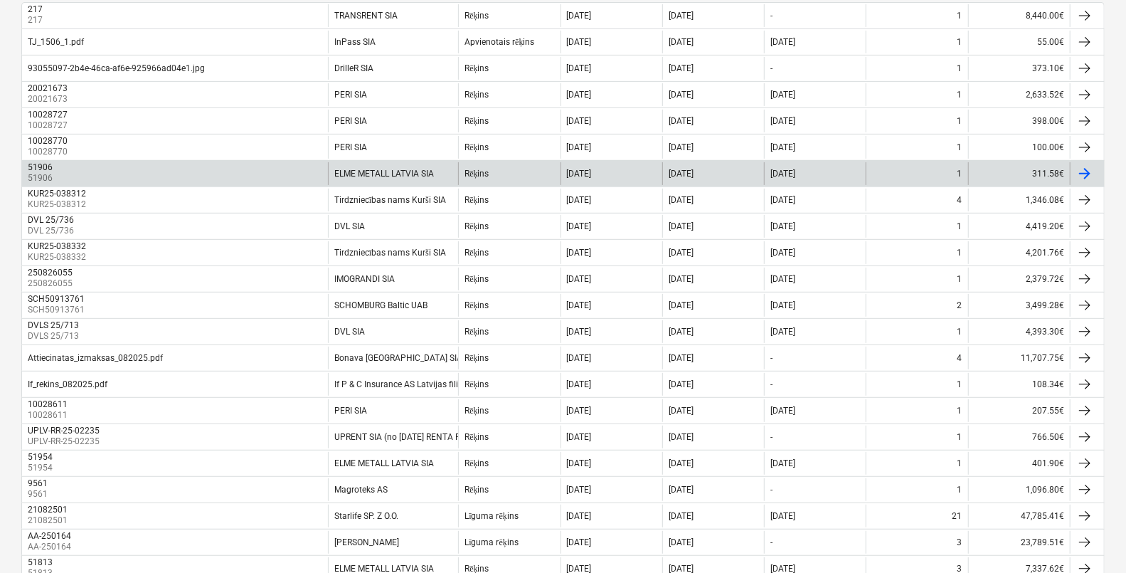
click at [43, 169] on div "51906" at bounding box center [40, 167] width 25 height 10
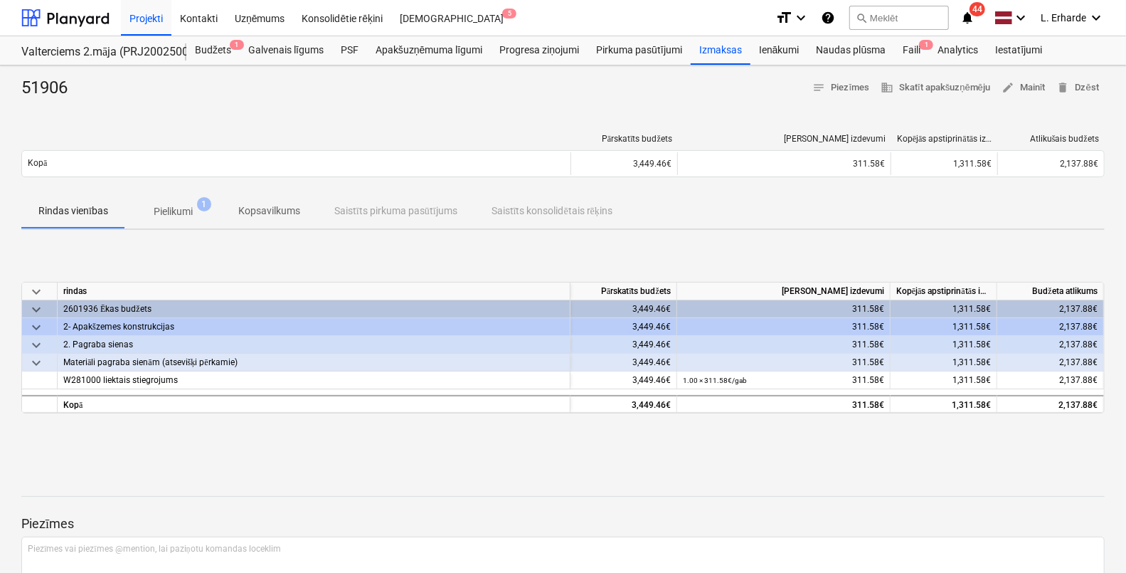
click at [183, 210] on p "Pielikumi" at bounding box center [173, 211] width 39 height 15
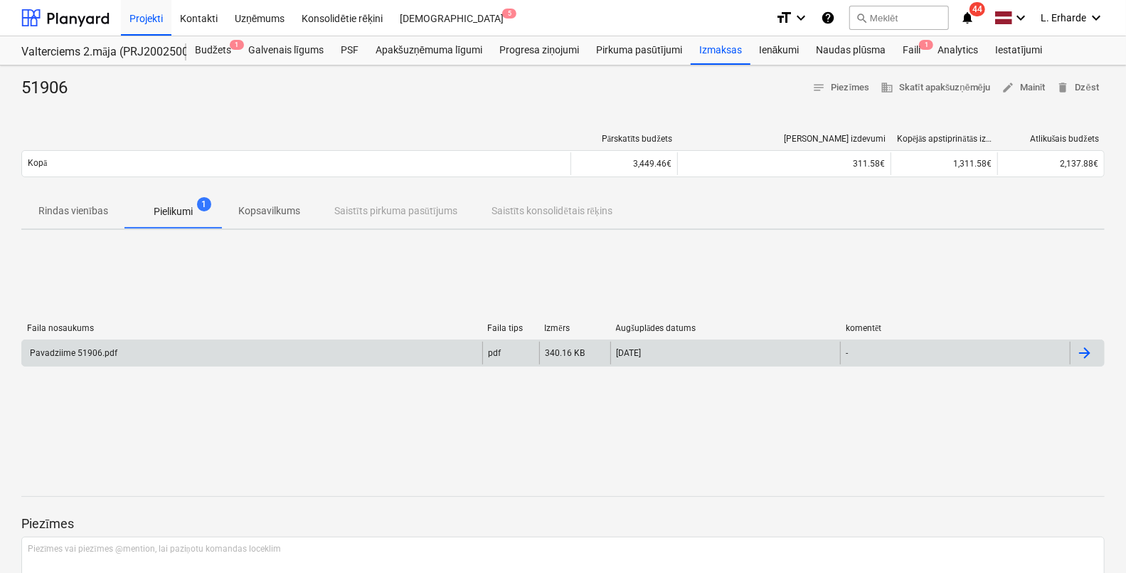
click at [95, 356] on div "Pavadziime 51906.pdf" at bounding box center [73, 353] width 90 height 10
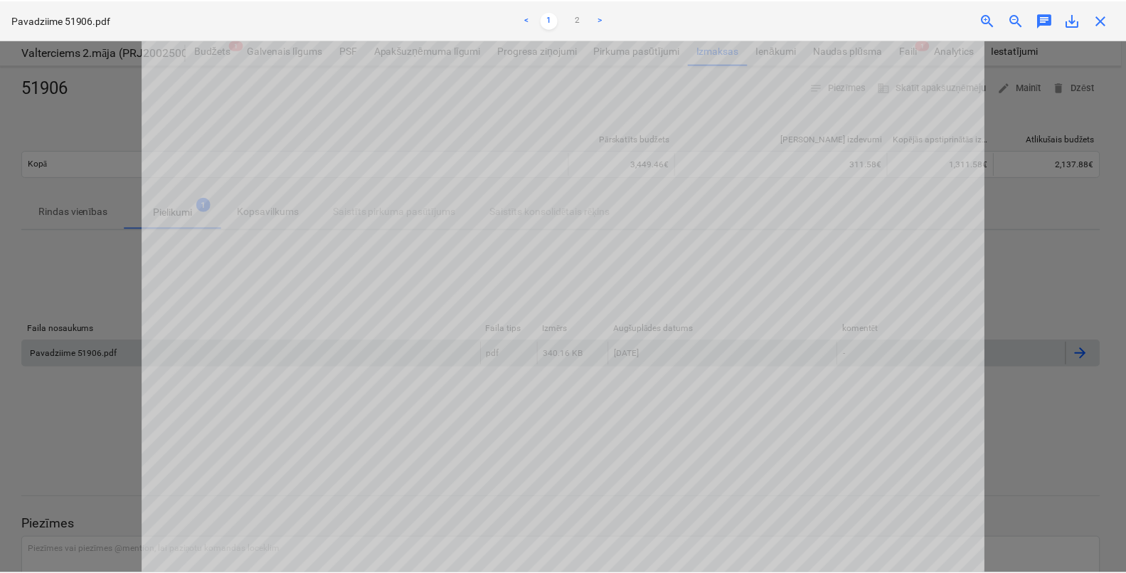
scroll to position [444, 0]
click at [1035, 399] on div at bounding box center [565, 306] width 1131 height 533
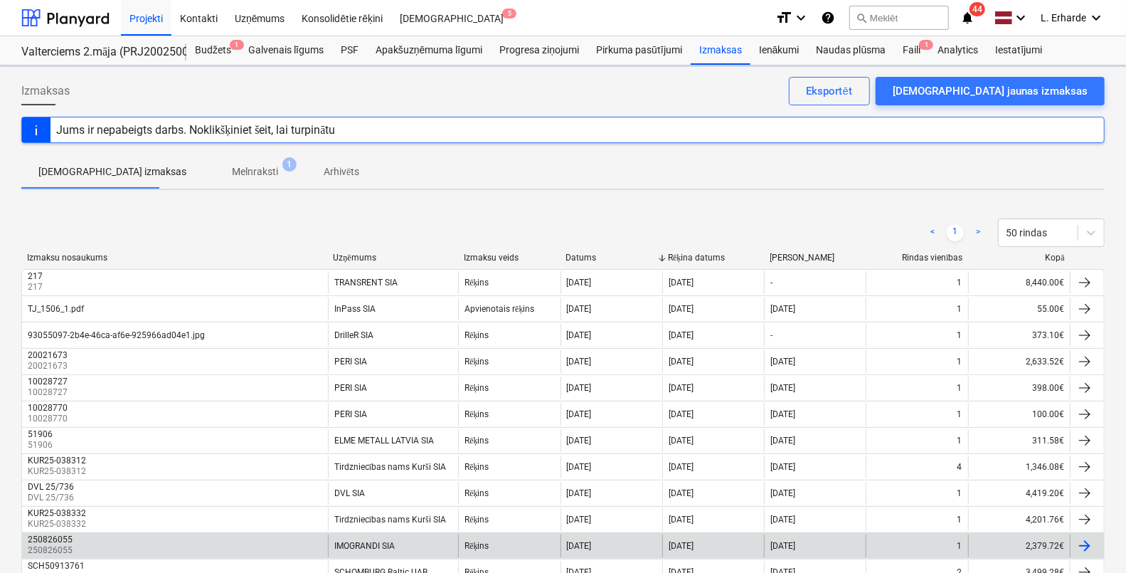
scroll to position [267, 0]
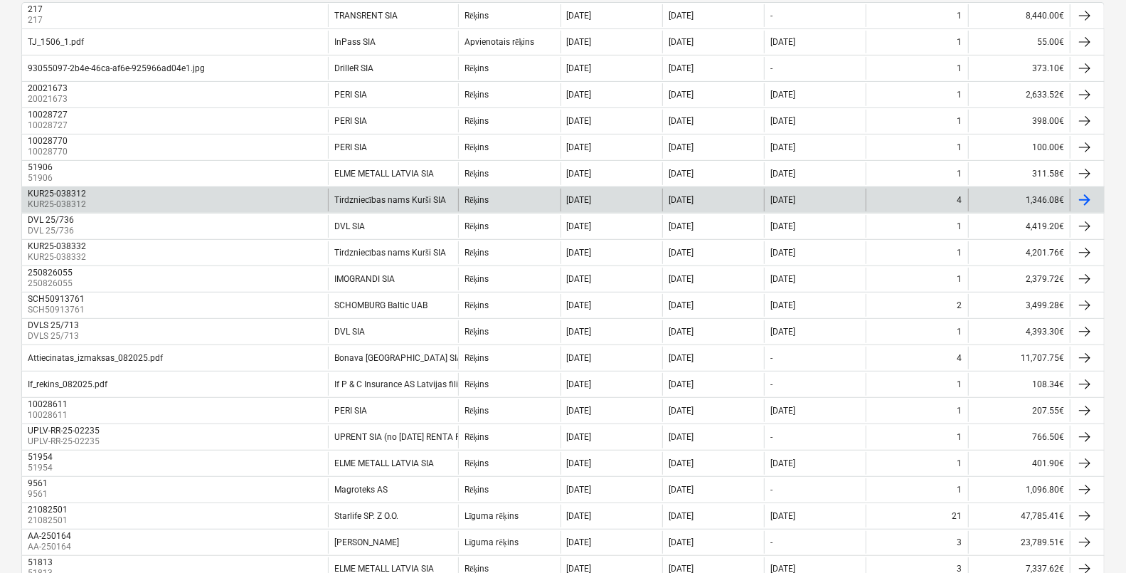
click at [75, 192] on div "KUR25-038312" at bounding box center [57, 193] width 58 height 10
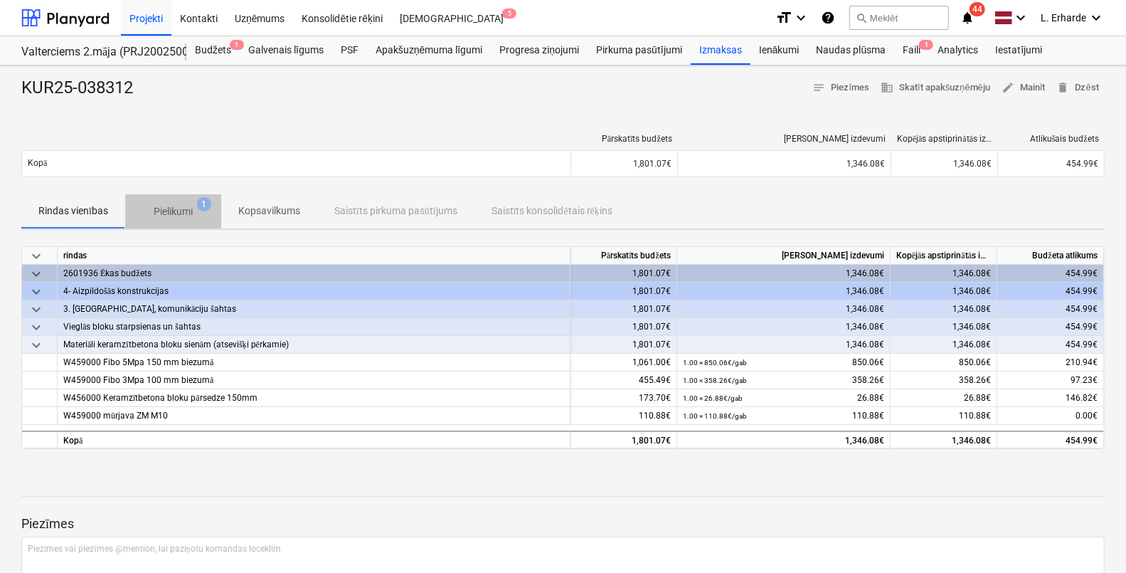
click at [186, 208] on p "Pielikumi" at bounding box center [173, 211] width 39 height 15
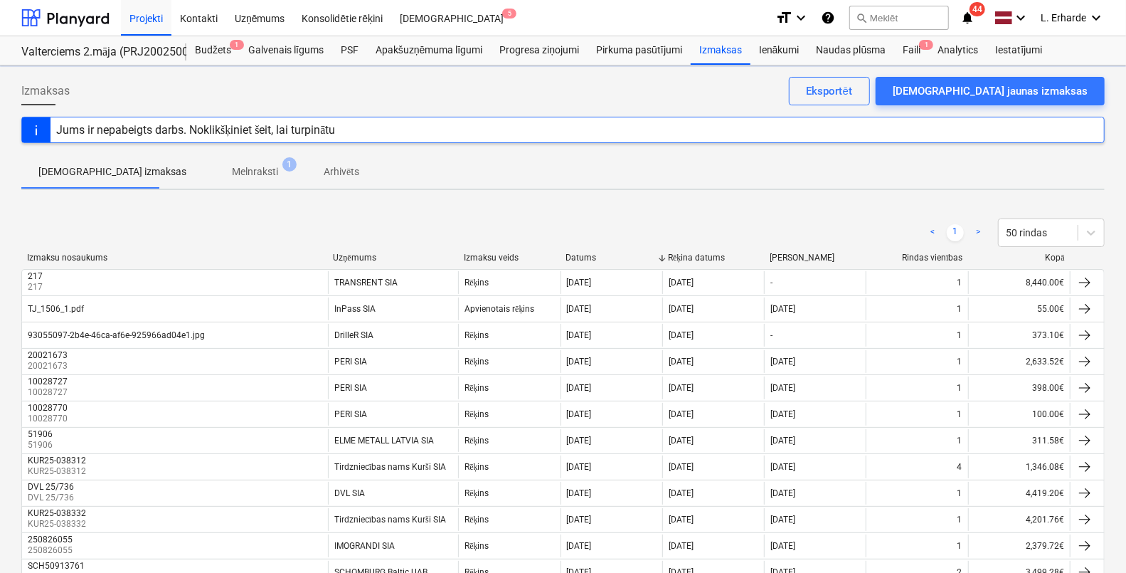
scroll to position [267, 0]
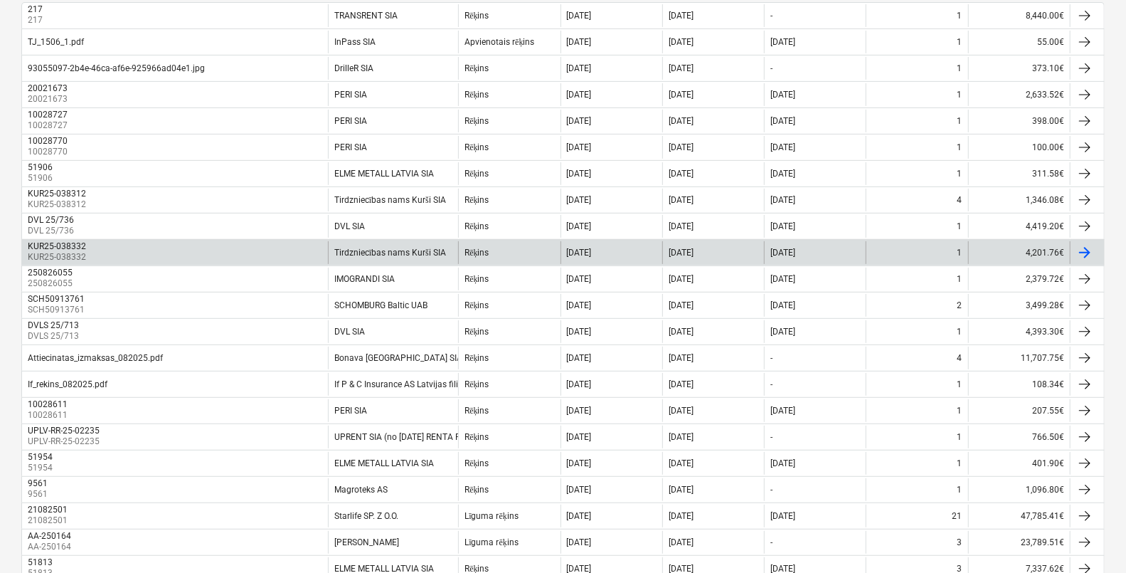
click at [50, 248] on div "KUR25-038332" at bounding box center [57, 246] width 58 height 10
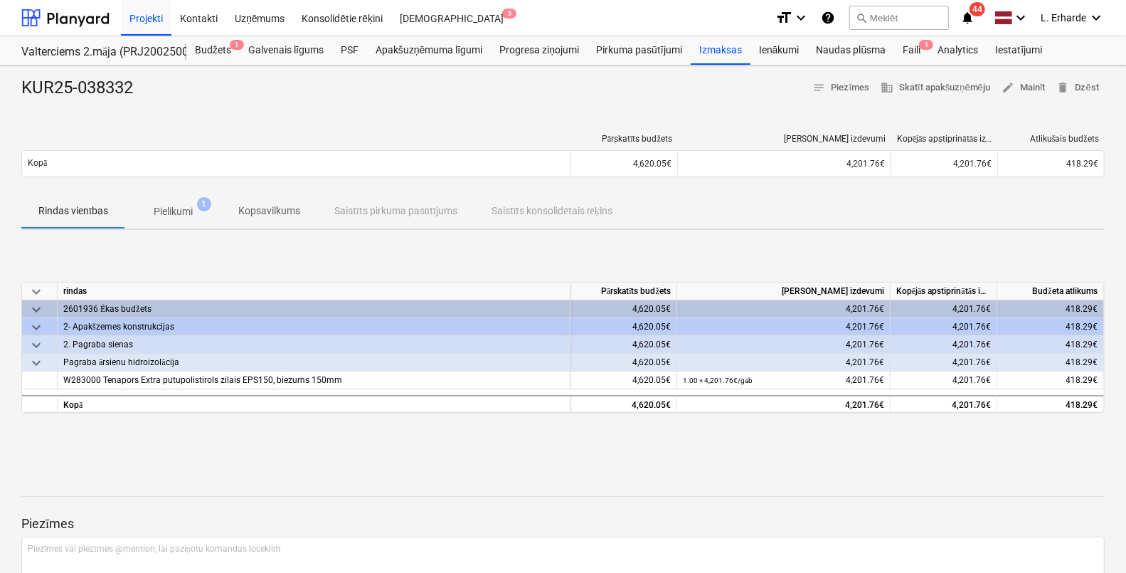
click at [174, 209] on p "Pielikumi" at bounding box center [173, 211] width 39 height 15
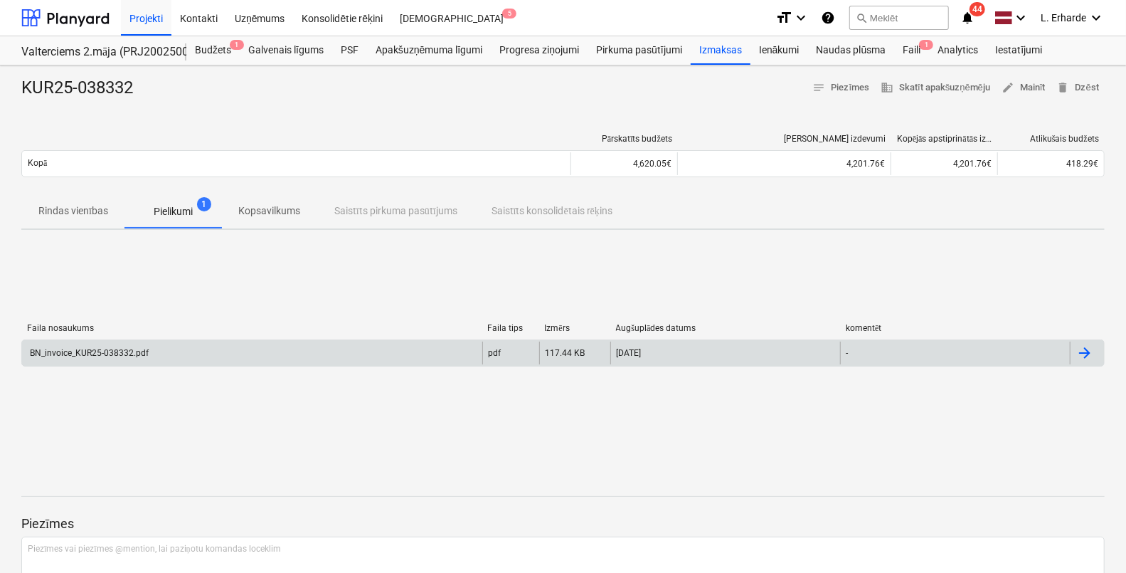
click at [92, 352] on div "BN_invoice_KUR25-038332.pdf" at bounding box center [88, 353] width 121 height 10
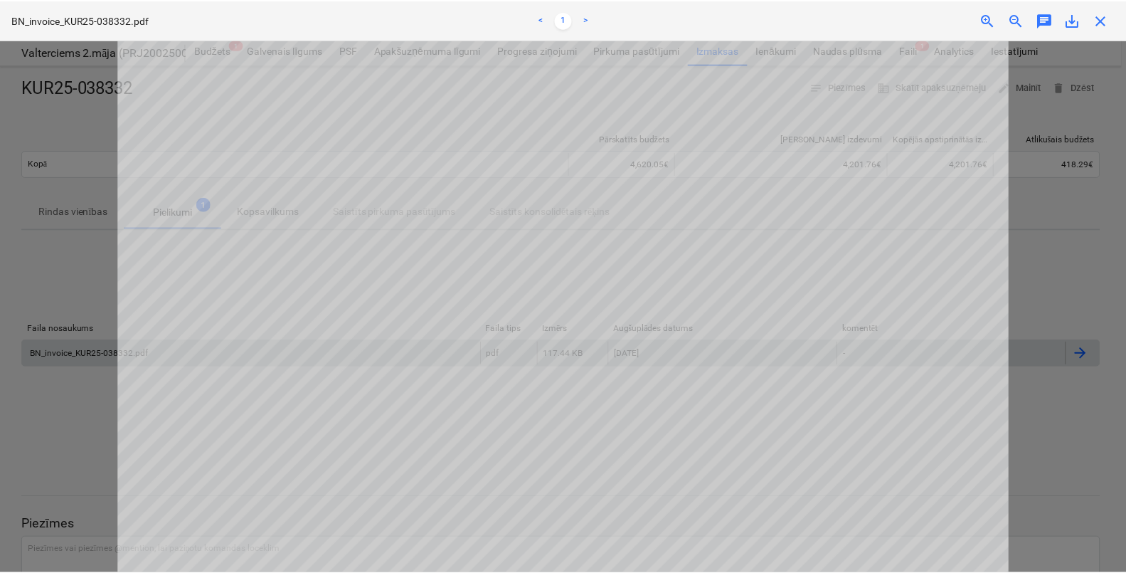
scroll to position [355, 0]
click at [1063, 373] on div at bounding box center [565, 306] width 1131 height 533
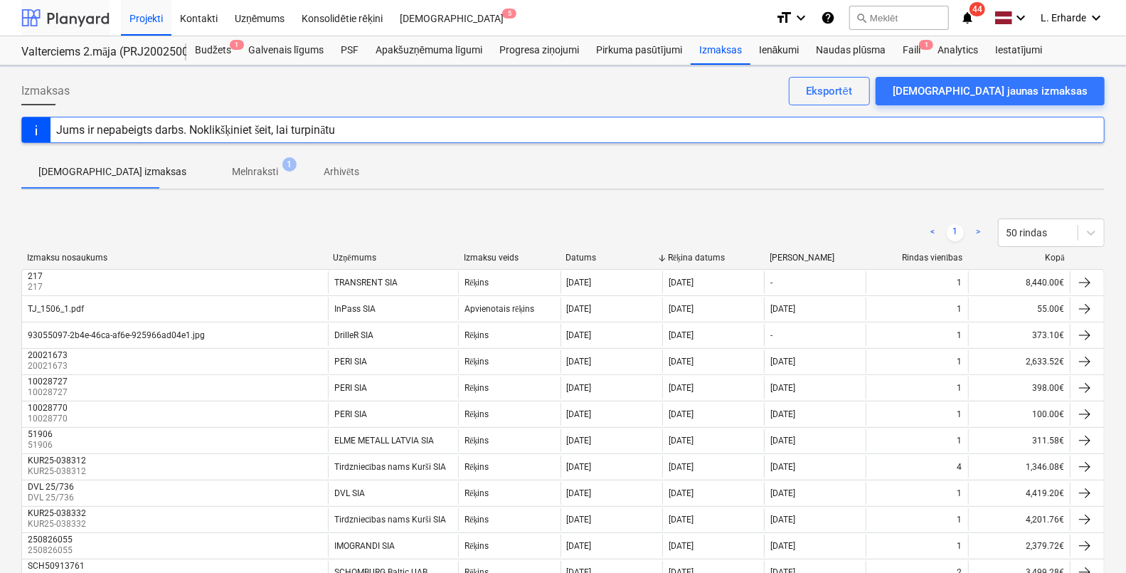
scroll to position [267, 0]
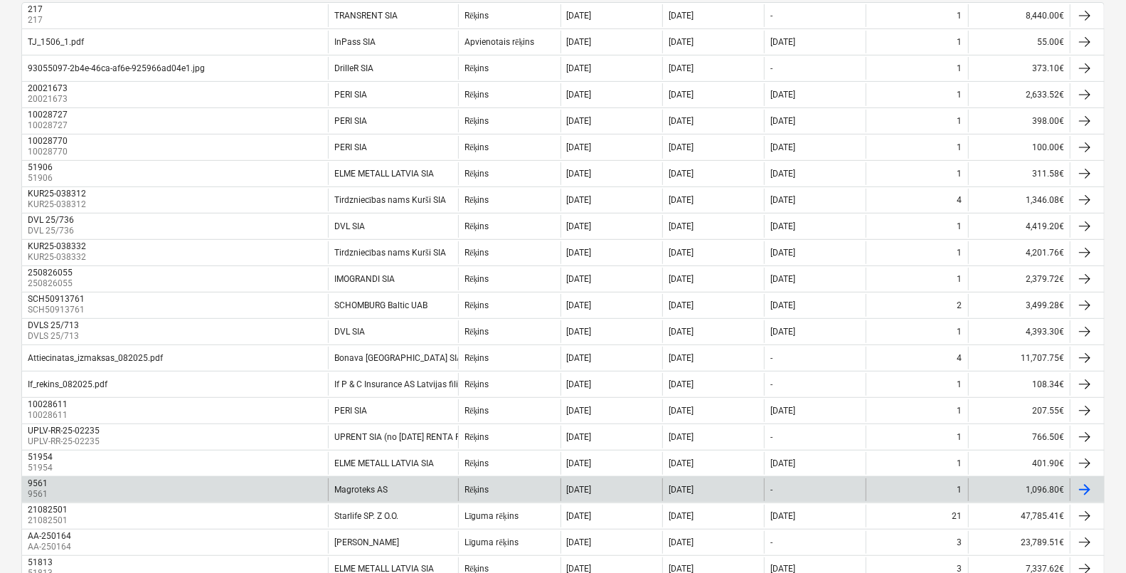
click at [175, 484] on div "9561 9561" at bounding box center [175, 489] width 306 height 23
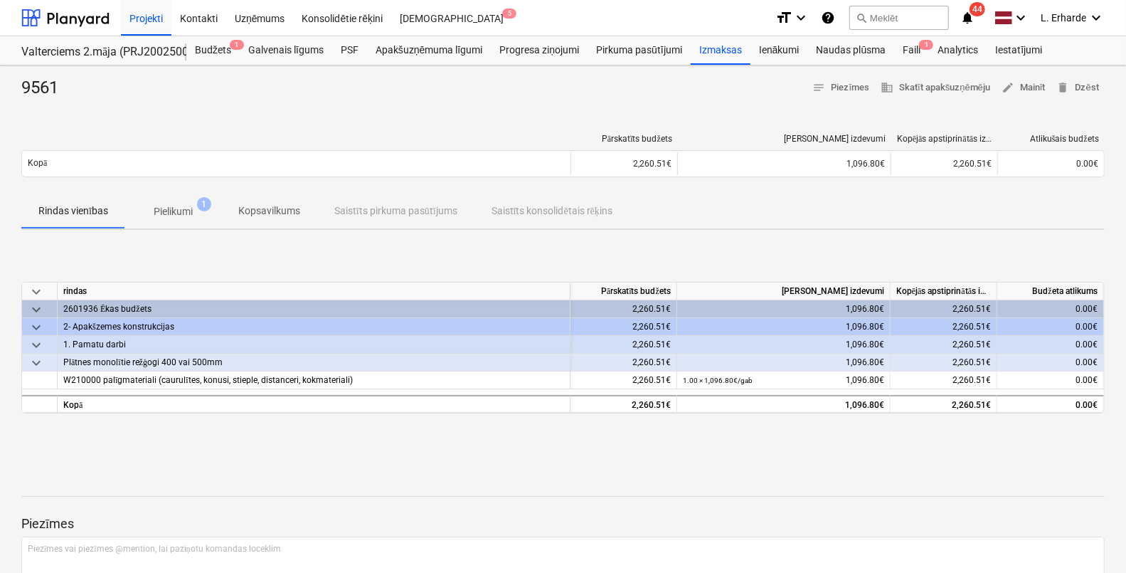
click at [196, 204] on span "Pielikumi 1" at bounding box center [173, 211] width 62 height 15
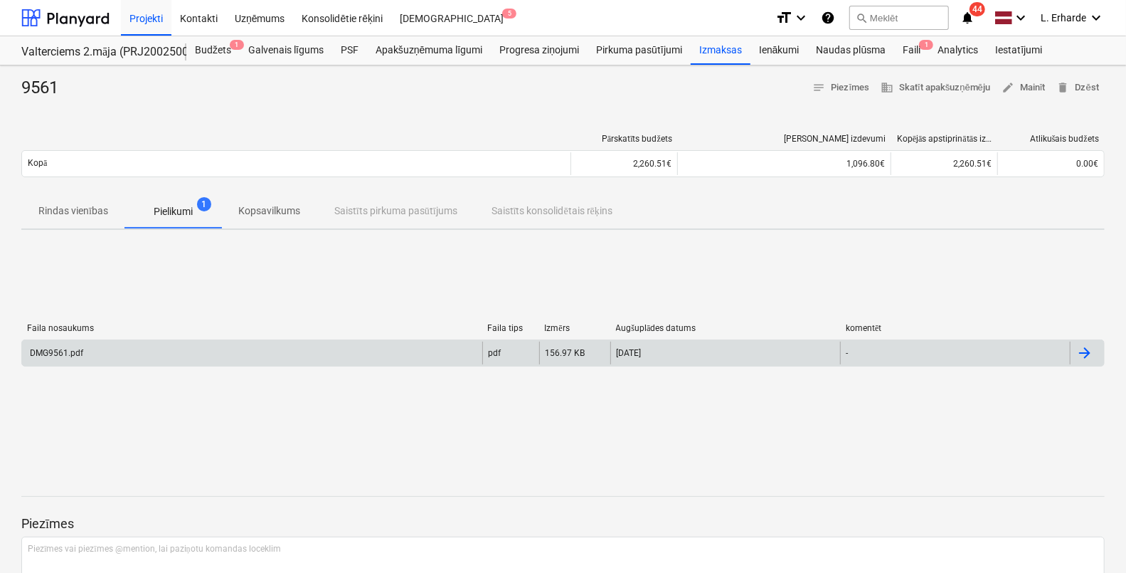
click at [113, 352] on div "DMG9561.pdf" at bounding box center [252, 352] width 460 height 23
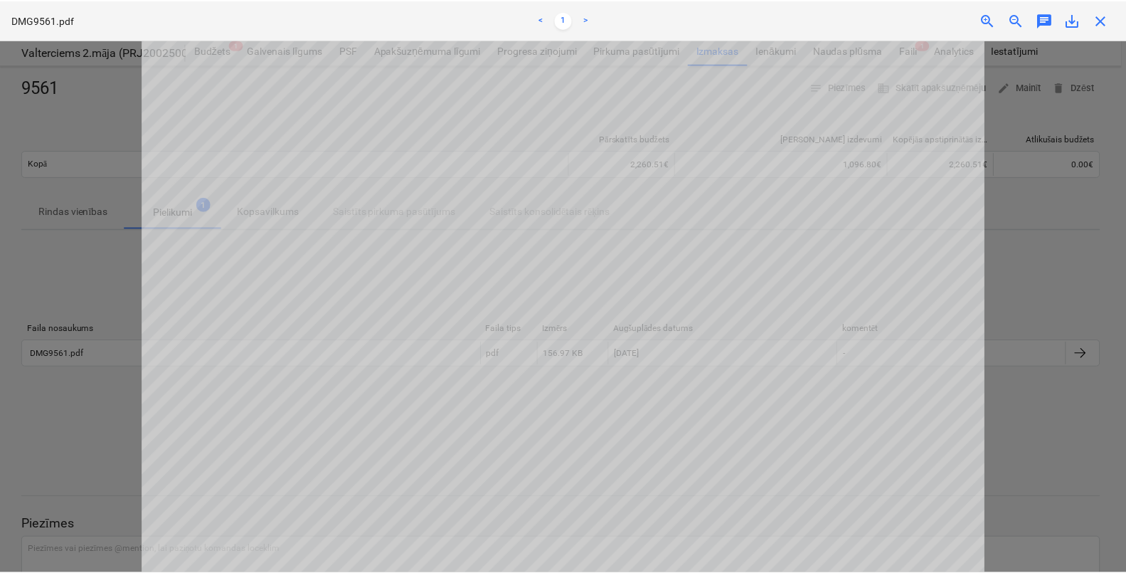
scroll to position [444, 0]
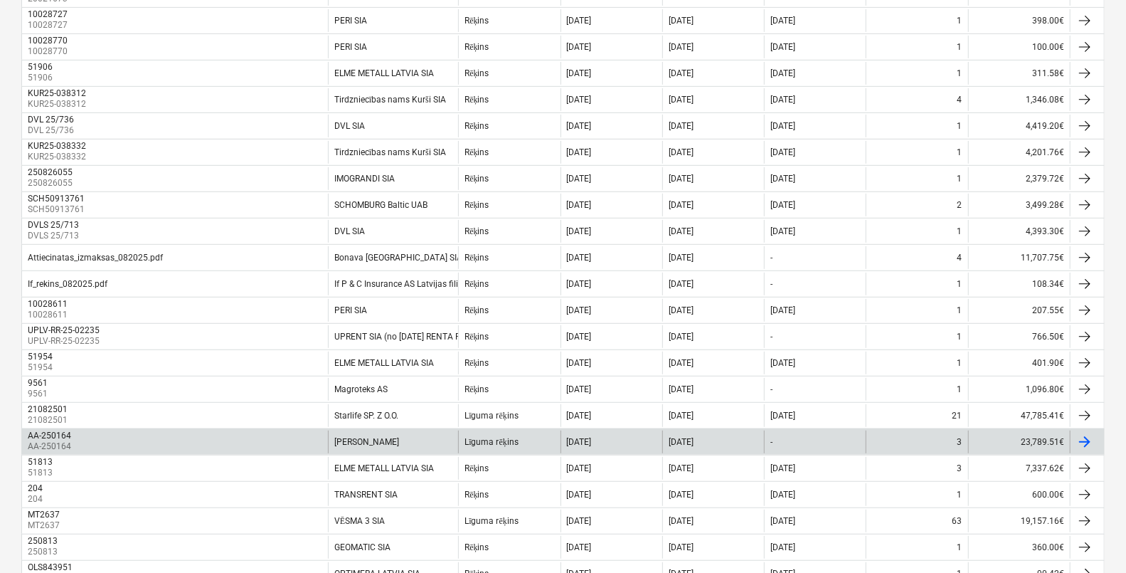
scroll to position [370, 0]
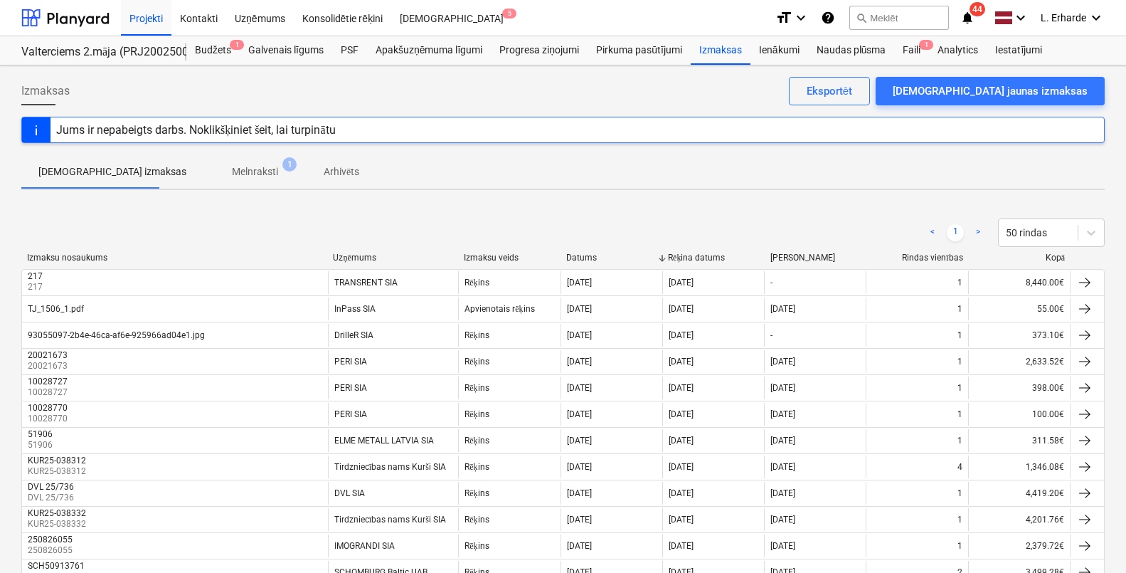
scroll to position [459, 0]
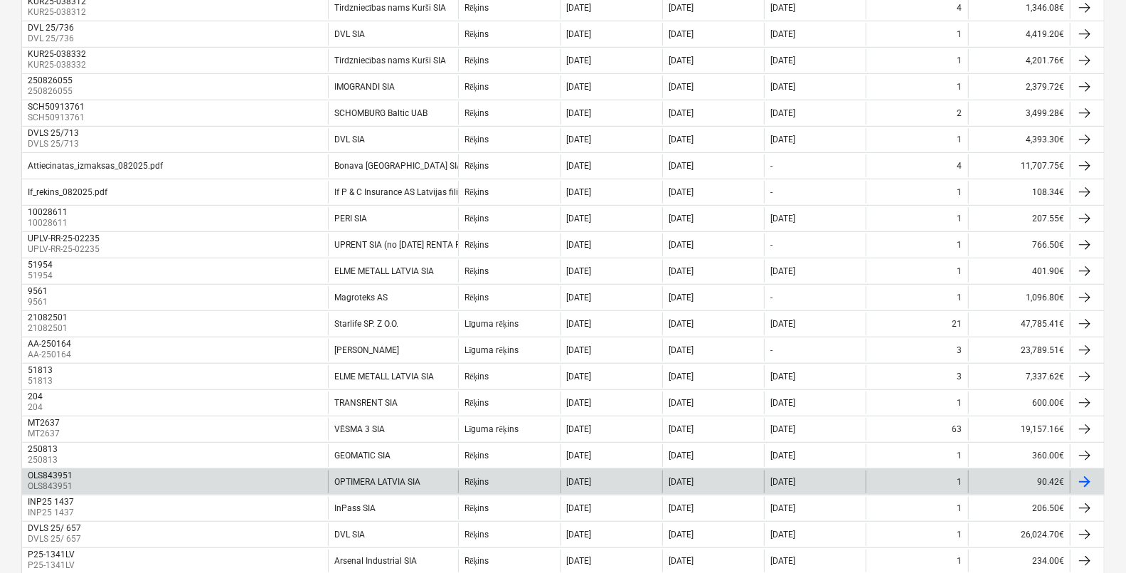
click at [204, 478] on div "OLS843951 OLS843951" at bounding box center [175, 481] width 306 height 23
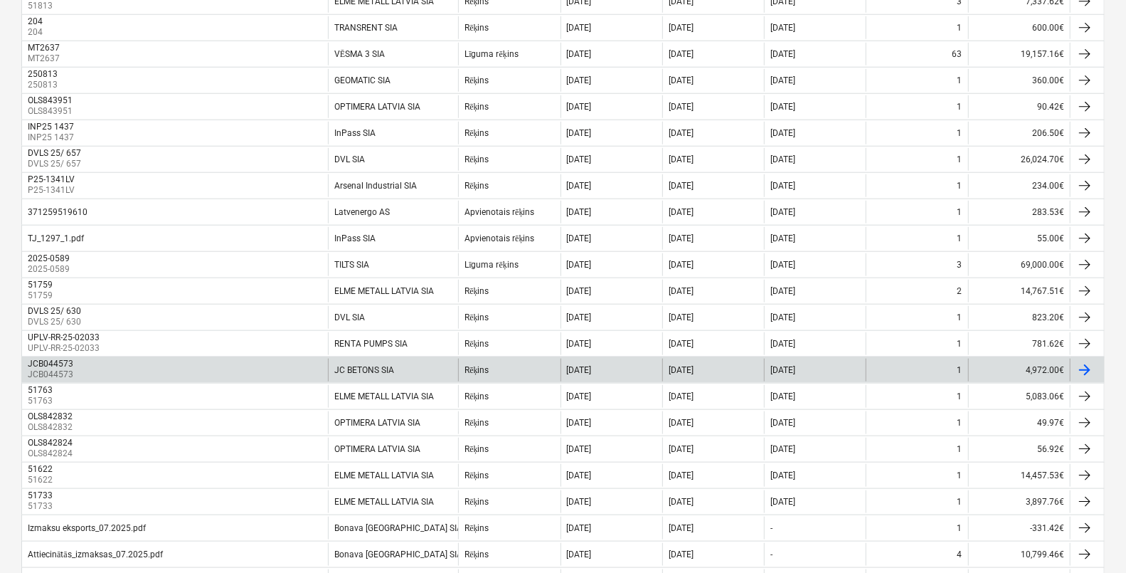
scroll to position [992, 0]
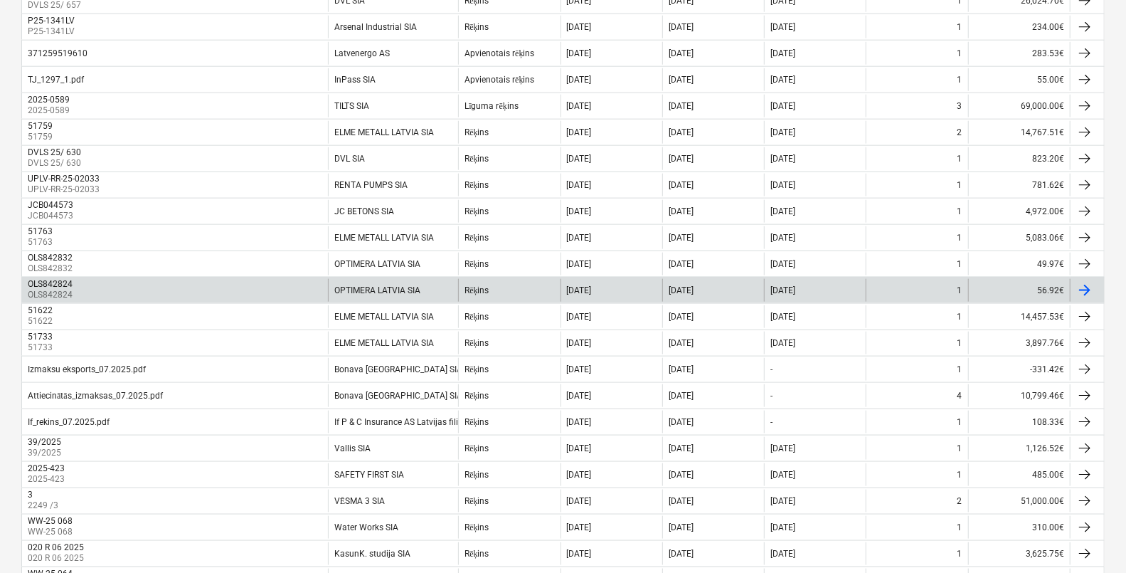
click at [60, 282] on div "OLS842824" at bounding box center [50, 284] width 45 height 10
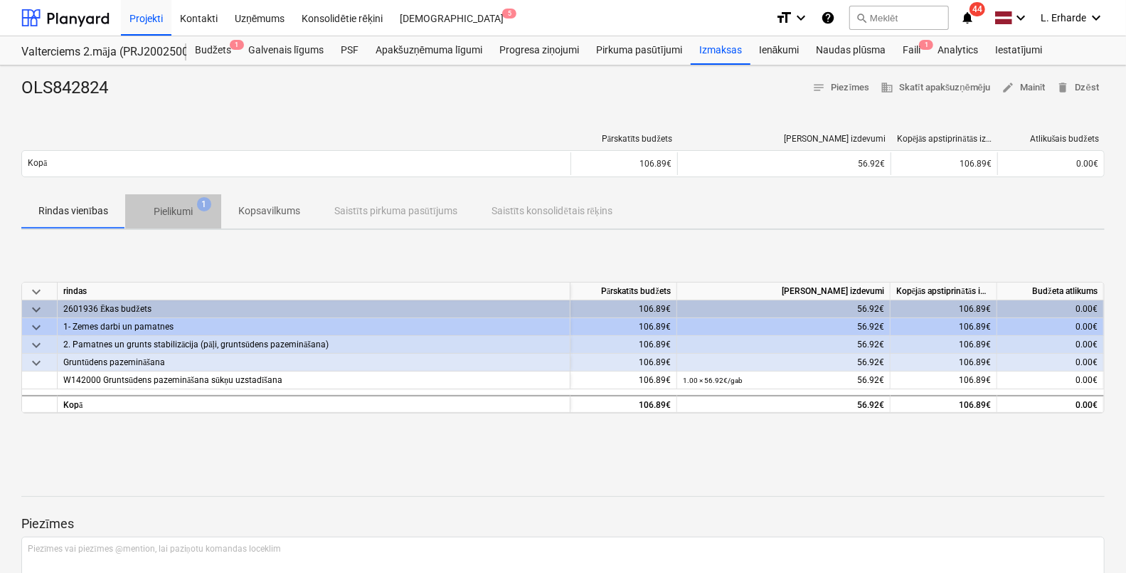
click at [178, 208] on p "Pielikumi" at bounding box center [173, 211] width 39 height 15
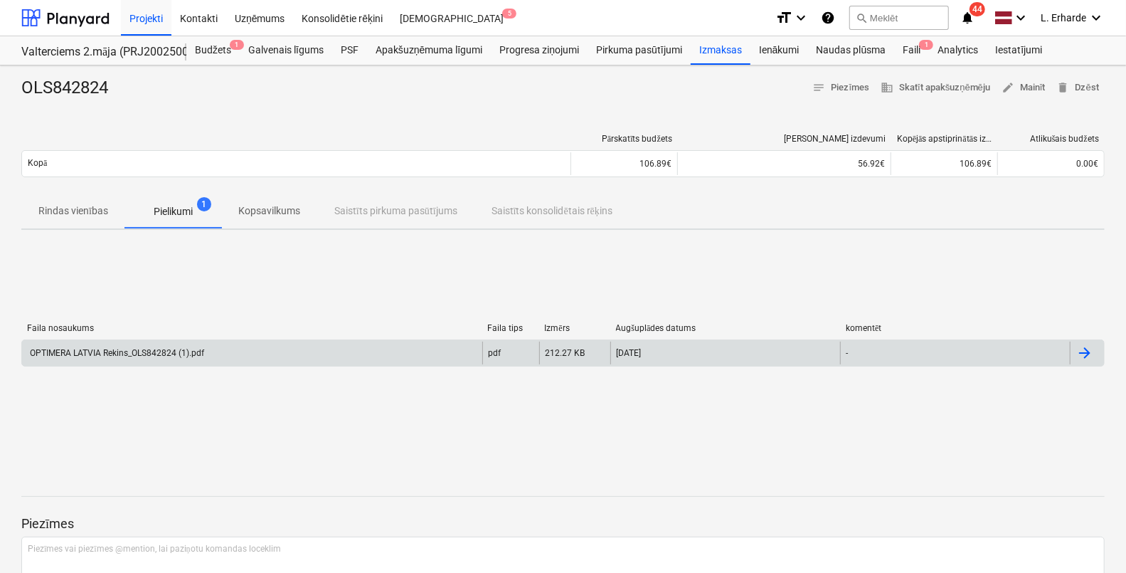
click at [168, 349] on div "OPTIMERA LATVIA Rekins_OLS842824 (1).pdf" at bounding box center [116, 353] width 176 height 10
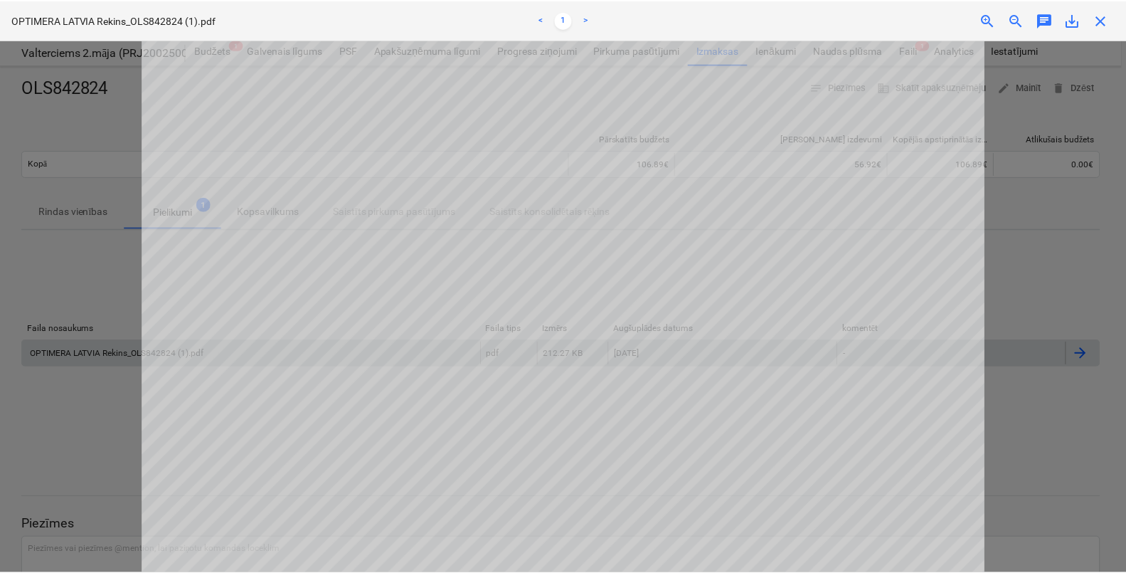
scroll to position [267, 0]
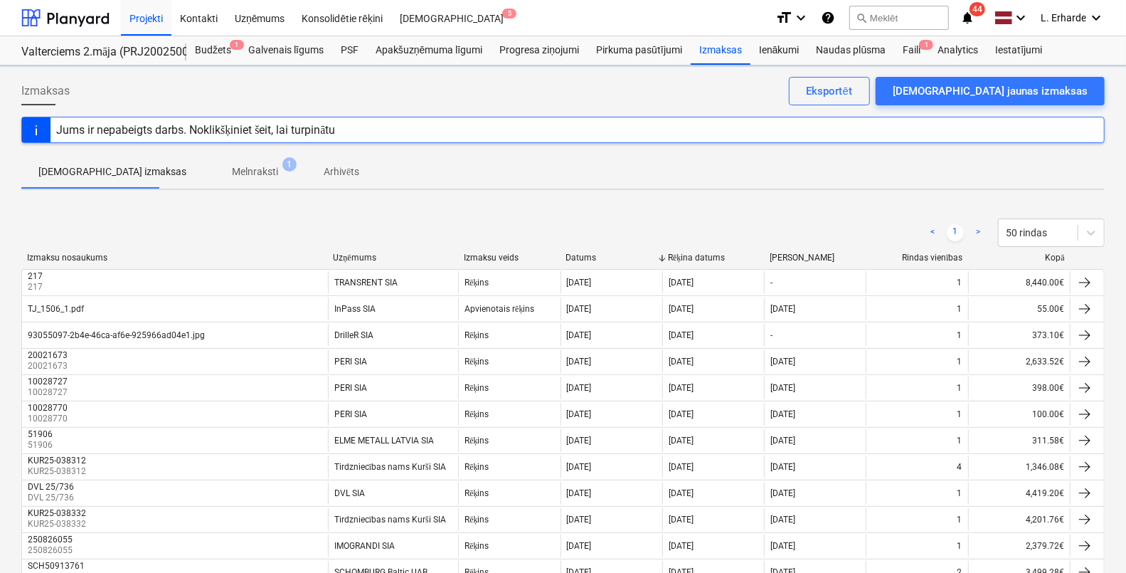
scroll to position [992, 0]
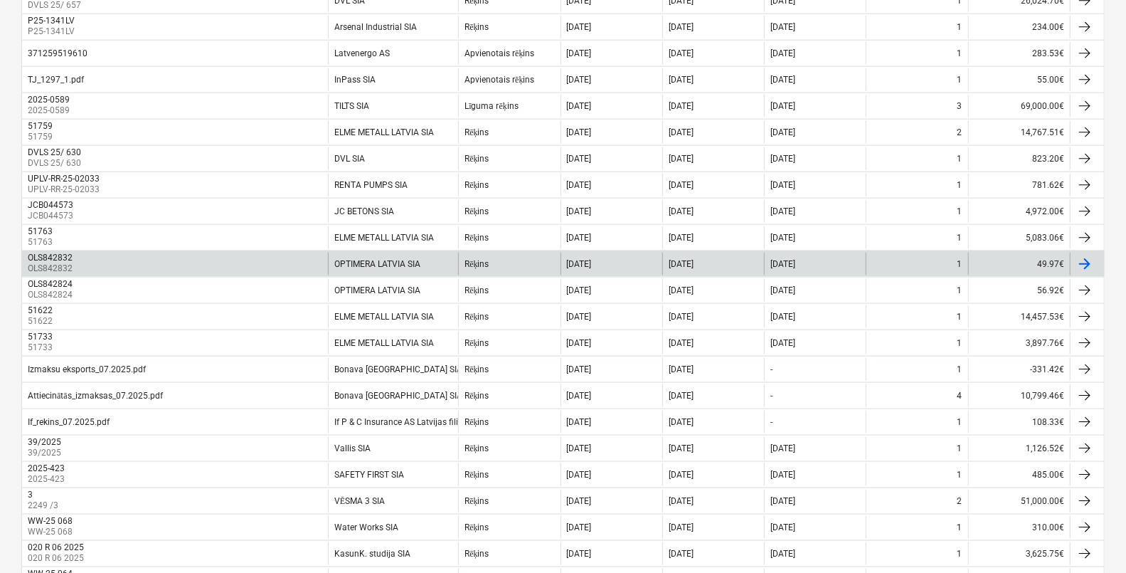
click at [52, 260] on div "OLS842832" at bounding box center [50, 257] width 45 height 10
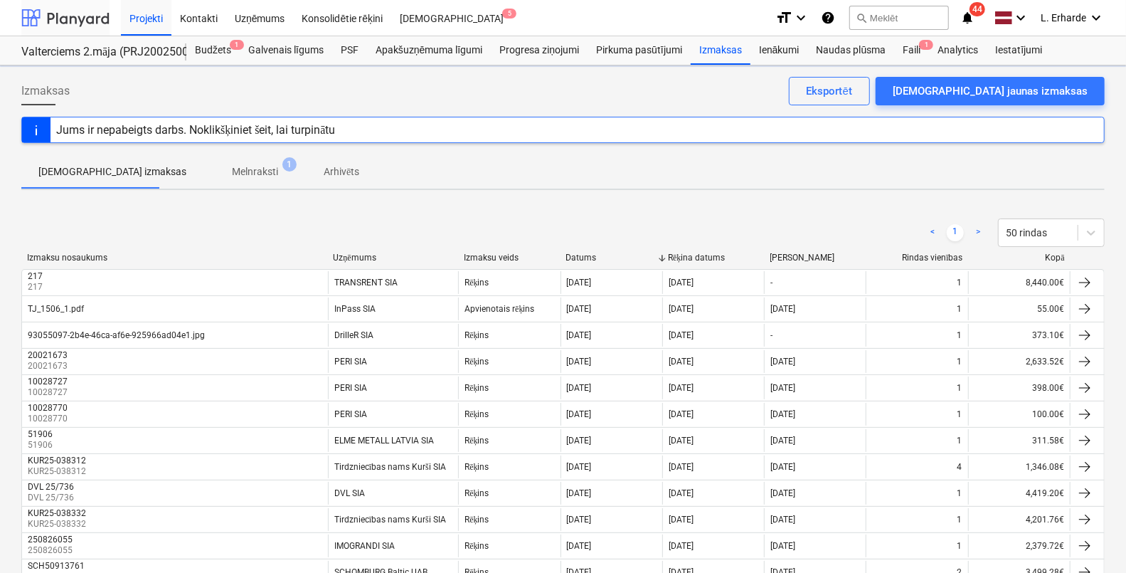
scroll to position [992, 0]
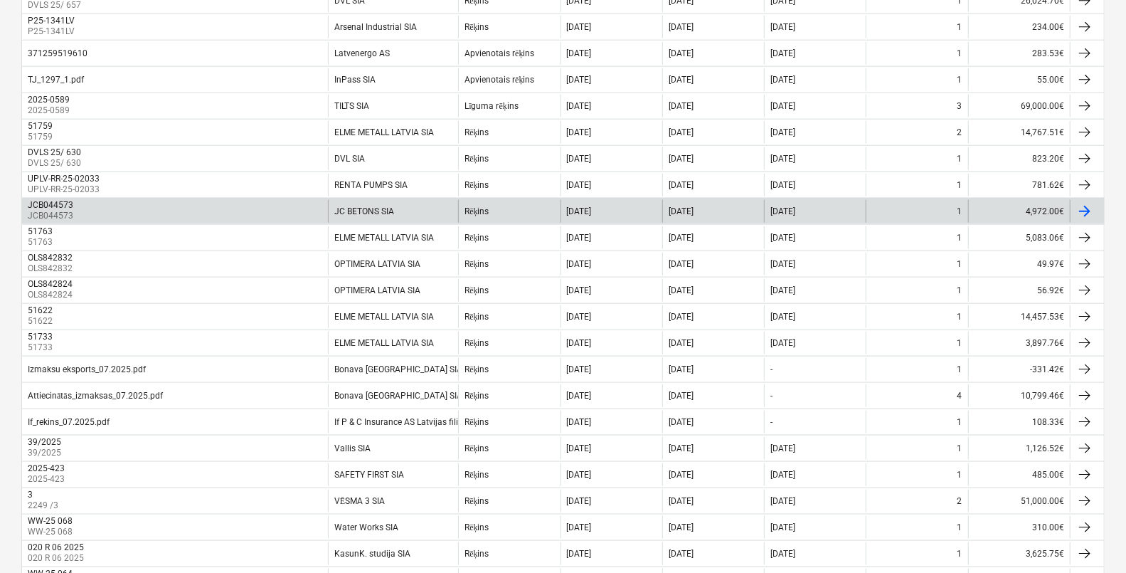
click at [62, 211] on p "JCB044573" at bounding box center [52, 216] width 48 height 12
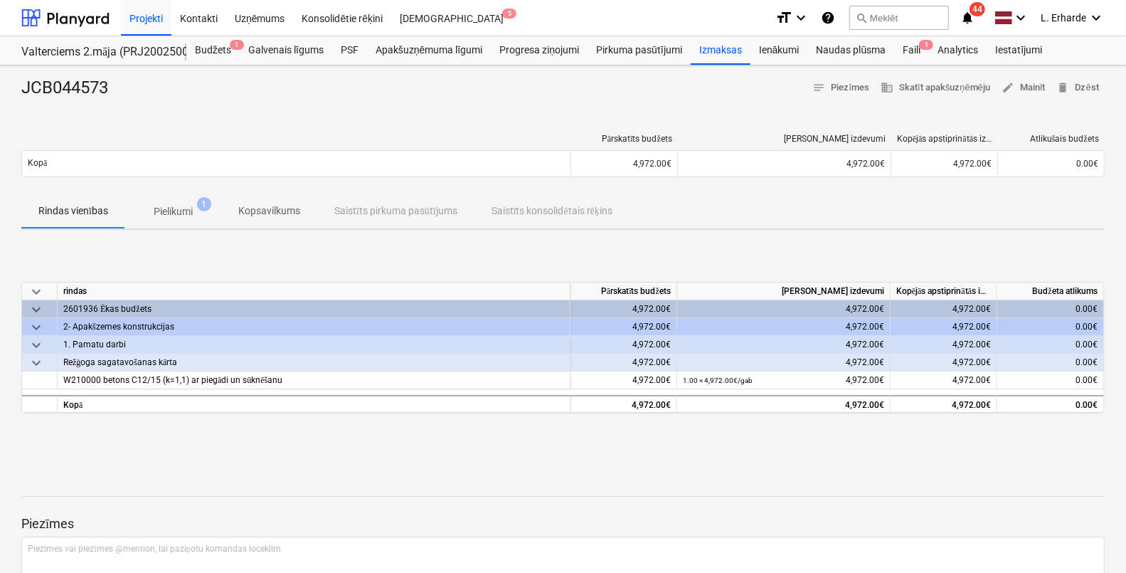
click at [181, 211] on p "Pielikumi" at bounding box center [173, 211] width 39 height 15
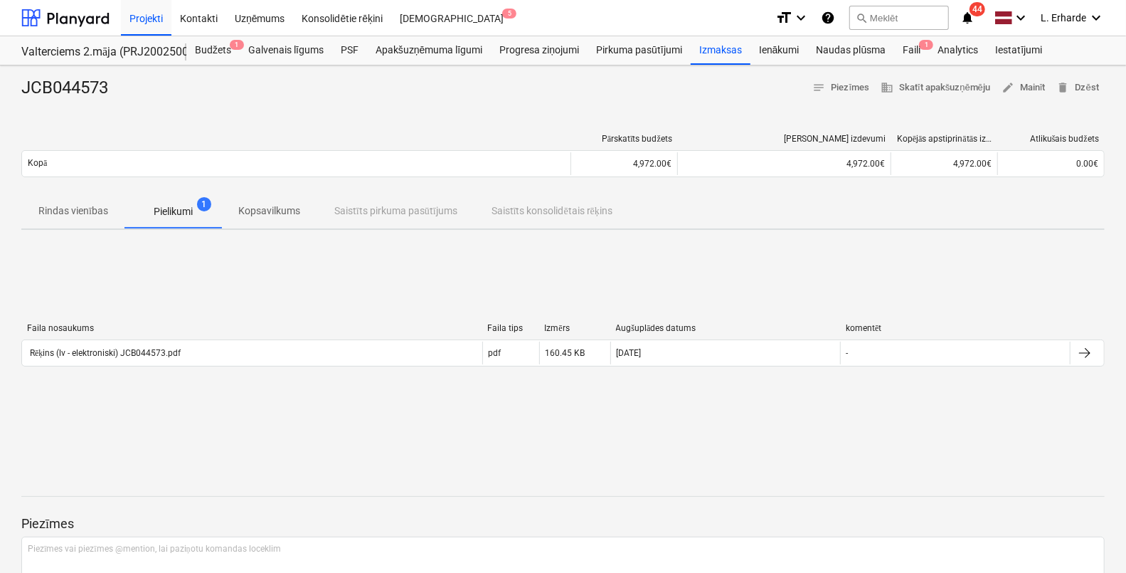
click at [177, 199] on span "Pielikumi 1" at bounding box center [173, 211] width 96 height 26
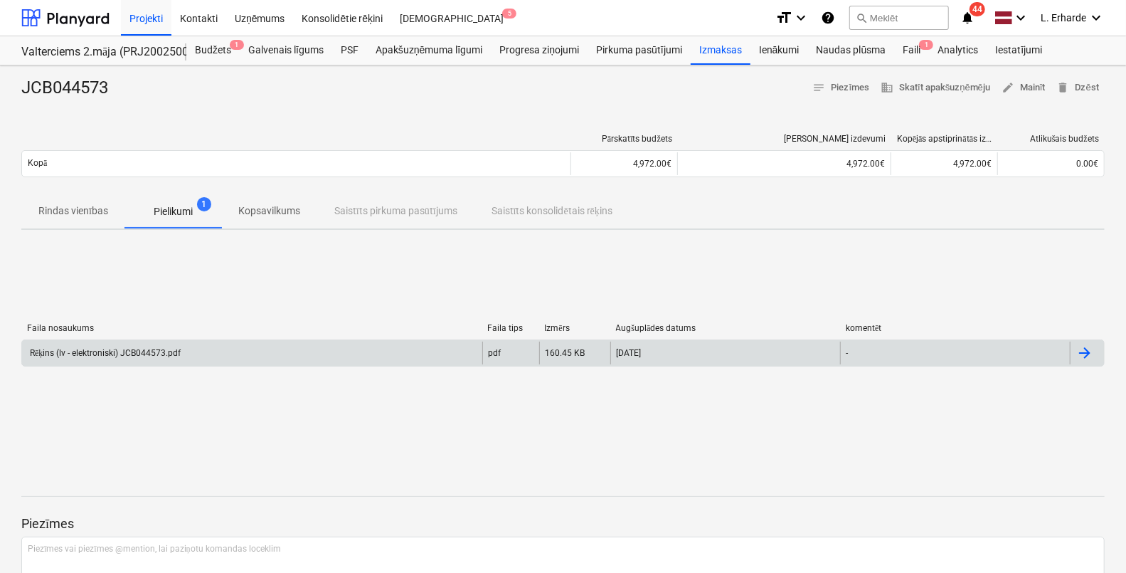
click at [163, 356] on div "Rēķins (lv - elektroniski) JCB044573.pdf" at bounding box center [104, 353] width 153 height 11
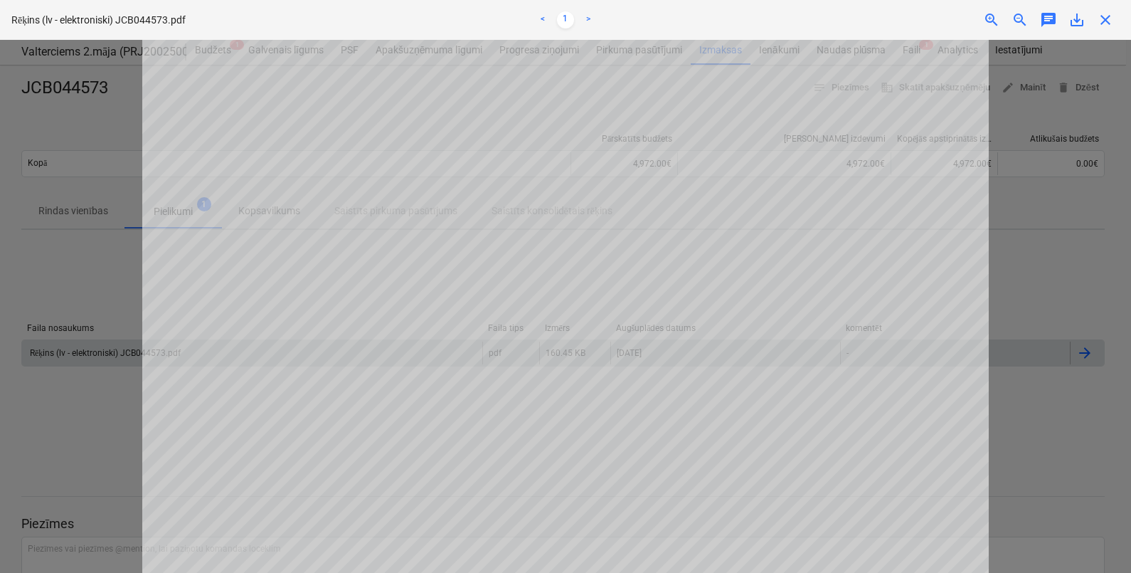
click at [1110, 36] on div "Rēķins (lv - elektroniski) JCB044573.pdf < 1 > zoom_in zoom_out chat 0 save_alt…" at bounding box center [565, 20] width 1131 height 40
click at [1109, 24] on span "close" at bounding box center [1105, 19] width 17 height 17
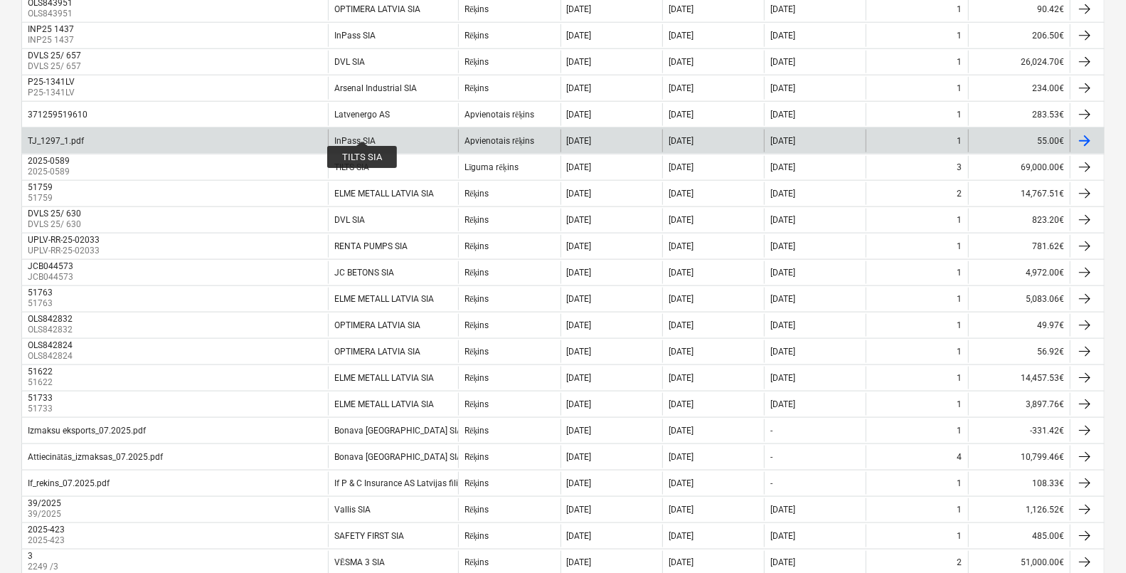
scroll to position [903, 0]
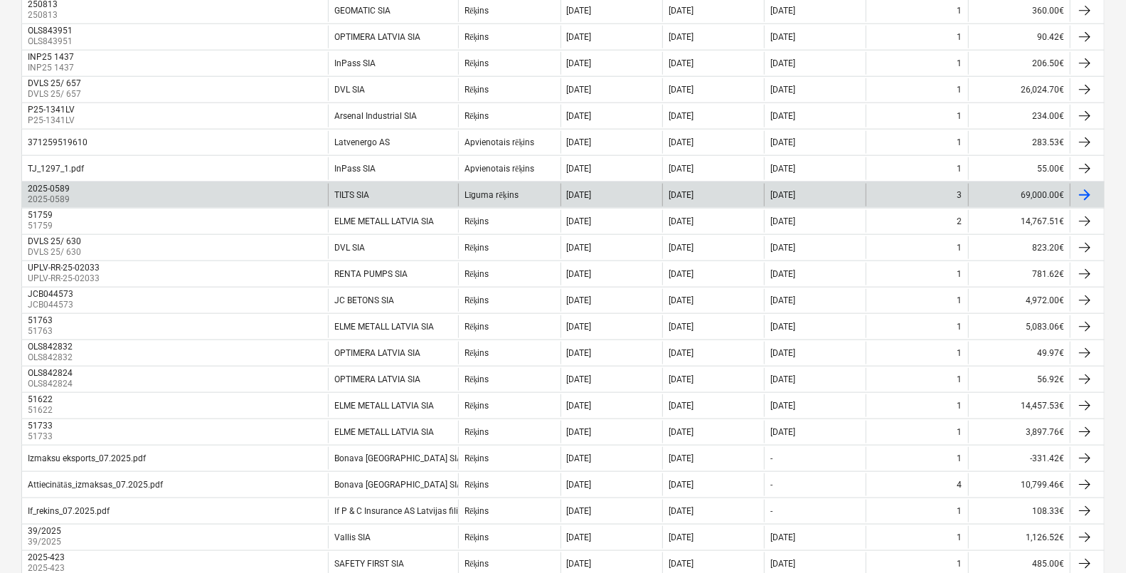
click at [116, 190] on div "2025-0589 2025-0589" at bounding box center [175, 194] width 306 height 23
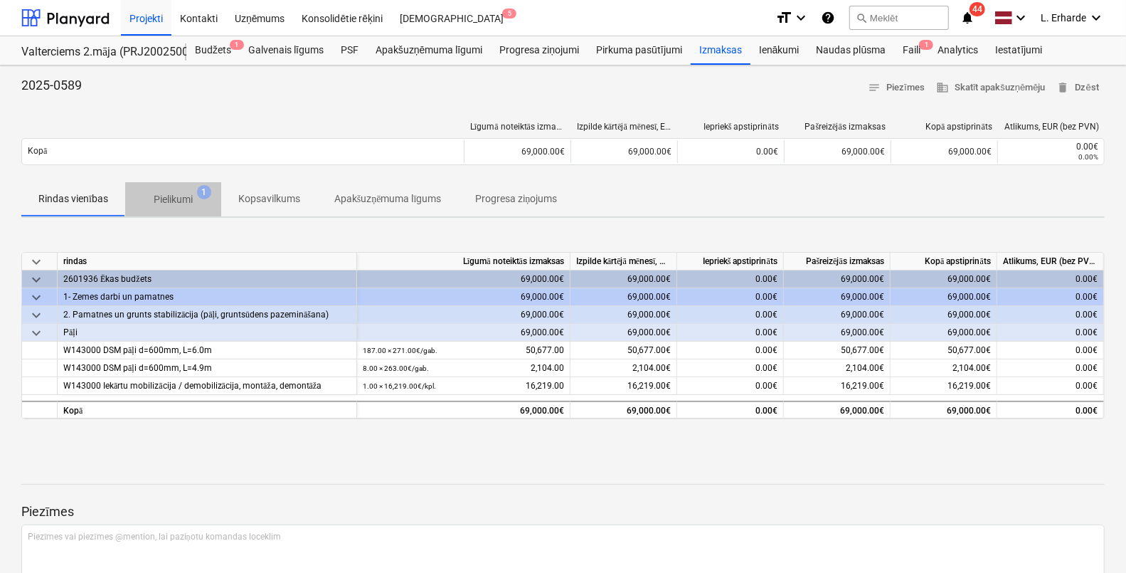
click at [171, 199] on p "Pielikumi" at bounding box center [173, 199] width 39 height 15
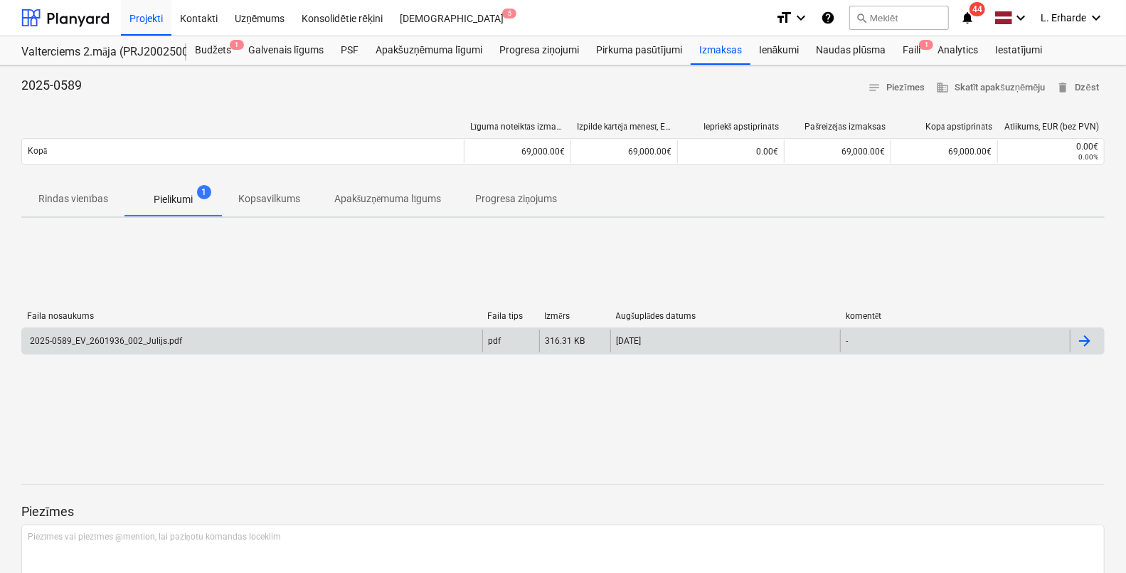
click at [144, 346] on div "2025-0589_EV_2601936_002_Julijs.pdf" at bounding box center [252, 340] width 460 height 23
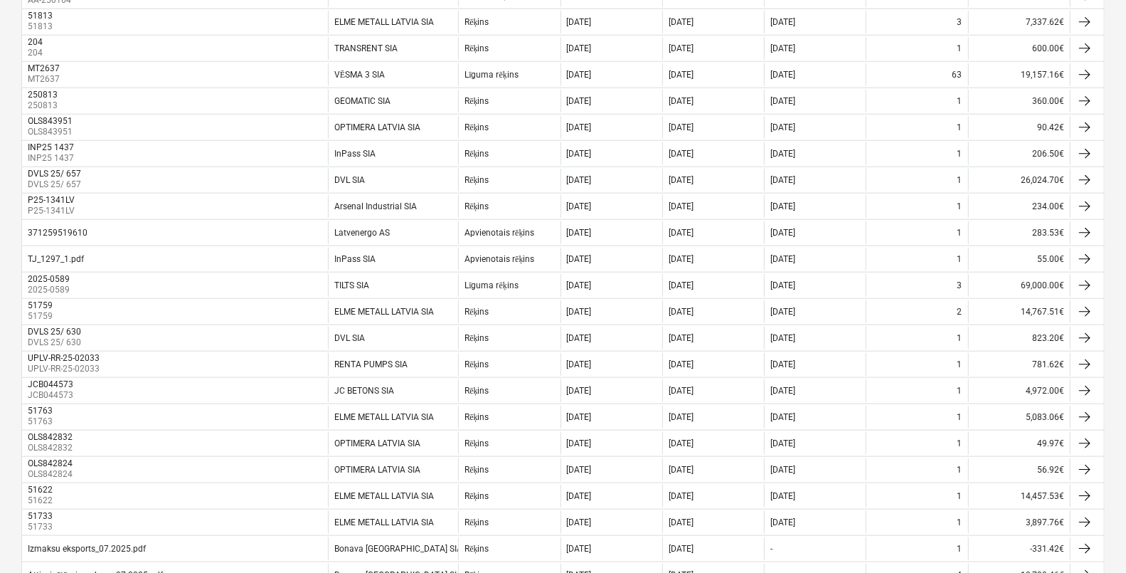
scroll to position [636, 0]
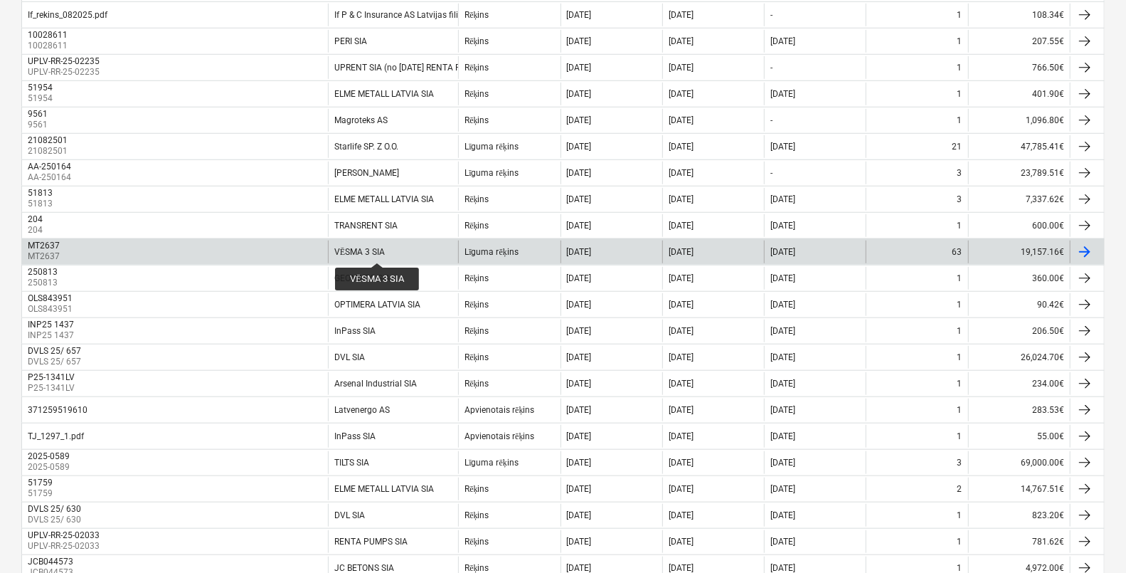
click at [377, 250] on div "VĒSMA 3 SIA" at bounding box center [359, 252] width 50 height 11
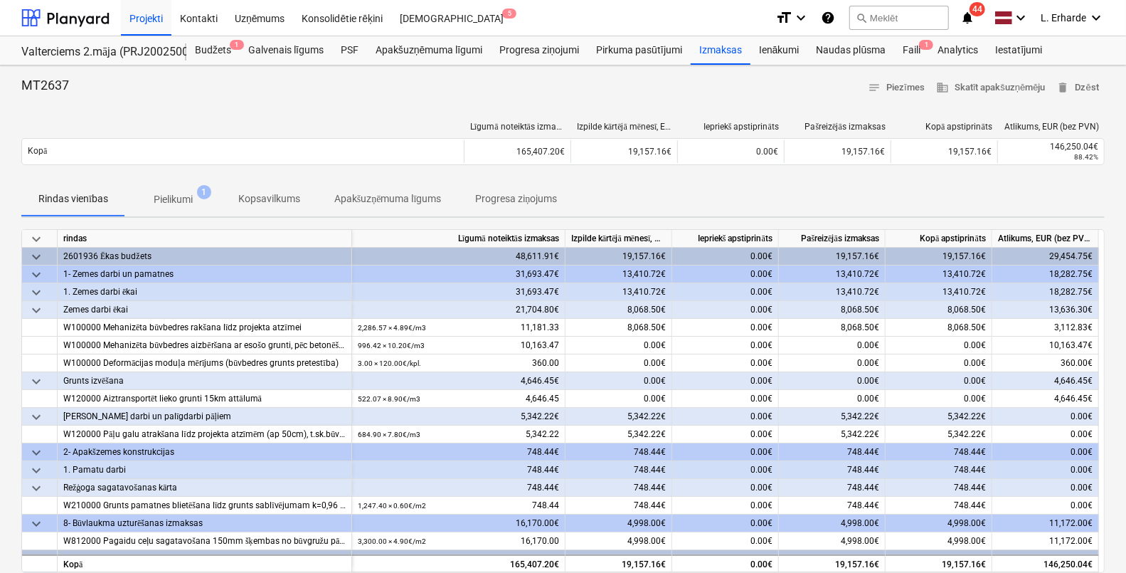
click at [182, 193] on p "Pielikumi" at bounding box center [173, 199] width 39 height 15
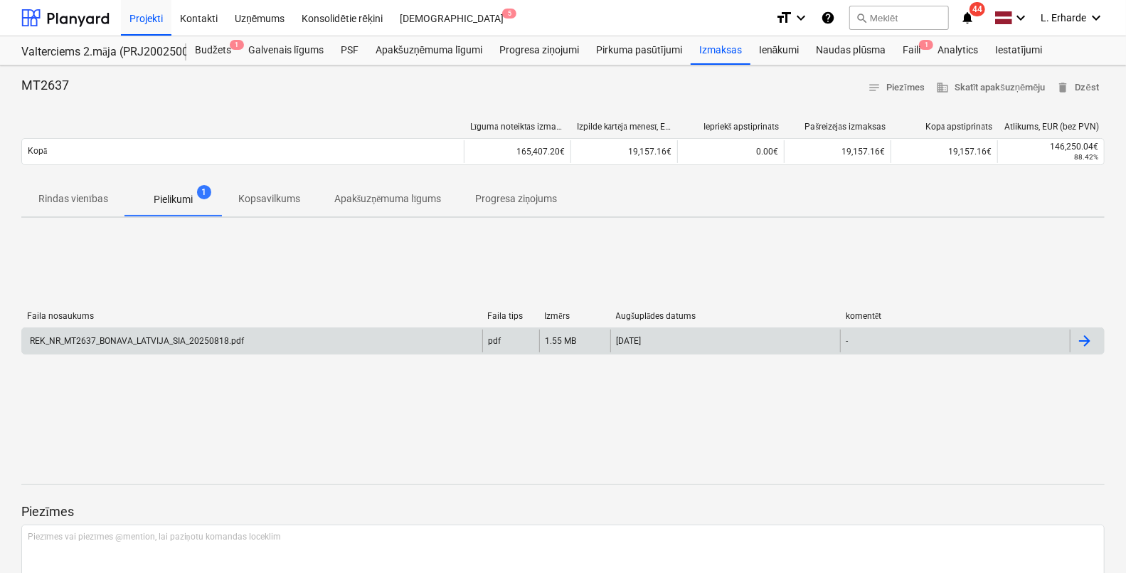
click at [149, 339] on div "REK_NR_MT2637_BONAVA_LATVIJA_SIA_20250818.pdf" at bounding box center [136, 341] width 216 height 10
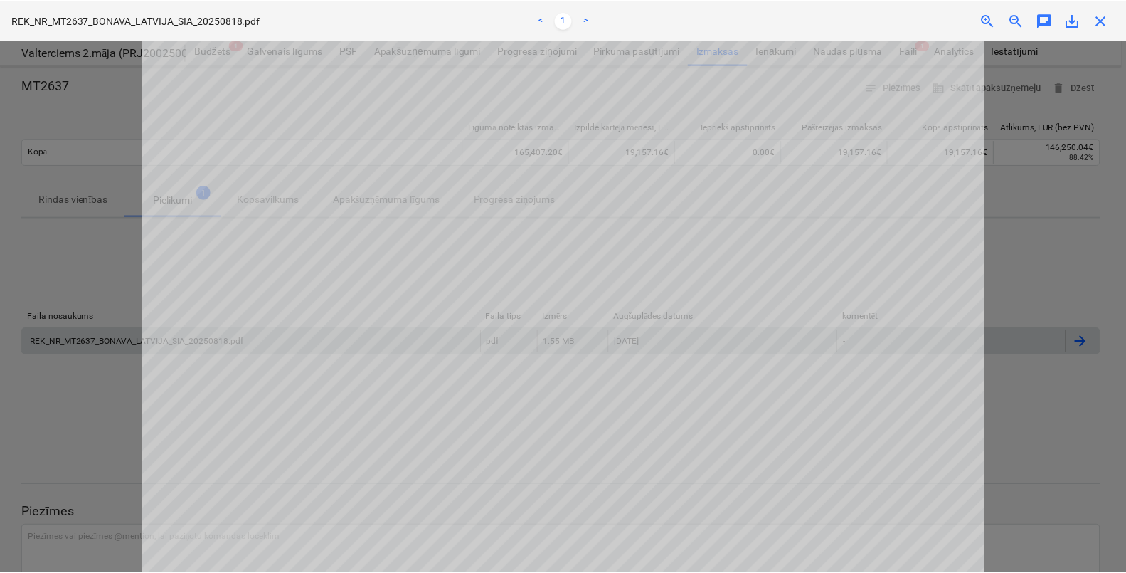
scroll to position [668, 0]
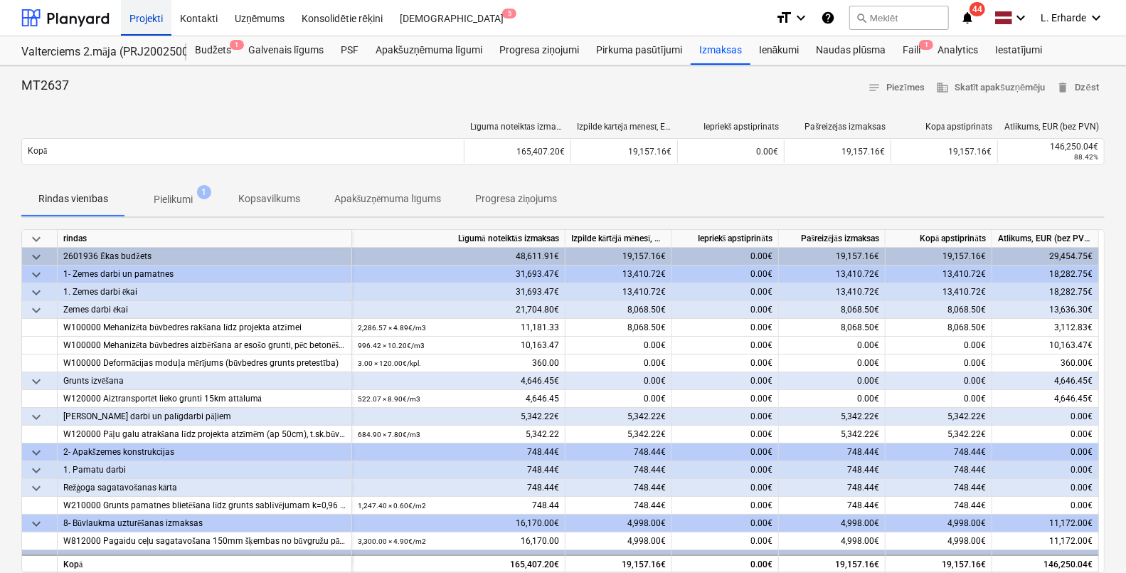
click at [138, 22] on div "Projekti" at bounding box center [146, 17] width 50 height 36
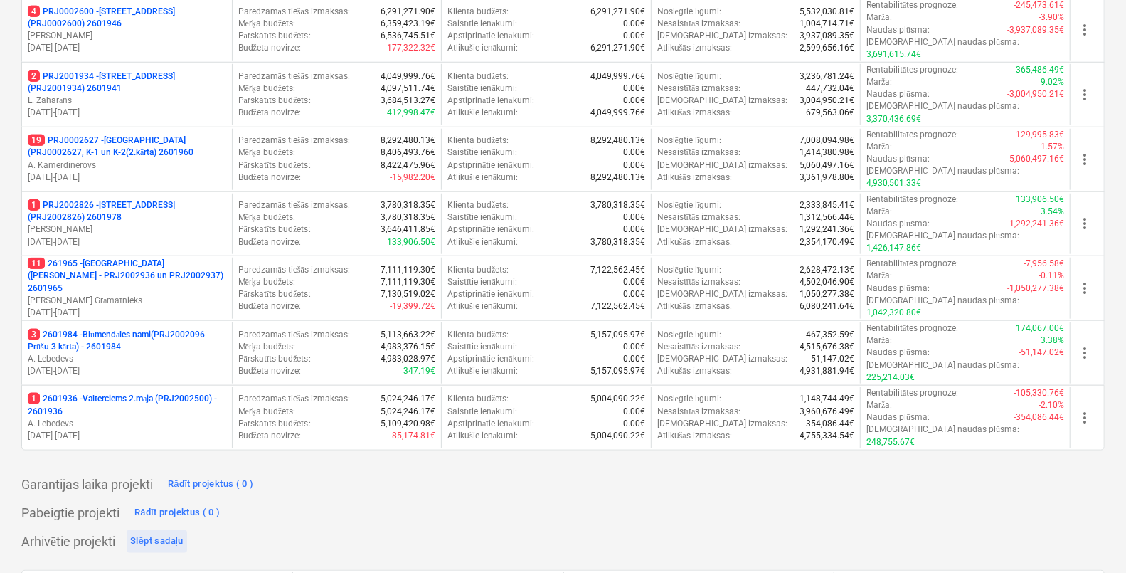
scroll to position [710, 0]
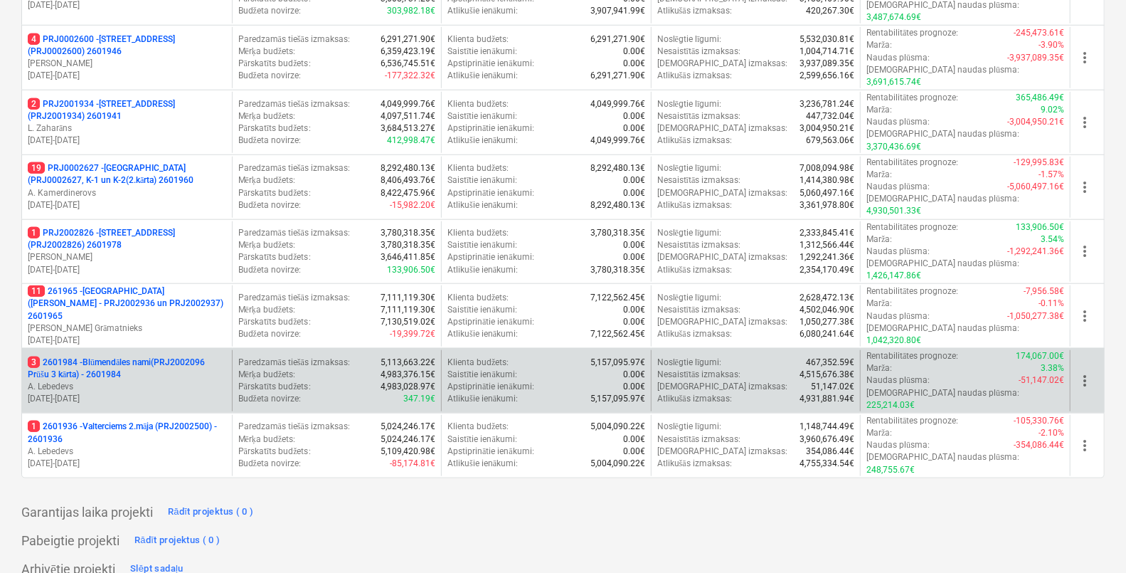
click at [162, 356] on p "3 2601984 - Blūmendāles nami(PRJ2002096 Prūšu 3 kārta) - 2601984" at bounding box center [127, 368] width 198 height 24
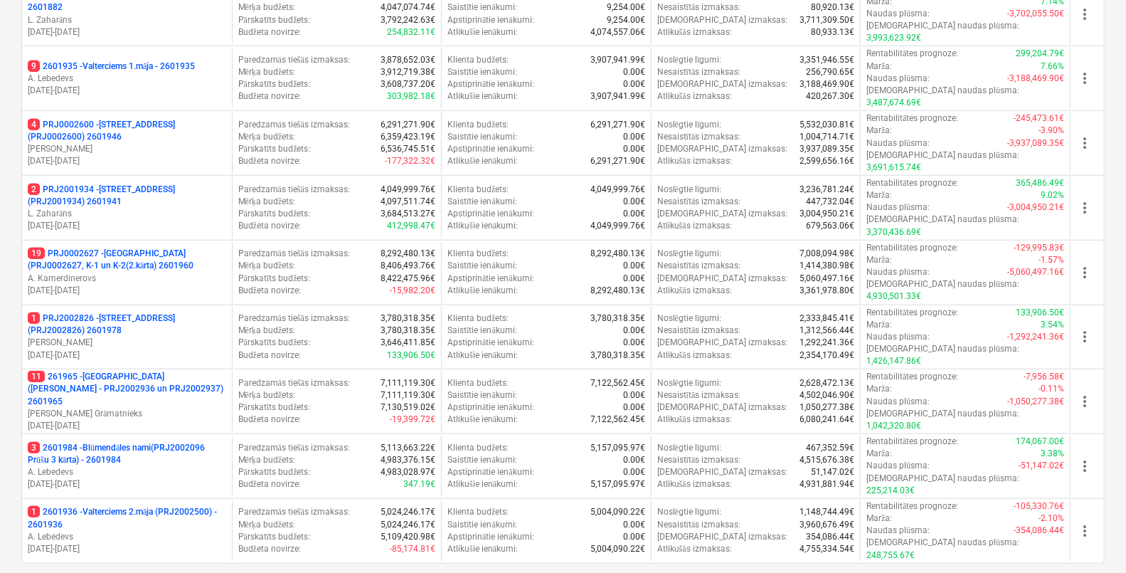
scroll to position [710, 0]
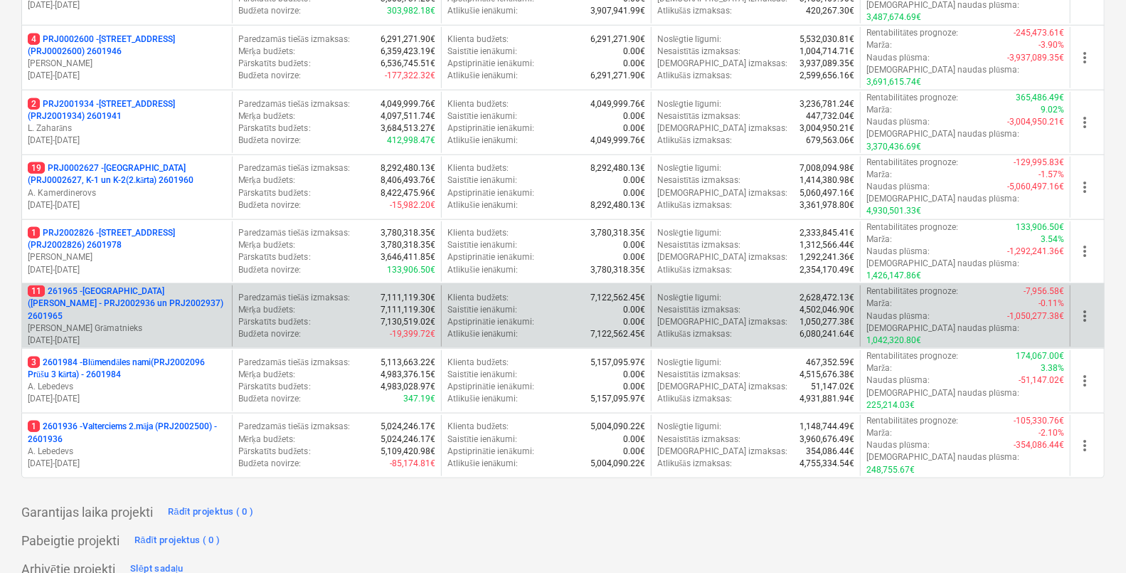
click at [135, 285] on p "11 261965 - Nīcgales iela (abas ēkas - PRJ2002936 un PRJ2002937) 2601965" at bounding box center [127, 303] width 198 height 36
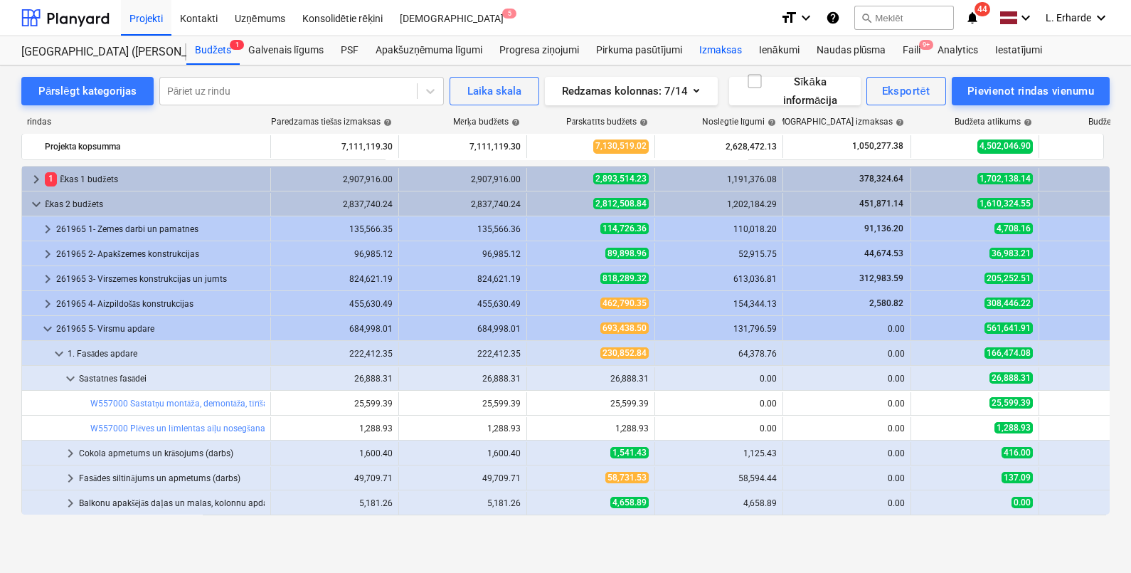
click at [731, 52] on div "Izmaksas" at bounding box center [721, 50] width 60 height 28
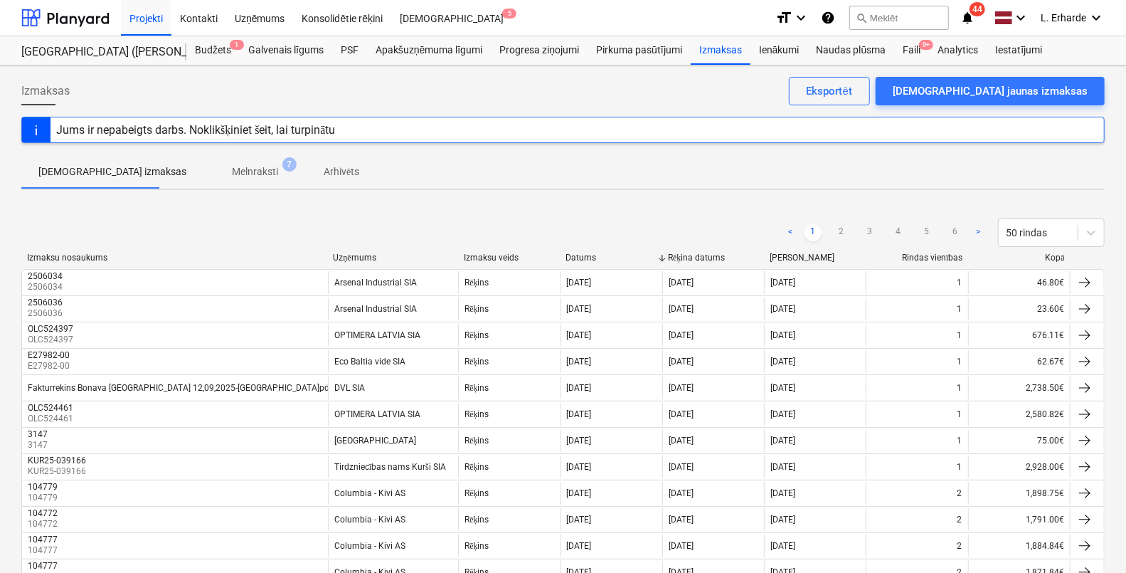
click at [693, 257] on div "Rēķina datums" at bounding box center [713, 257] width 90 height 11
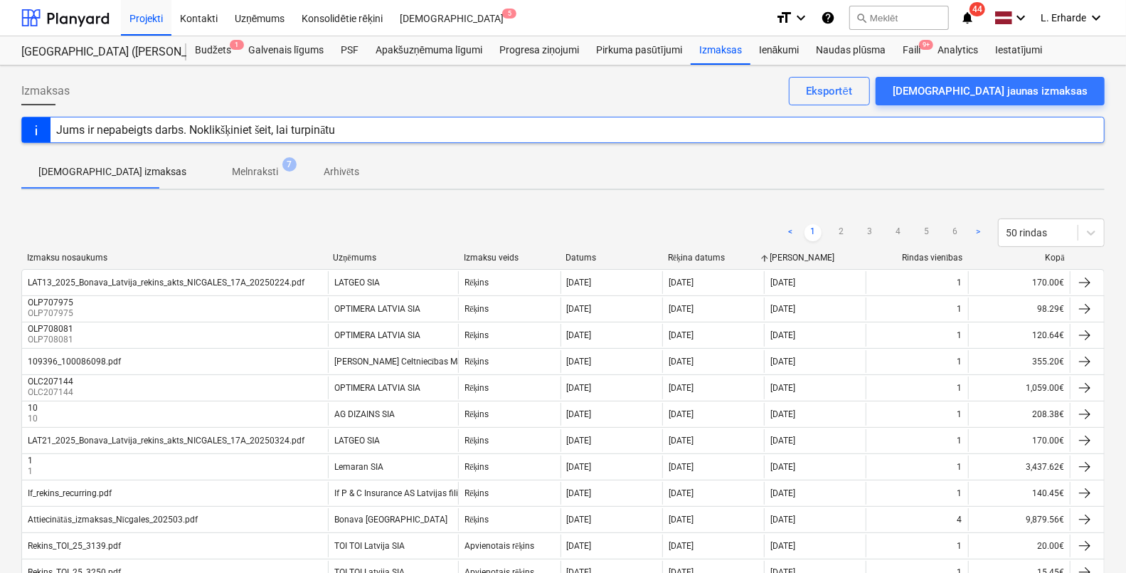
click at [685, 250] on div "< 1 2 3 4 5 6 > 50 rindas" at bounding box center [562, 233] width 1083 height 40
click at [690, 260] on div "Rēķina datums" at bounding box center [713, 257] width 90 height 11
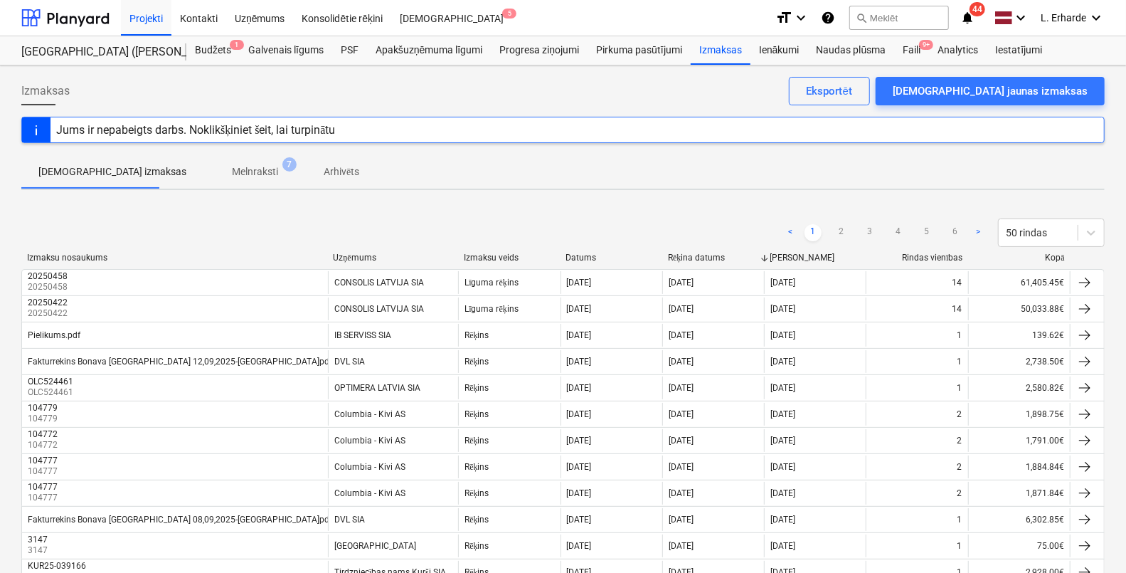
click at [585, 255] on div "Datums" at bounding box center [611, 257] width 90 height 10
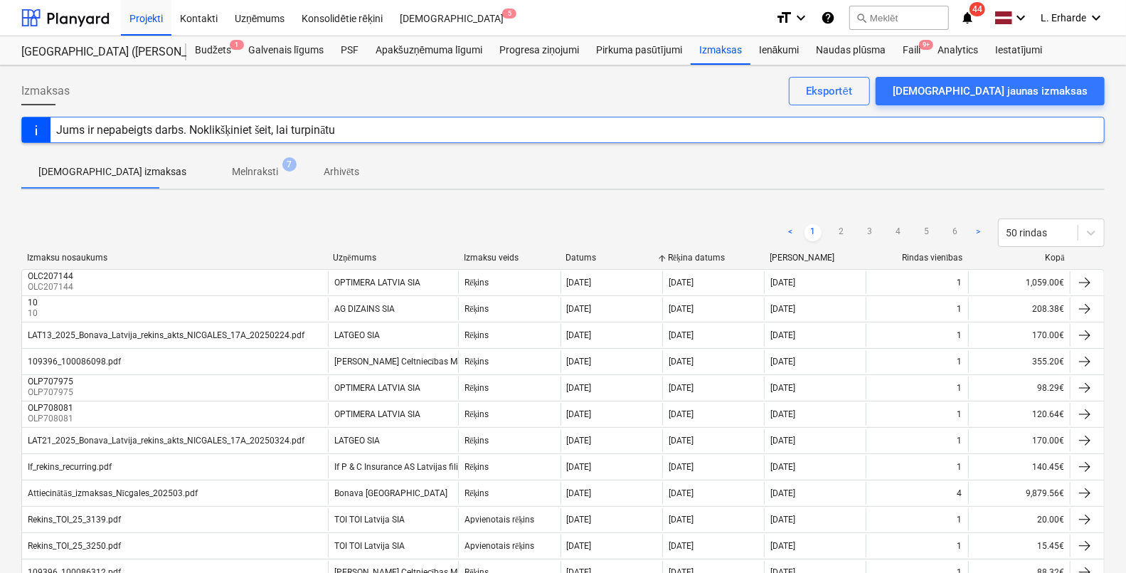
click at [592, 255] on div "Datums" at bounding box center [611, 257] width 90 height 10
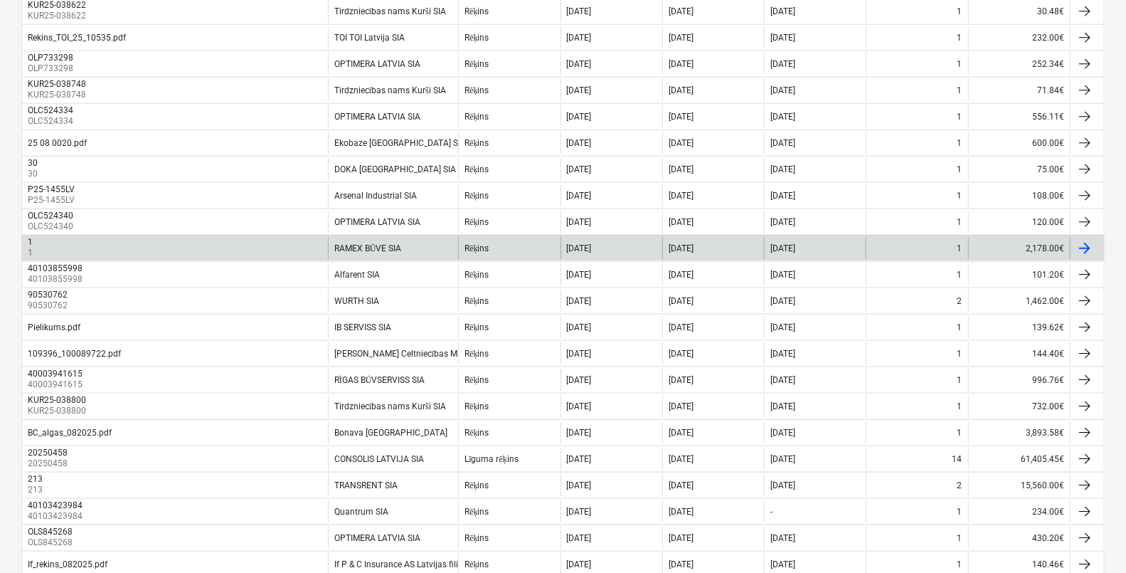
scroll to position [1089, 0]
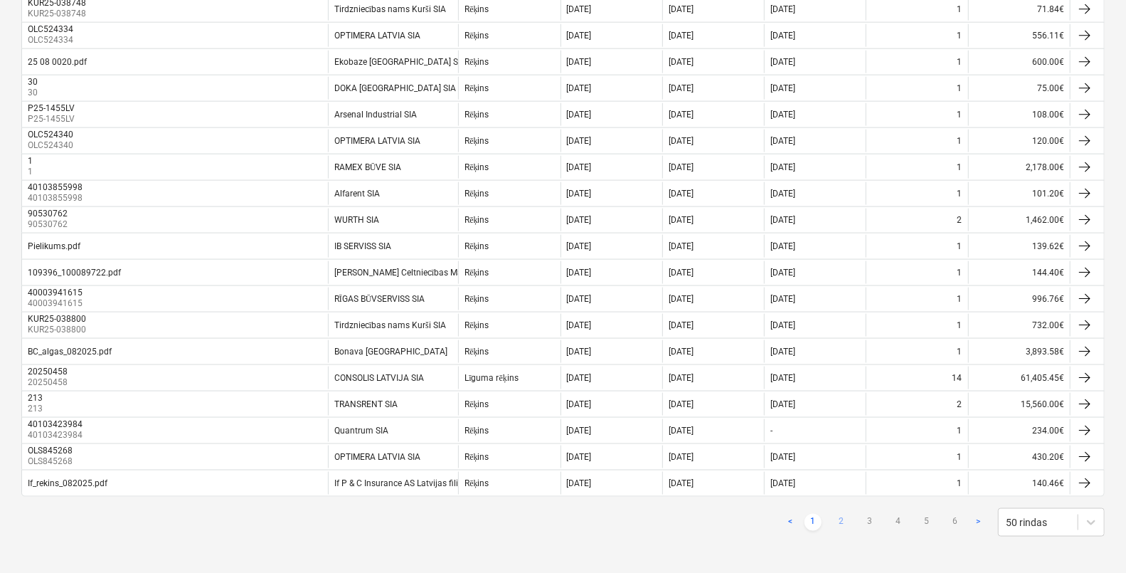
click at [841, 516] on link "2" at bounding box center [841, 521] width 17 height 17
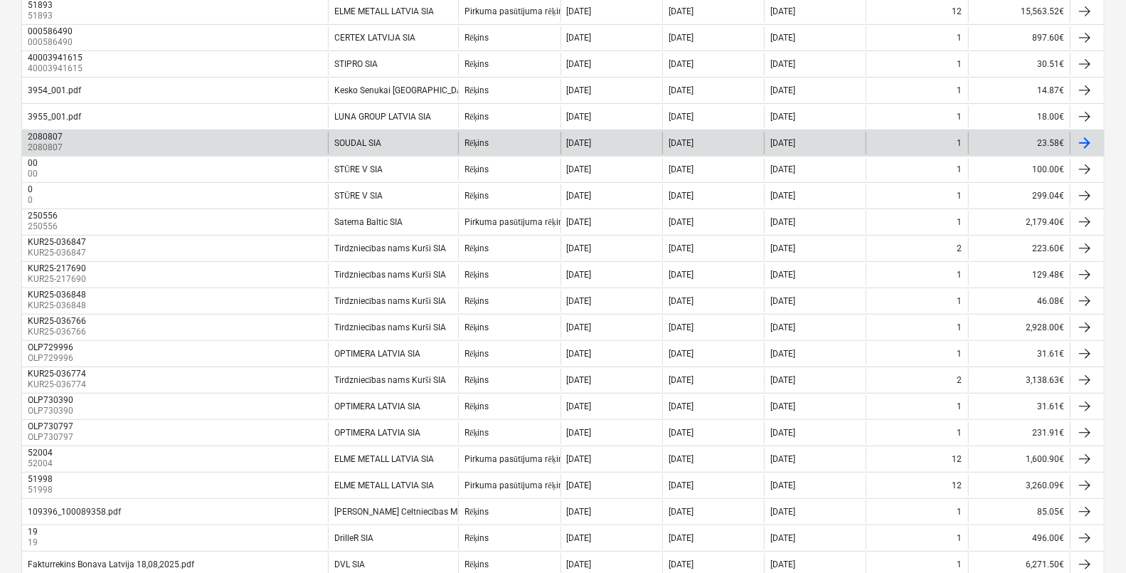
scroll to position [378, 0]
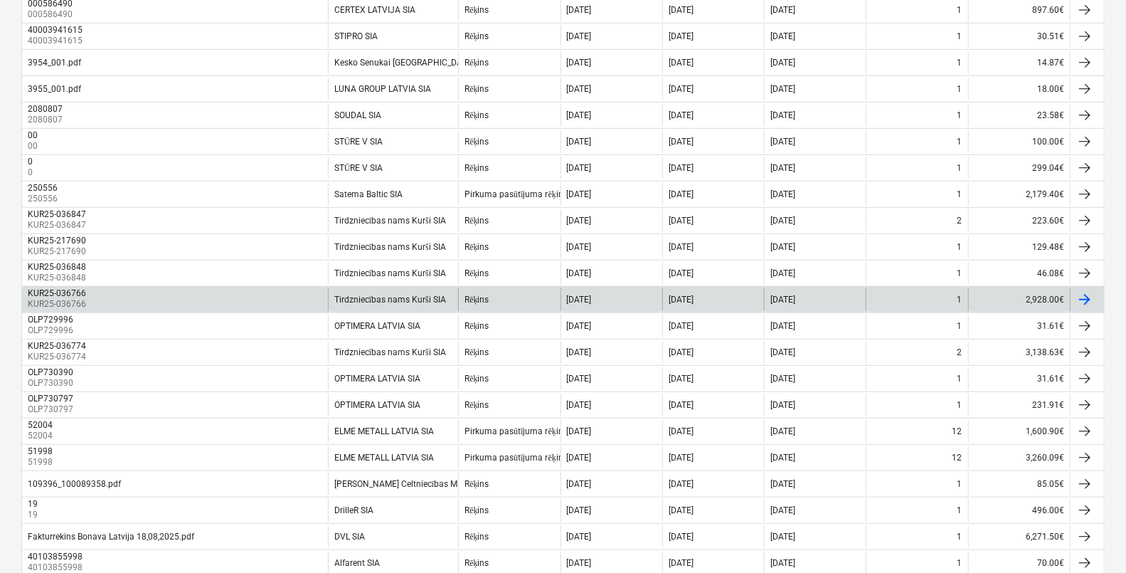
click at [77, 298] on p "KUR25-036766" at bounding box center [58, 304] width 61 height 12
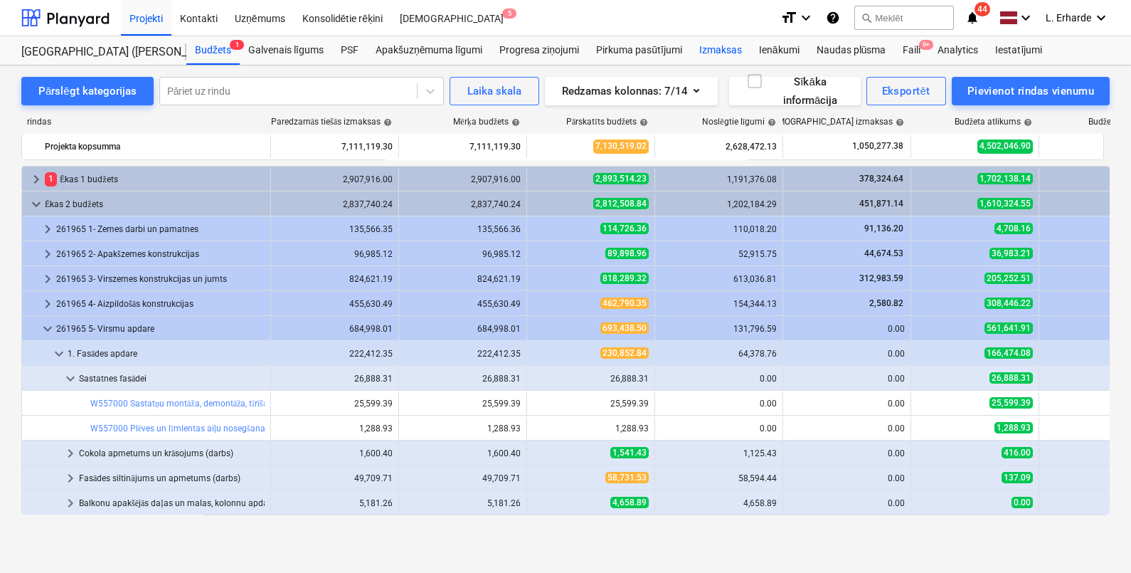
click at [740, 51] on div "Izmaksas" at bounding box center [721, 50] width 60 height 28
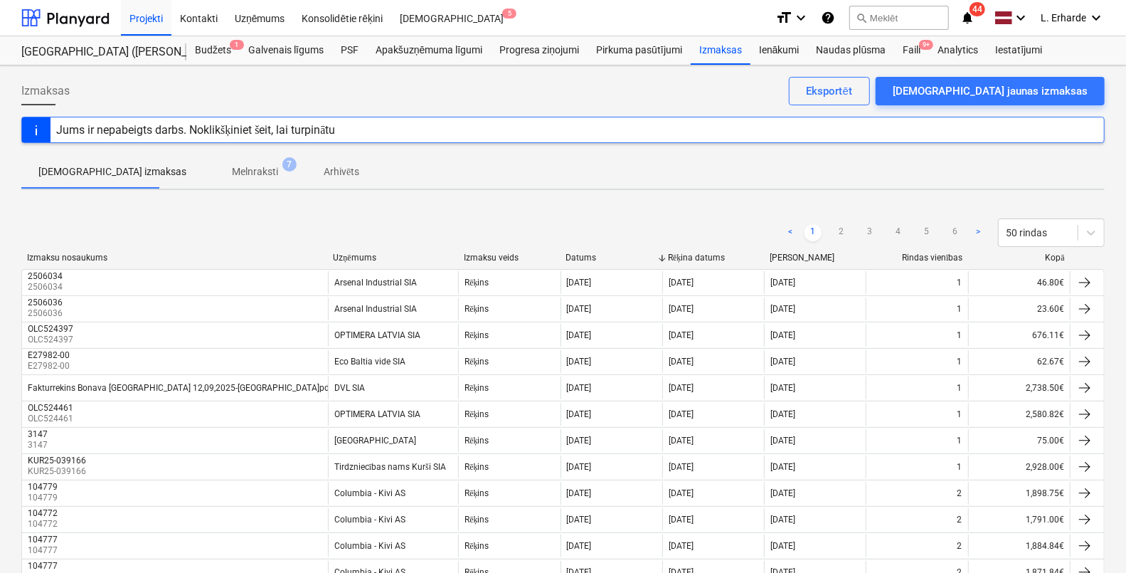
click at [582, 256] on div "Datums" at bounding box center [611, 257] width 90 height 10
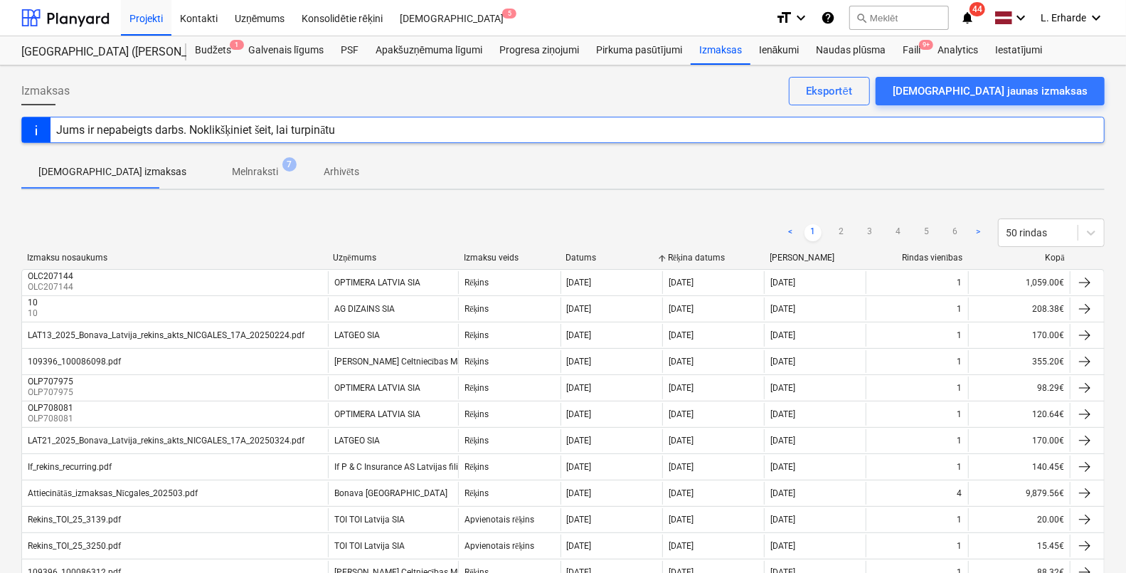
click at [583, 253] on div "Datums" at bounding box center [611, 257] width 90 height 10
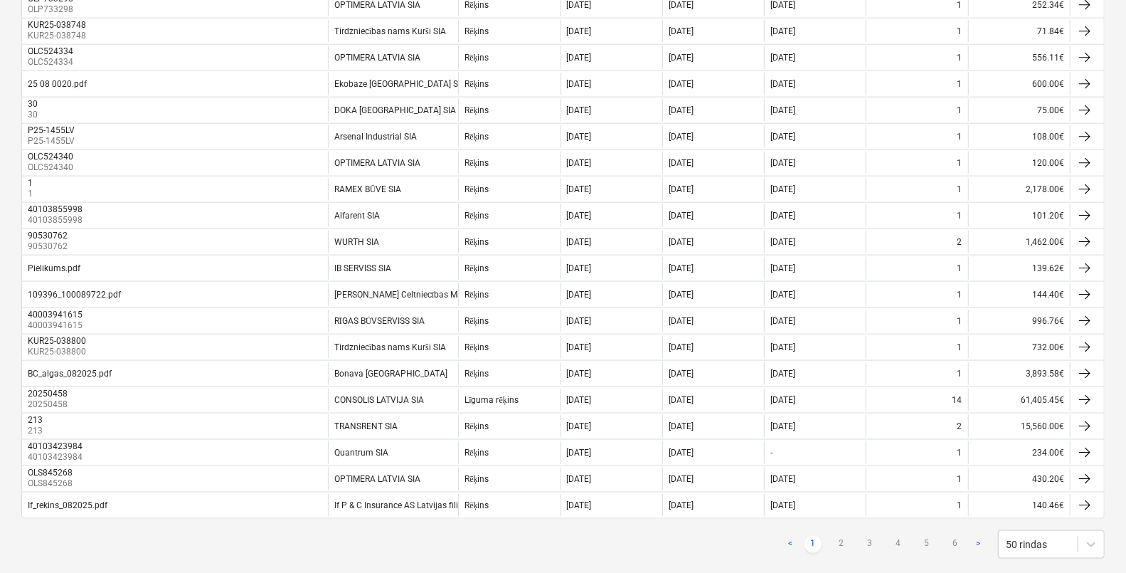
scroll to position [1089, 0]
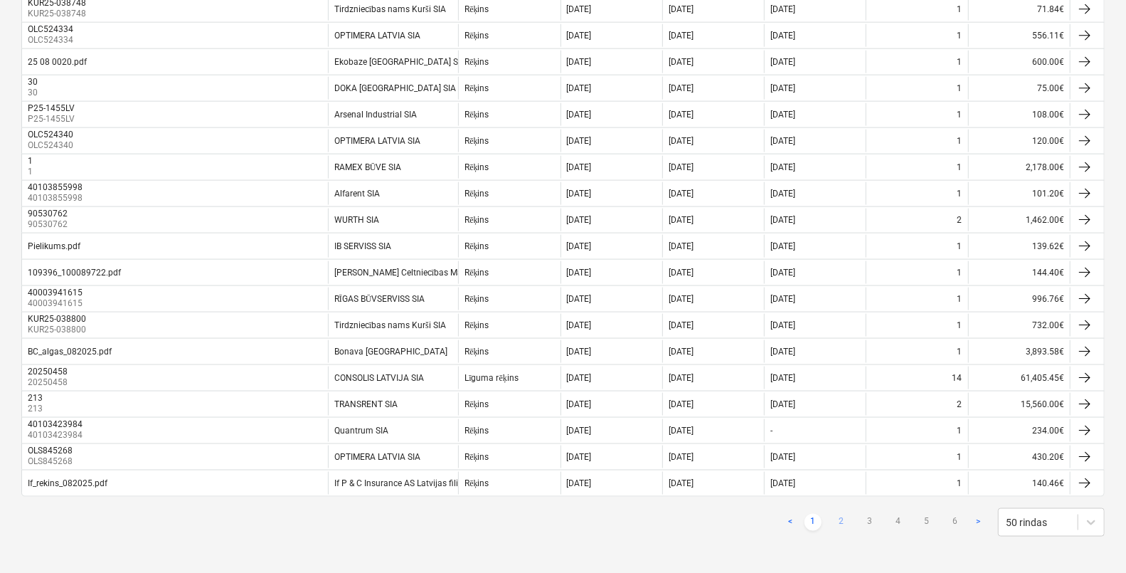
click at [838, 516] on link "2" at bounding box center [841, 521] width 17 height 17
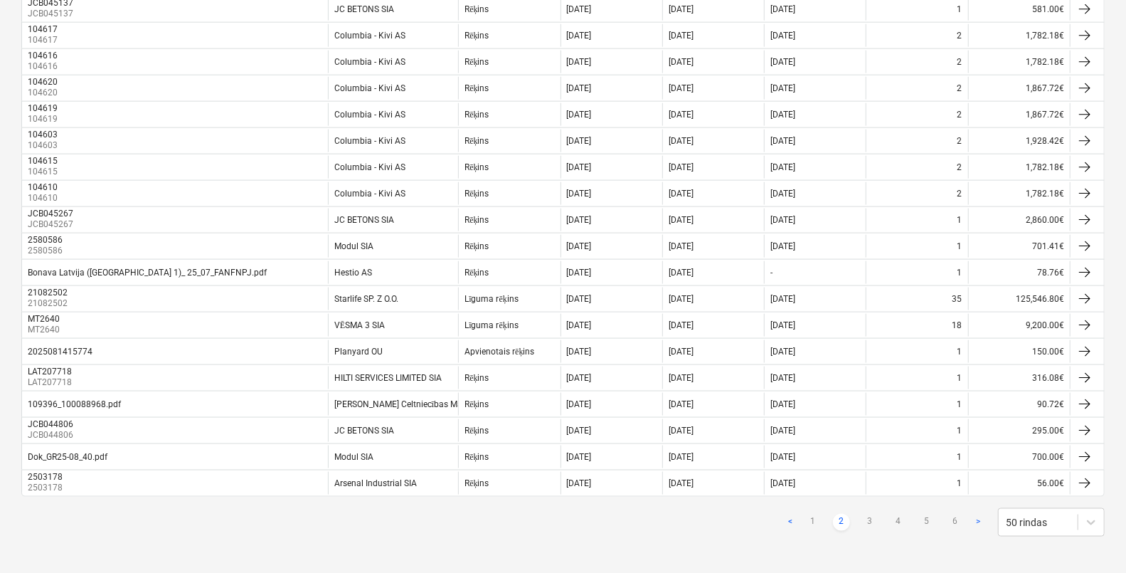
click at [843, 515] on link "2" at bounding box center [841, 521] width 17 height 17
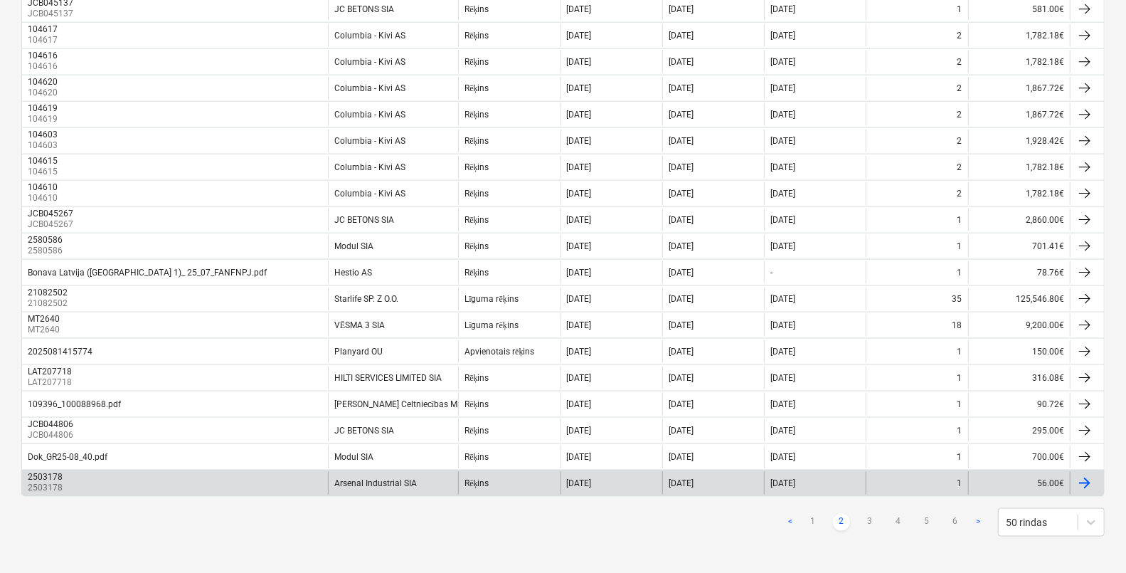
click at [52, 481] on p "2503178" at bounding box center [47, 487] width 38 height 12
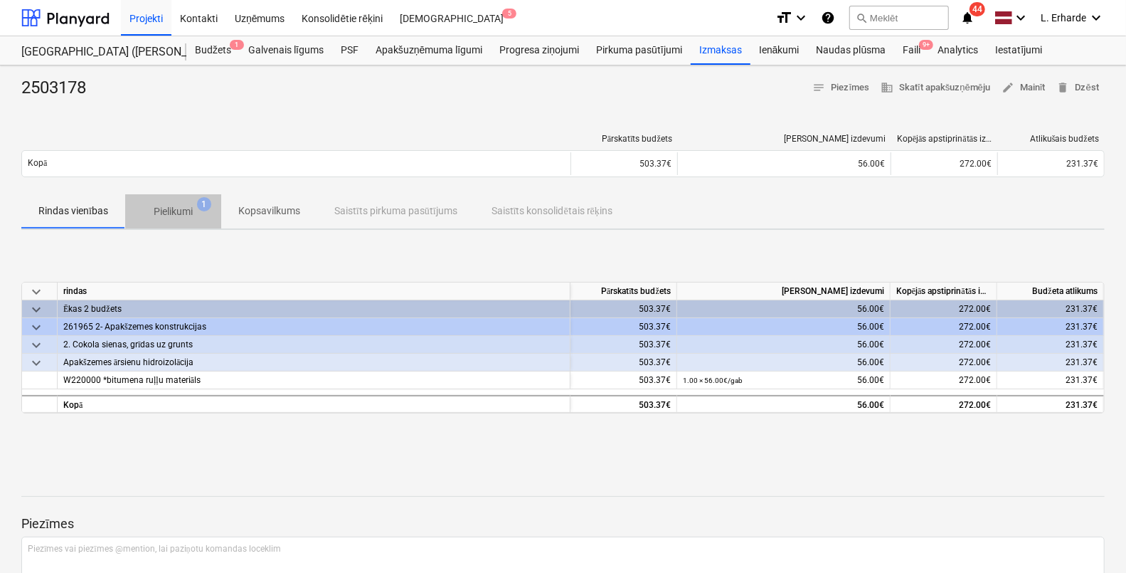
click at [189, 207] on p "Pielikumi" at bounding box center [173, 211] width 39 height 15
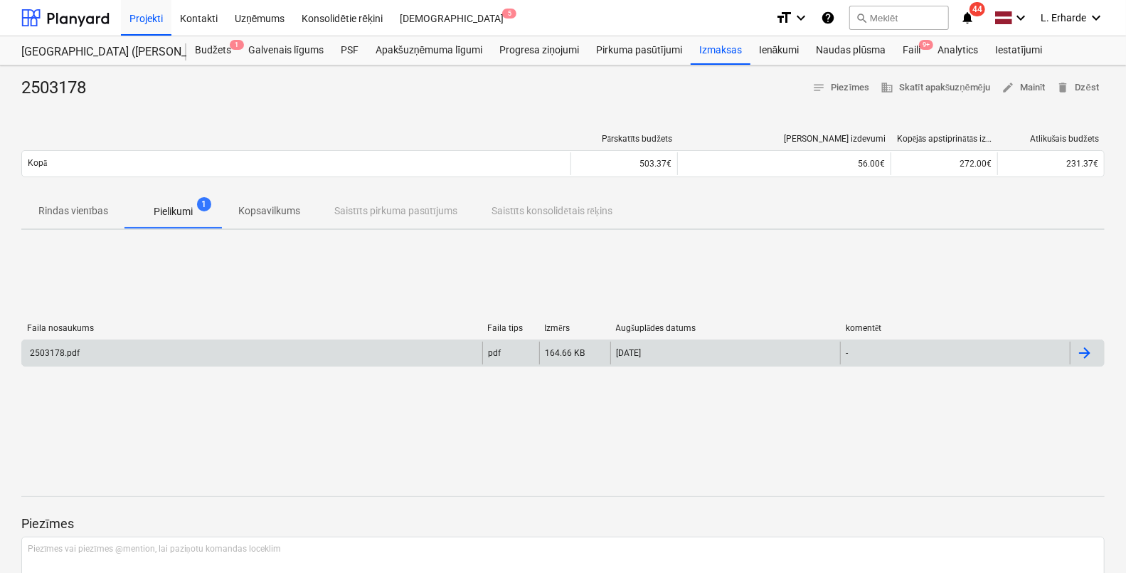
click at [104, 346] on div "2503178.pdf" at bounding box center [252, 352] width 460 height 23
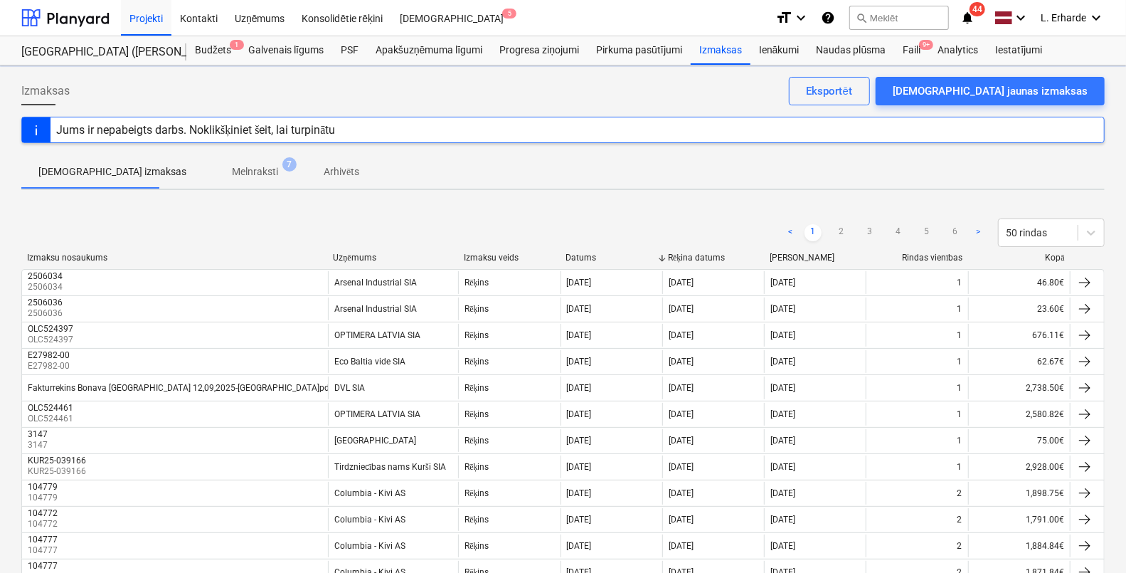
scroll to position [1089, 0]
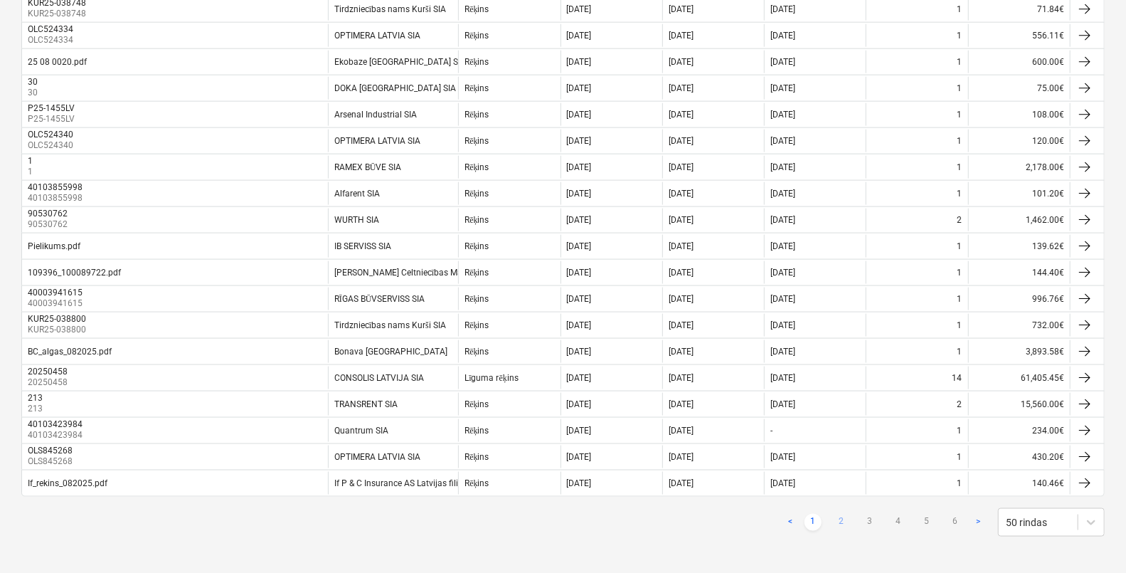
click at [844, 514] on link "2" at bounding box center [841, 521] width 17 height 17
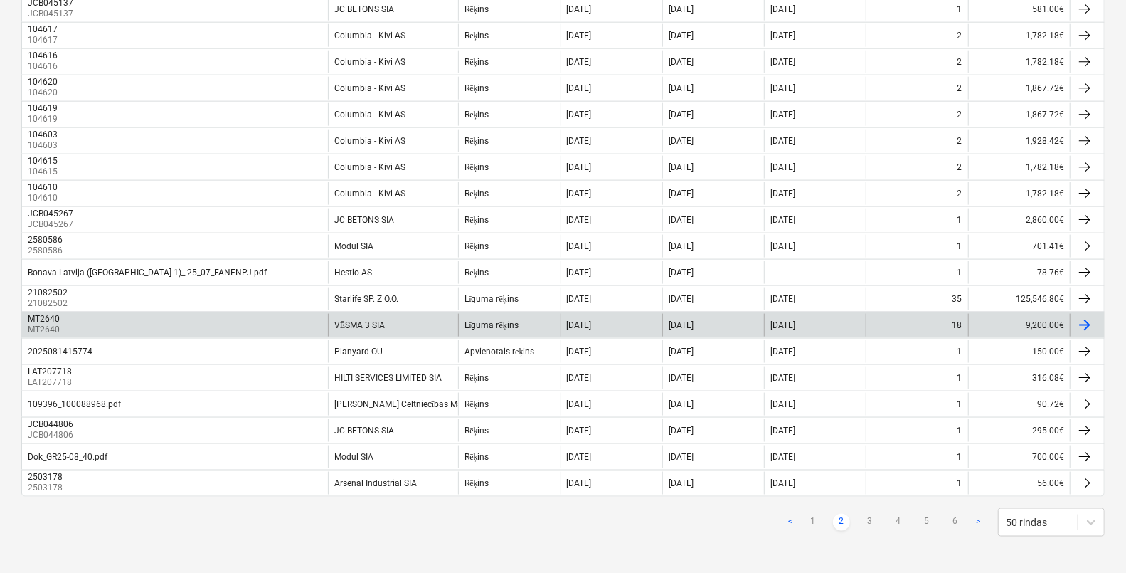
scroll to position [1000, 0]
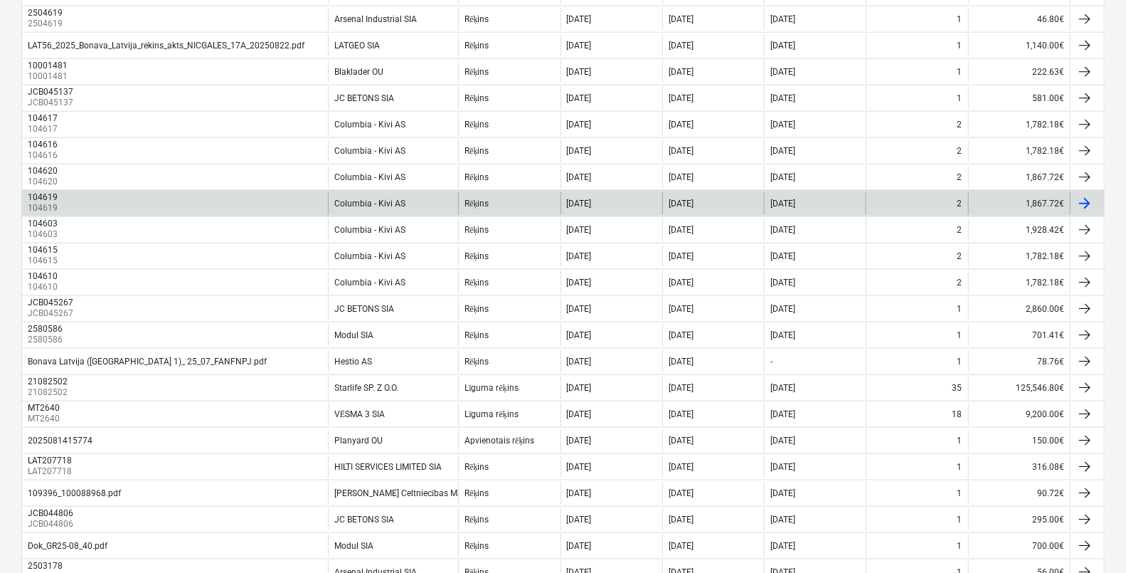
click at [38, 192] on div "104619" at bounding box center [43, 197] width 30 height 10
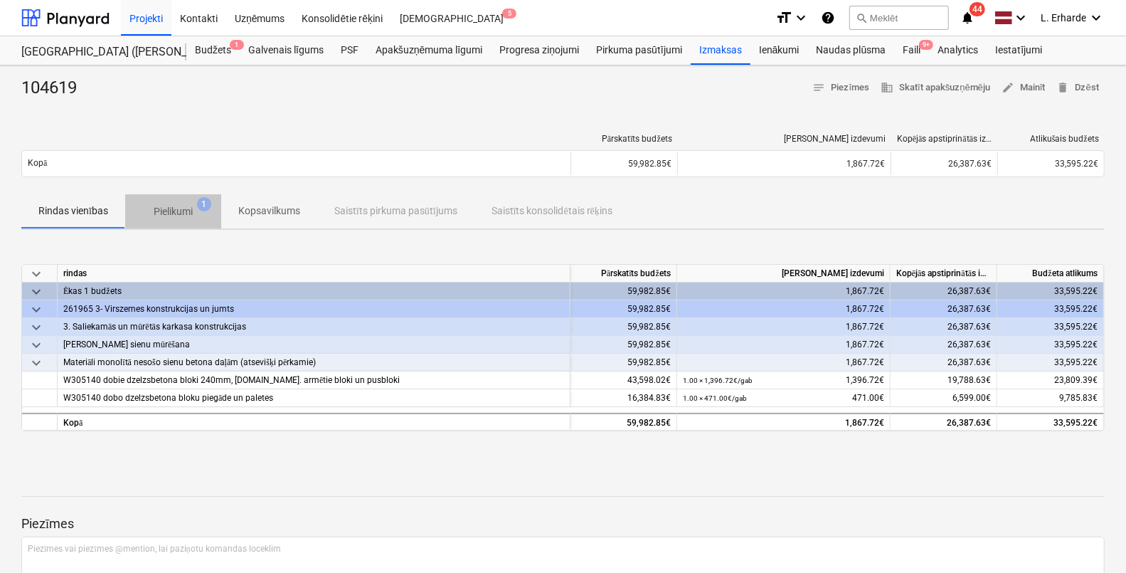
click at [185, 201] on span "Pielikumi 1" at bounding box center [173, 211] width 96 height 26
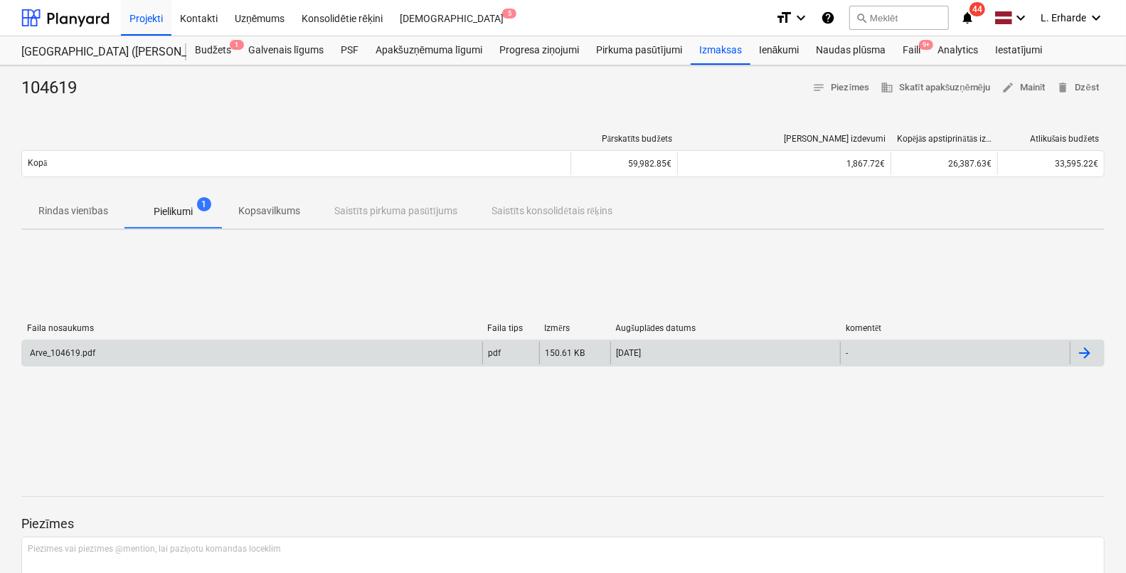
click at [70, 351] on div "Arve_104619.pdf" at bounding box center [62, 353] width 68 height 10
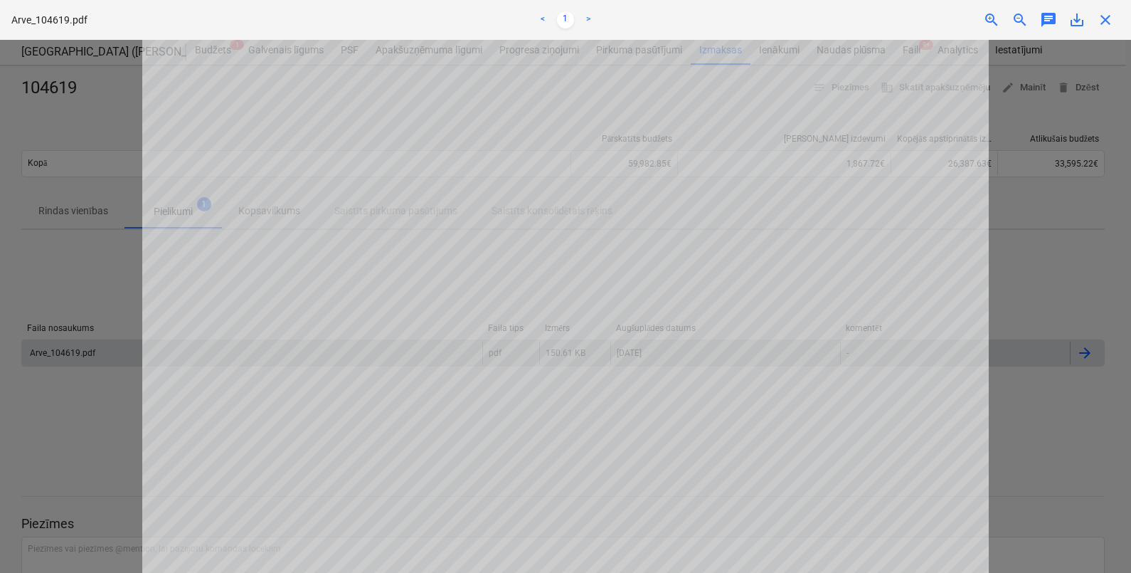
click at [118, 455] on div at bounding box center [565, 306] width 1131 height 533
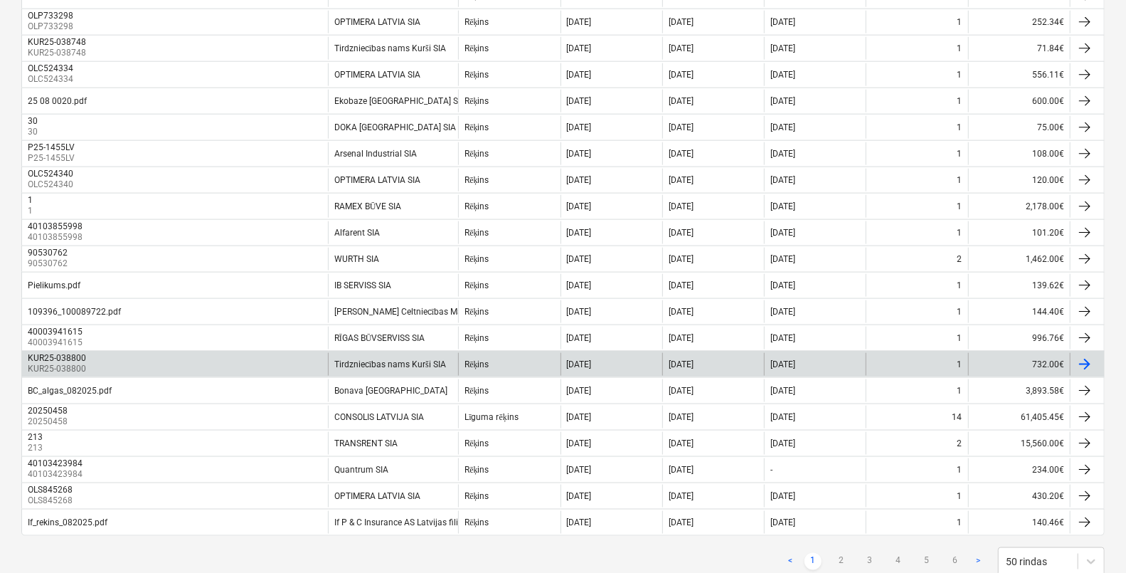
scroll to position [1089, 0]
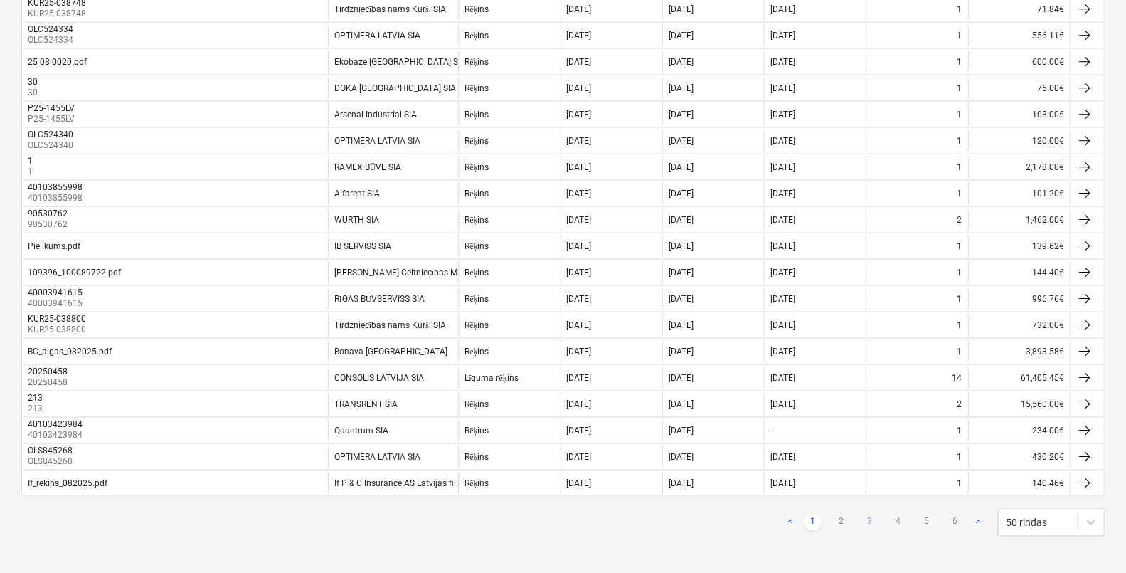
click at [868, 521] on link "3" at bounding box center [869, 521] width 17 height 17
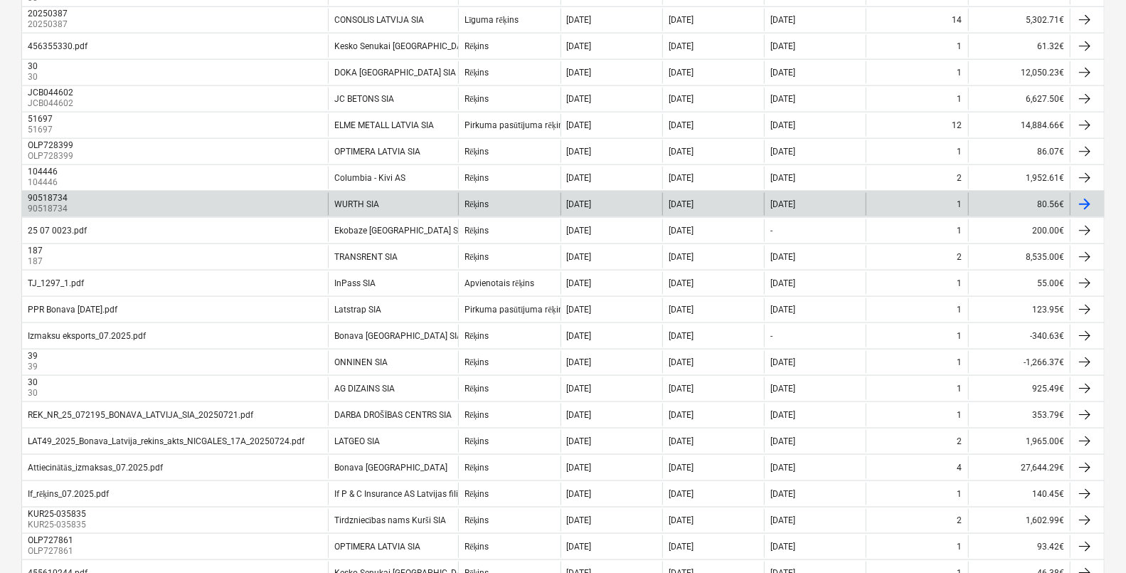
scroll to position [910, 0]
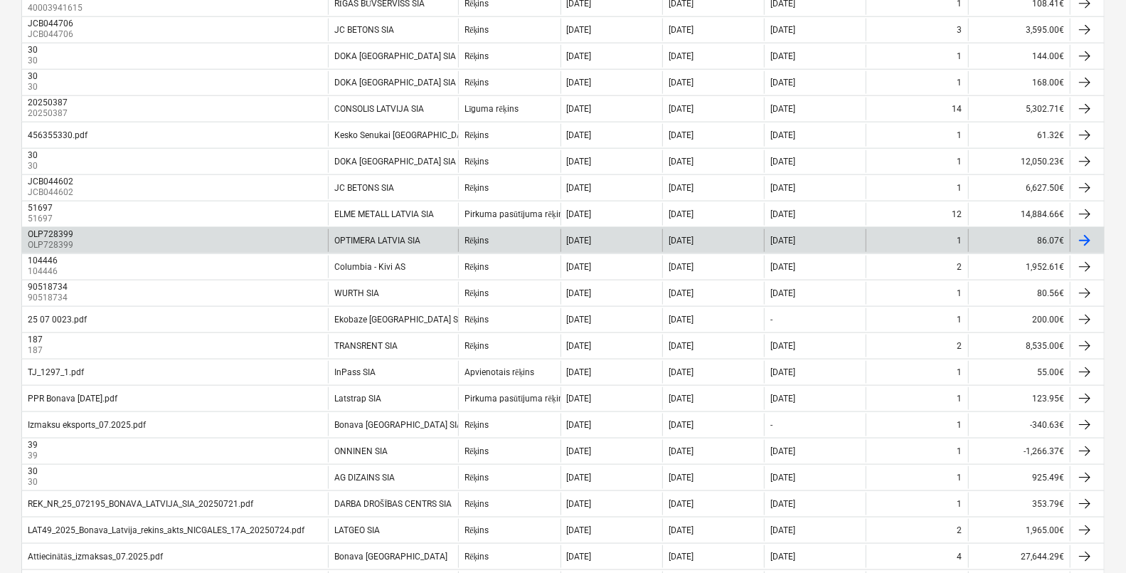
click at [52, 234] on div "OLP728399" at bounding box center [51, 234] width 46 height 10
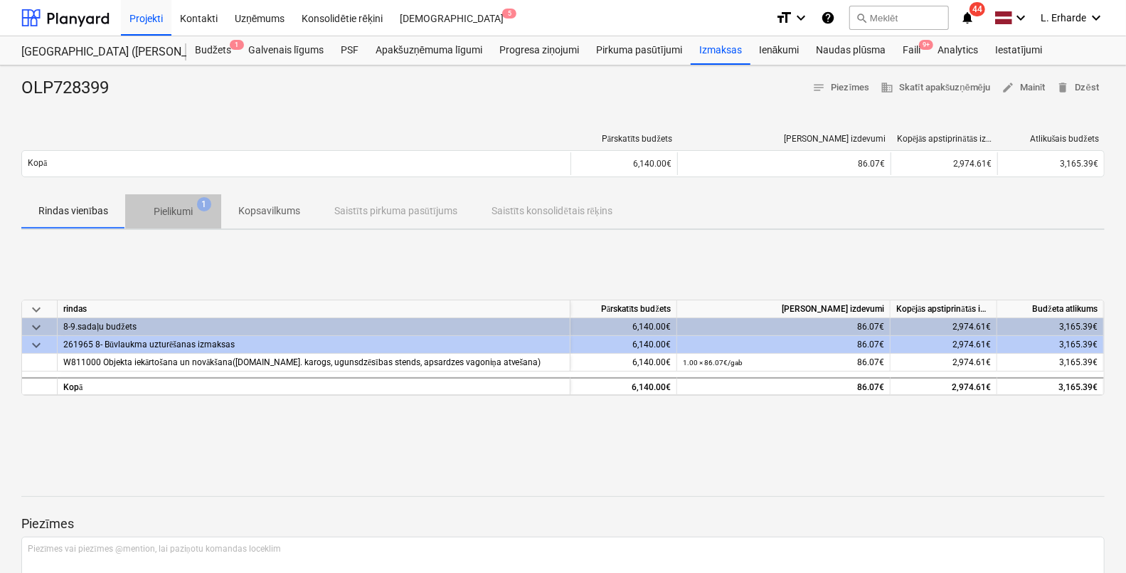
click at [184, 204] on p "Pielikumi" at bounding box center [173, 211] width 39 height 15
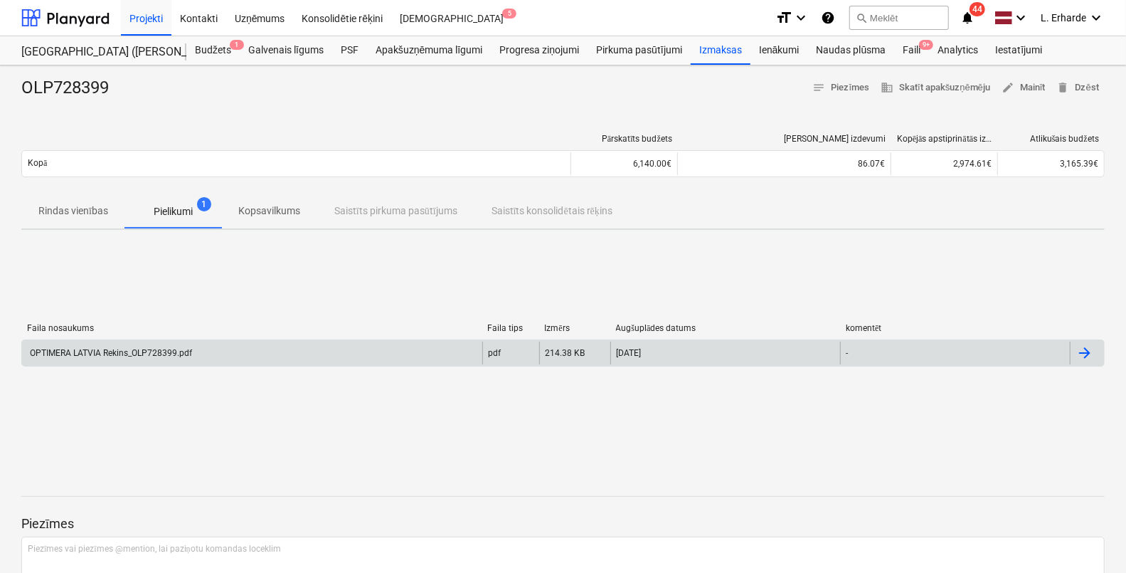
click at [138, 348] on div "OPTIMERA LATVIA Rekins_OLP728399.pdf" at bounding box center [110, 353] width 164 height 10
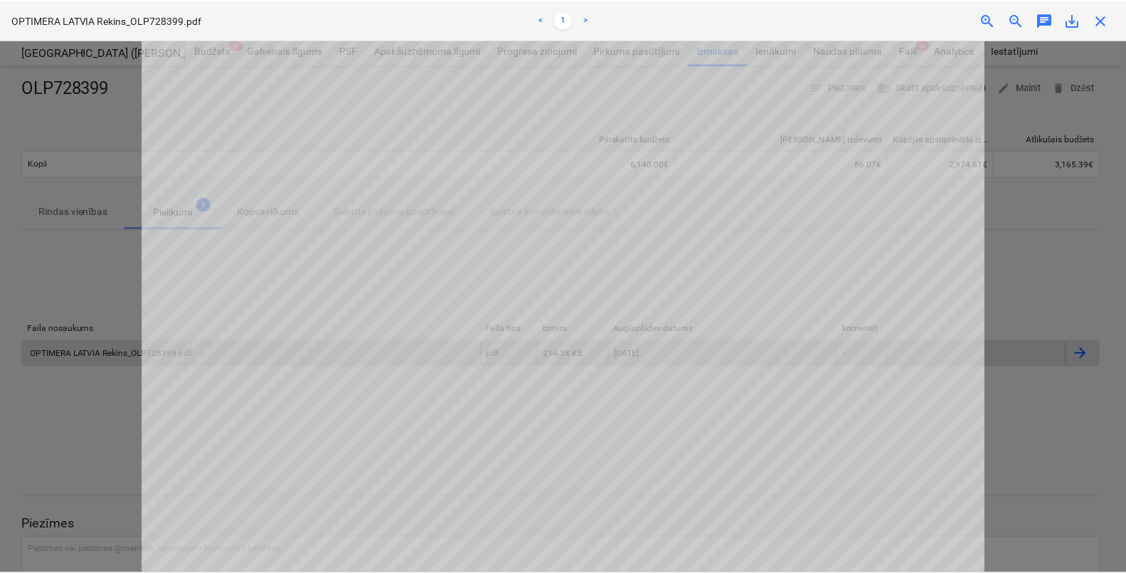
scroll to position [267, 0]
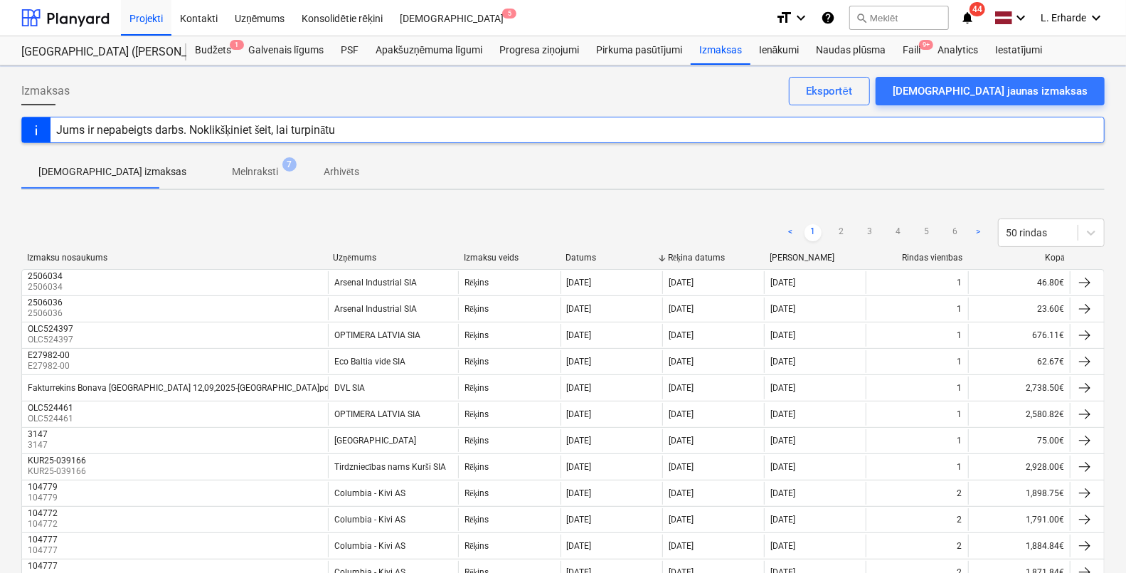
scroll to position [910, 0]
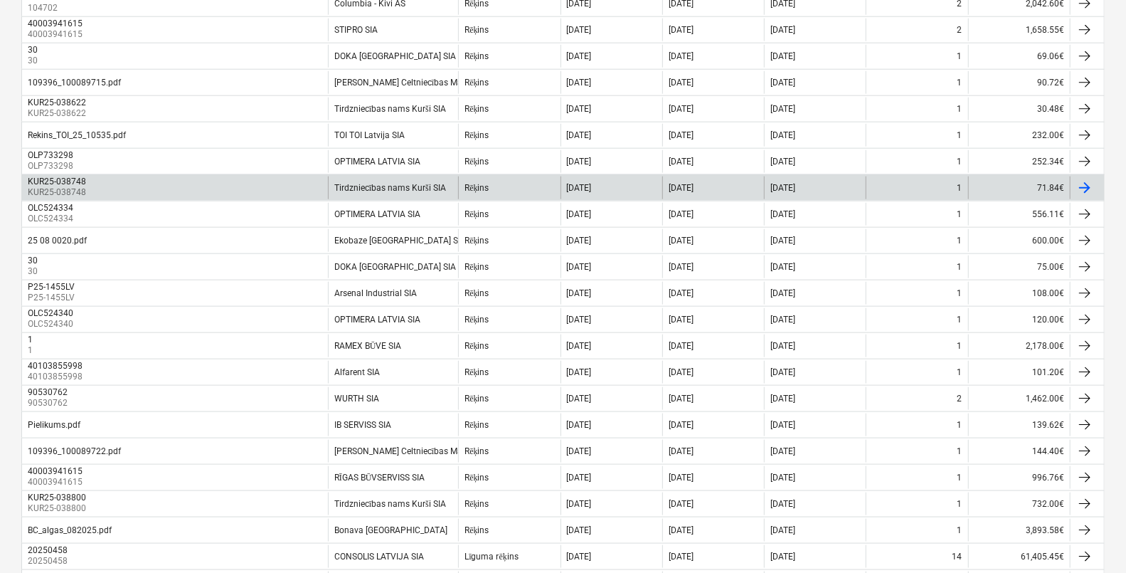
click at [64, 186] on p "KUR25-038748" at bounding box center [58, 192] width 61 height 12
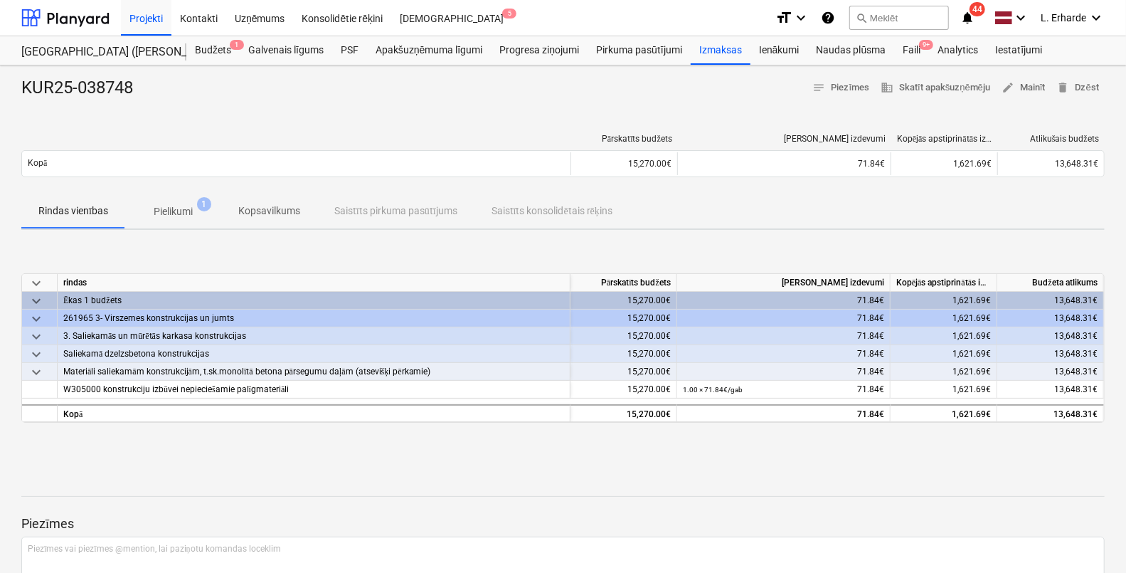
click at [182, 217] on p "Pielikumi" at bounding box center [173, 211] width 39 height 15
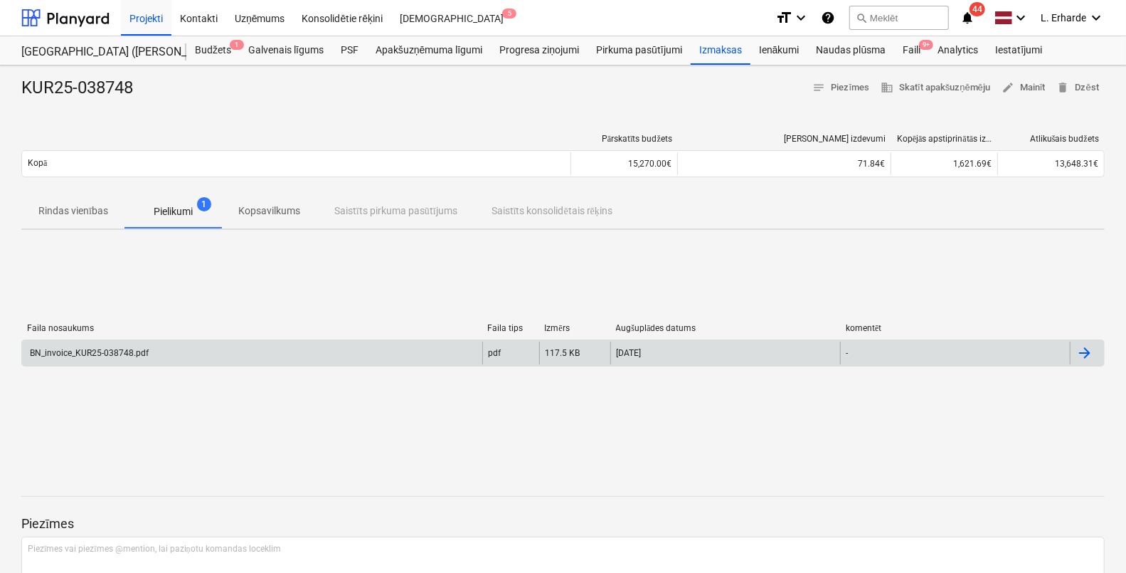
click at [138, 341] on div "BN_invoice_KUR25-038748.pdf" at bounding box center [252, 352] width 460 height 23
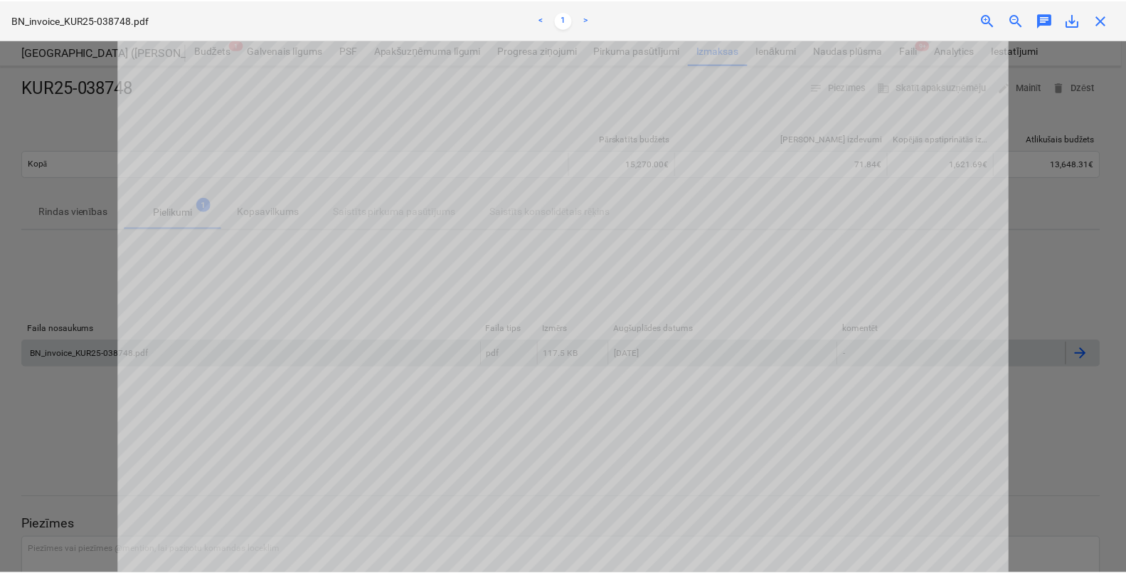
scroll to position [267, 0]
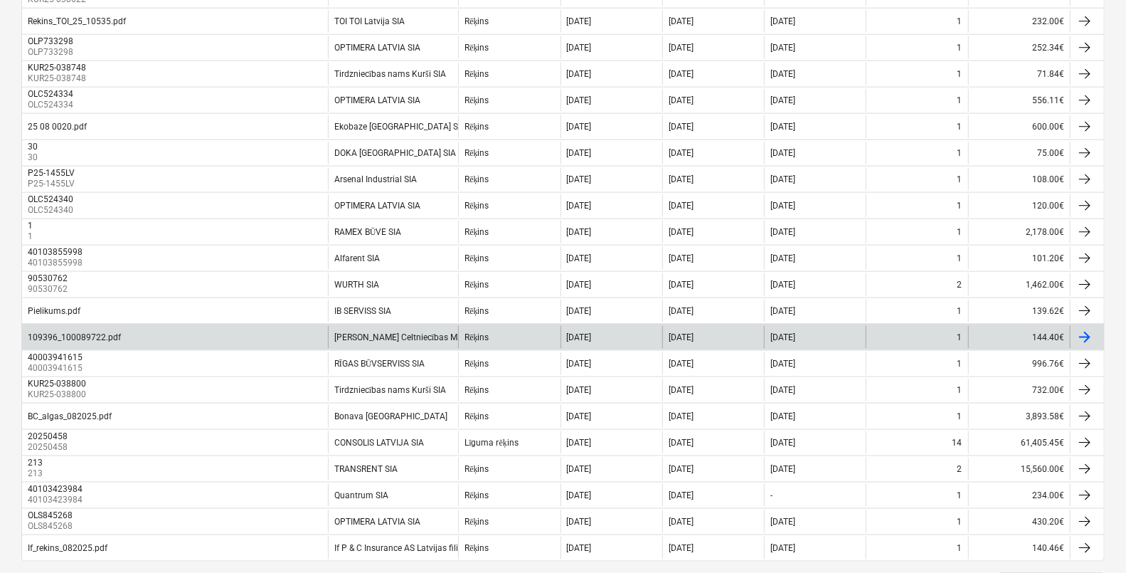
scroll to position [1089, 0]
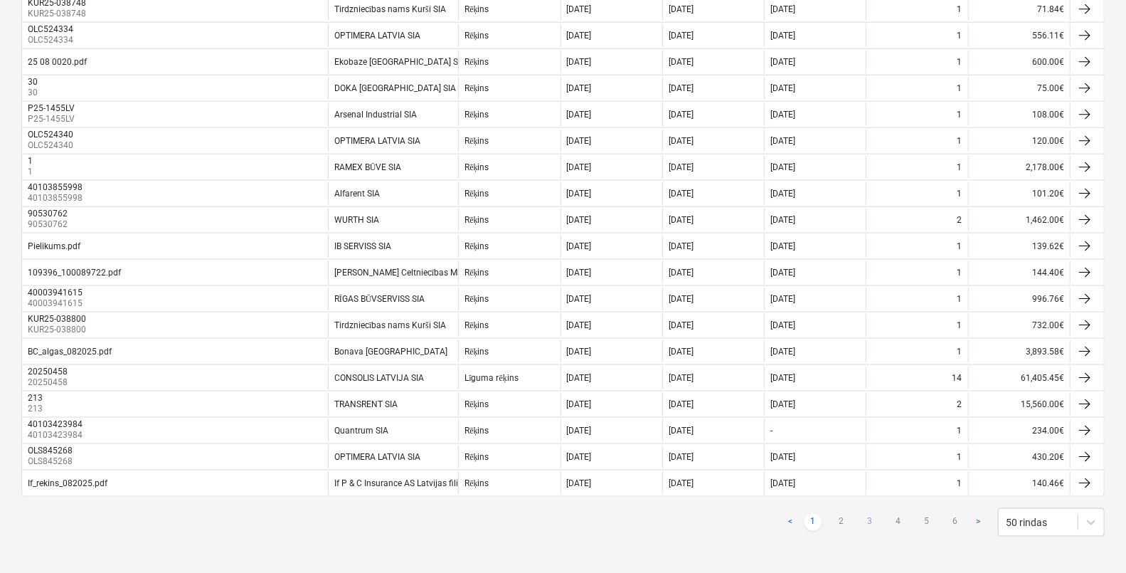
click at [869, 516] on link "3" at bounding box center [869, 521] width 17 height 17
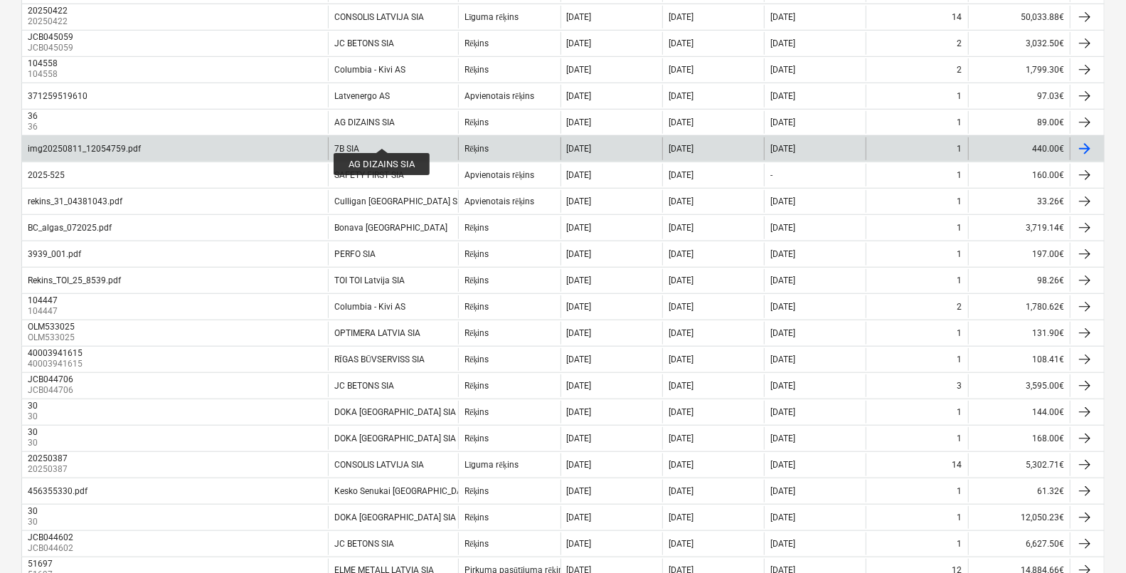
scroll to position [466, 0]
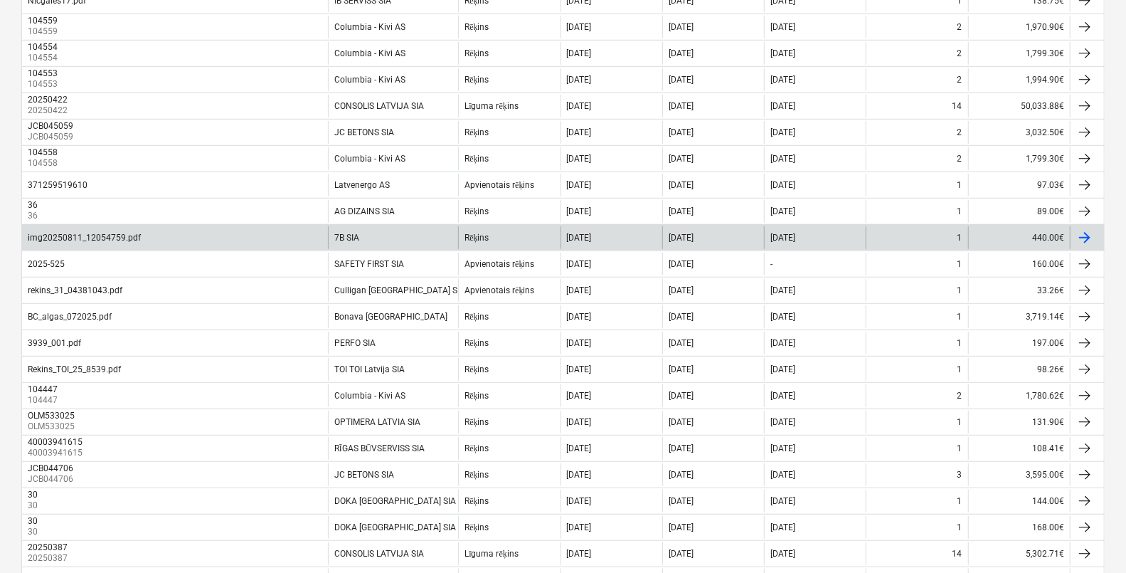
click at [117, 235] on div "img20250811_12054759.pdf" at bounding box center [84, 238] width 113 height 10
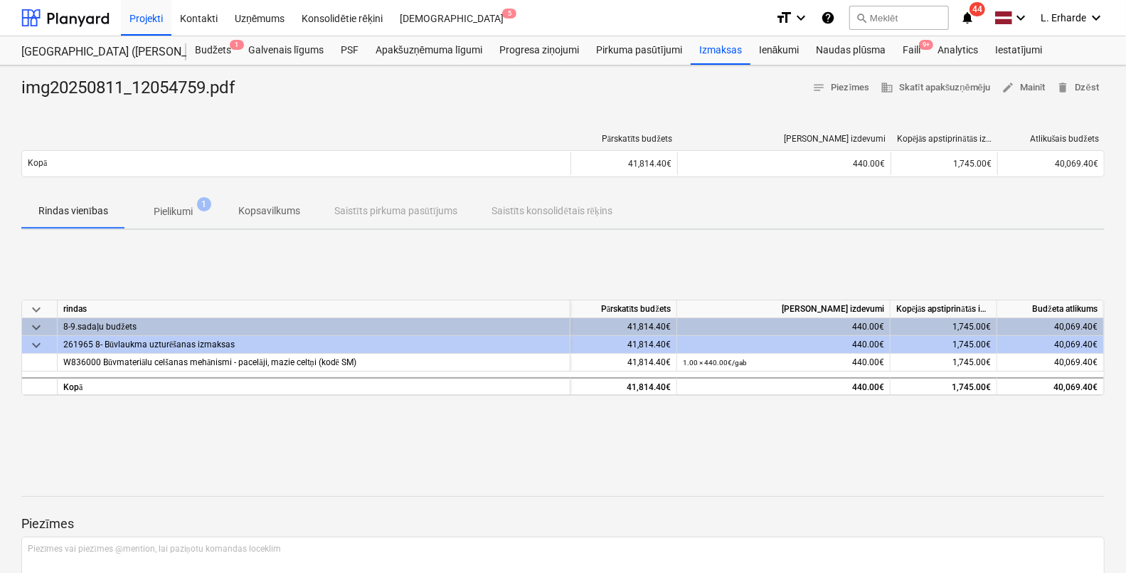
click at [168, 211] on p "Pielikumi" at bounding box center [173, 211] width 39 height 15
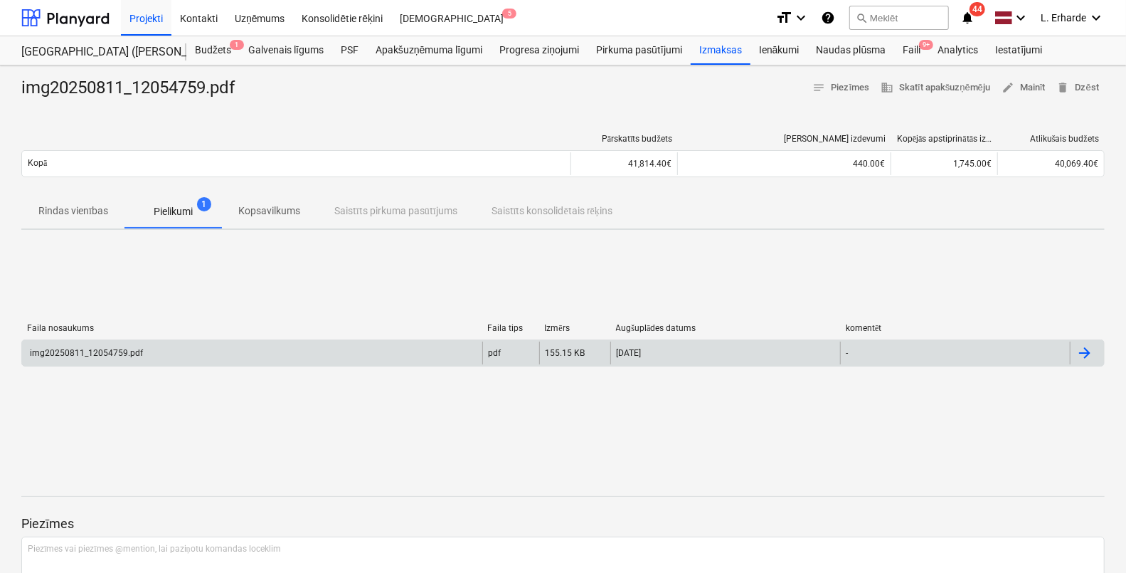
click at [121, 356] on div "img20250811_12054759.pdf" at bounding box center [85, 353] width 115 height 10
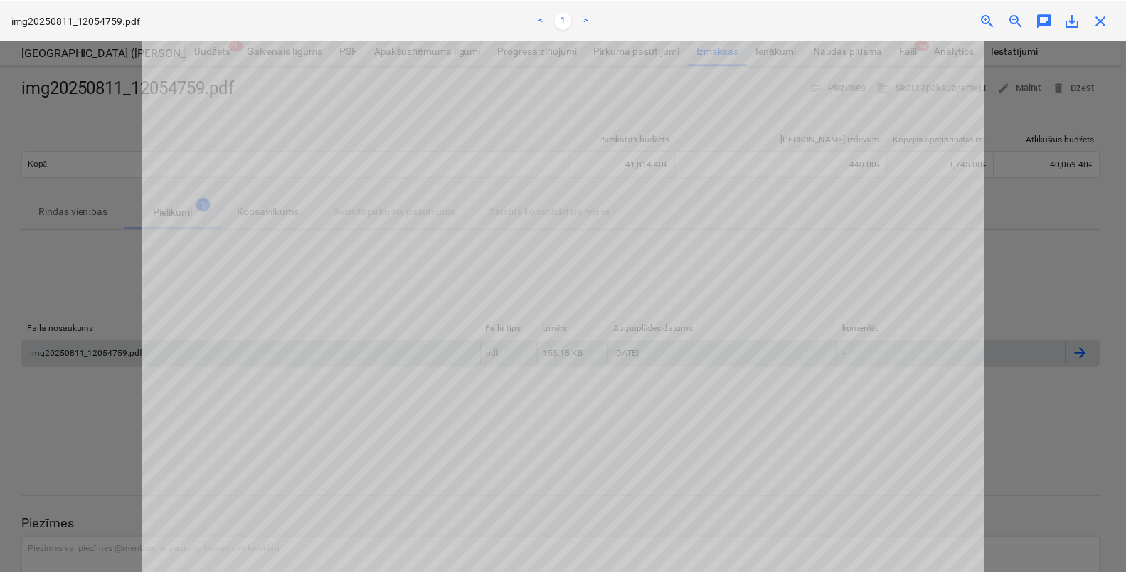
scroll to position [267, 0]
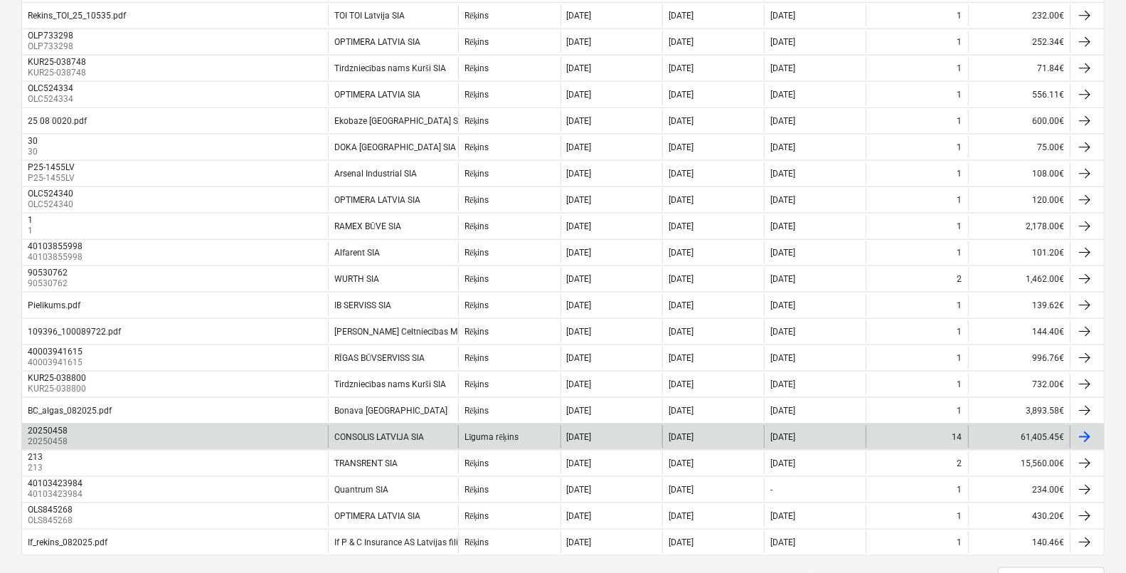
scroll to position [1089, 0]
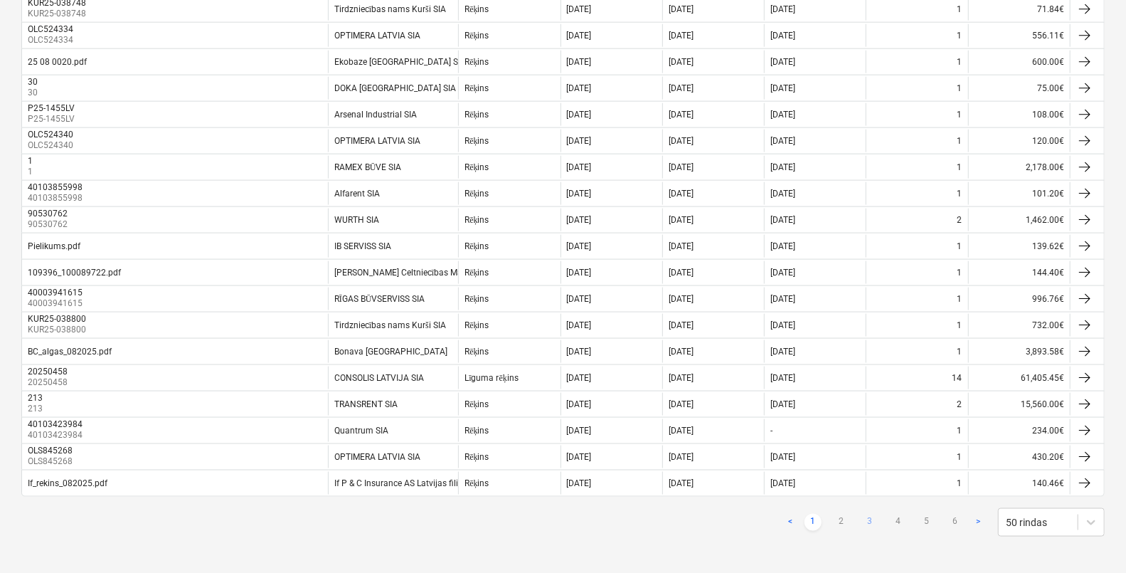
click at [874, 516] on link "3" at bounding box center [869, 521] width 17 height 17
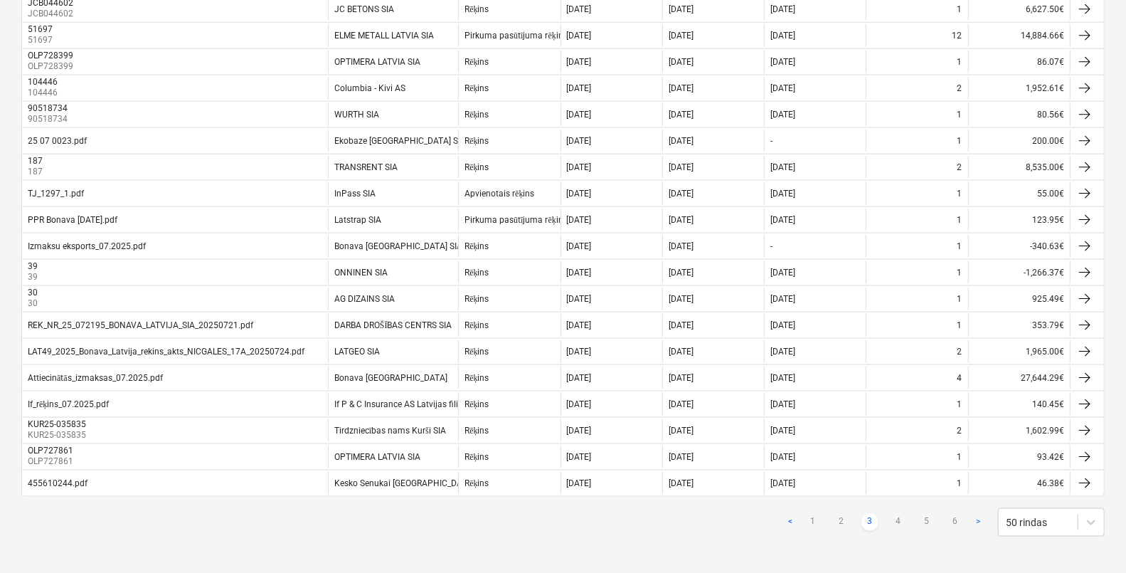
scroll to position [1088, 0]
click at [874, 514] on link "3" at bounding box center [869, 522] width 17 height 17
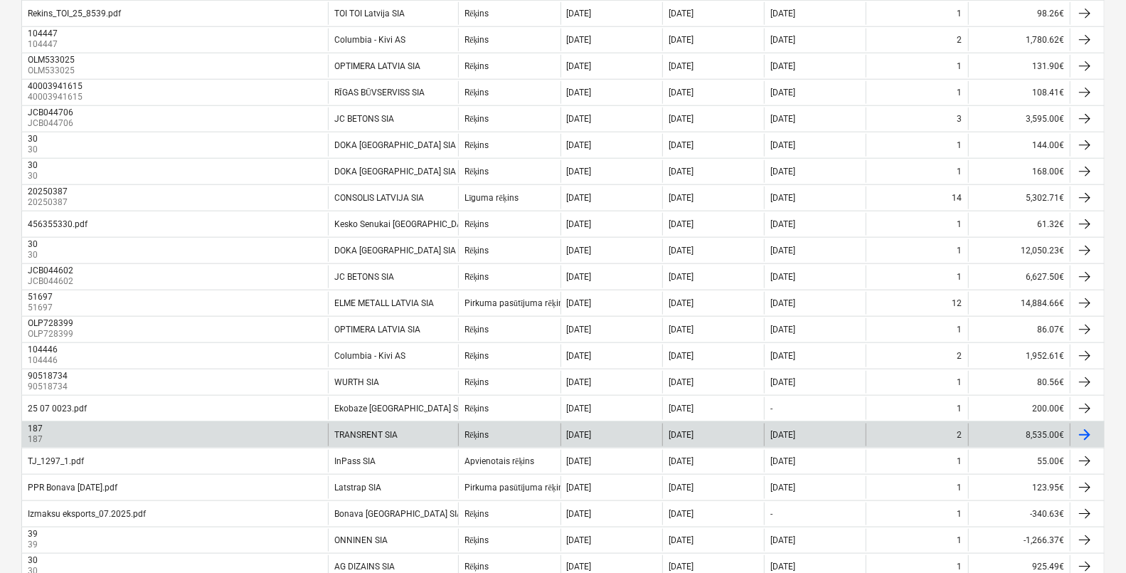
scroll to position [733, 0]
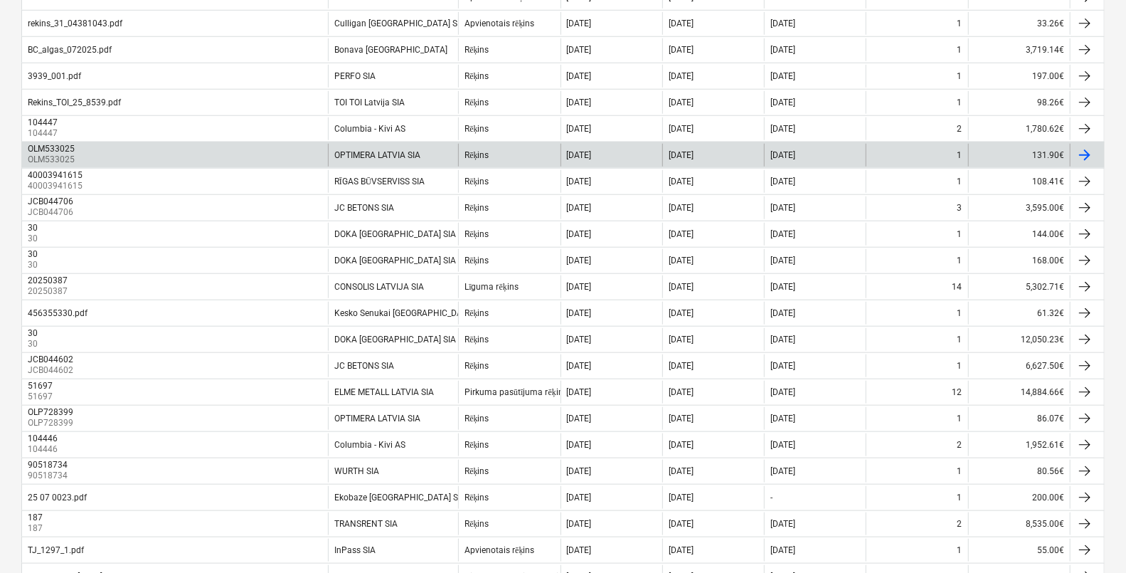
click at [70, 146] on div "OLM533025" at bounding box center [51, 149] width 47 height 10
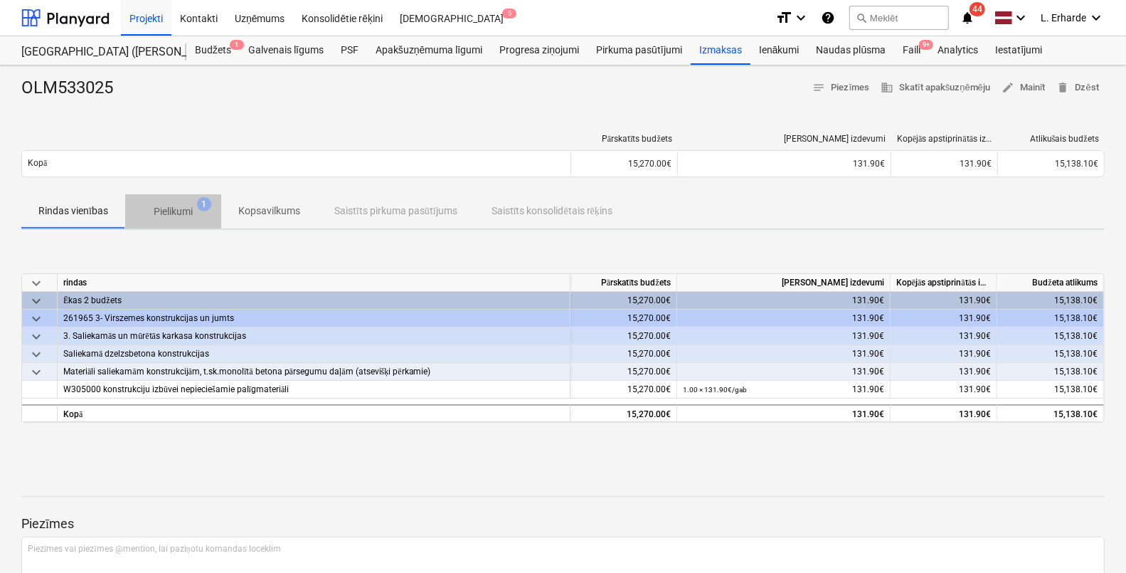
click at [174, 212] on p "Pielikumi" at bounding box center [173, 211] width 39 height 15
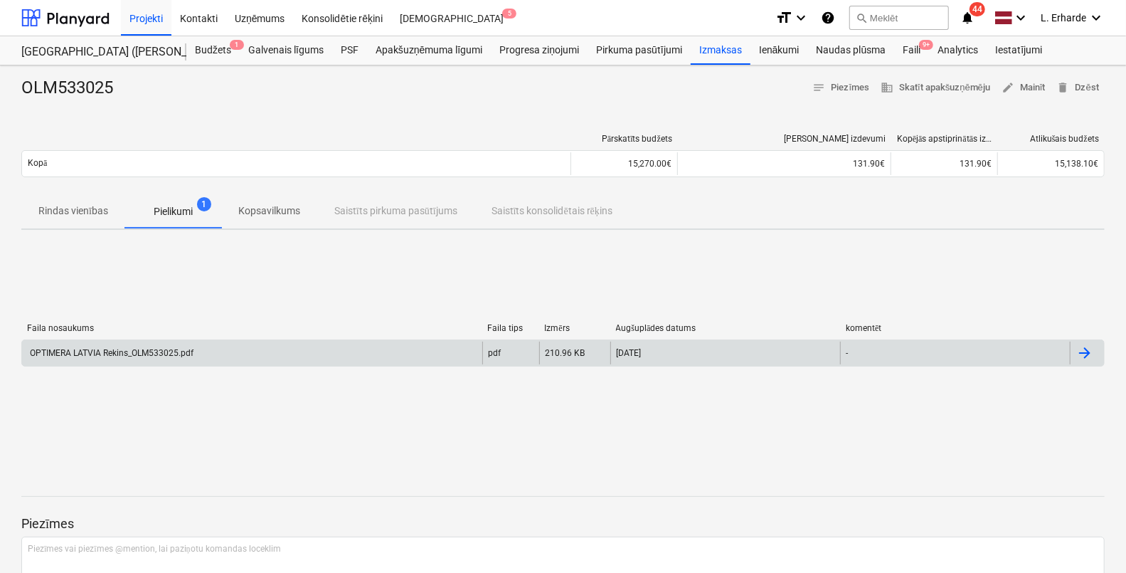
click at [135, 348] on div "OPTIMERA LATVIA Rekins_OLM533025.pdf" at bounding box center [111, 353] width 166 height 10
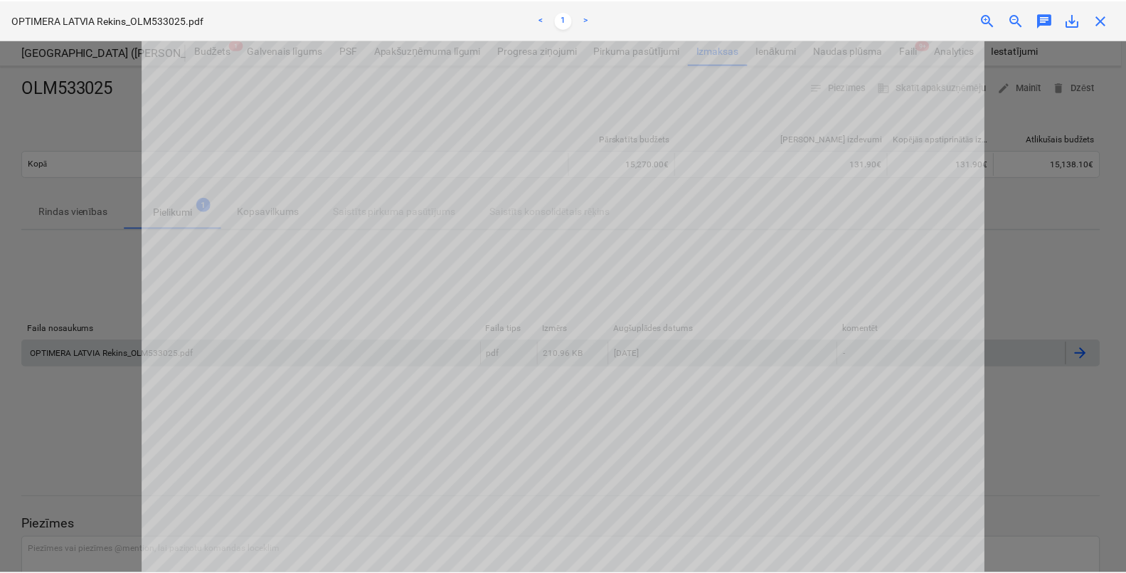
scroll to position [355, 0]
